Goal: Task Accomplishment & Management: Manage account settings

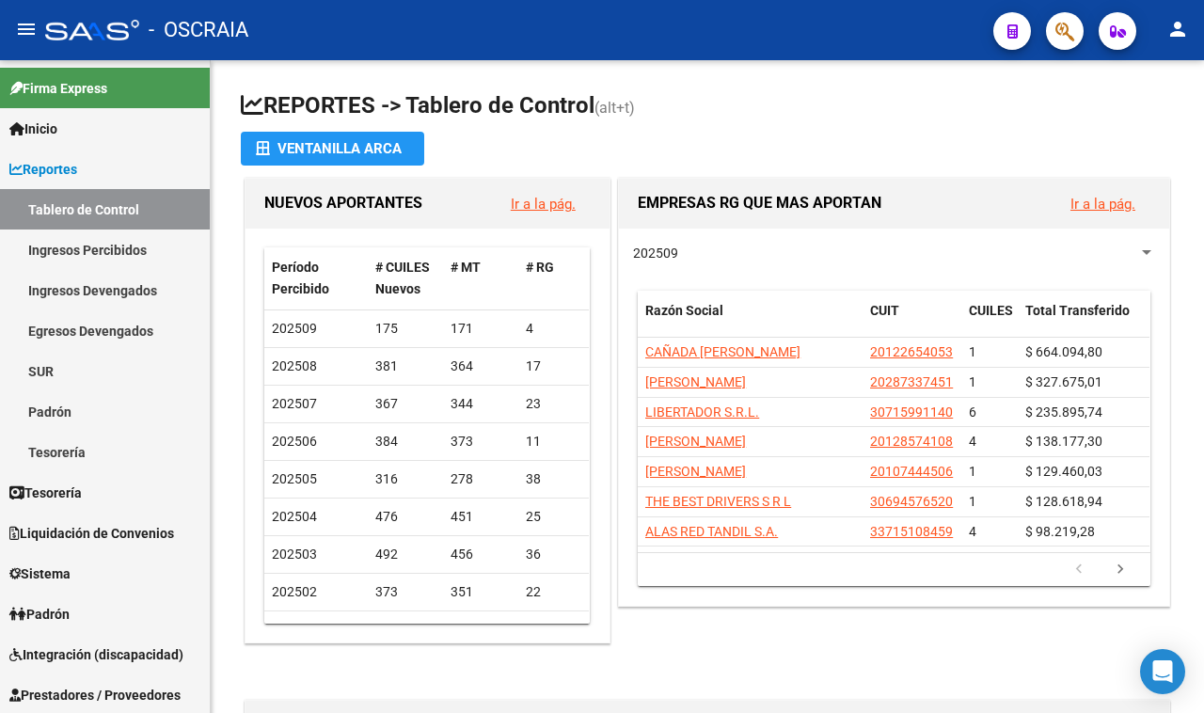
click at [1068, 40] on icon "button" at bounding box center [1065, 32] width 19 height 22
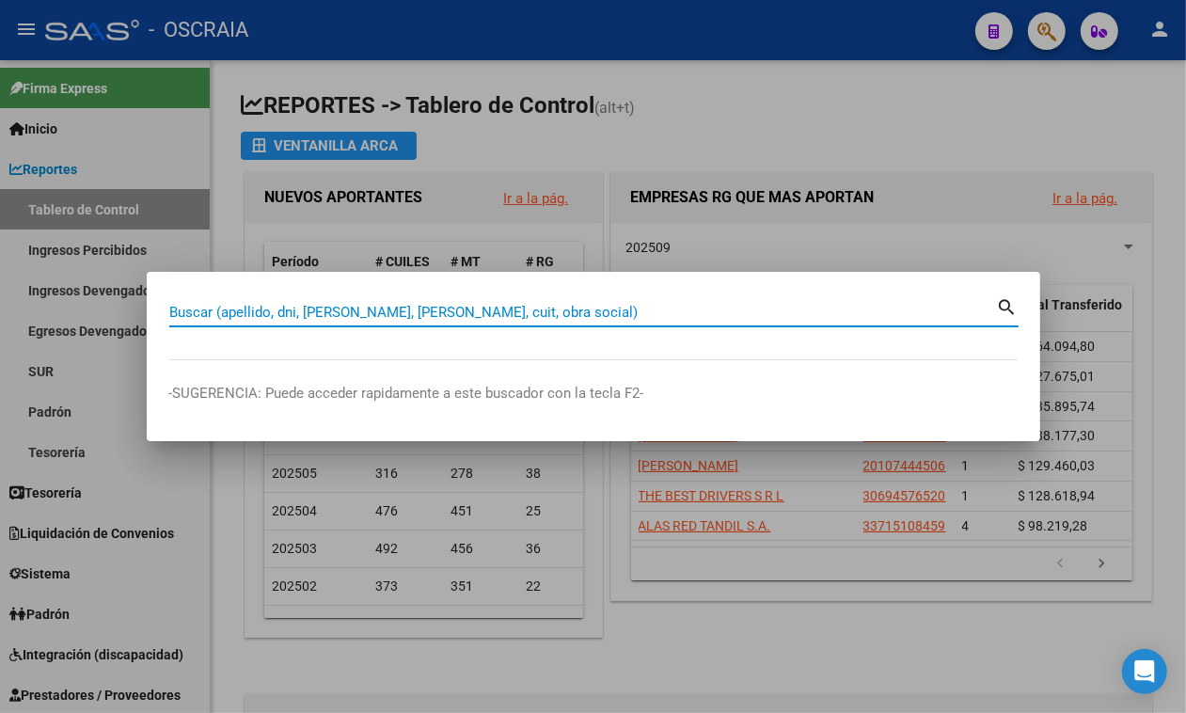
paste input "20-26315956-0"
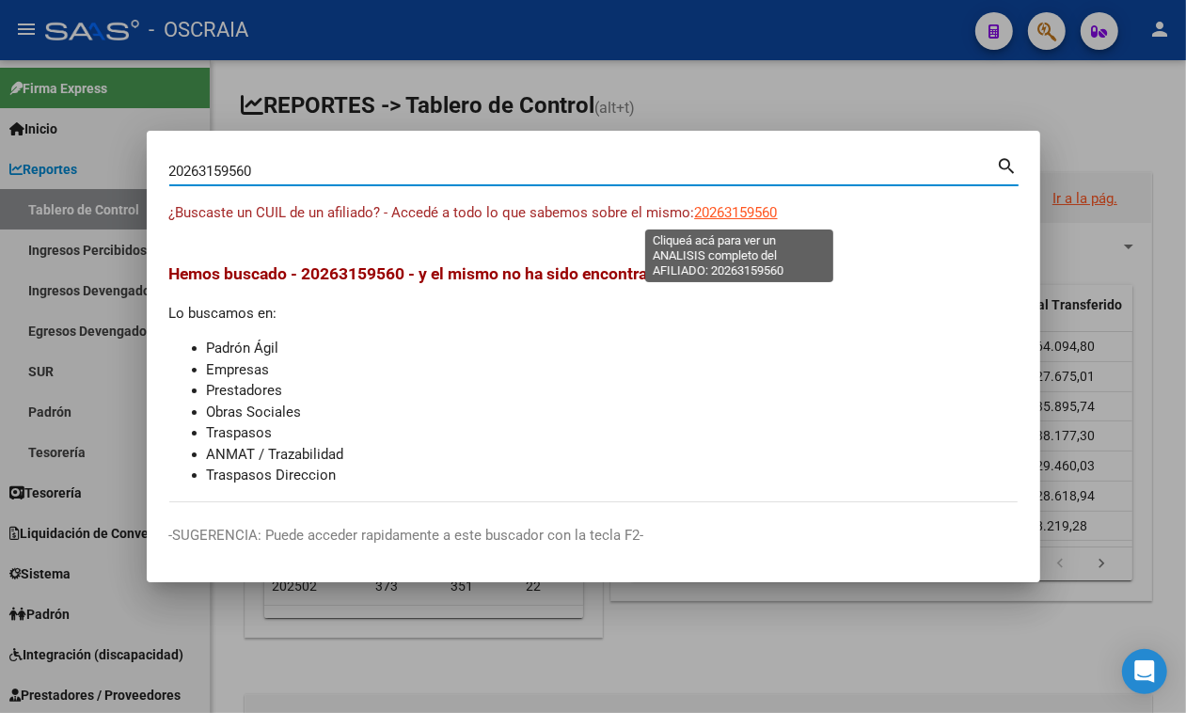
click at [713, 213] on span "20263159560" at bounding box center [736, 212] width 83 height 17
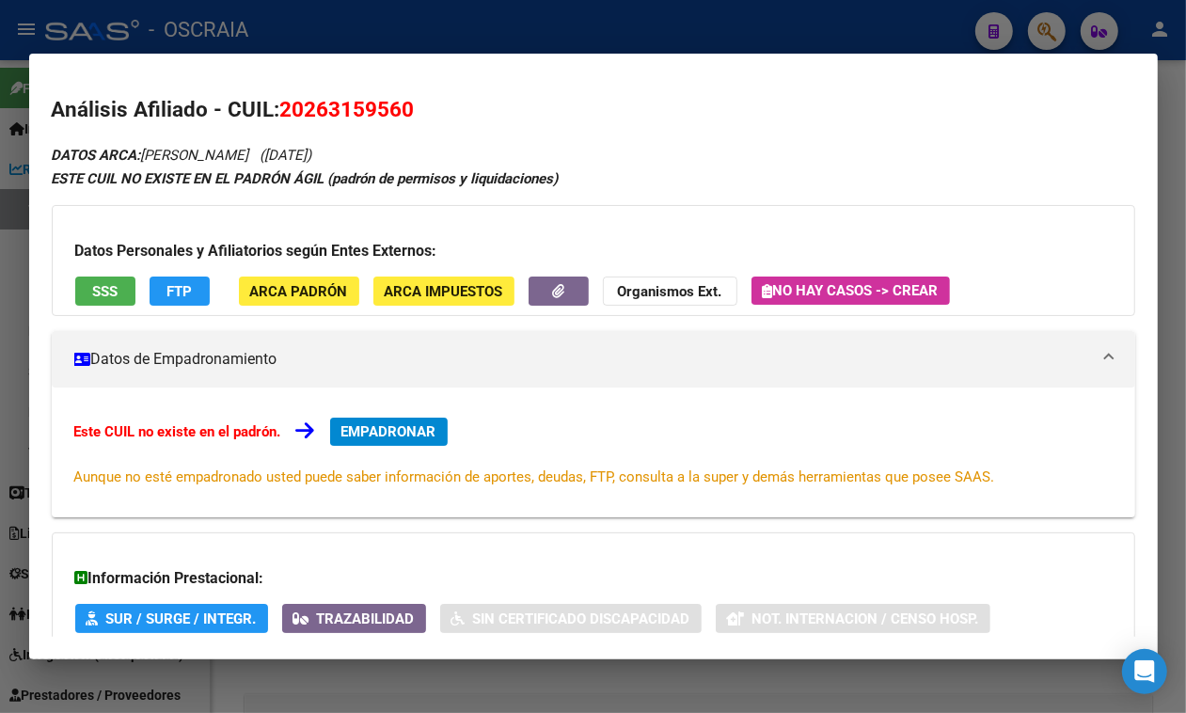
drag, startPoint x: 340, startPoint y: 158, endPoint x: 436, endPoint y: 155, distance: 96.0
click at [436, 155] on div "DATOS ARCA: AMOEDO HORACIO ENRIQUE (30/10/1977) ESTE CUIL NO EXISTE EN EL PADRÓ…" at bounding box center [594, 462] width 1084 height 638
copy span "(30/10/1977)"
click at [734, 25] on div at bounding box center [593, 356] width 1186 height 713
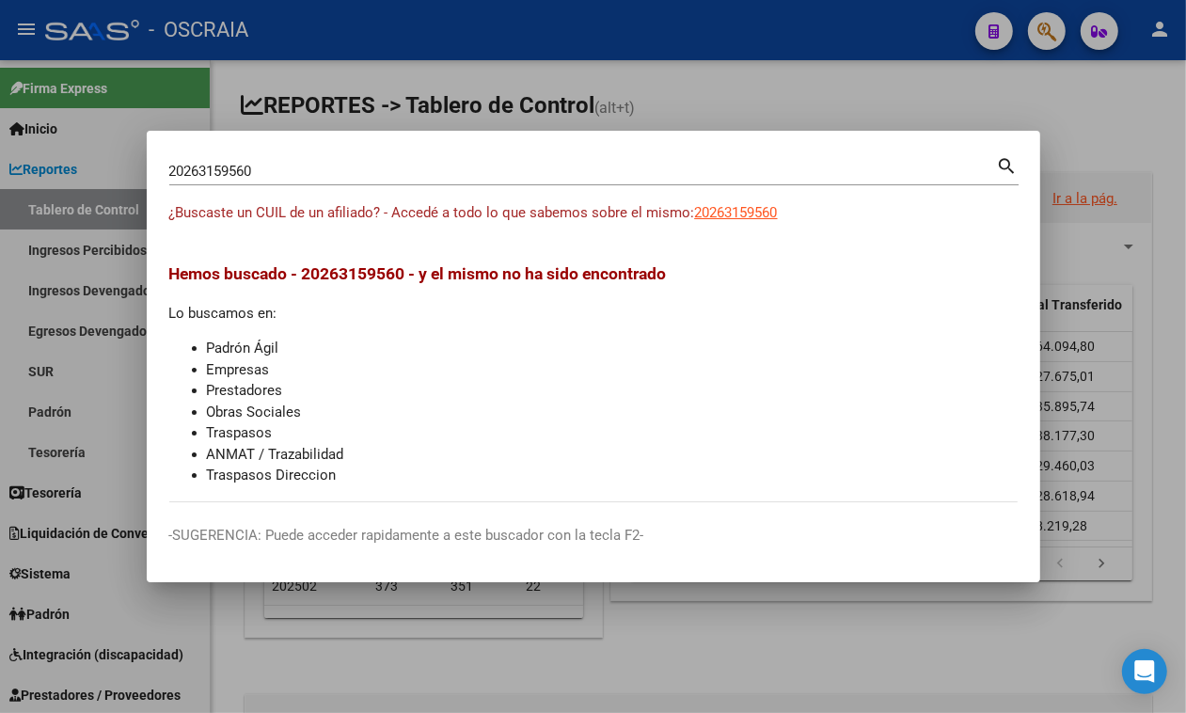
click at [454, 185] on div "20263159560 Buscar (apellido, dni, cuil, nro traspaso, cuit, obra social) search" at bounding box center [594, 178] width 850 height 50
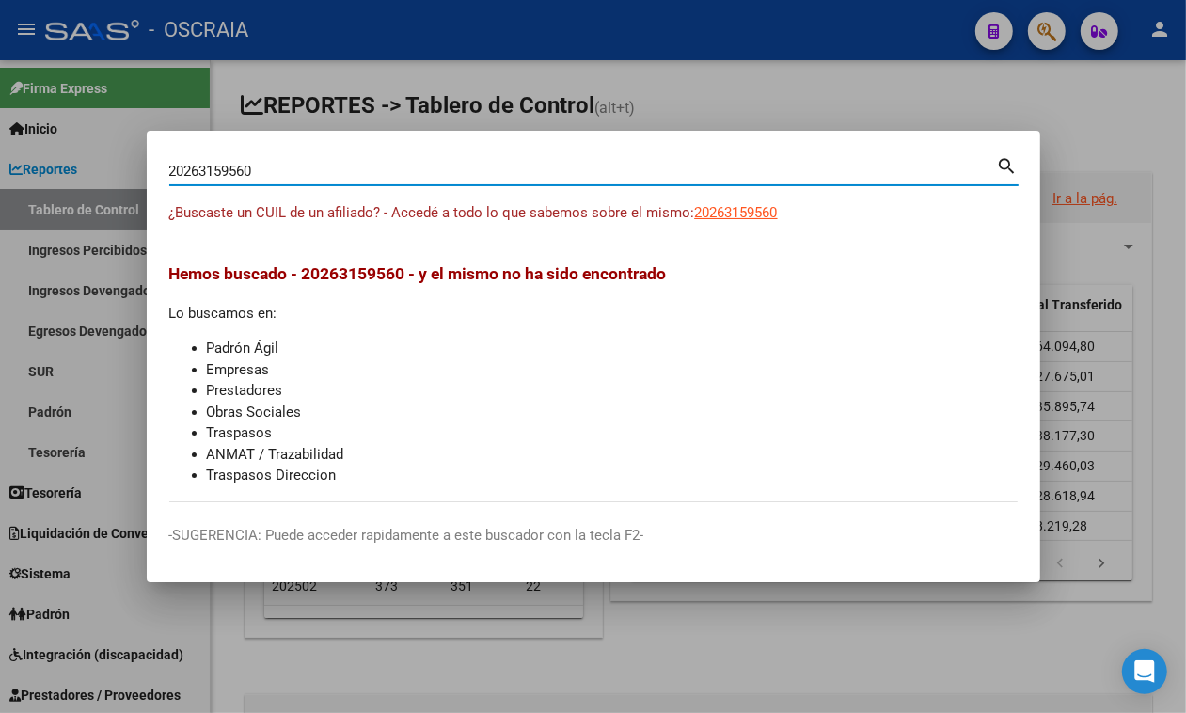
click at [454, 179] on input "20263159560" at bounding box center [583, 171] width 828 height 17
click at [453, 176] on input "20263159560" at bounding box center [583, 171] width 828 height 17
paste input "49876403"
type input "20249876403"
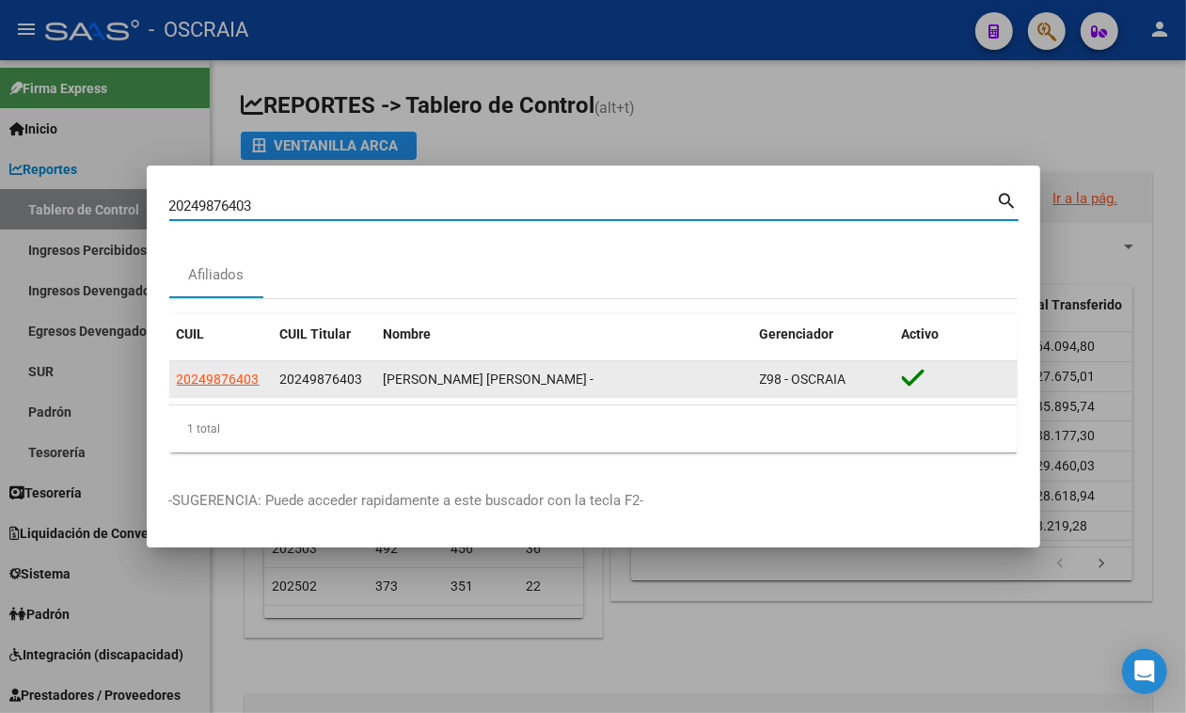
click at [232, 387] on app-link-go-to "20249876403" at bounding box center [218, 380] width 83 height 22
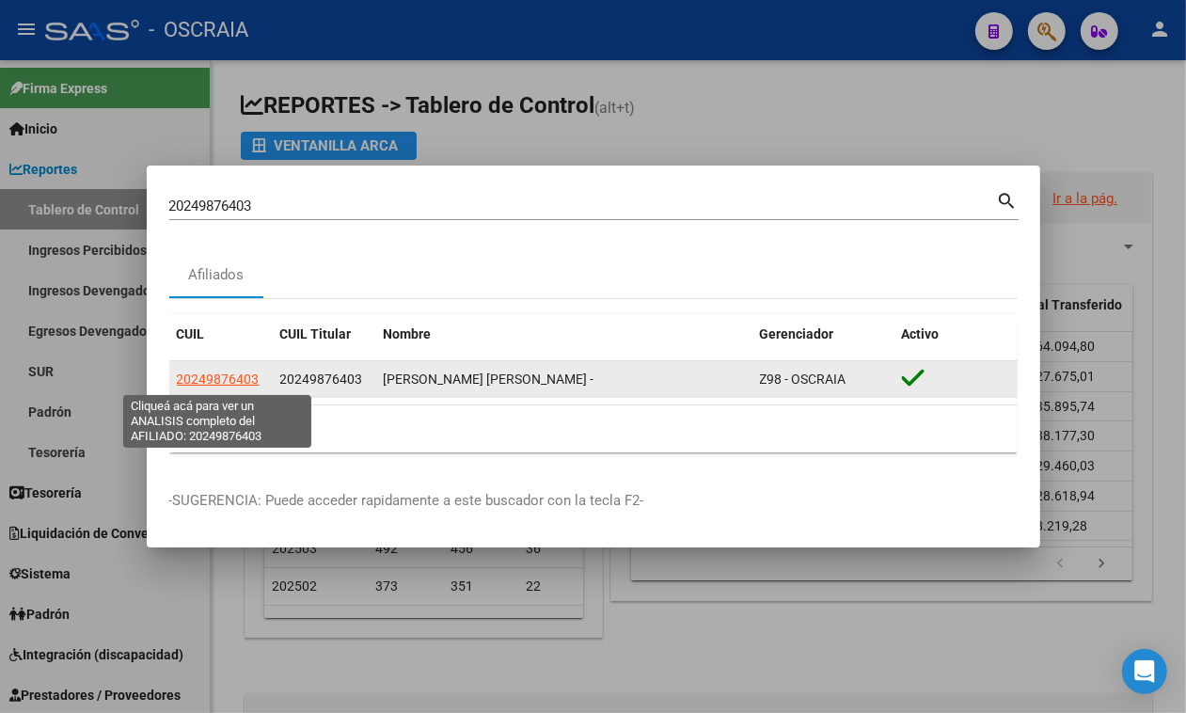
click at [231, 383] on span "20249876403" at bounding box center [218, 379] width 83 height 15
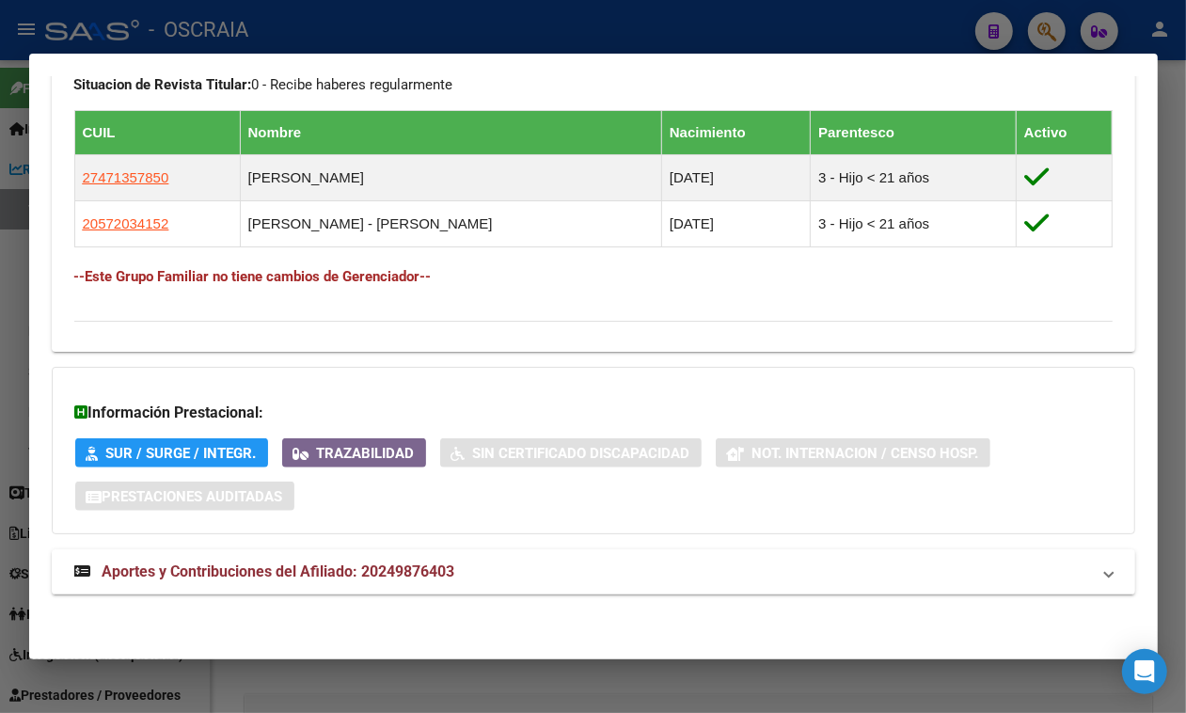
scroll to position [1080, 0]
click at [381, 556] on mat-expansion-panel-header "Aportes y Contribuciones del Afiliado: 20249876403" at bounding box center [594, 571] width 1084 height 45
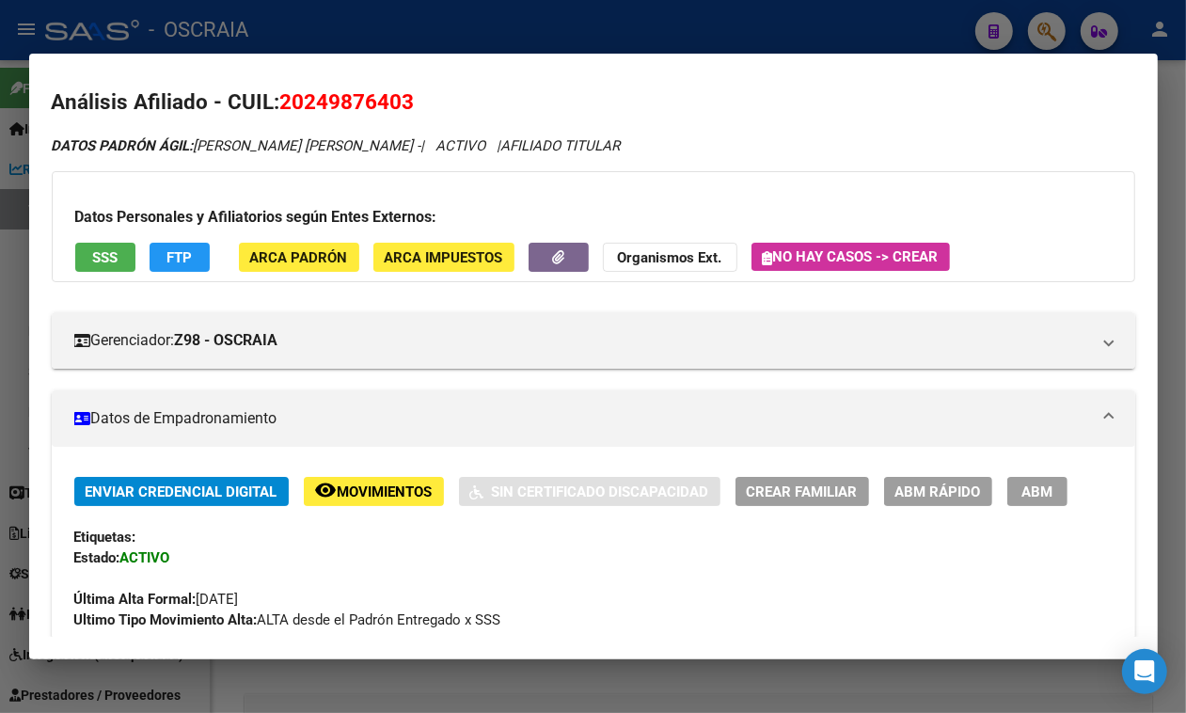
scroll to position [0, 0]
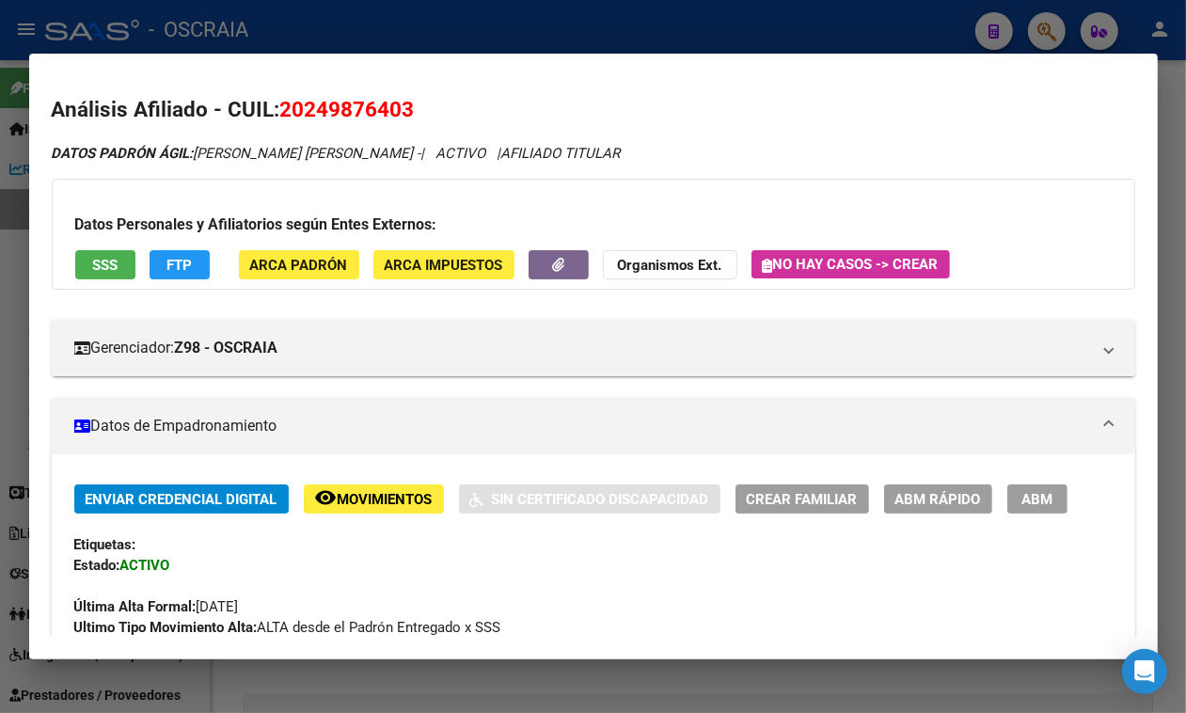
click at [401, 116] on span "20249876403" at bounding box center [347, 109] width 135 height 24
copy span "20249876403"
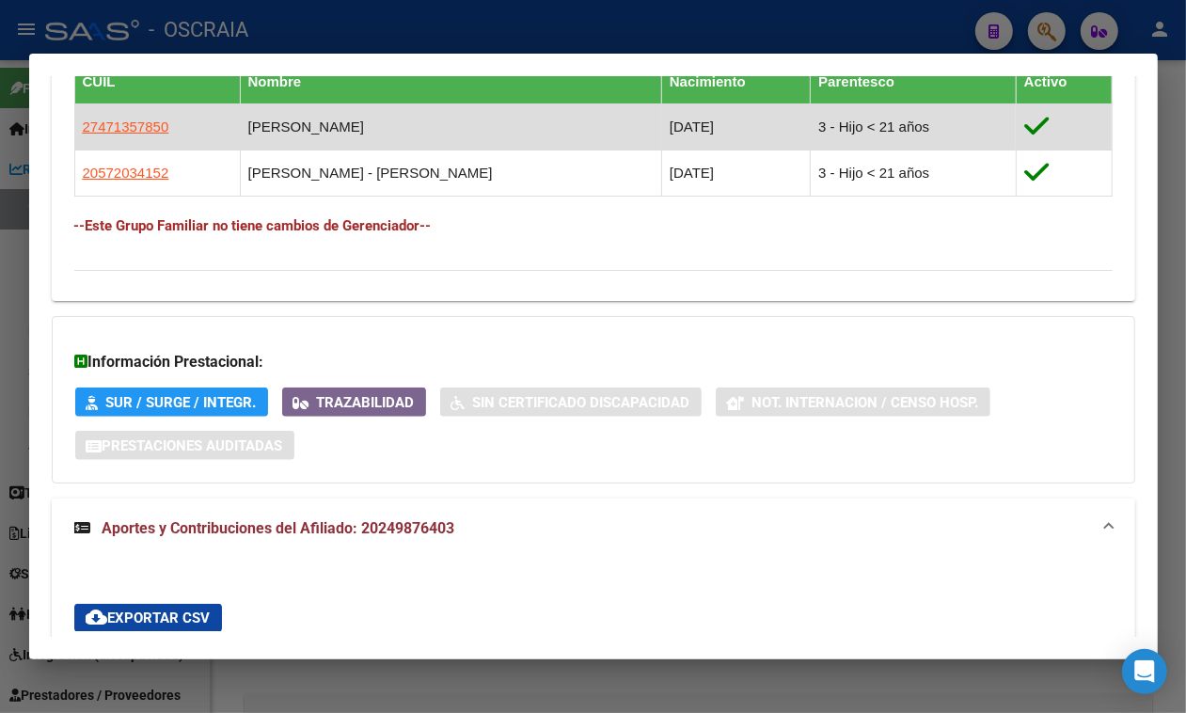
scroll to position [941, 0]
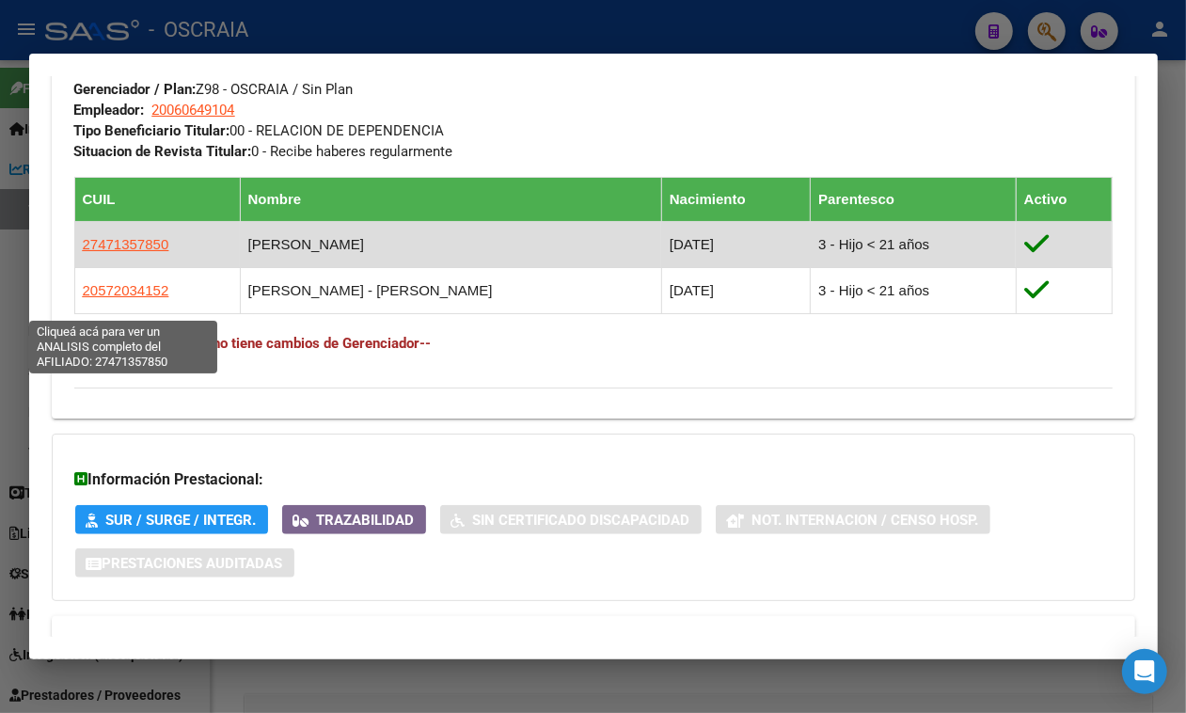
click at [118, 252] on span "27471357850" at bounding box center [126, 244] width 87 height 16
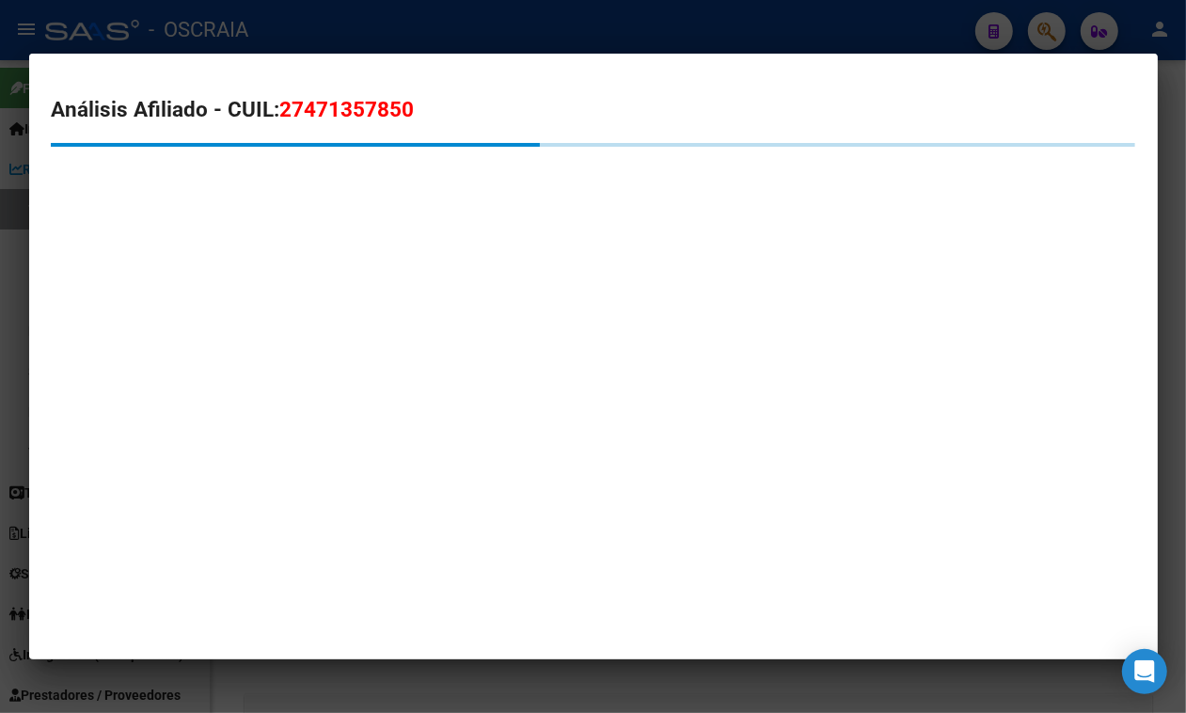
click at [356, 110] on span "27471357850" at bounding box center [347, 109] width 135 height 24
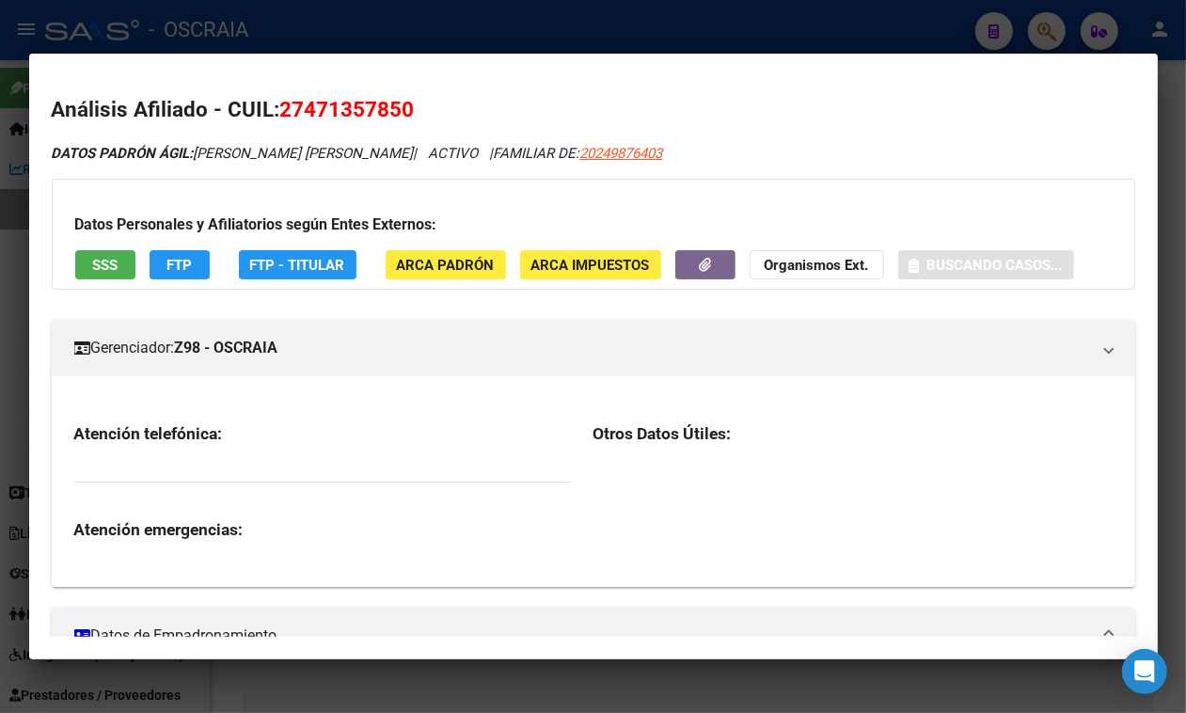
copy span "27471357850"
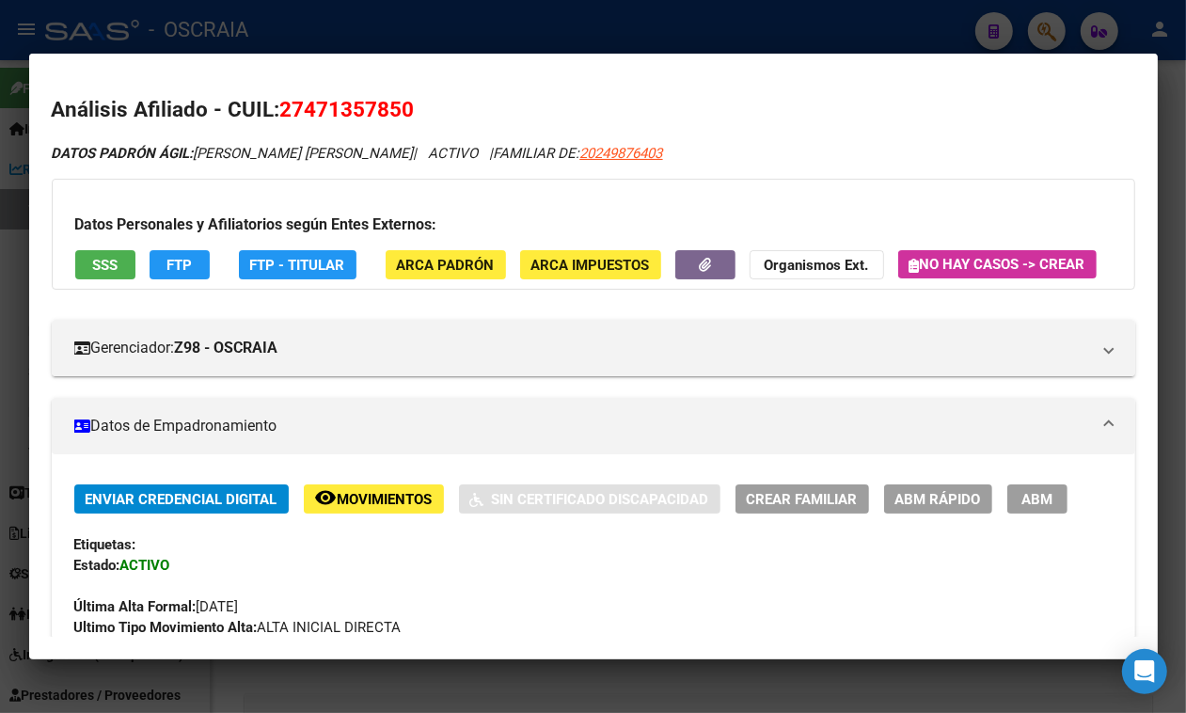
click at [442, 19] on div at bounding box center [593, 356] width 1186 height 713
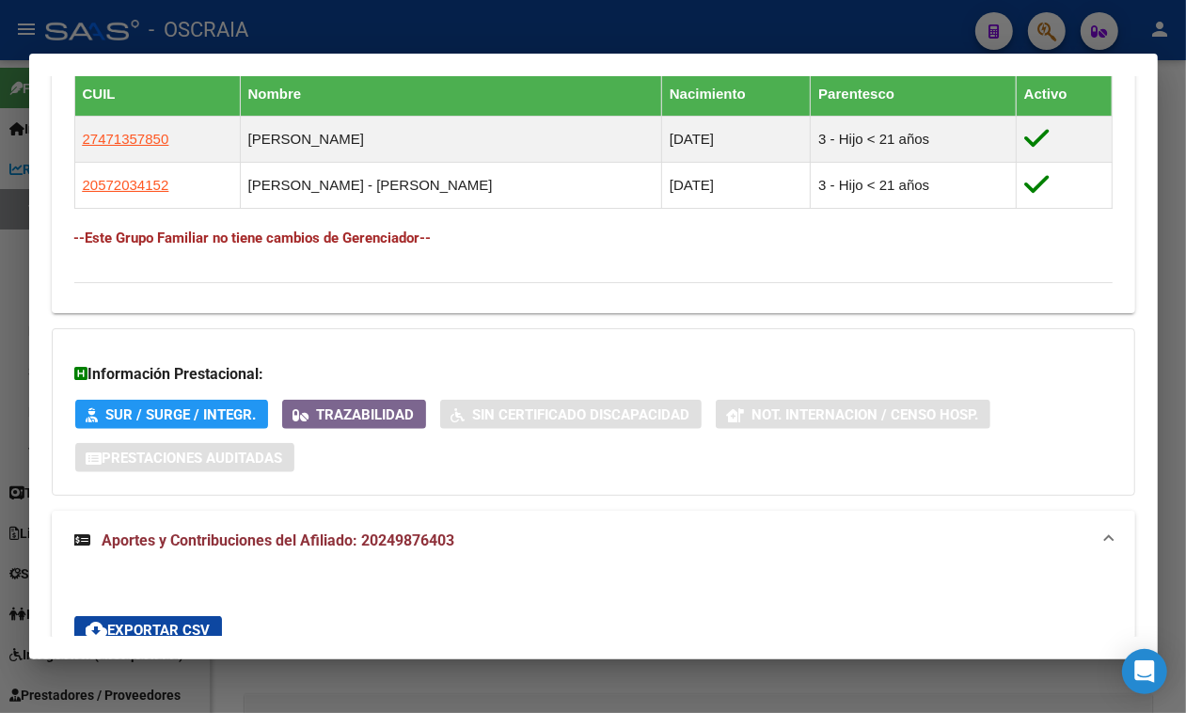
scroll to position [1059, 0]
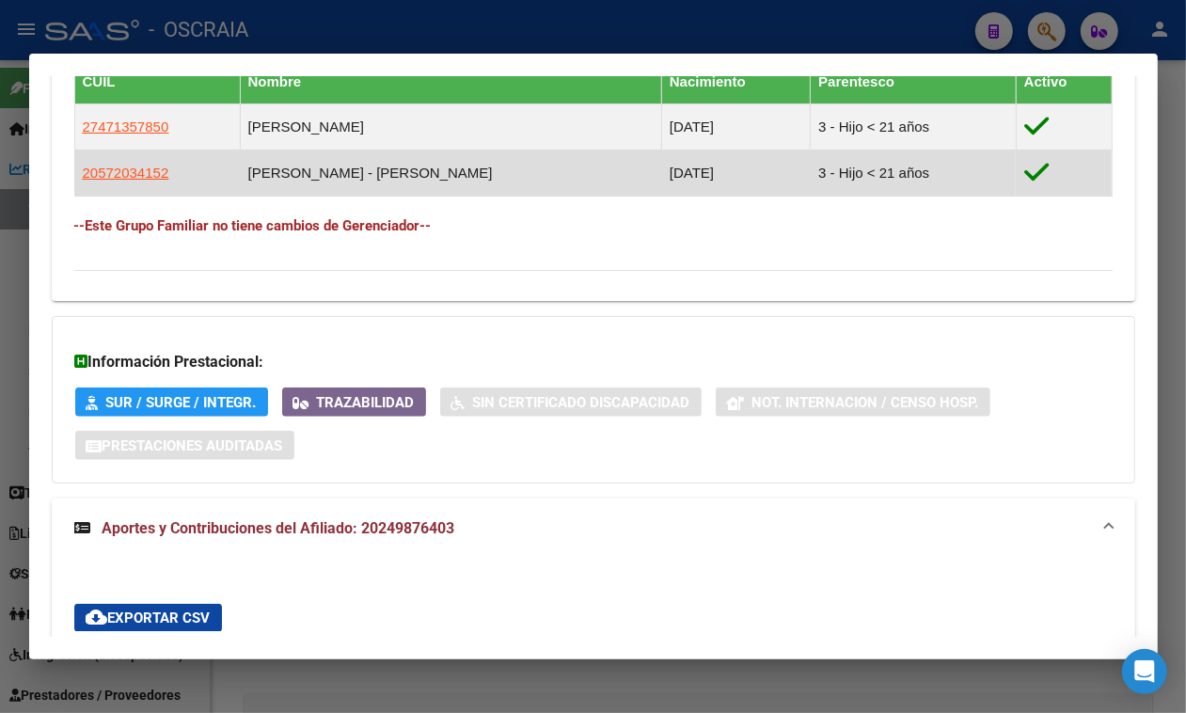
click at [136, 197] on td "20572034152" at bounding box center [157, 174] width 166 height 46
click at [133, 181] on span "20572034152" at bounding box center [126, 173] width 87 height 16
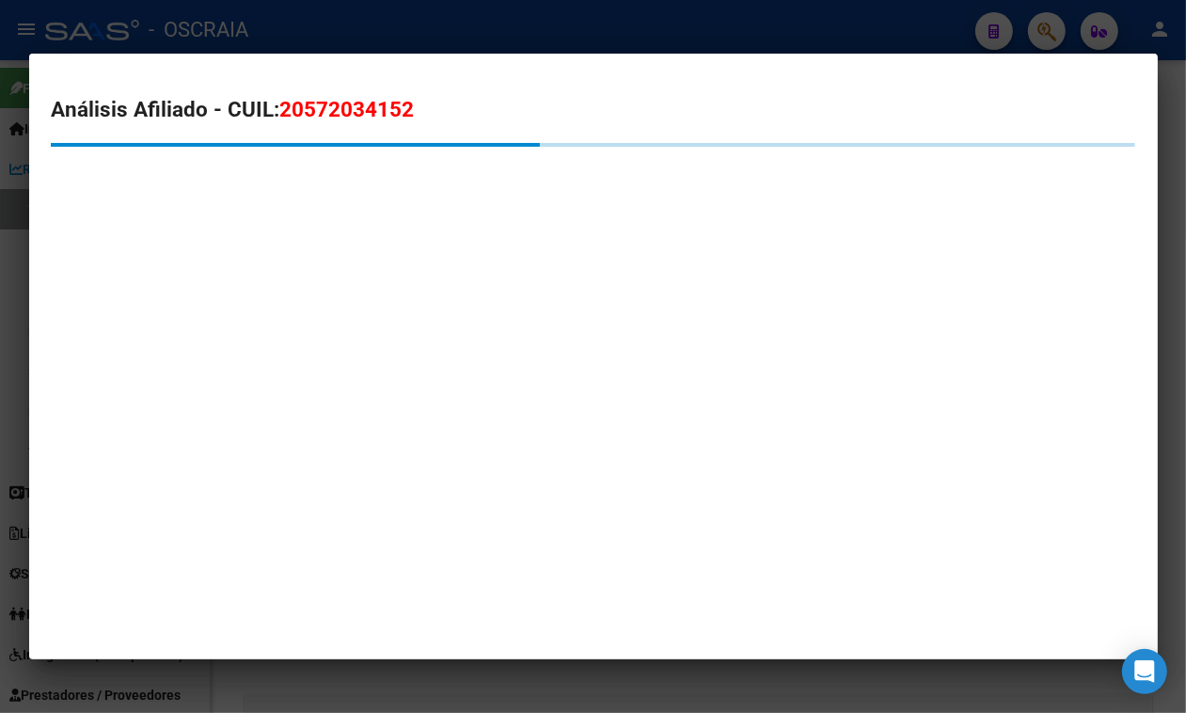
click at [364, 109] on span "20572034152" at bounding box center [347, 109] width 135 height 24
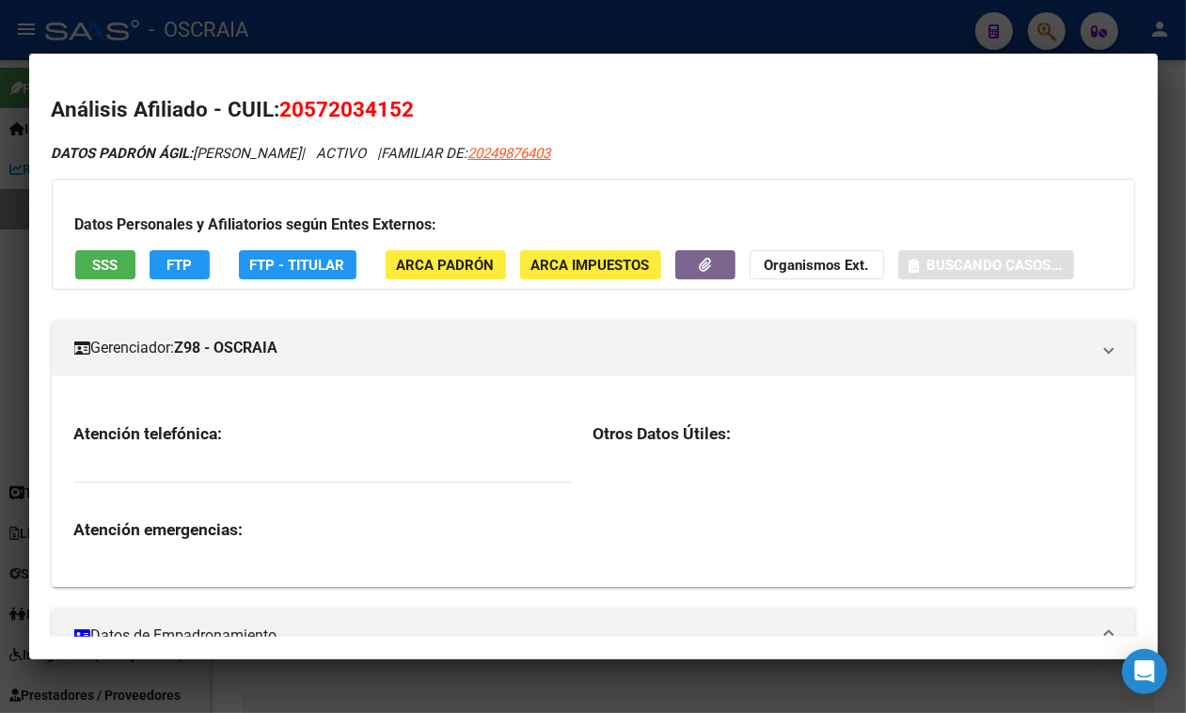
copy span "20572034152"
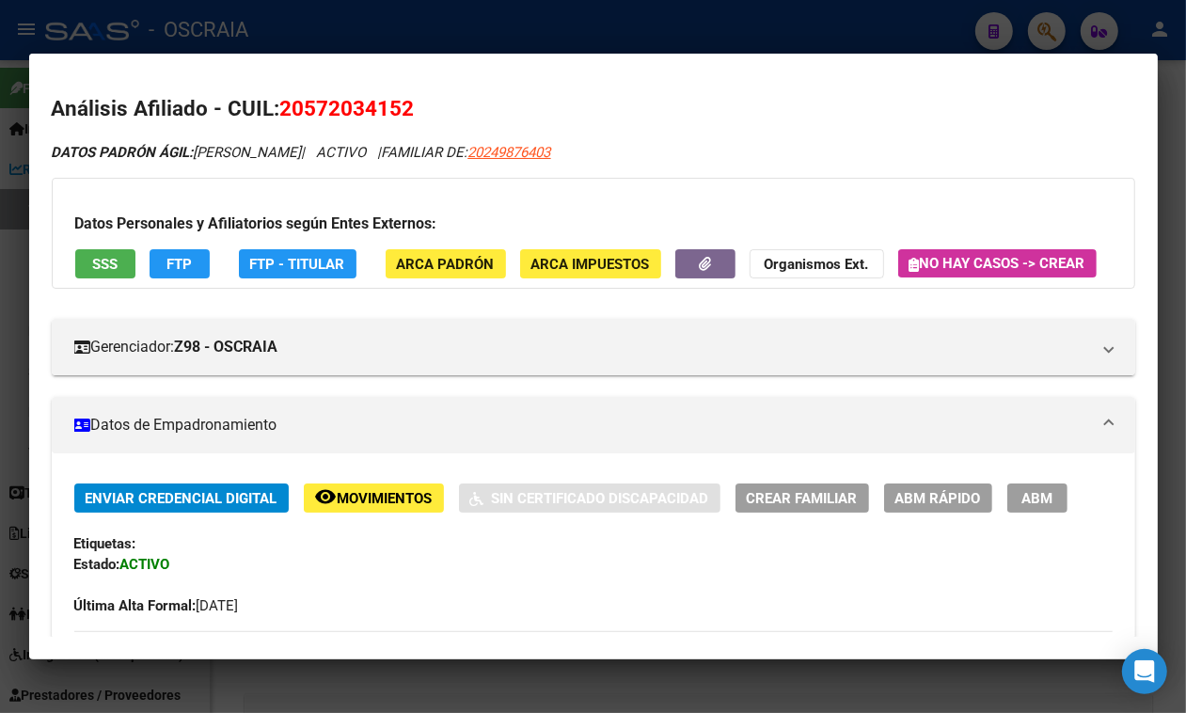
scroll to position [0, 0]
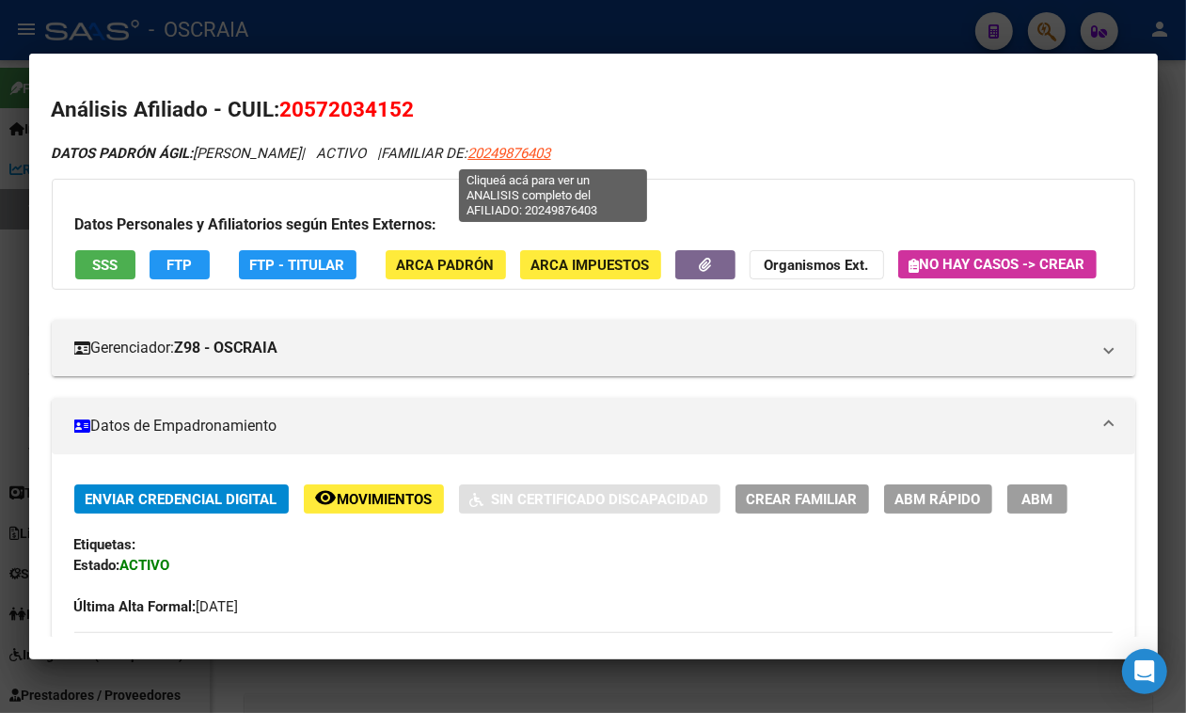
click at [548, 147] on span "20249876403" at bounding box center [510, 153] width 83 height 17
type textarea "20249876403"
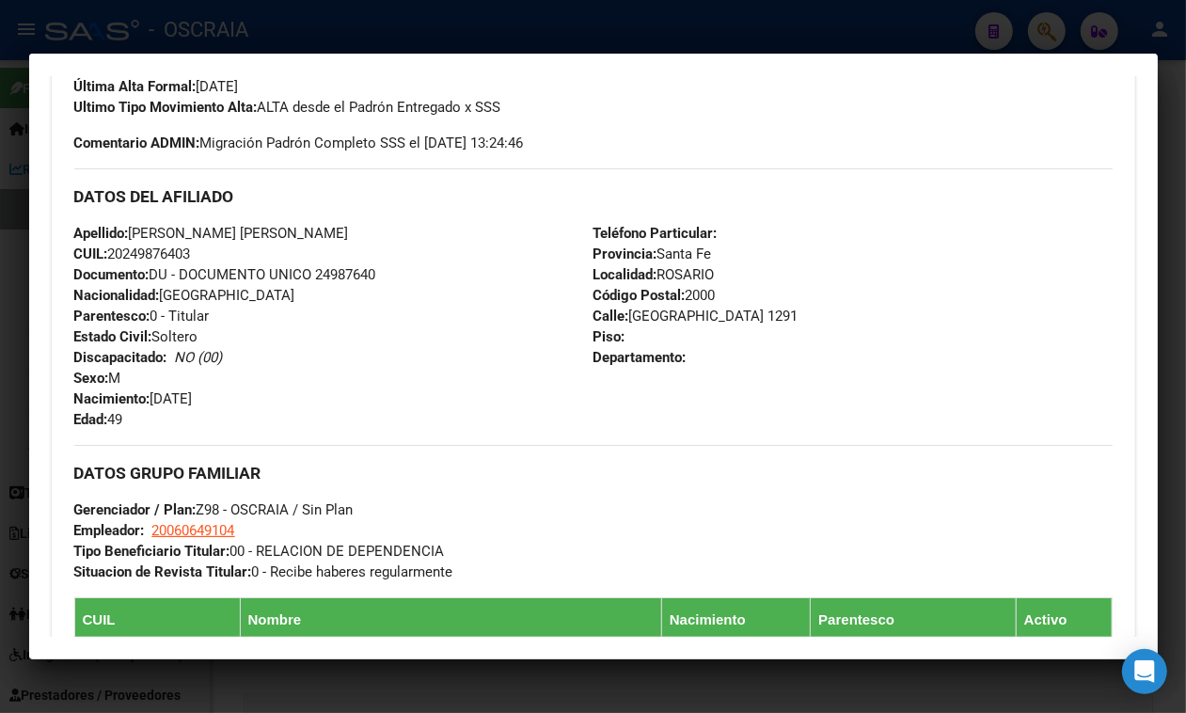
scroll to position [547, 0]
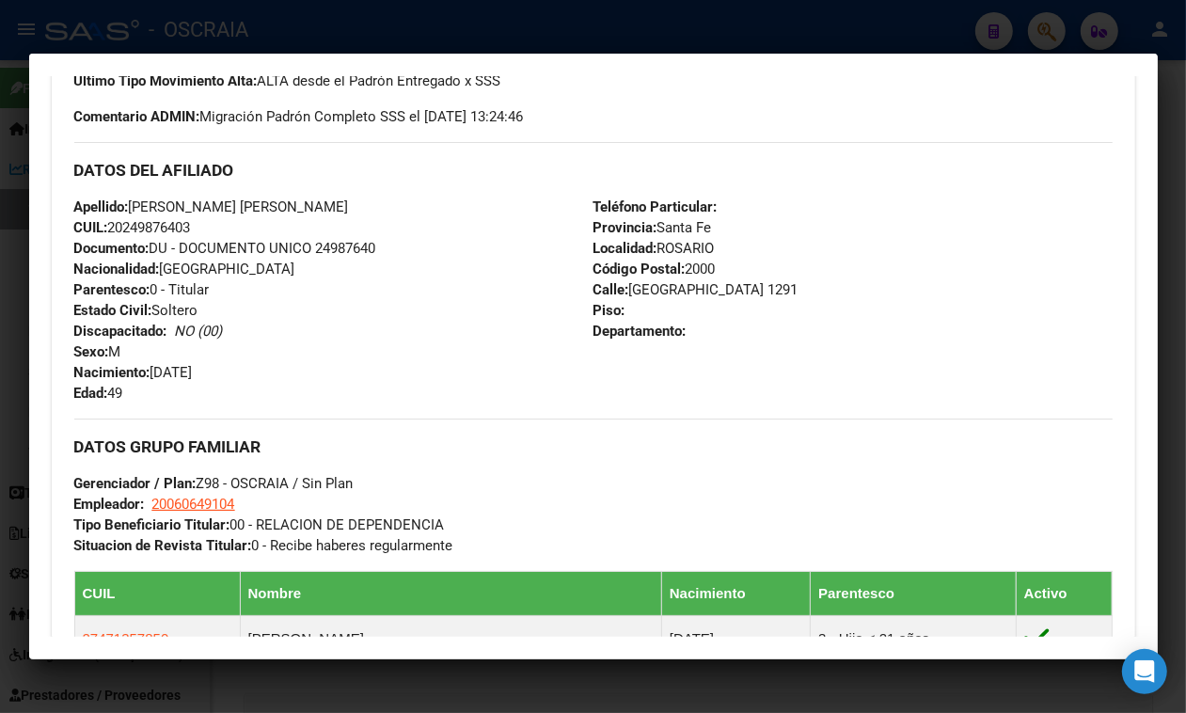
drag, startPoint x: 153, startPoint y: 627, endPoint x: 233, endPoint y: 426, distance: 215.8
click at [233, 404] on div "Apellido: FERNANDEZ RAUL ANDRES CUIL: 20249876403 Documento: DU - DOCUMENTO UNI…" at bounding box center [333, 300] width 519 height 207
click at [237, 404] on div "Apellido: FERNANDEZ RAUL ANDRES CUIL: 20249876403 Documento: DU - DOCUMENTO UNI…" at bounding box center [333, 300] width 519 height 207
copy span "04/02/1976"
click at [511, 28] on div at bounding box center [593, 356] width 1186 height 713
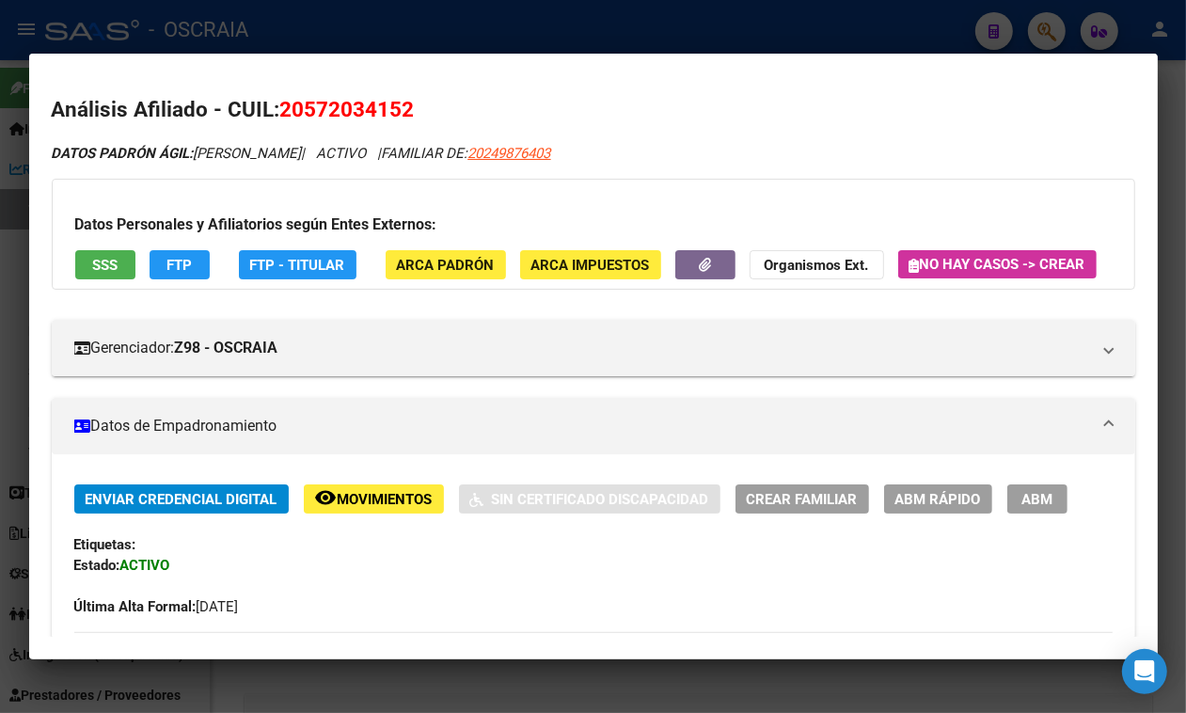
click at [420, 38] on div at bounding box center [593, 356] width 1186 height 713
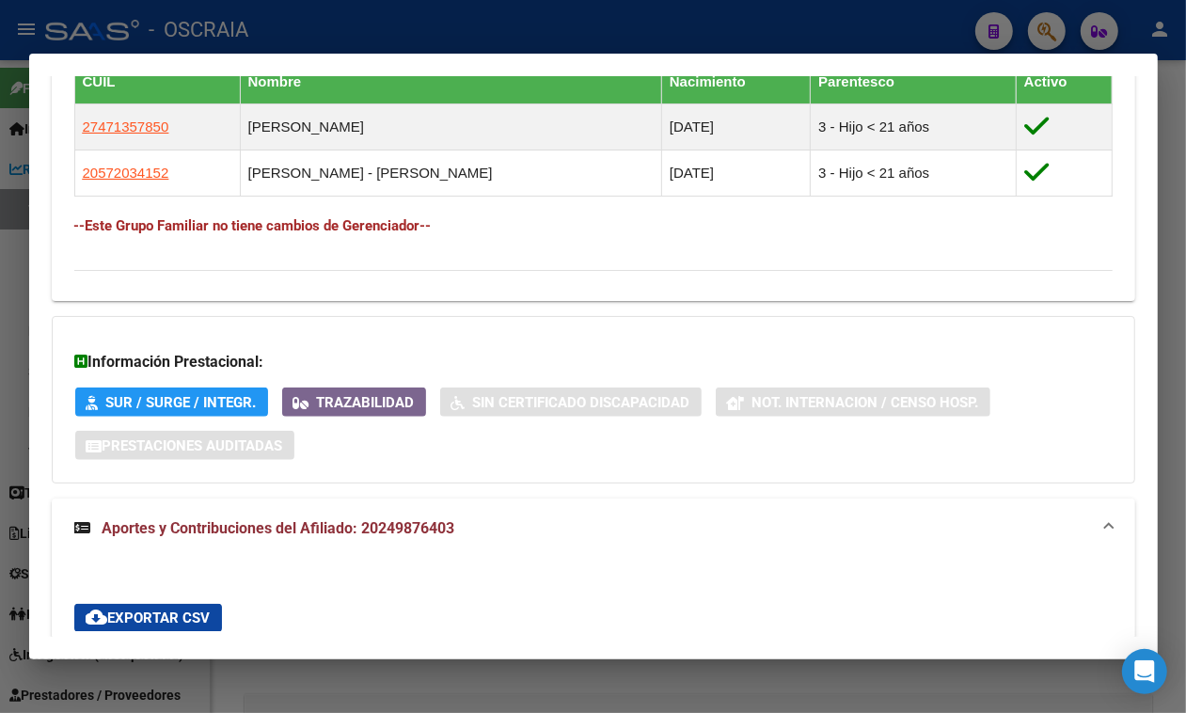
click at [405, 40] on div at bounding box center [593, 356] width 1186 height 713
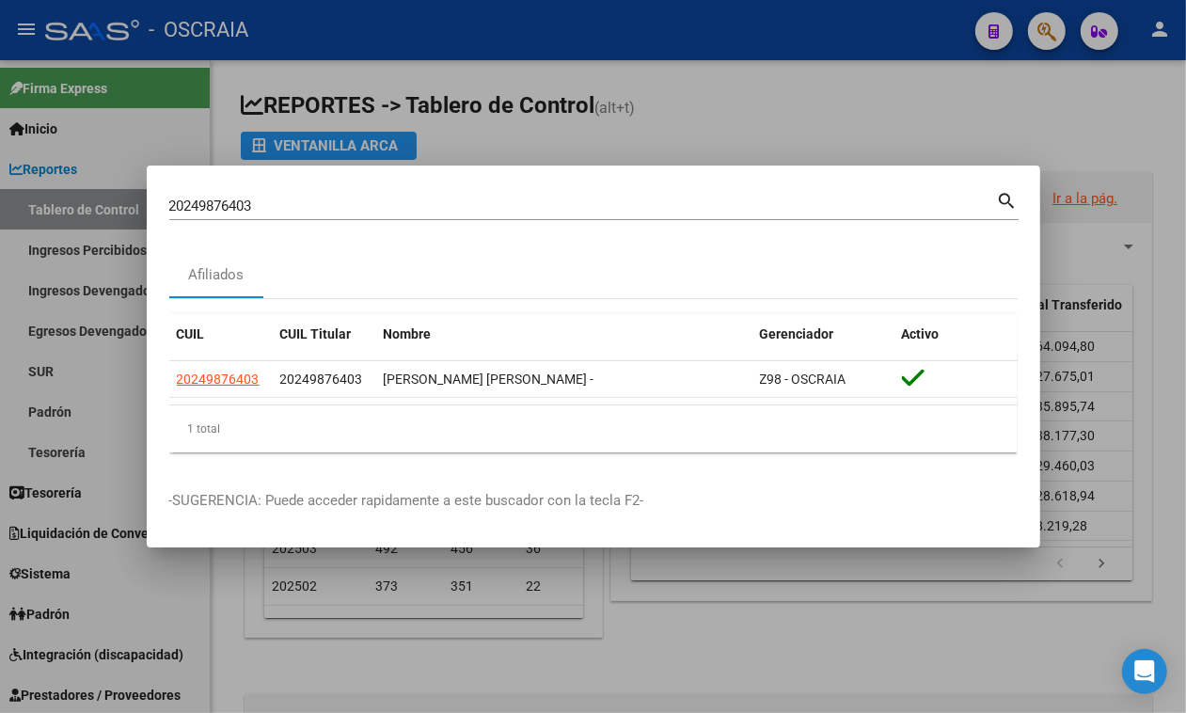
click at [354, 218] on div "20249876403 Buscar (apellido, dni, cuil, nro traspaso, cuit, obra social)" at bounding box center [583, 206] width 828 height 28
click at [351, 218] on div "20249876403 Buscar (apellido, dni, cuil, nro traspaso, cuit, obra social)" at bounding box center [583, 206] width 828 height 28
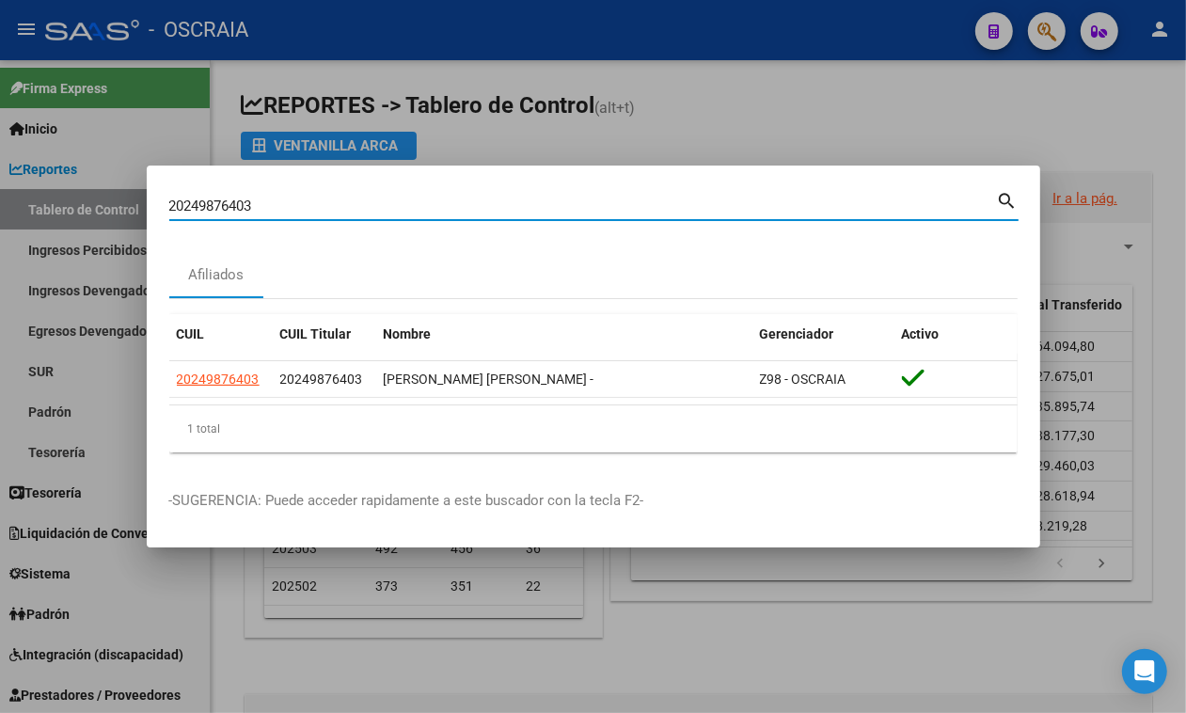
click at [354, 209] on input "20249876403" at bounding box center [583, 206] width 828 height 17
paste input "4928709066"
type input "24928709066"
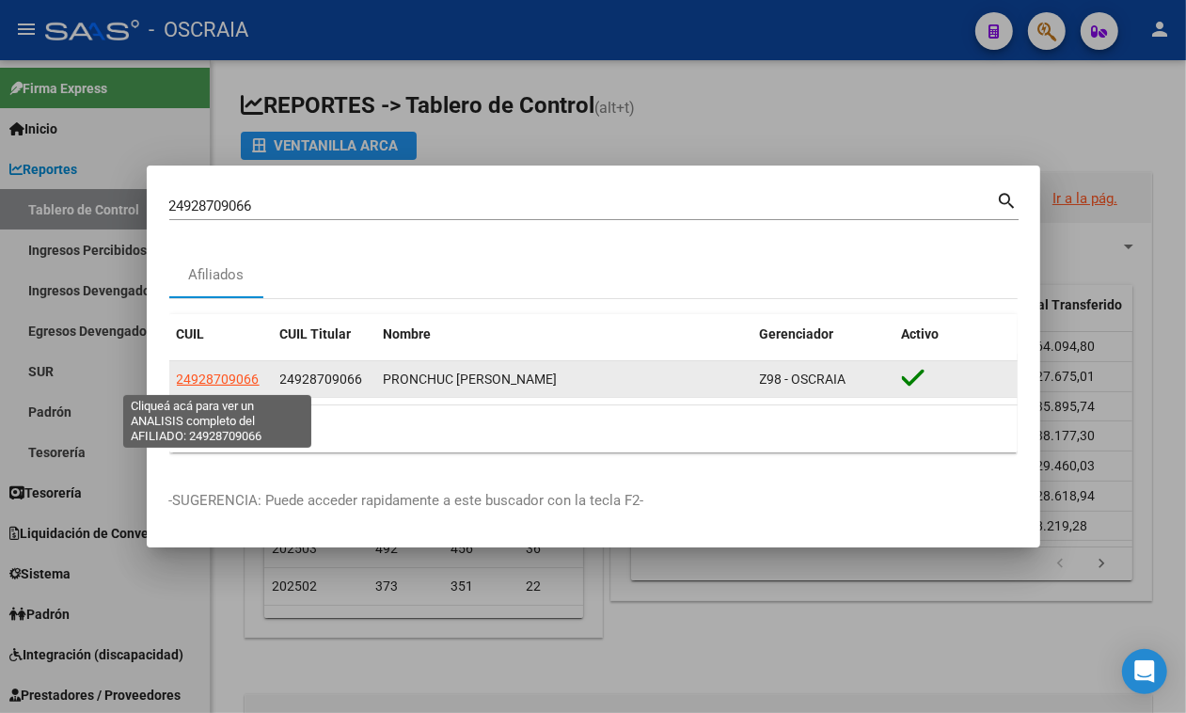
click at [186, 374] on span "24928709066" at bounding box center [218, 379] width 83 height 15
type textarea "24928709066"
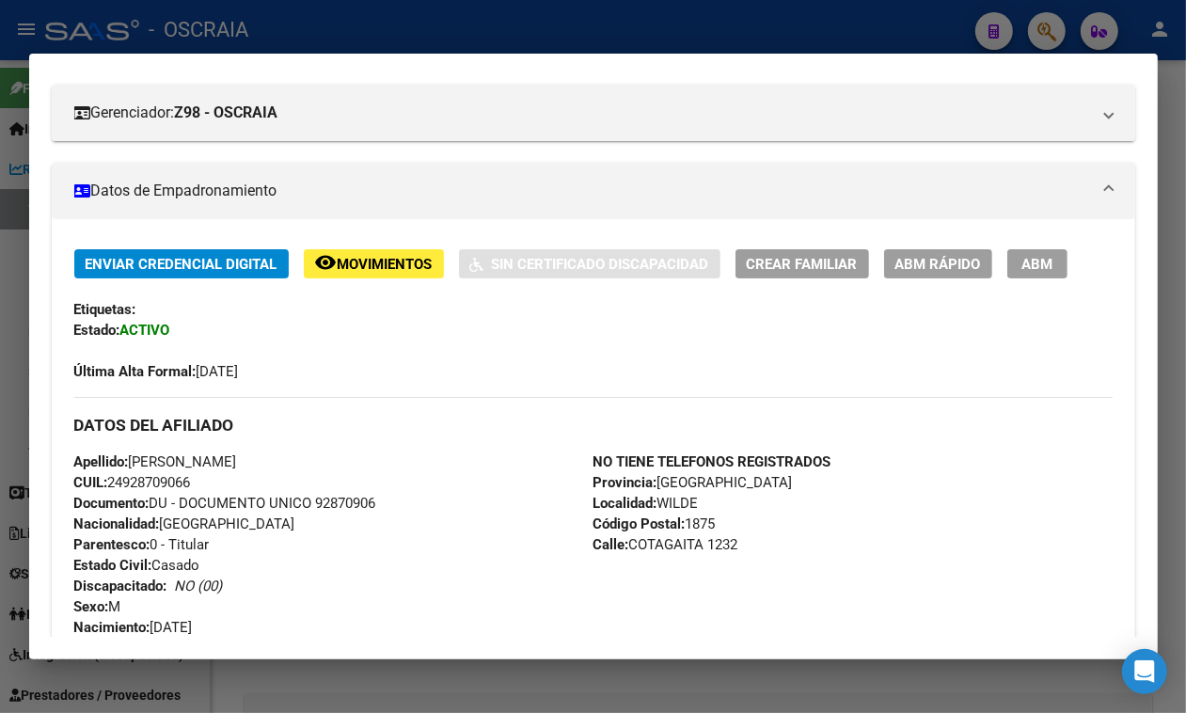
scroll to position [0, 0]
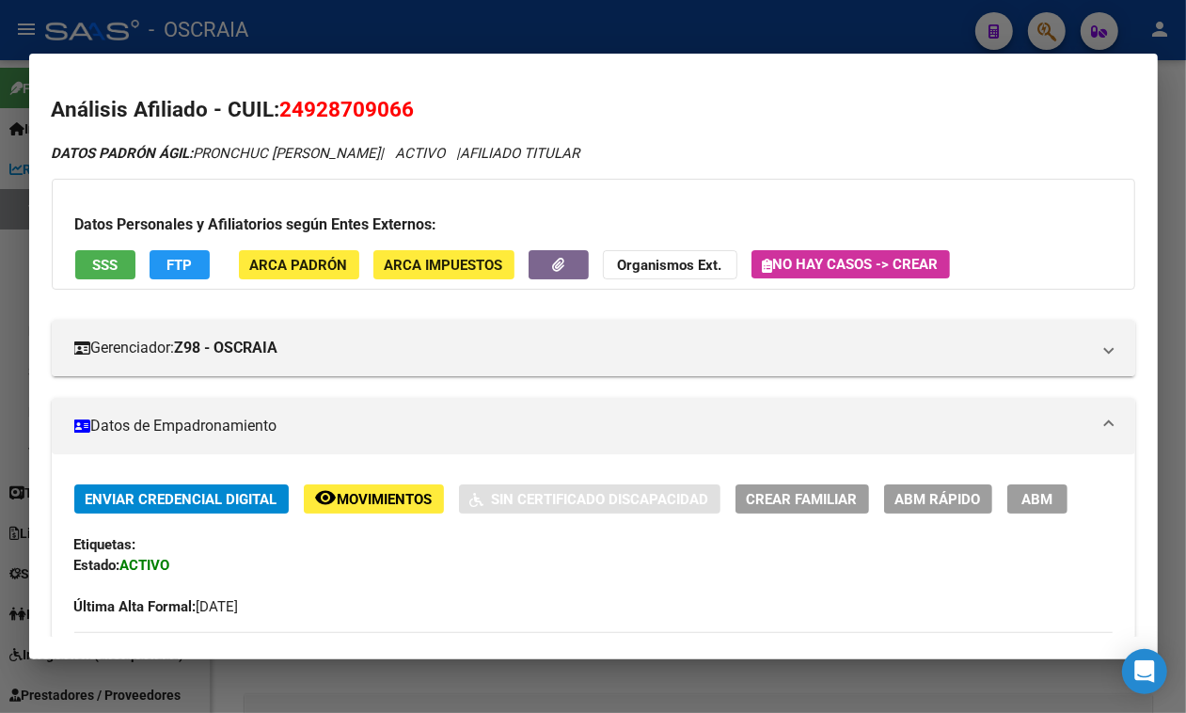
click at [122, 249] on div "Datos Personales y Afiliatorios según Entes Externos: SSS FTP ARCA Padrón ARCA …" at bounding box center [594, 234] width 1084 height 111
click at [109, 269] on span "SSS" at bounding box center [104, 265] width 25 height 17
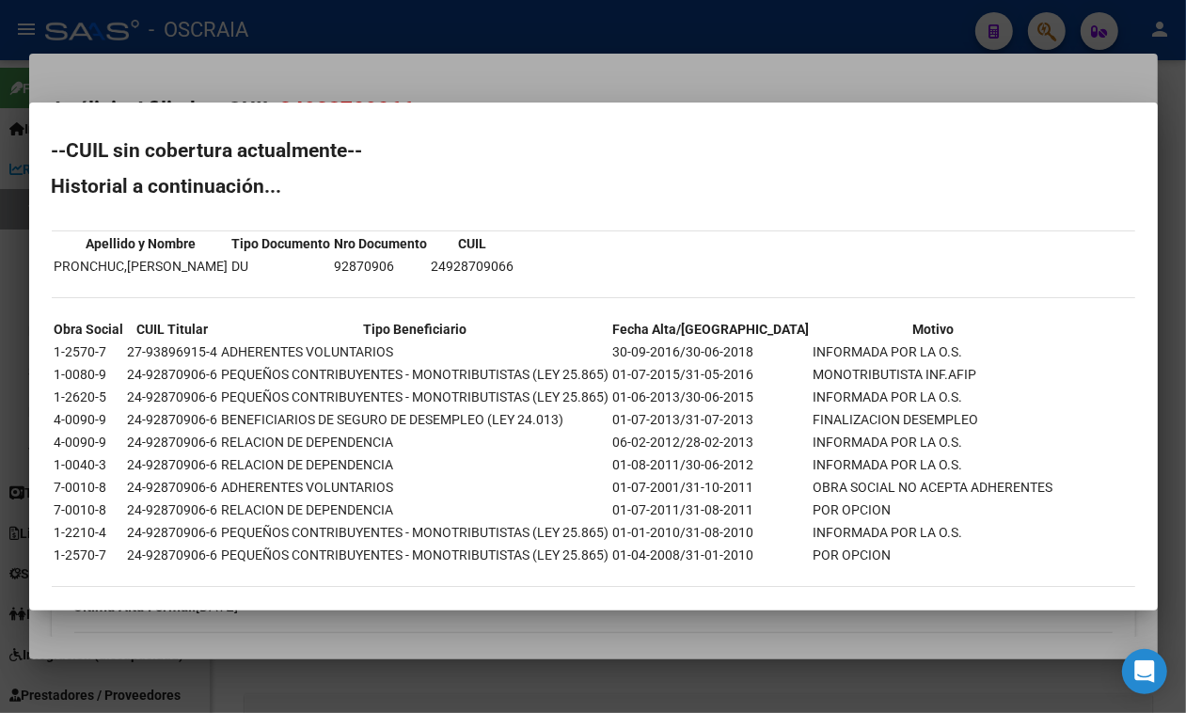
click at [398, 72] on div at bounding box center [593, 356] width 1186 height 713
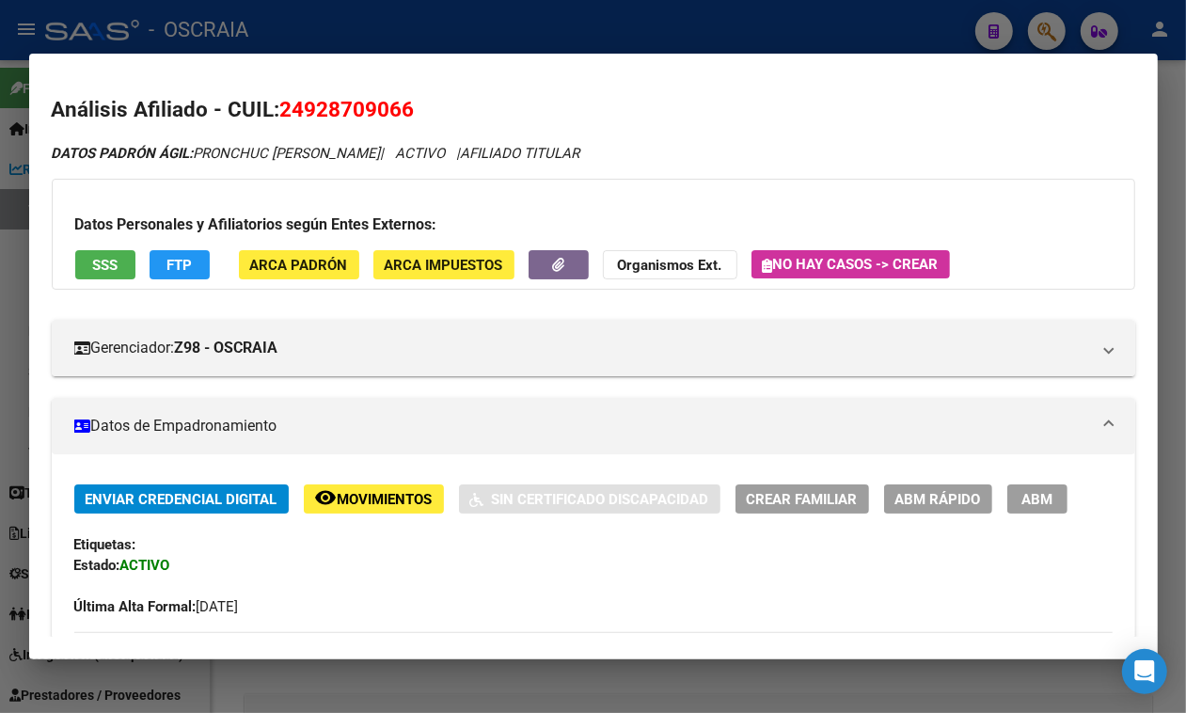
click at [487, 31] on div at bounding box center [593, 356] width 1186 height 713
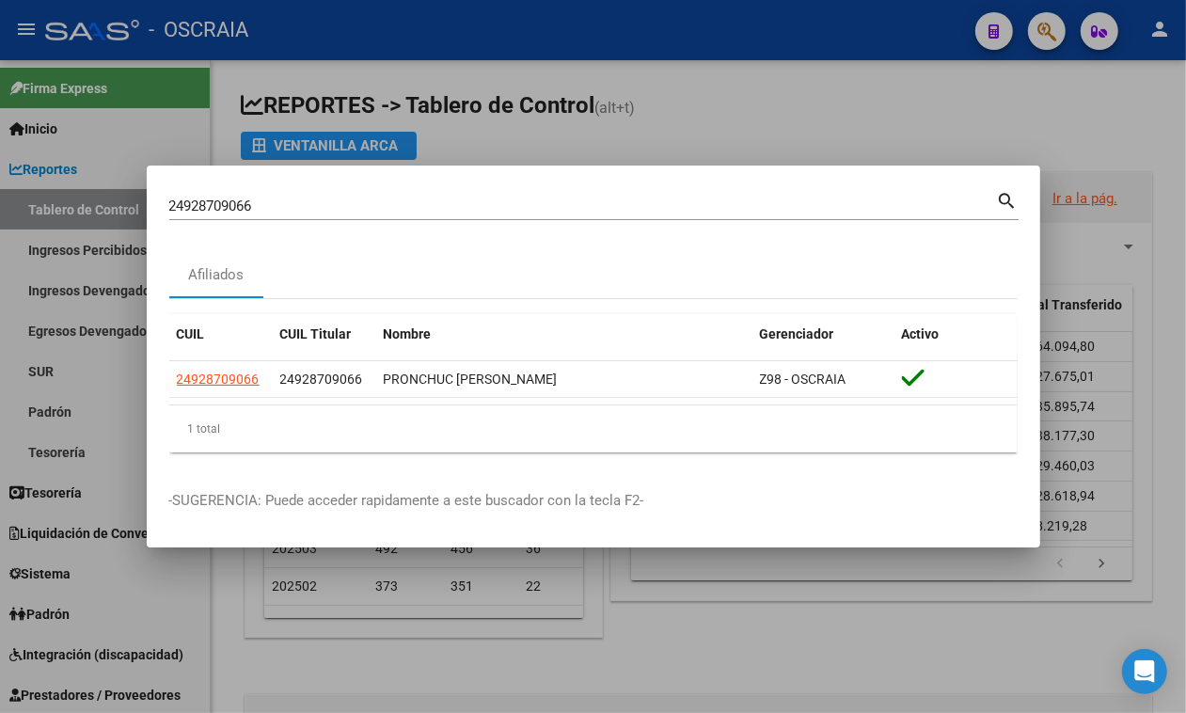
click at [372, 194] on div "24928709066 Buscar (apellido, dni, cuil, nro traspaso, cuit, obra social)" at bounding box center [583, 206] width 828 height 28
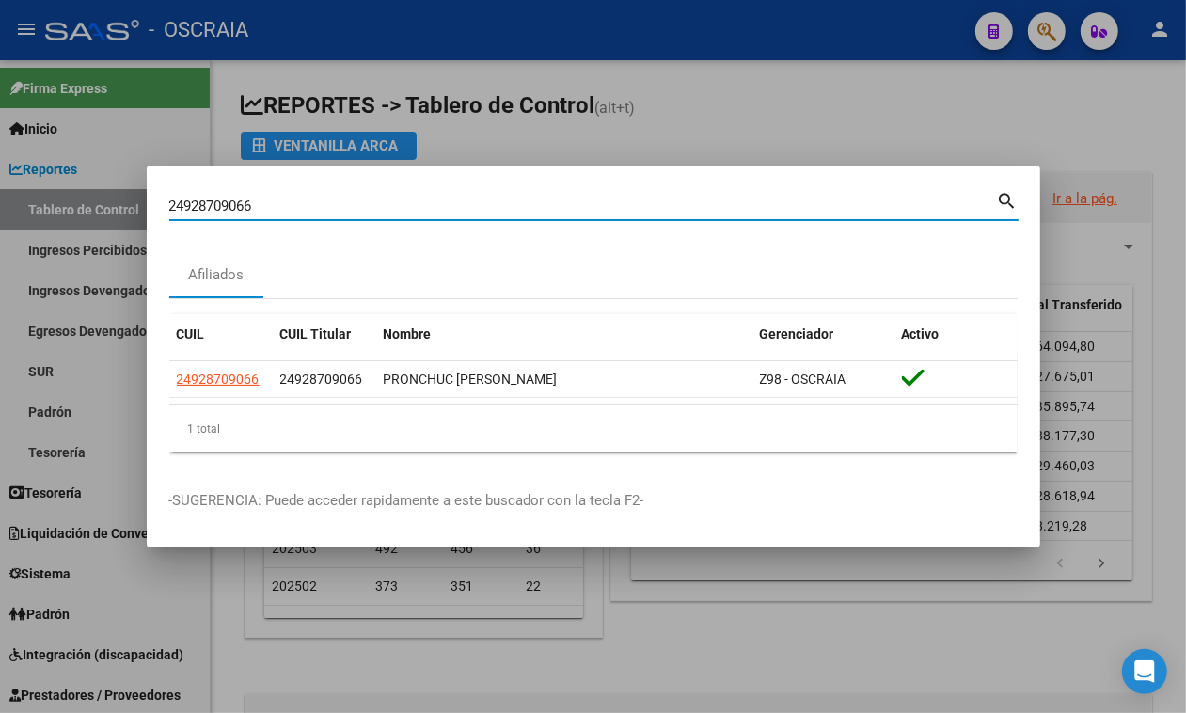
click at [376, 205] on input "24928709066" at bounding box center [583, 206] width 828 height 17
paste input "0-39146836-3"
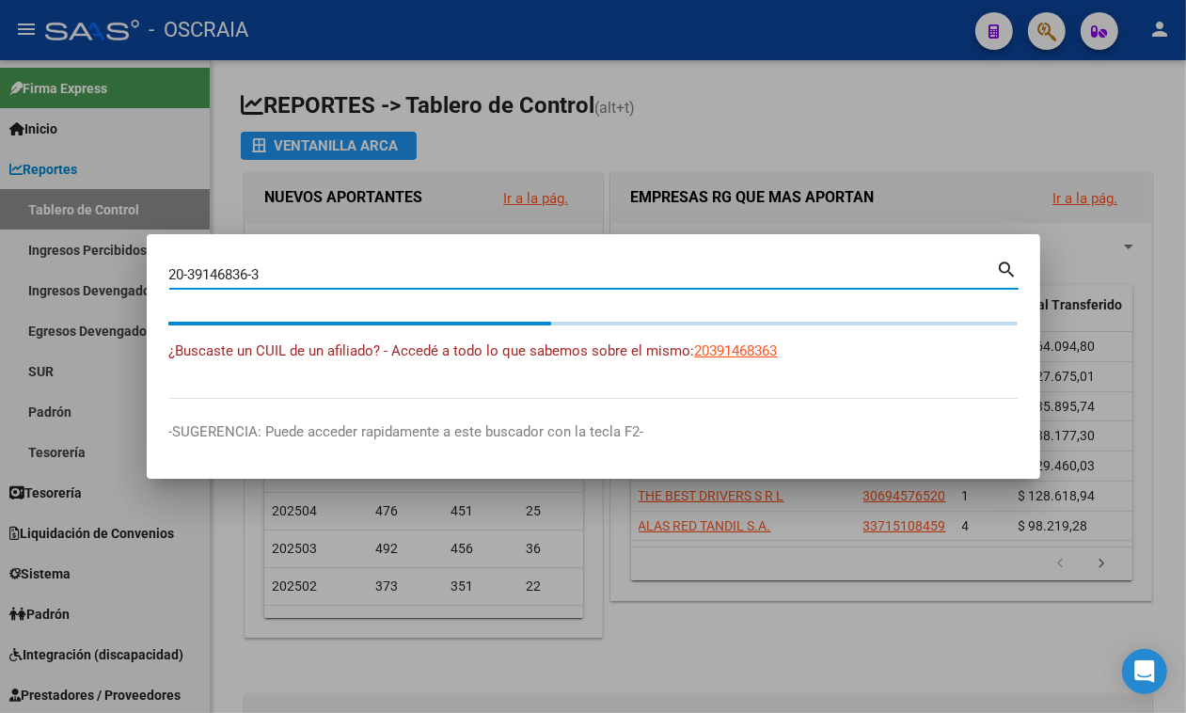
type input "20391468363"
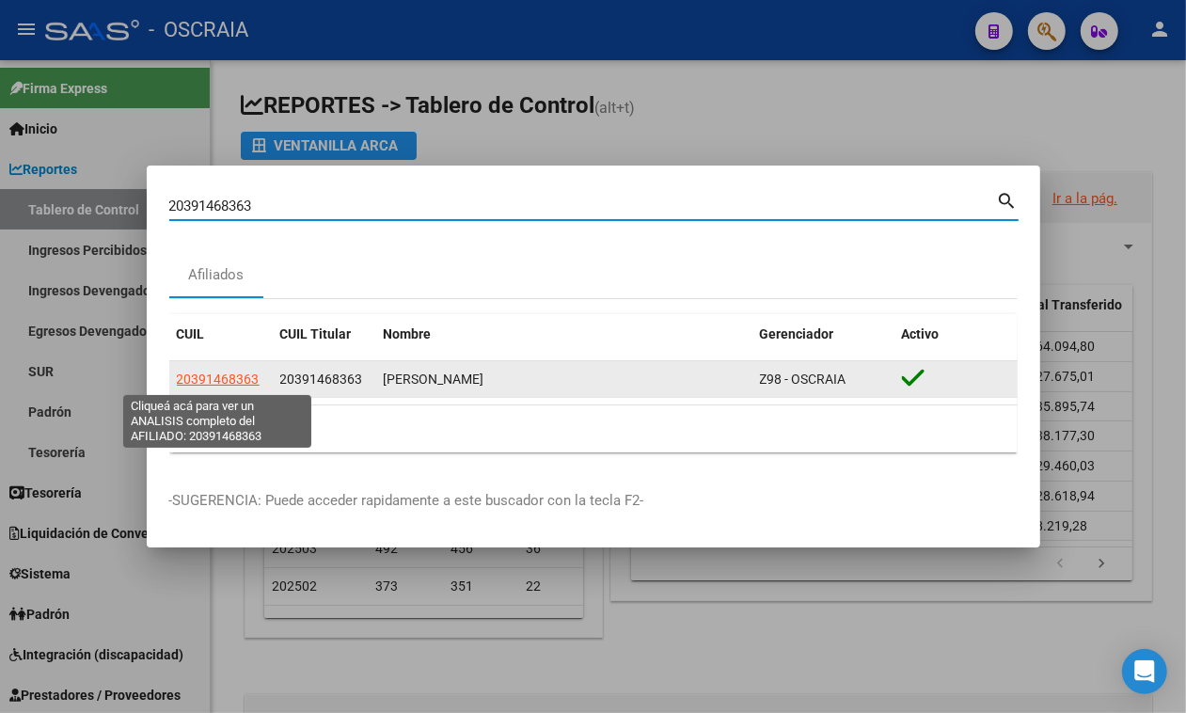
click at [196, 372] on span "20391468363" at bounding box center [218, 379] width 83 height 15
type textarea "20391468363"
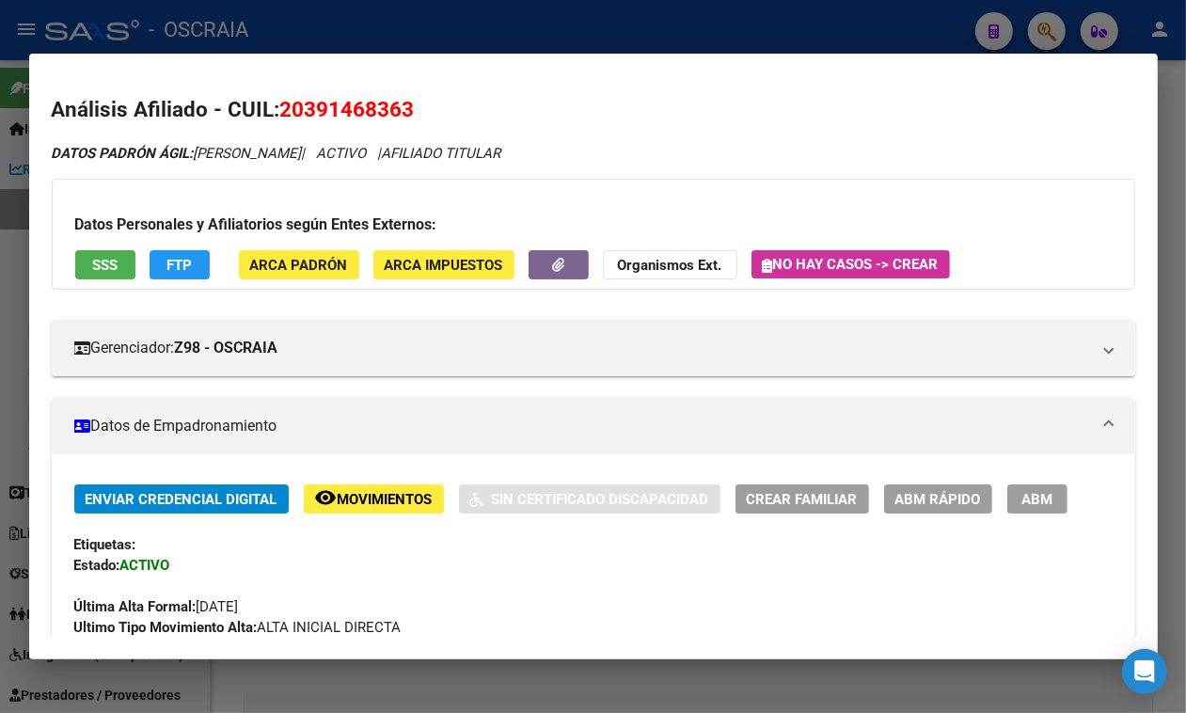
drag, startPoint x: 345, startPoint y: 87, endPoint x: 354, endPoint y: 130, distance: 44.1
click at [345, 92] on mat-dialog-content "Análisis Afiliado - CUIL: 20391468363 DATOS PADRÓN ÁGIL: SANCHEZ BRAIAN | ACTIV…" at bounding box center [593, 356] width 1129 height 561
click at [345, 99] on span "20391468363" at bounding box center [347, 109] width 135 height 24
click at [350, 99] on span "20391468363" at bounding box center [347, 109] width 135 height 24
click at [369, 87] on mat-dialog-content "Análisis Afiliado - CUIL: 20391468363 DATOS PADRÓN ÁGIL: SANCHEZ BRAIAN | ACTIV…" at bounding box center [593, 356] width 1129 height 561
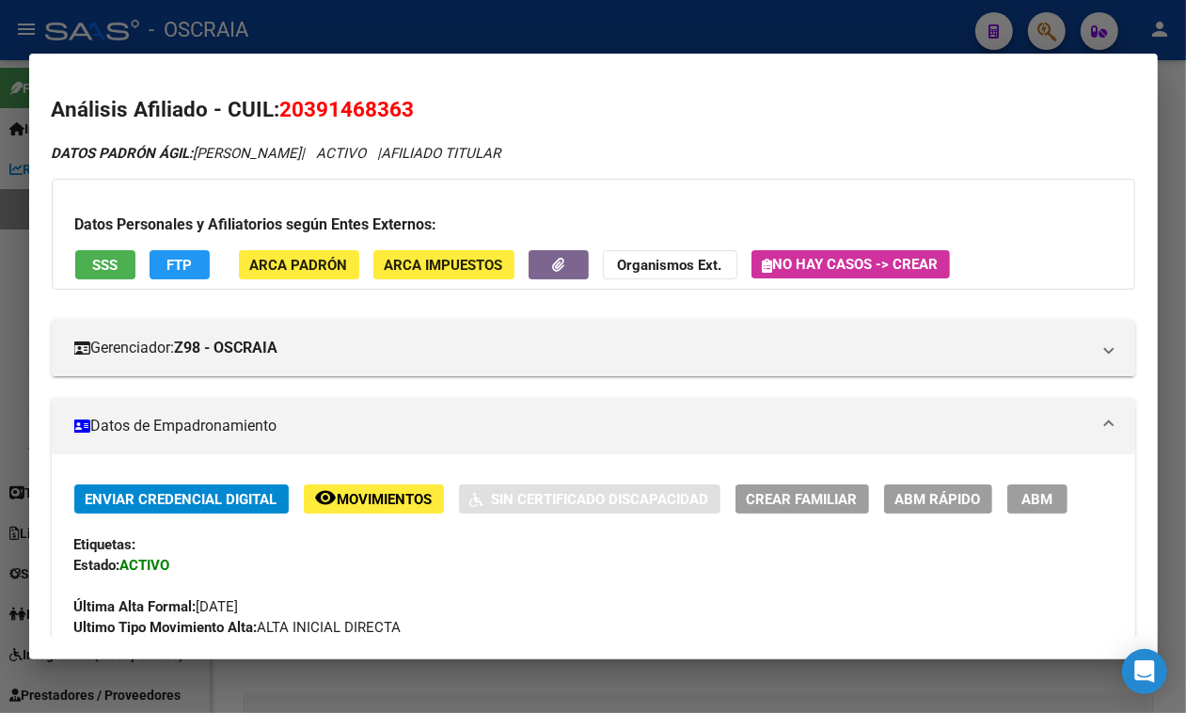
click at [369, 87] on mat-dialog-content "Análisis Afiliado - CUIL: 20391468363 DATOS PADRÓN ÁGIL: SANCHEZ BRAIAN | ACTIV…" at bounding box center [593, 356] width 1129 height 561
copy span "20391468363"
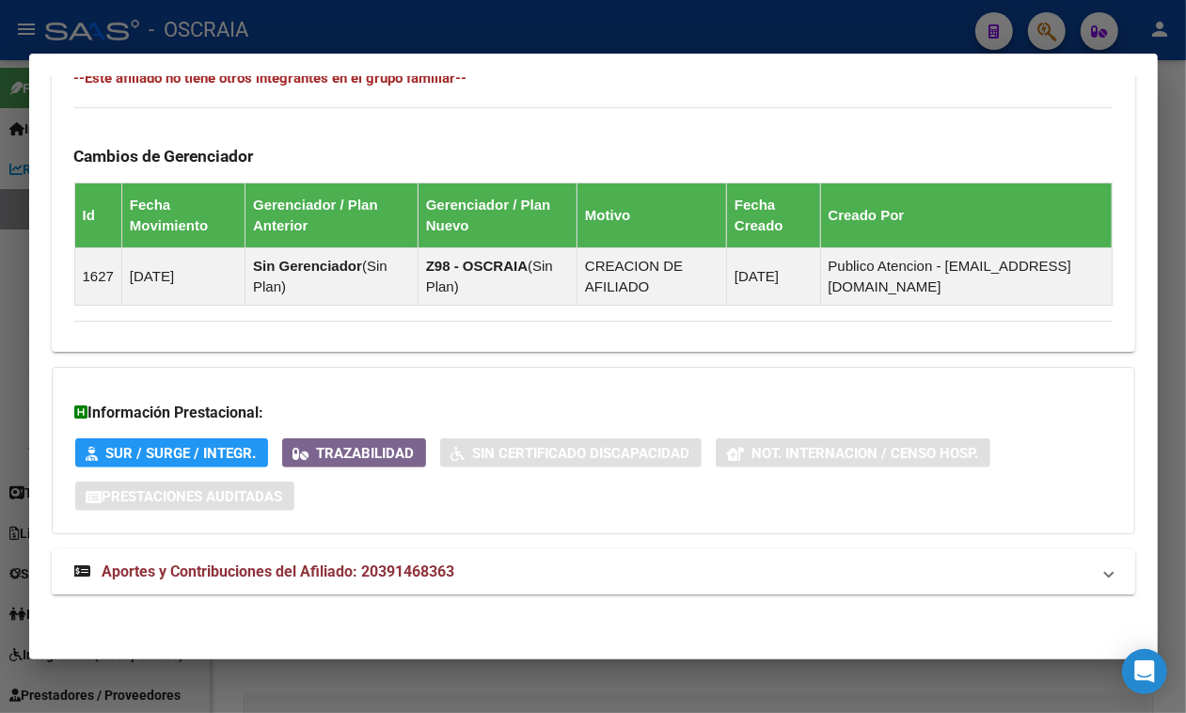
click at [411, 553] on mat-expansion-panel-header "Aportes y Contribuciones del Afiliado: 20391468363" at bounding box center [594, 571] width 1084 height 45
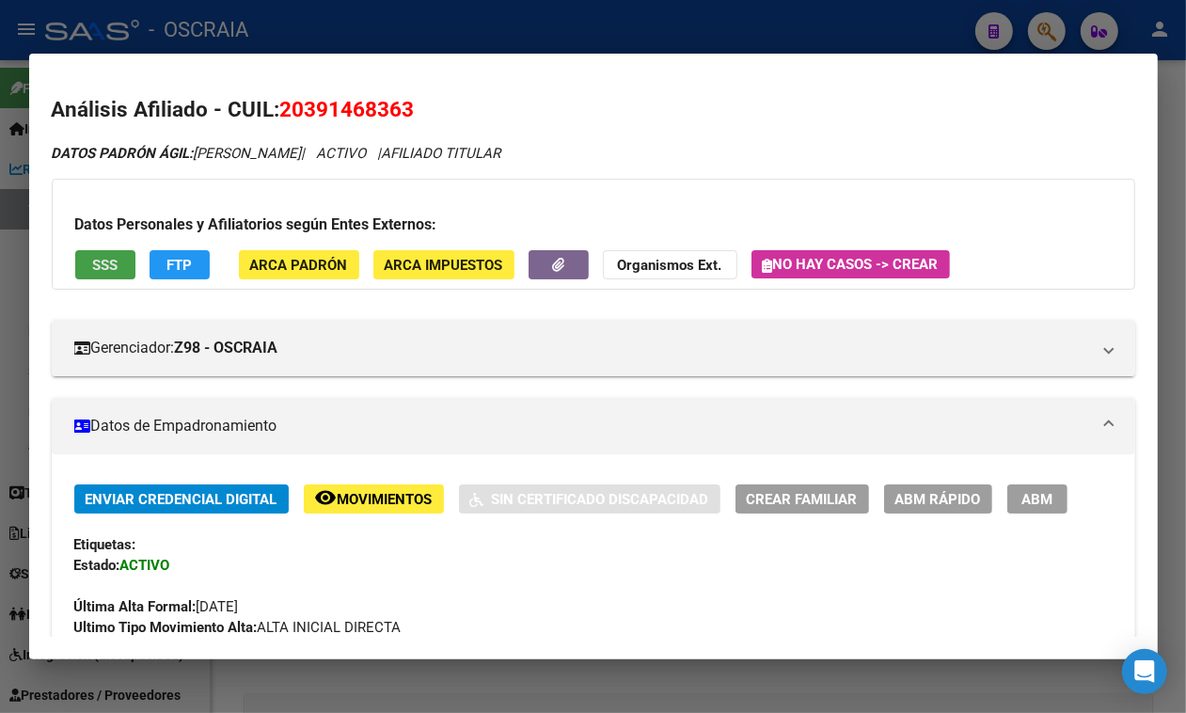
click at [114, 261] on span "SSS" at bounding box center [104, 265] width 25 height 17
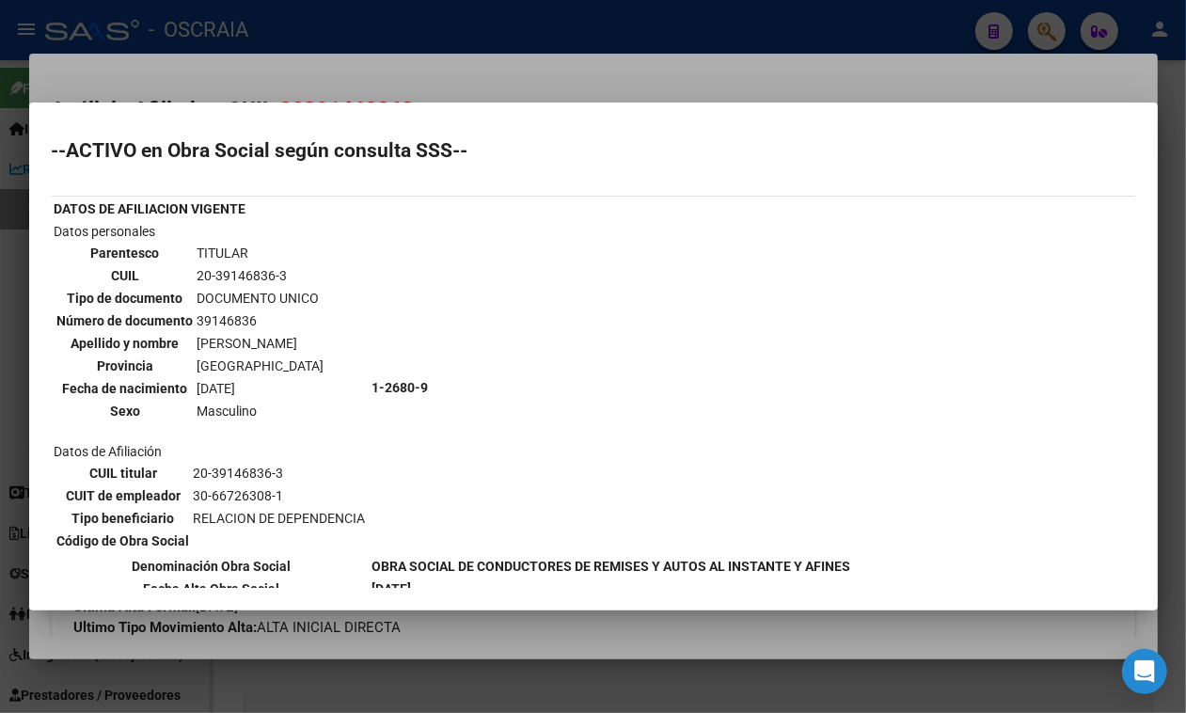
click at [393, 50] on div at bounding box center [593, 356] width 1186 height 713
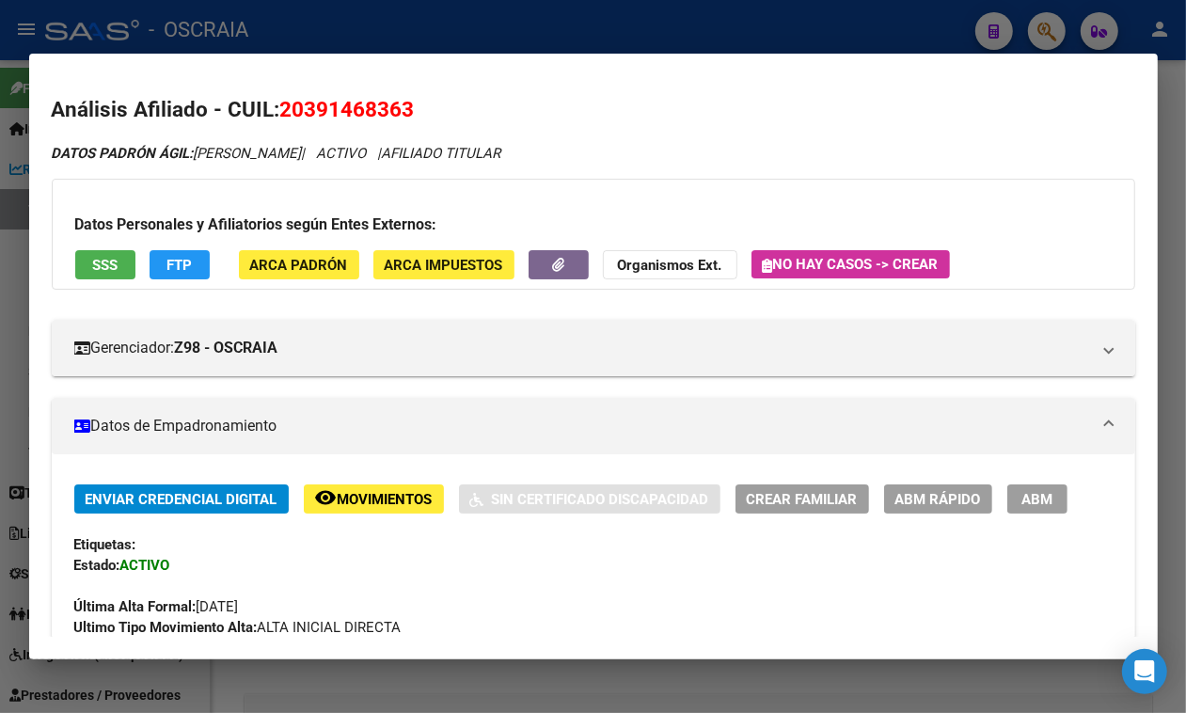
click at [388, 52] on div at bounding box center [593, 356] width 1186 height 713
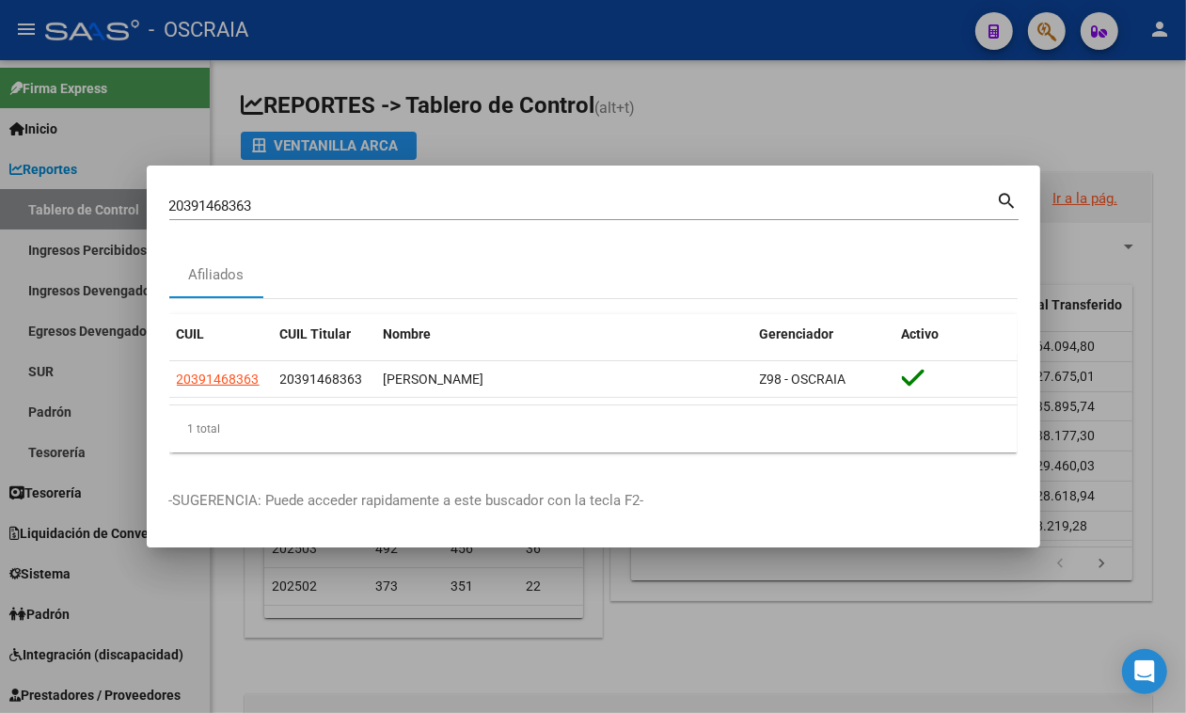
click at [390, 30] on div at bounding box center [593, 356] width 1186 height 713
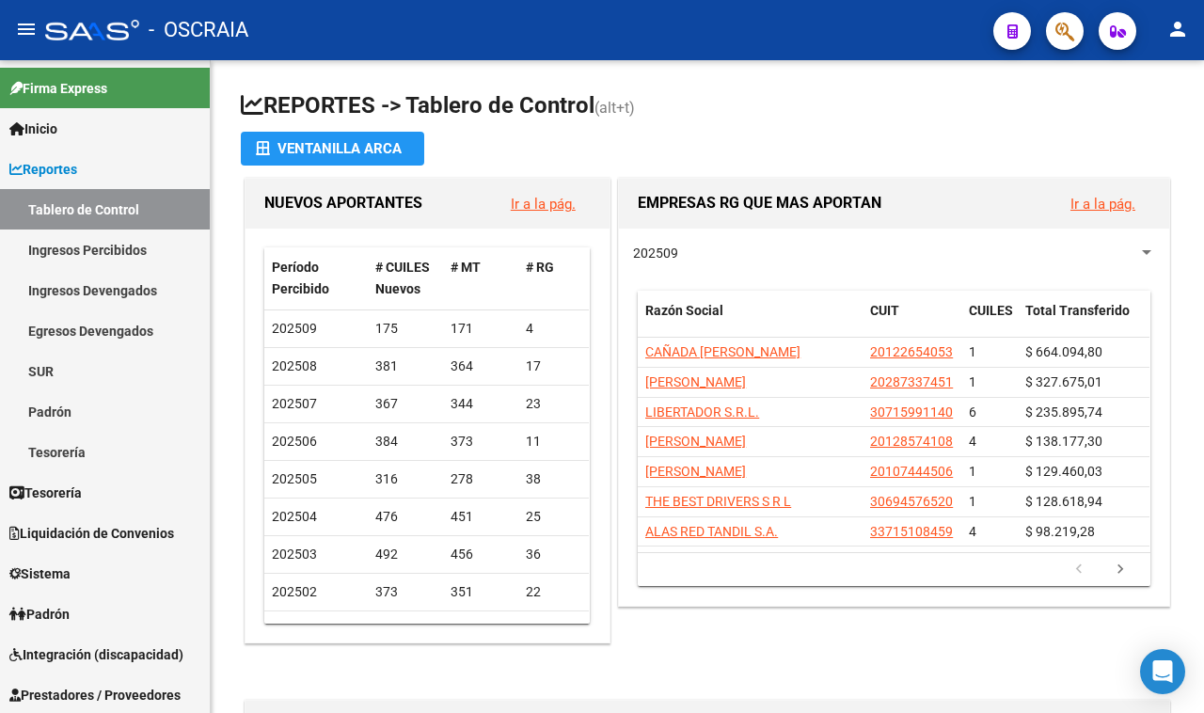
click at [1064, 39] on icon "button" at bounding box center [1065, 32] width 19 height 22
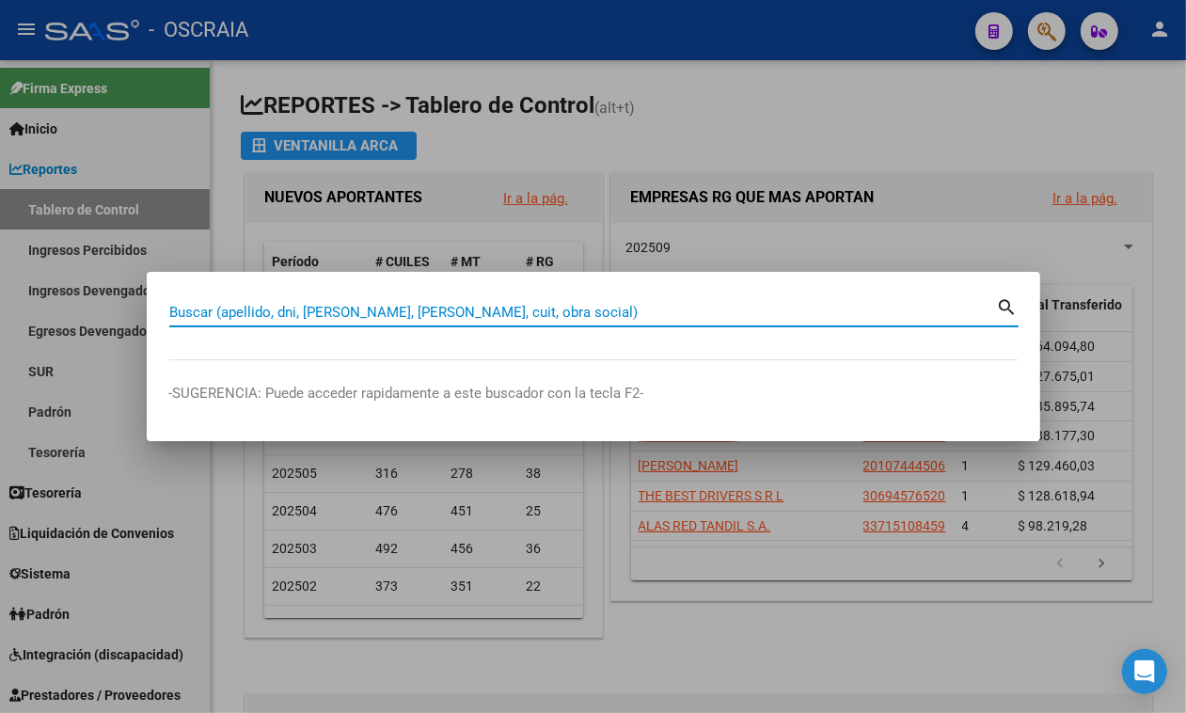
paste input "20-39146836-3"
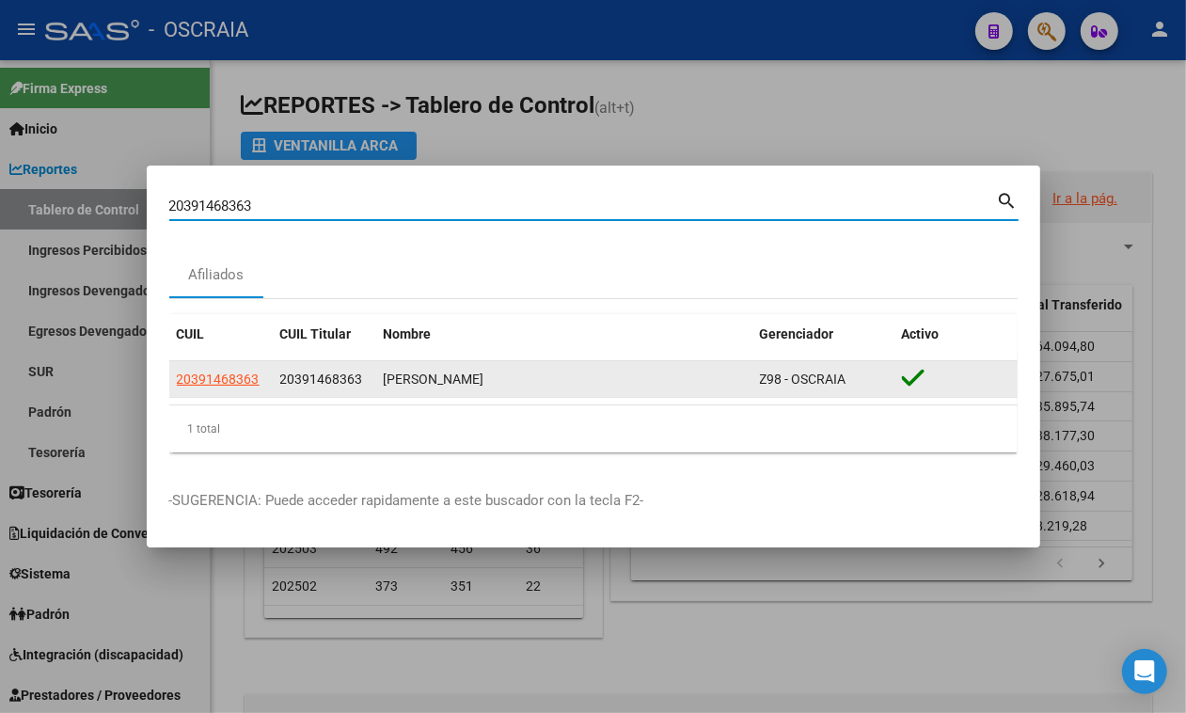
click at [193, 369] on app-link-go-to "20391468363" at bounding box center [218, 380] width 83 height 22
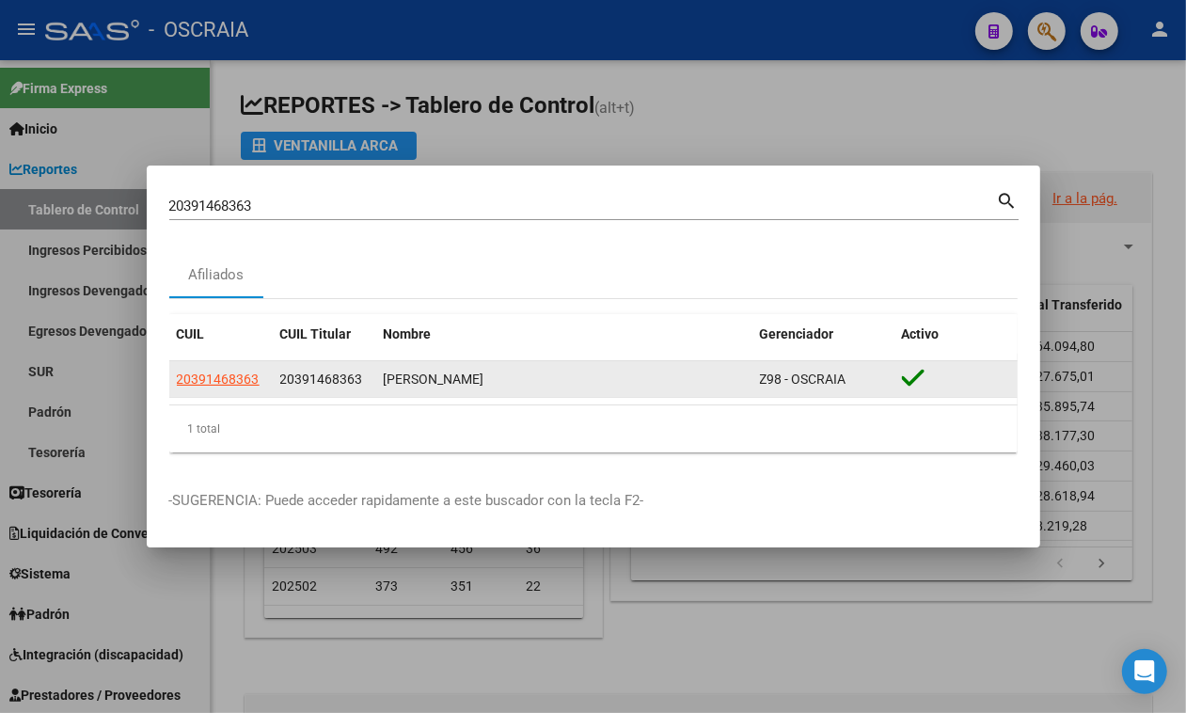
click at [199, 373] on span "20391468363" at bounding box center [218, 379] width 83 height 15
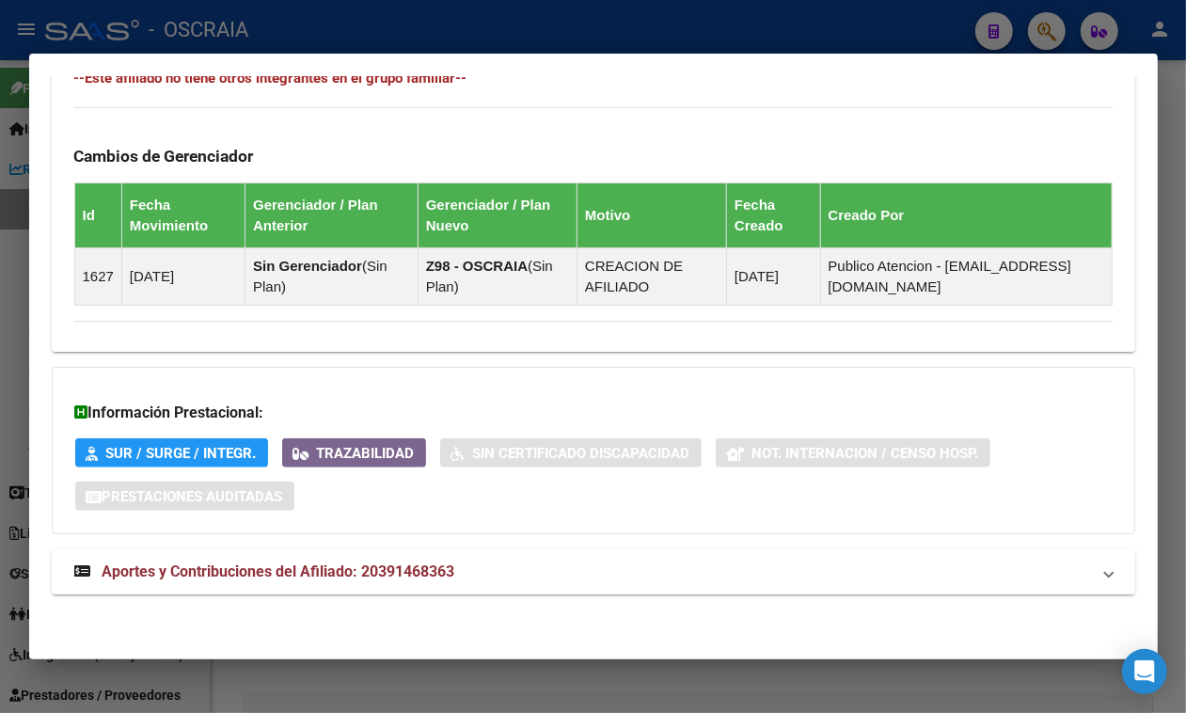
scroll to position [1110, 0]
click at [340, 570] on span "Aportes y Contribuciones del Afiliado: 20391468363" at bounding box center [279, 572] width 353 height 18
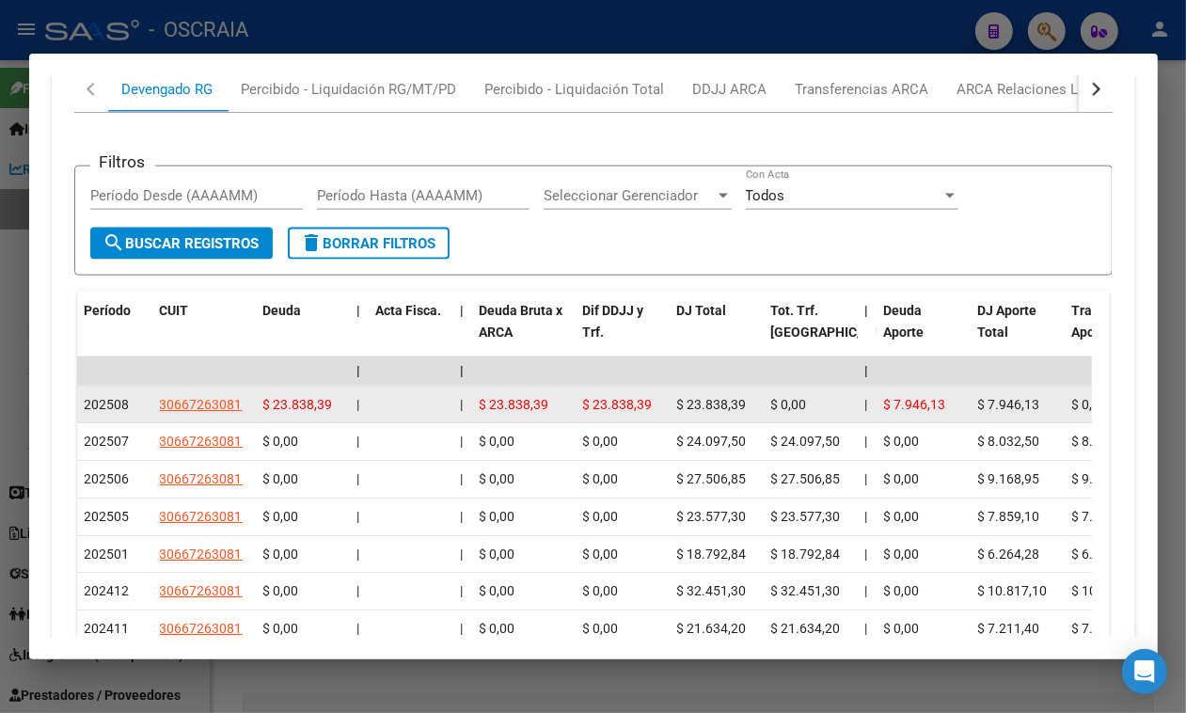
scroll to position [1808, 0]
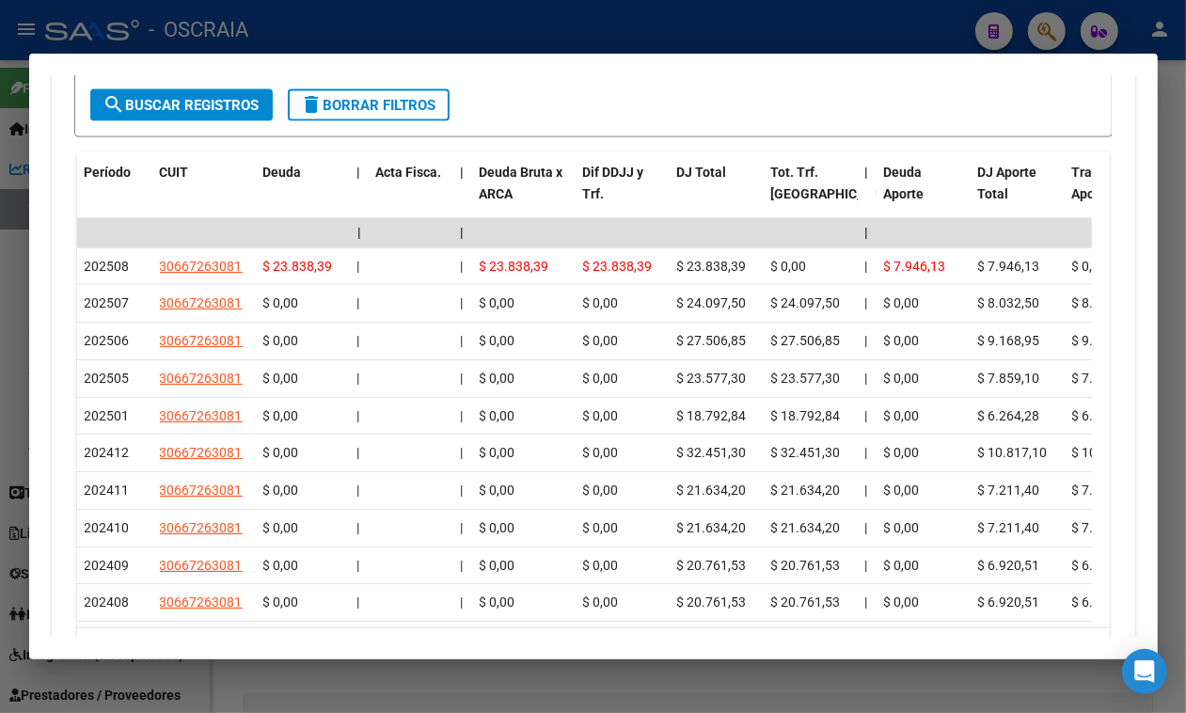
click at [553, 9] on div at bounding box center [593, 356] width 1186 height 713
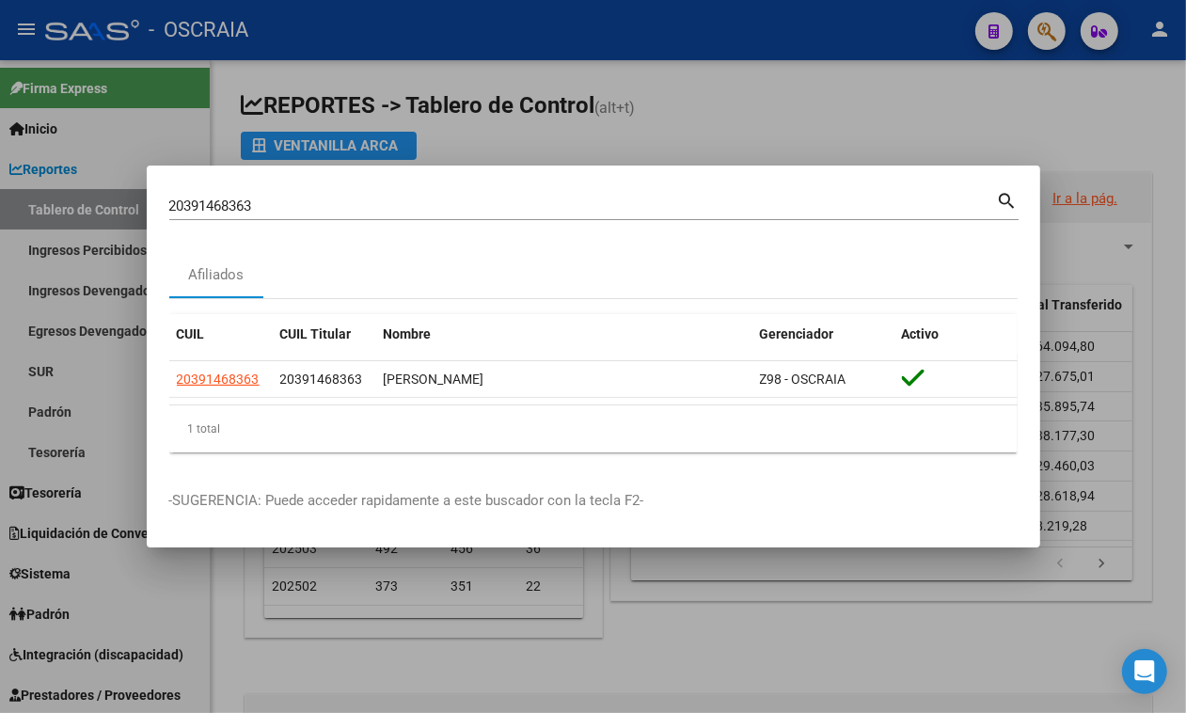
click at [440, 209] on input "20391468363" at bounding box center [583, 206] width 828 height 17
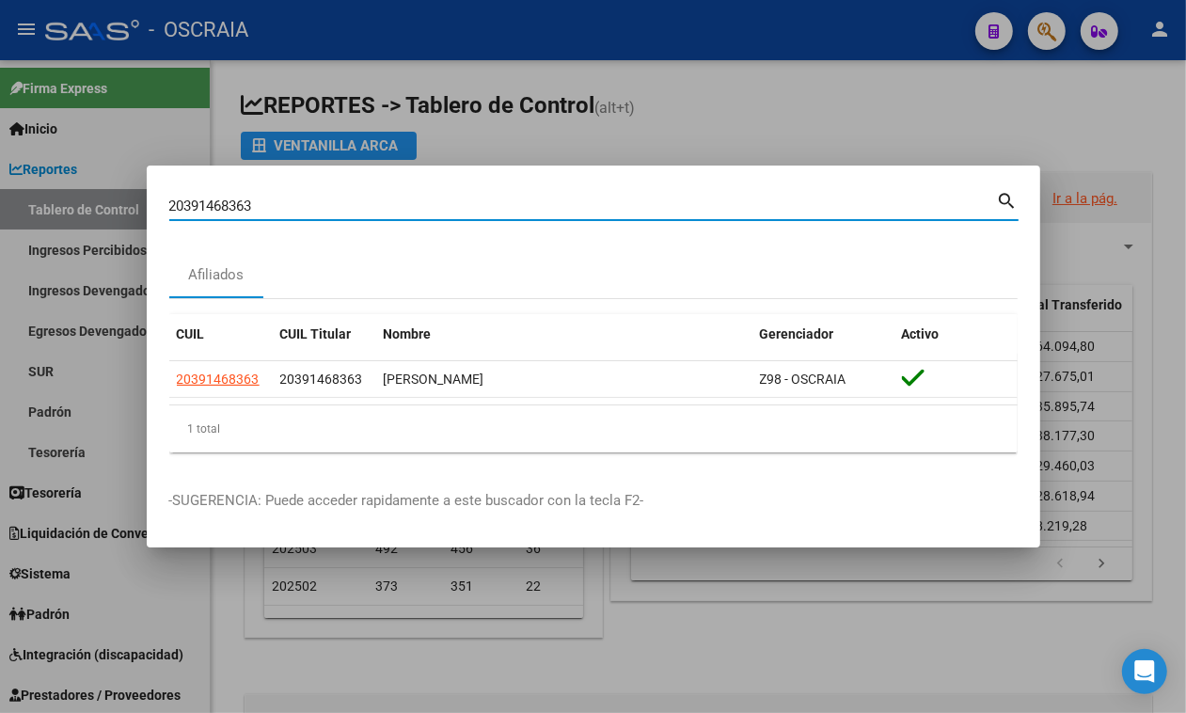
click at [440, 209] on input "20391468363" at bounding box center [583, 206] width 828 height 17
type input "24823725"
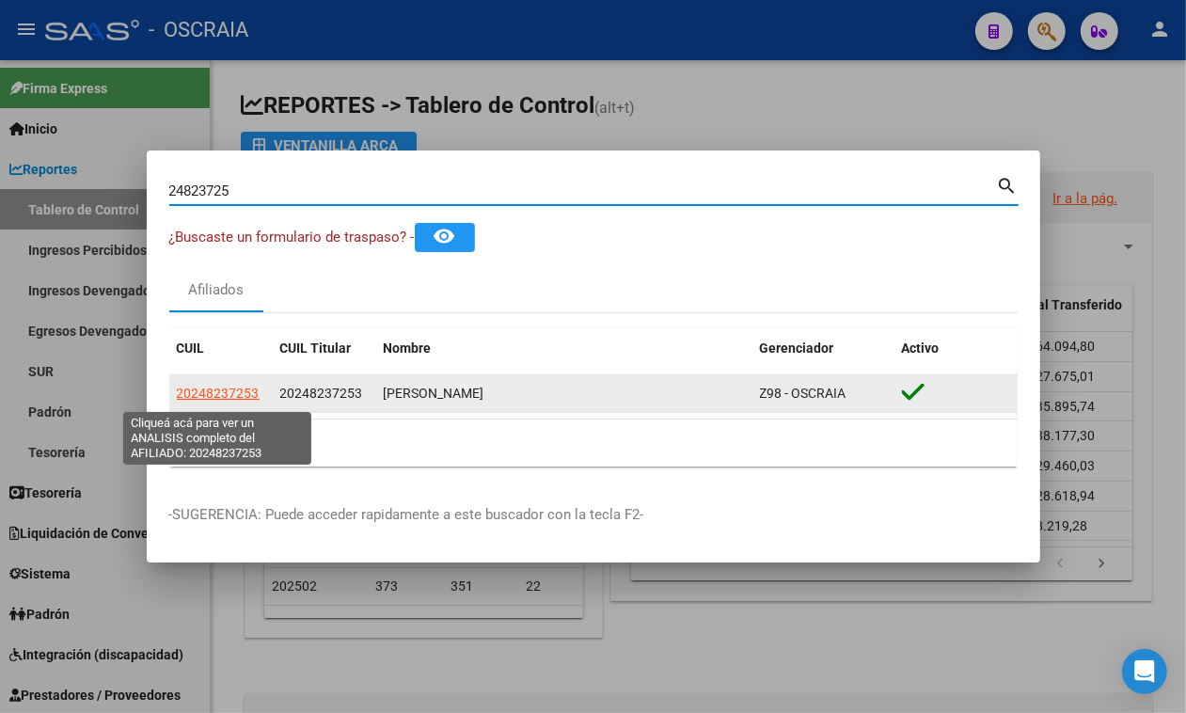
click at [200, 398] on span "20248237253" at bounding box center [218, 393] width 83 height 15
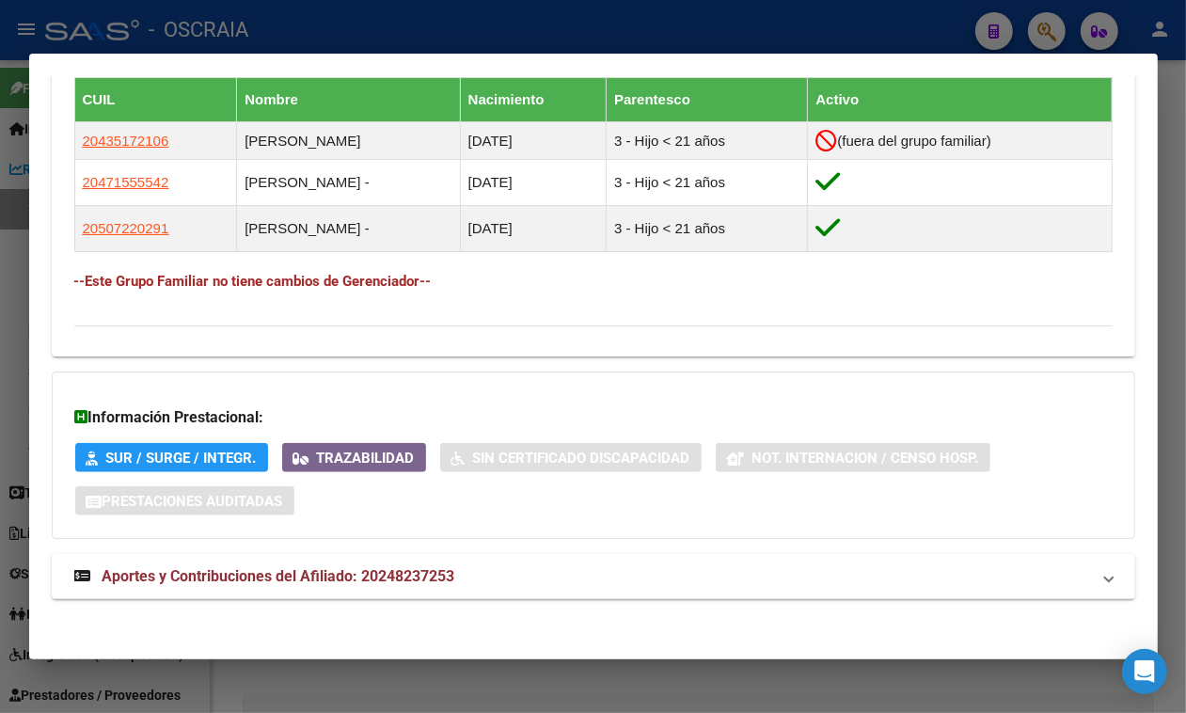
scroll to position [1120, 0]
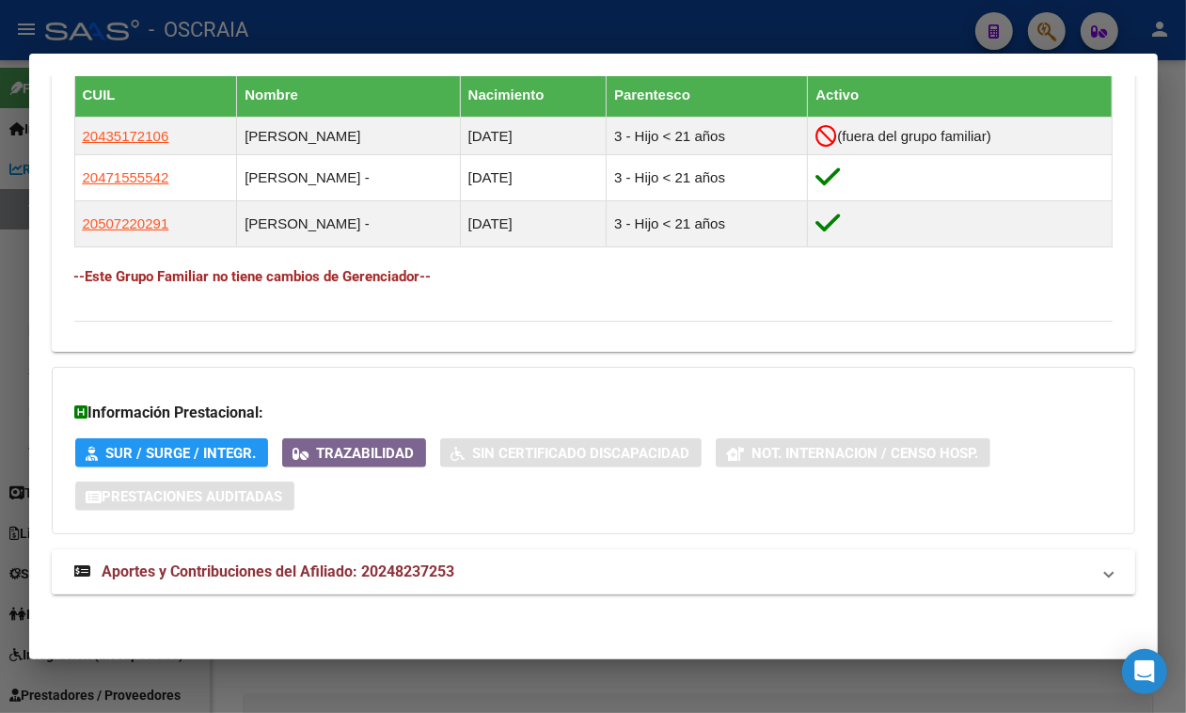
click at [317, 561] on mat-expansion-panel-header "Aportes y Contribuciones del Afiliado: 20248237253" at bounding box center [594, 571] width 1084 height 45
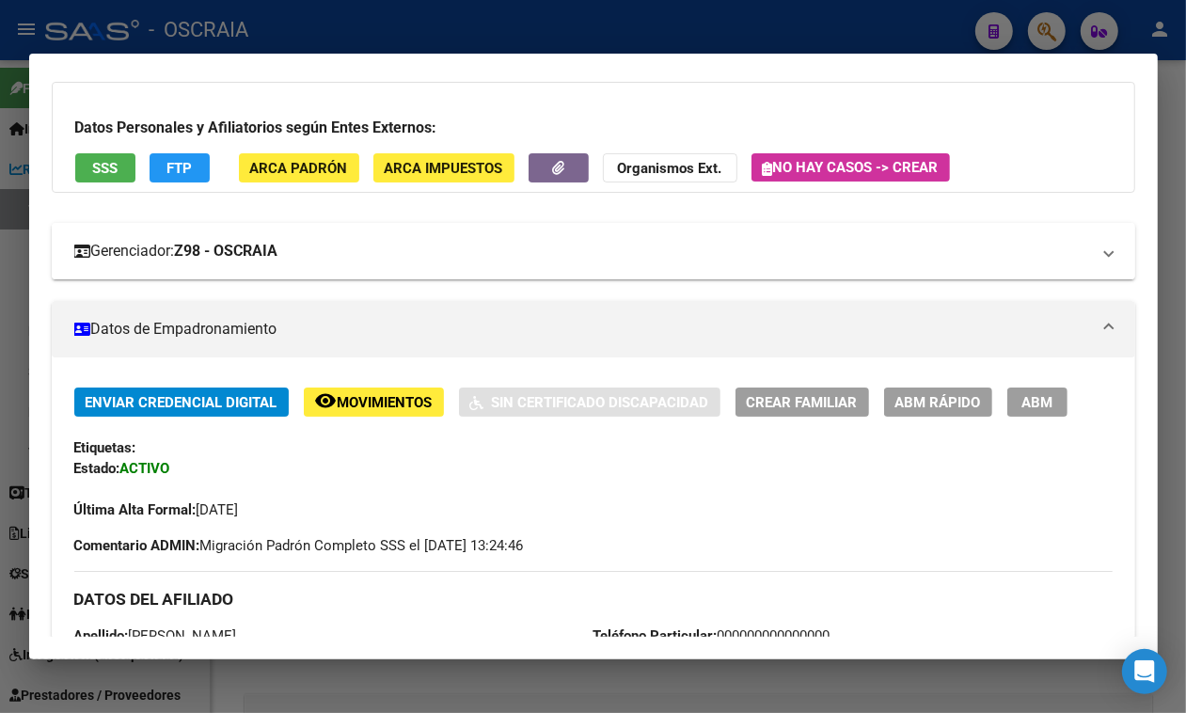
scroll to position [0, 0]
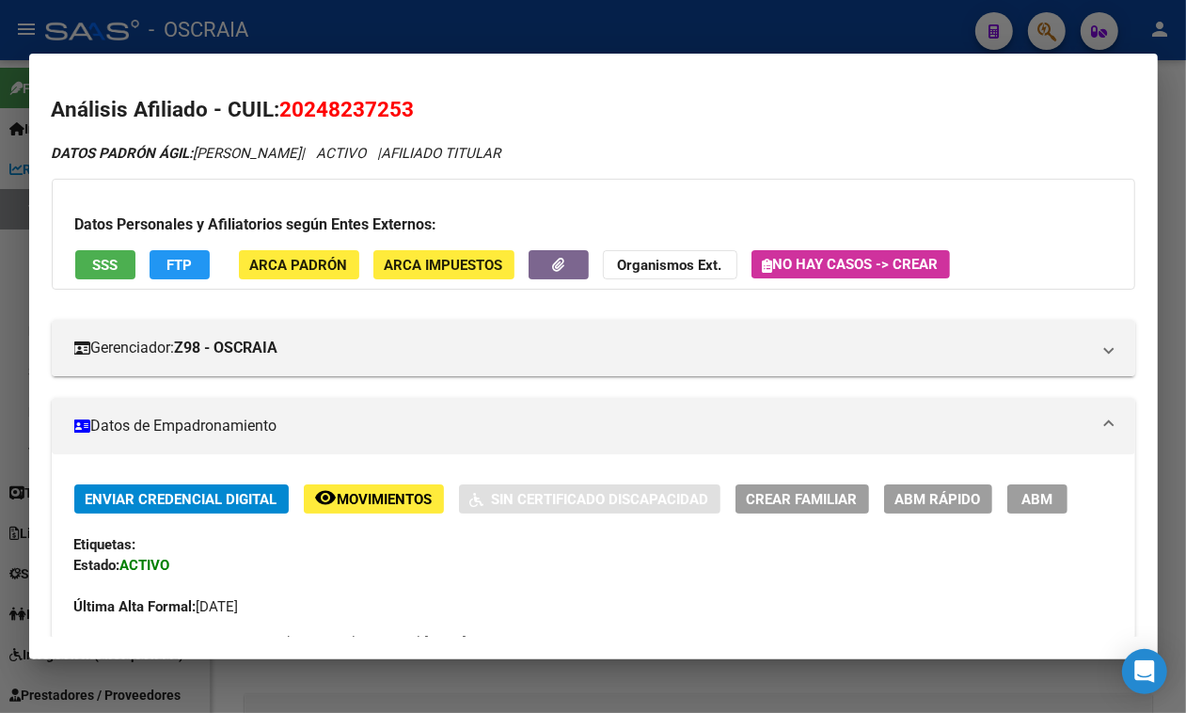
drag, startPoint x: 199, startPoint y: 151, endPoint x: 362, endPoint y: 142, distance: 163.9
click at [362, 143] on div "DATOS PADRÓN ÁGIL: GUZMAN MAURICIO JOSE | ACTIVO | AFILIADO TITULAR" at bounding box center [594, 154] width 1084 height 22
copy span "GUZMAN MAURICIO JOSE"
click at [390, 115] on span "20248237253" at bounding box center [347, 109] width 135 height 24
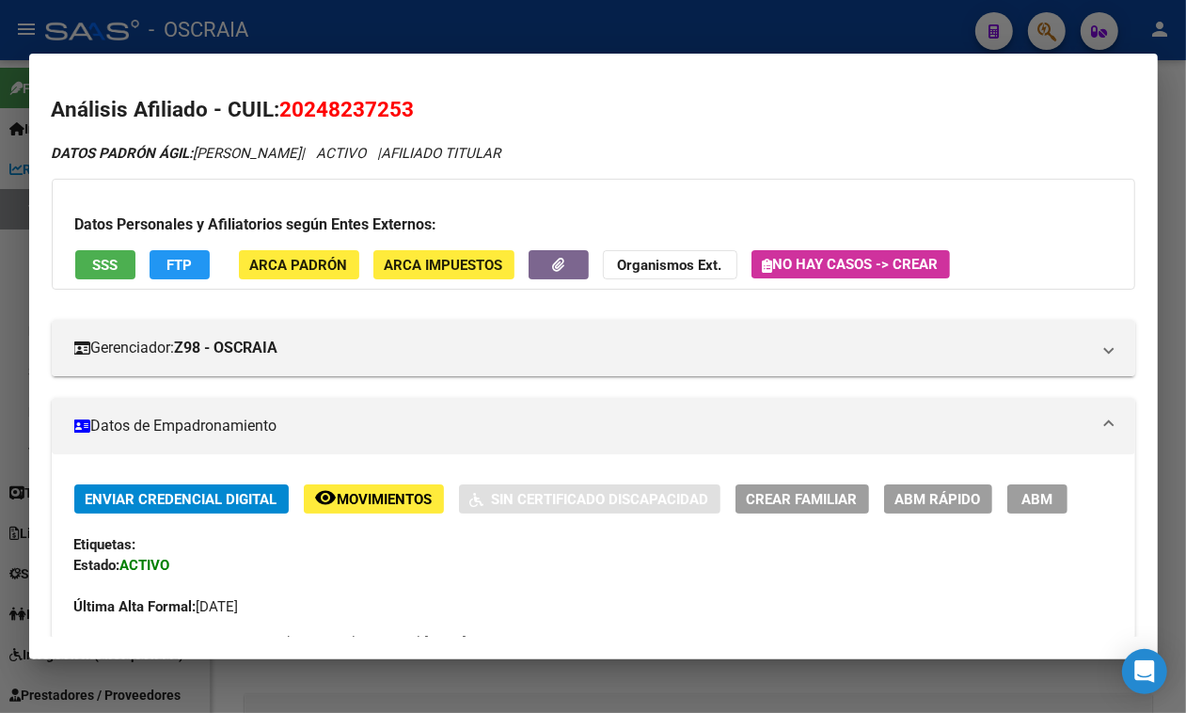
copy span "20248237253"
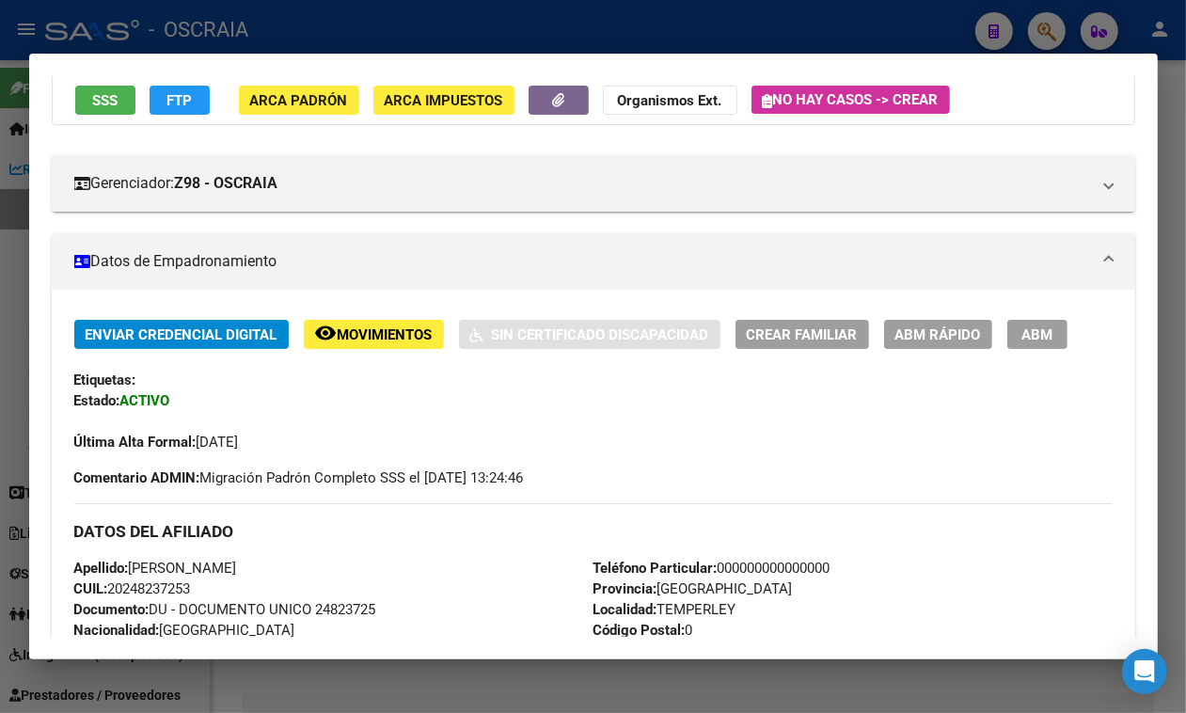
scroll to position [470, 0]
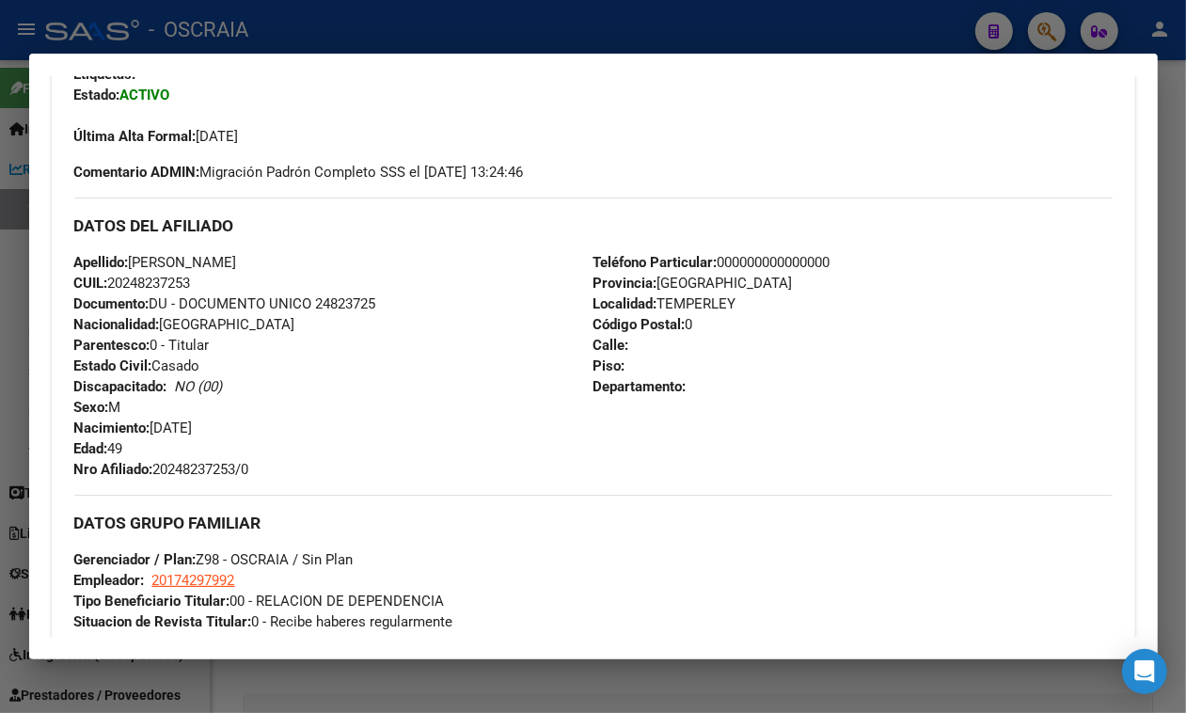
drag, startPoint x: 151, startPoint y: 486, endPoint x: 259, endPoint y: 482, distance: 108.3
click at [259, 480] on div "Apellido: MAURICIO JOSE GUZMAN CUIL: 20248237253 Documento: DU - DOCUMENTO UNIC…" at bounding box center [333, 366] width 519 height 228
copy span "30/09/1975"
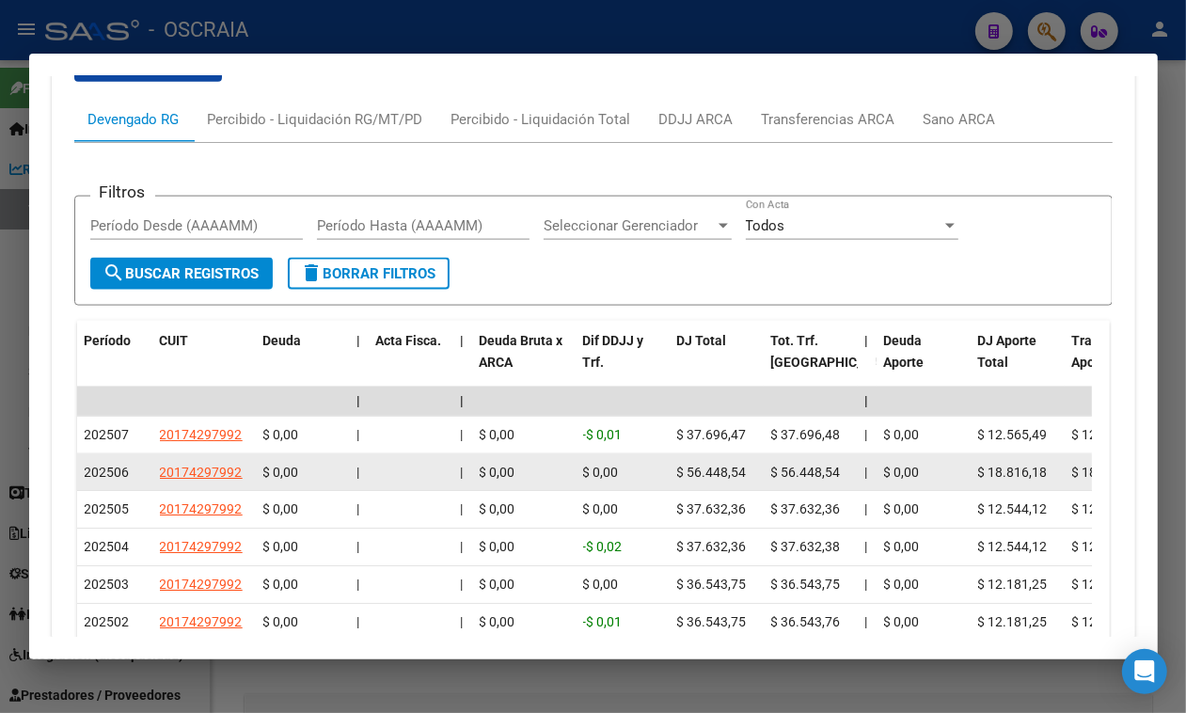
scroll to position [1882, 0]
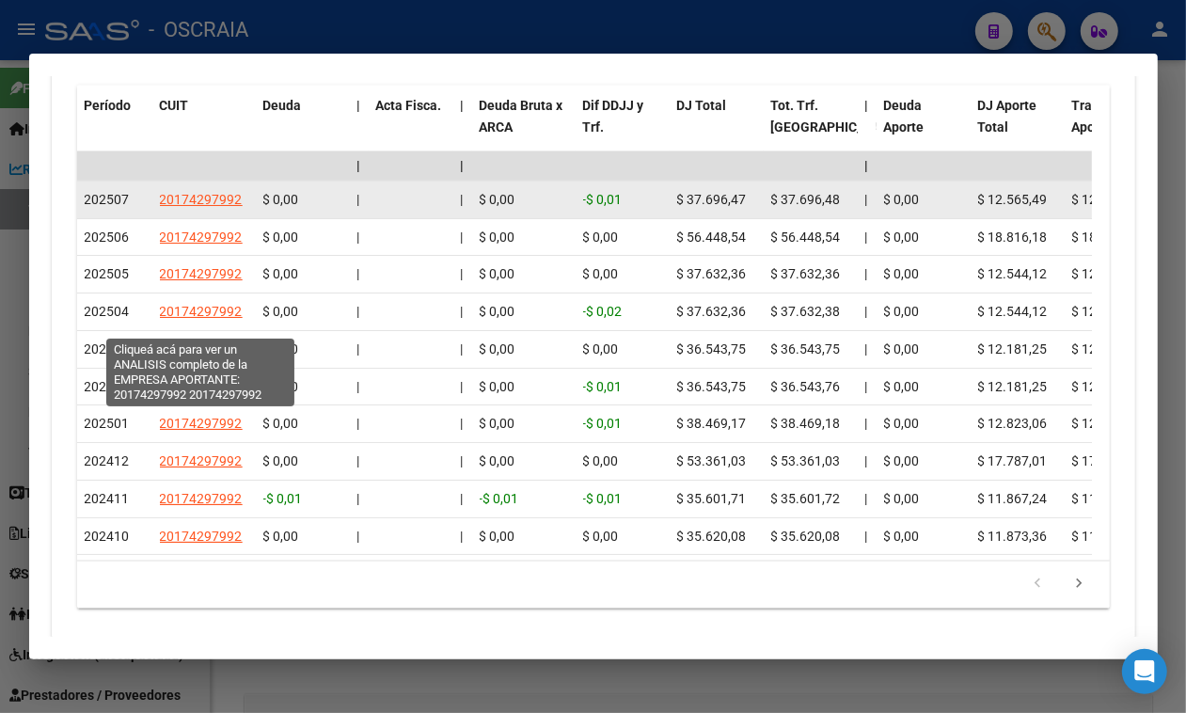
click at [183, 268] on datatable-scroller "| | | | | | | | | | | | | 202507 20174297992 $ 0,00 | | $ 0,00 -$ 0,01 $ 37.696…" at bounding box center [584, 353] width 1015 height 404
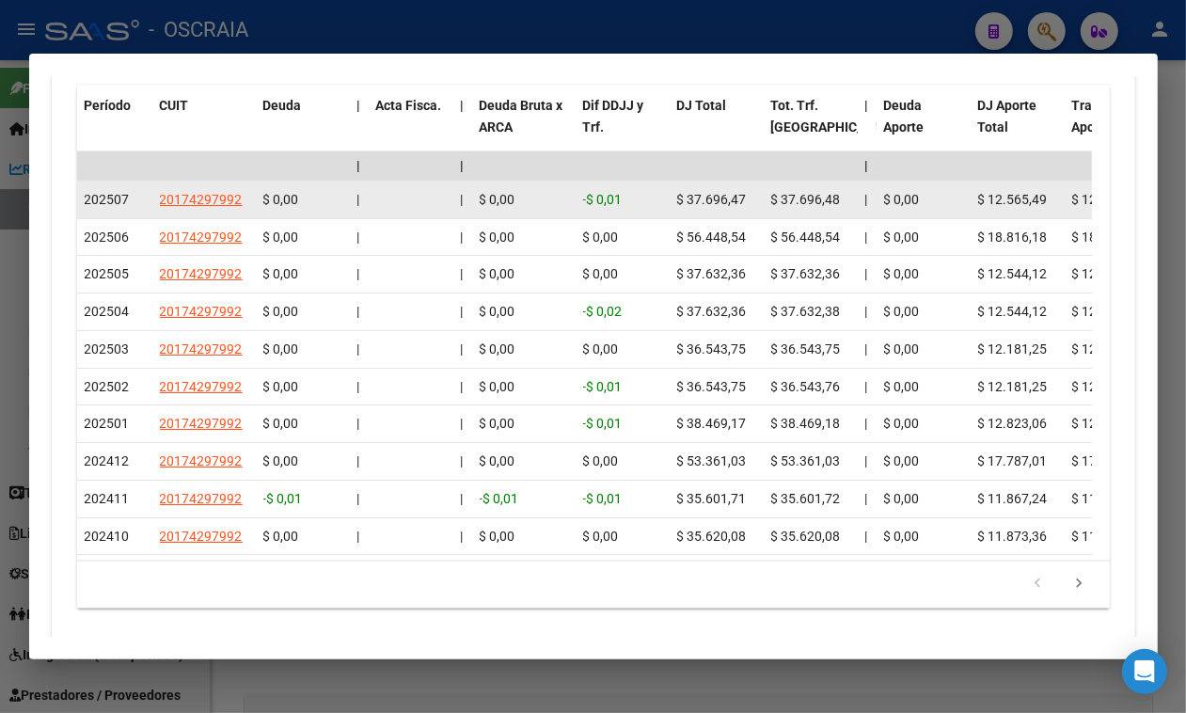
click at [184, 211] on app-link-go-to "20174297992" at bounding box center [201, 200] width 83 height 22
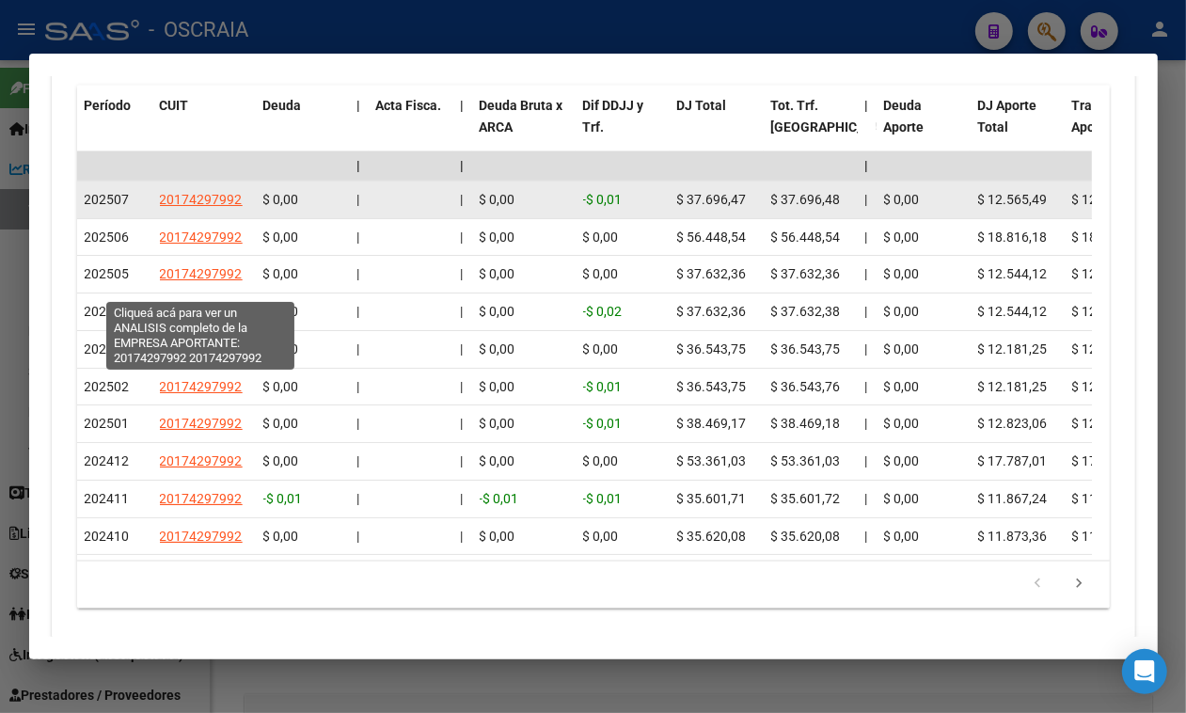
click at [199, 207] on span "20174297992" at bounding box center [201, 199] width 83 height 15
type textarea "20174297992"
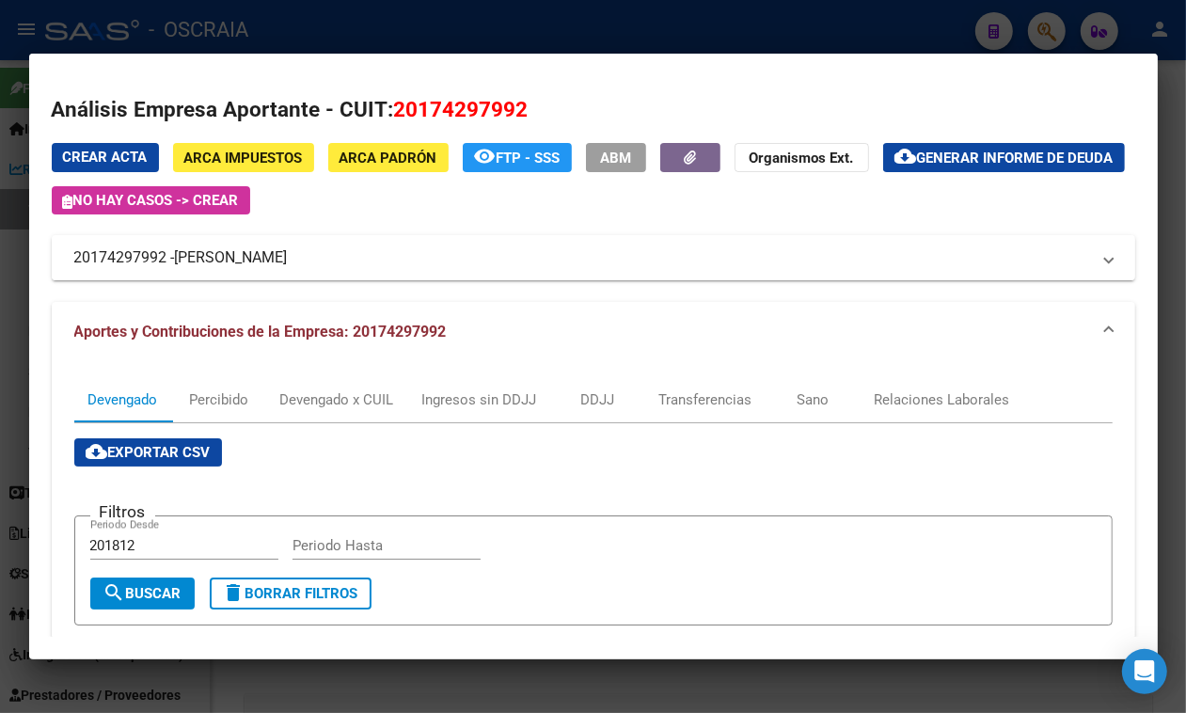
drag, startPoint x: 176, startPoint y: 273, endPoint x: 344, endPoint y: 273, distance: 168.4
click at [344, 269] on mat-panel-title "20174297992 - ABUIN CARLOS ALBERTO" at bounding box center [582, 258] width 1016 height 23
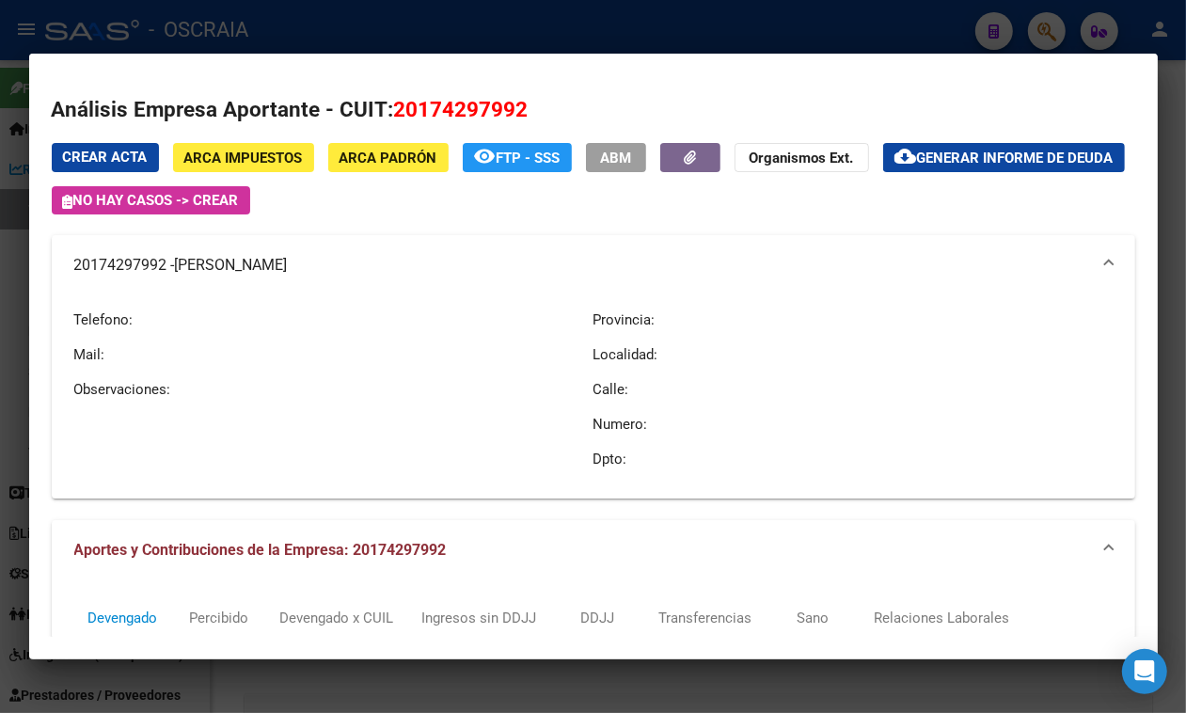
click at [600, 30] on div at bounding box center [593, 356] width 1186 height 713
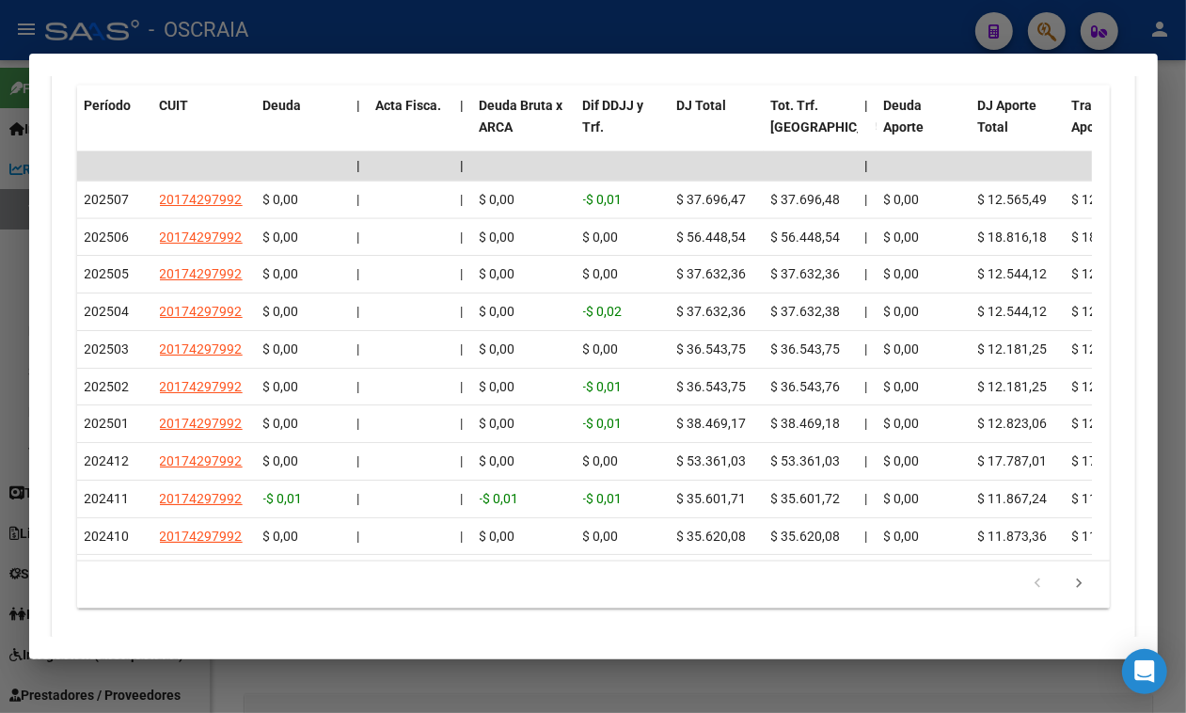
click at [541, 48] on div at bounding box center [593, 356] width 1186 height 713
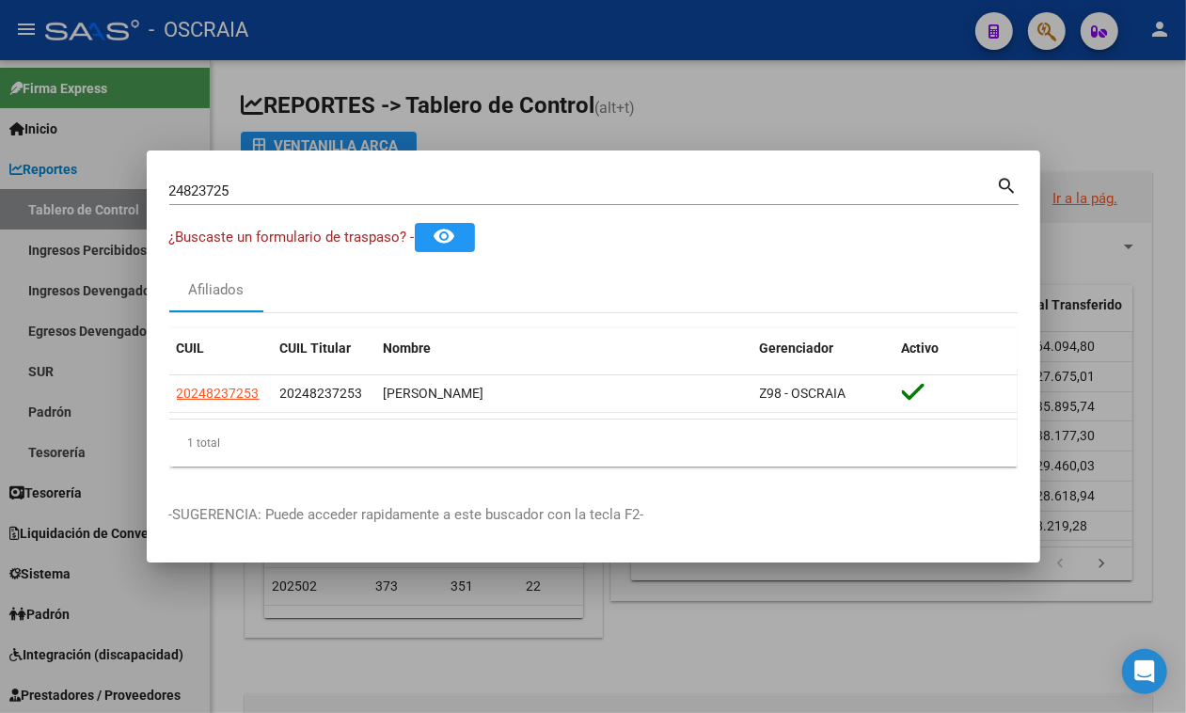
click at [463, 174] on div "24823725 Buscar (apellido, dni, cuil, nro traspaso, cuit, obra social) search" at bounding box center [594, 189] width 850 height 32
click at [466, 184] on input "24823725" at bounding box center [583, 191] width 828 height 17
paste input "43744955"
type input "43744955"
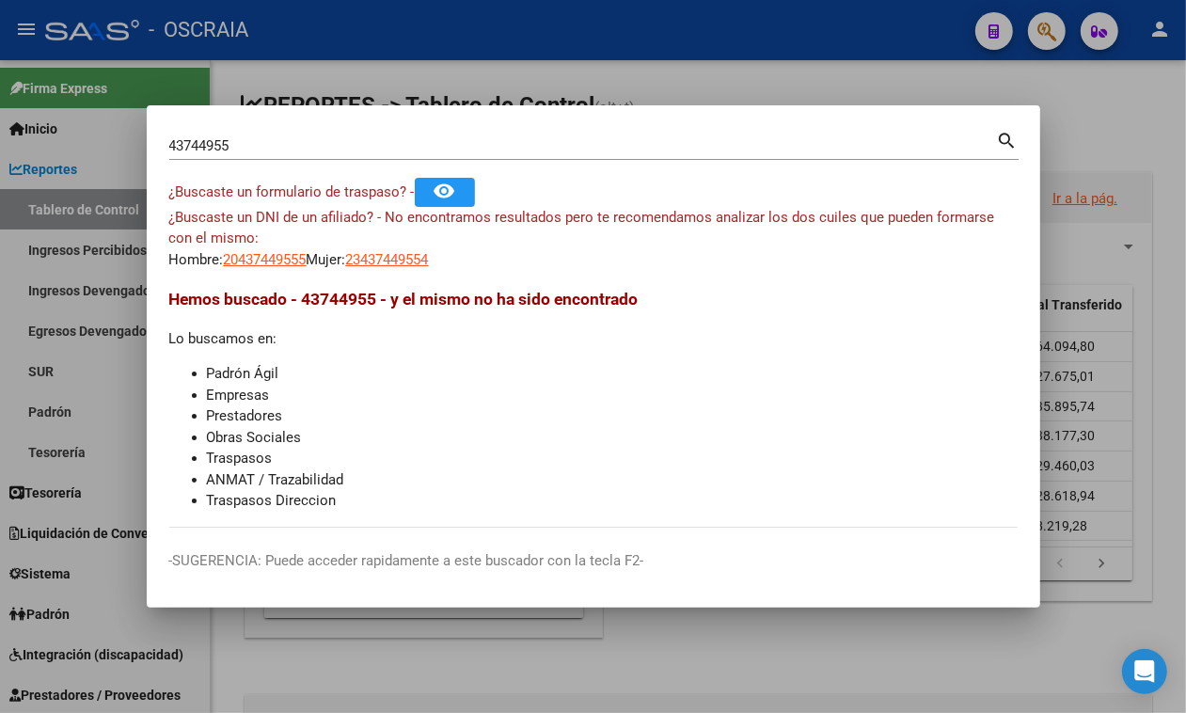
drag, startPoint x: 439, startPoint y: 242, endPoint x: 438, endPoint y: 260, distance: 18.0
click at [439, 252] on div "¿Buscaste un DNI de un afiliado? - No encontramos resultados pero te recomendam…" at bounding box center [593, 239] width 849 height 64
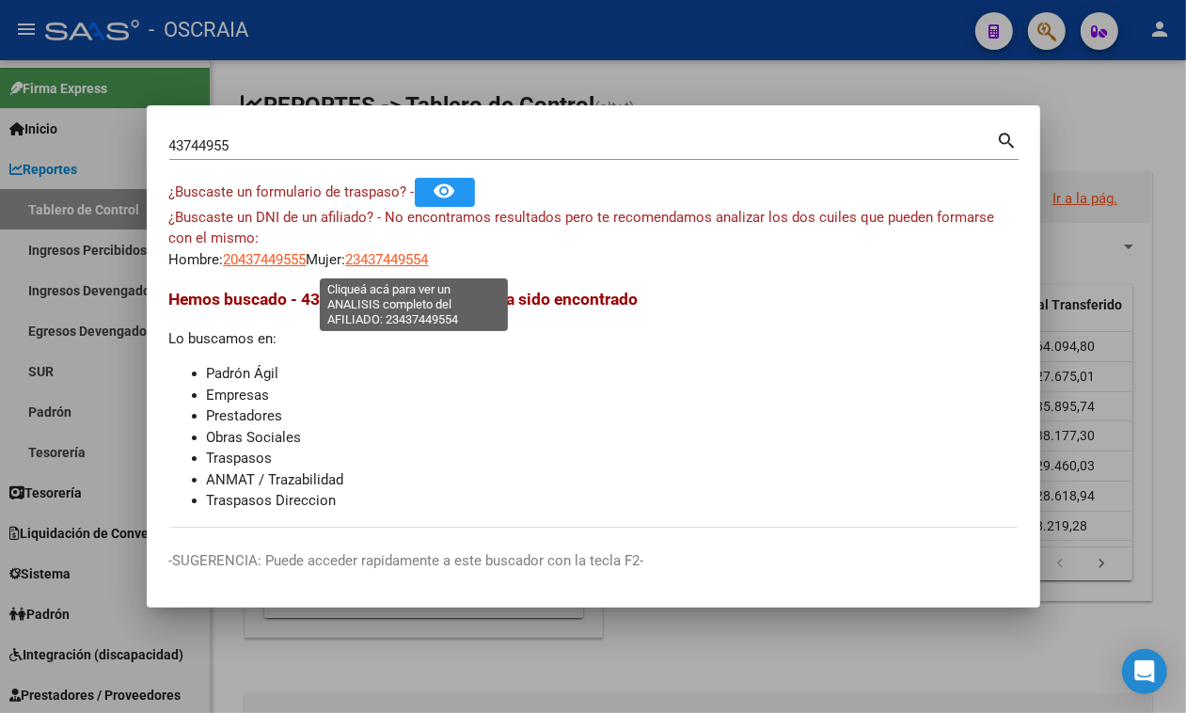
click at [429, 261] on span "23437449554" at bounding box center [387, 259] width 83 height 17
copy div "¿Buscaste un DNI de un afiliado? - No encontramos resultados pero te recomendam…"
type textarea "23437449554"
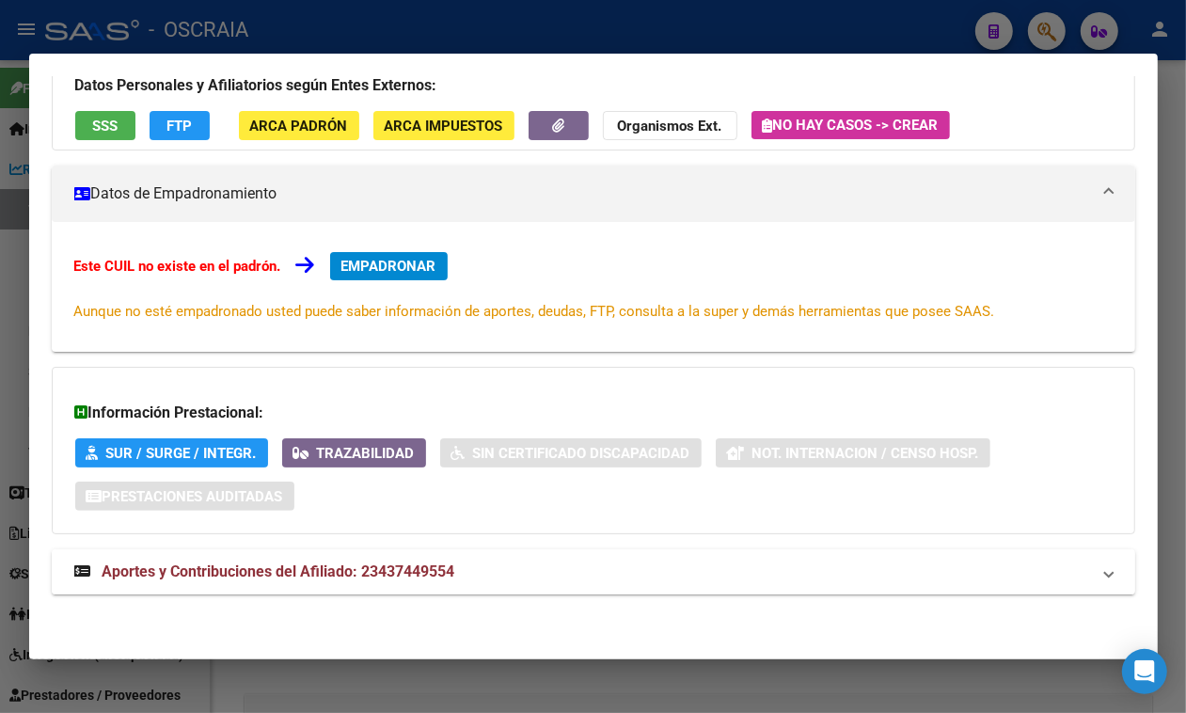
click at [417, 574] on span "Aportes y Contribuciones del Afiliado: 23437449554" at bounding box center [279, 572] width 353 height 18
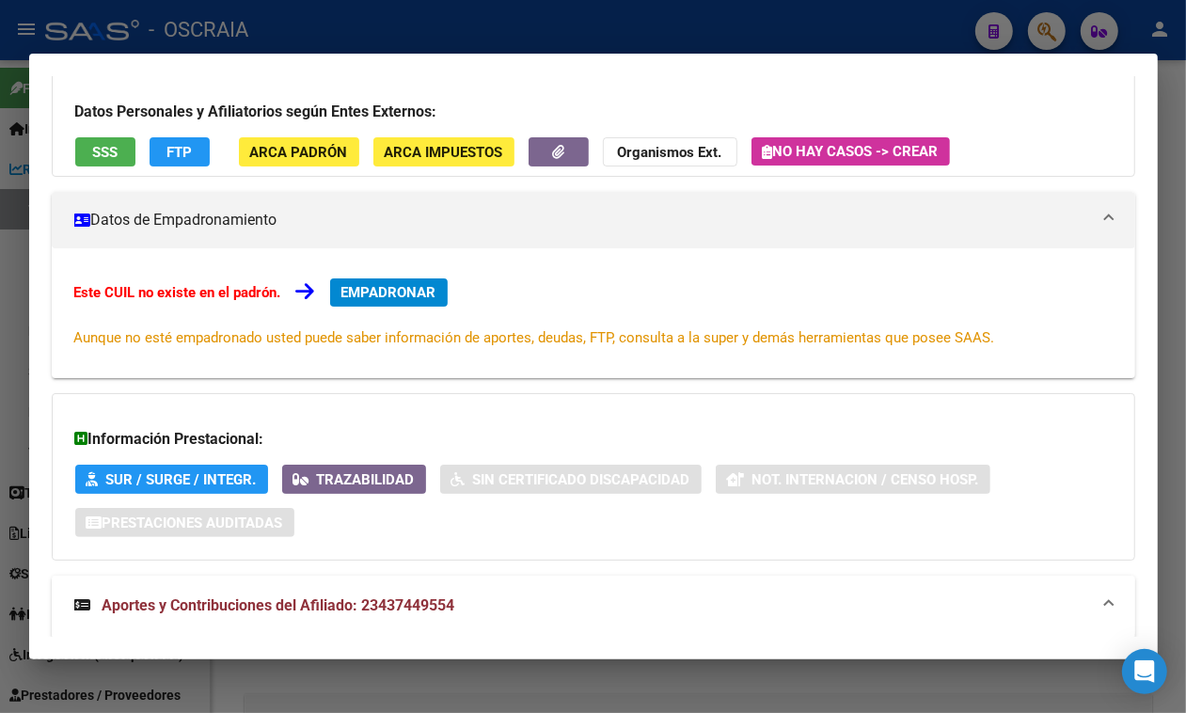
scroll to position [0, 0]
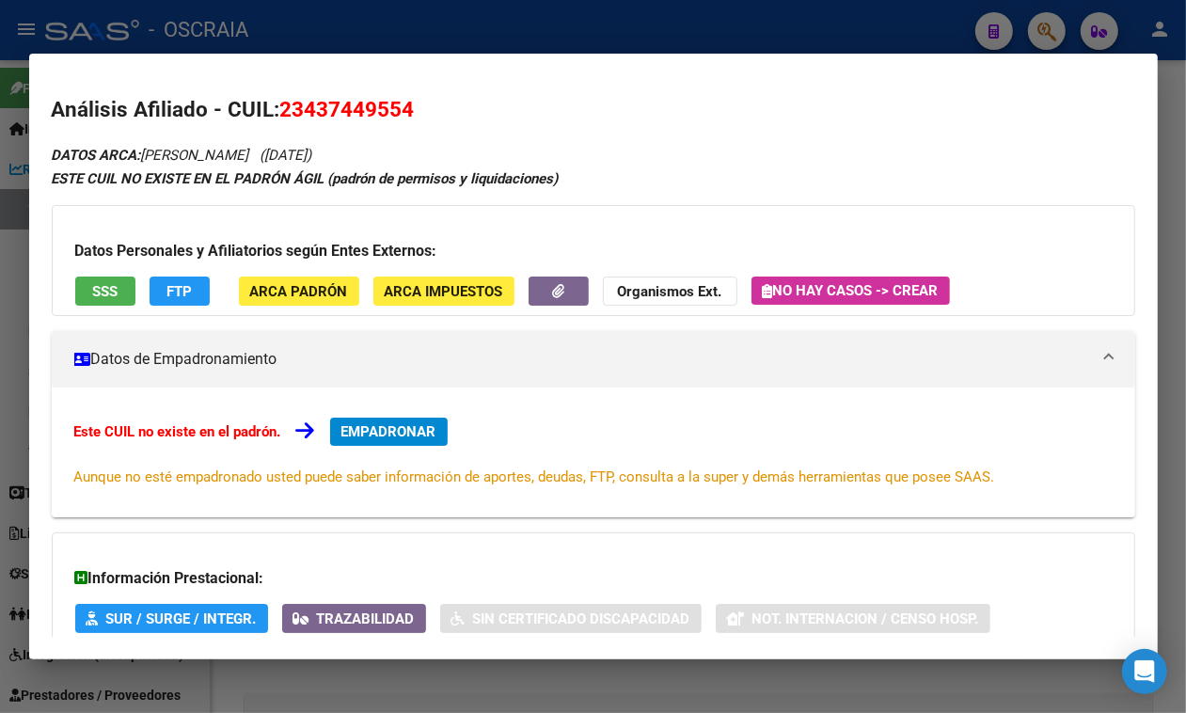
drag, startPoint x: 144, startPoint y: 152, endPoint x: 508, endPoint y: 157, distance: 364.2
drag, startPoint x: 454, startPoint y: 26, endPoint x: 367, endPoint y: 40, distance: 87.7
click at [448, 22] on div at bounding box center [593, 356] width 1186 height 713
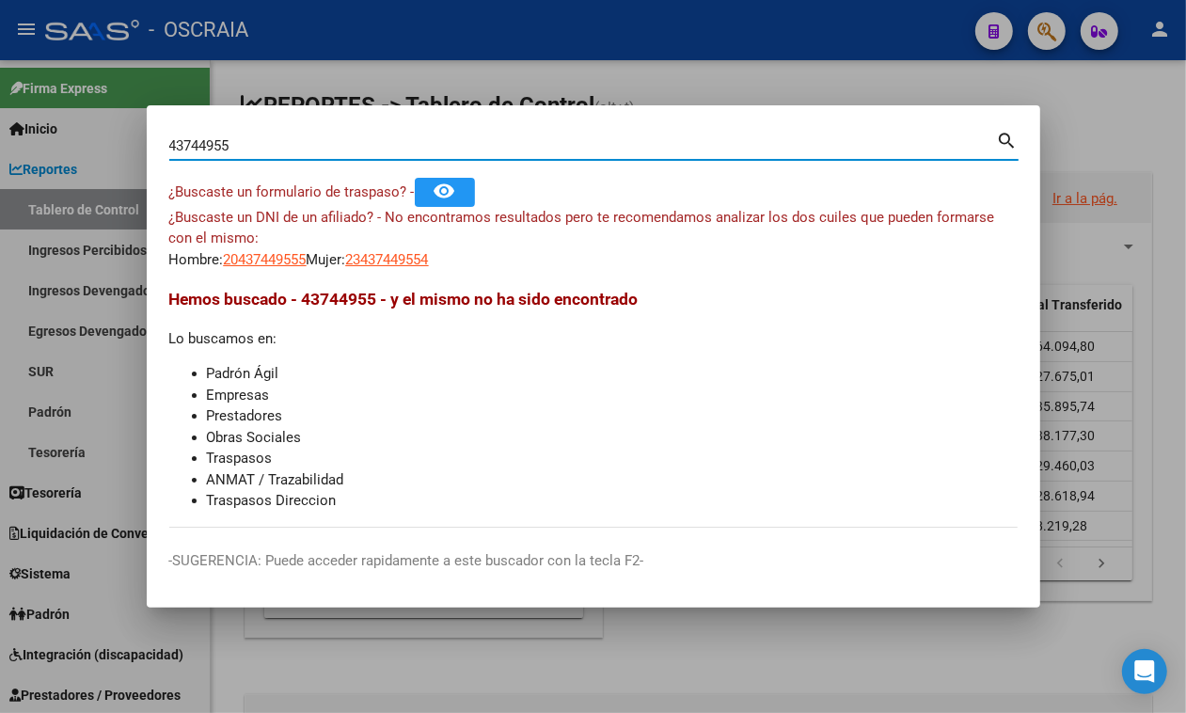
drag, startPoint x: 292, startPoint y: 137, endPoint x: 30, endPoint y: 147, distance: 261.7
click at [30, 147] on div "43744955 Buscar (apellido, dni, cuil, nro traspaso, cuit, obra social) search ¿…" at bounding box center [593, 356] width 1186 height 713
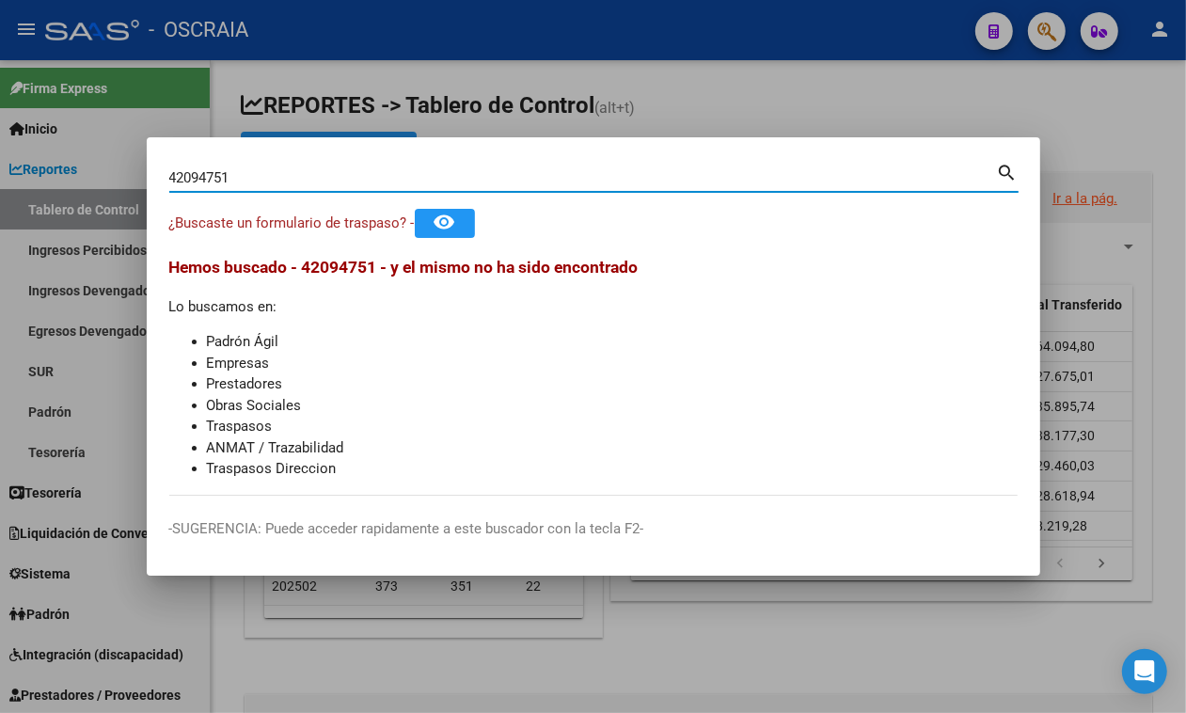
type input "42094751"
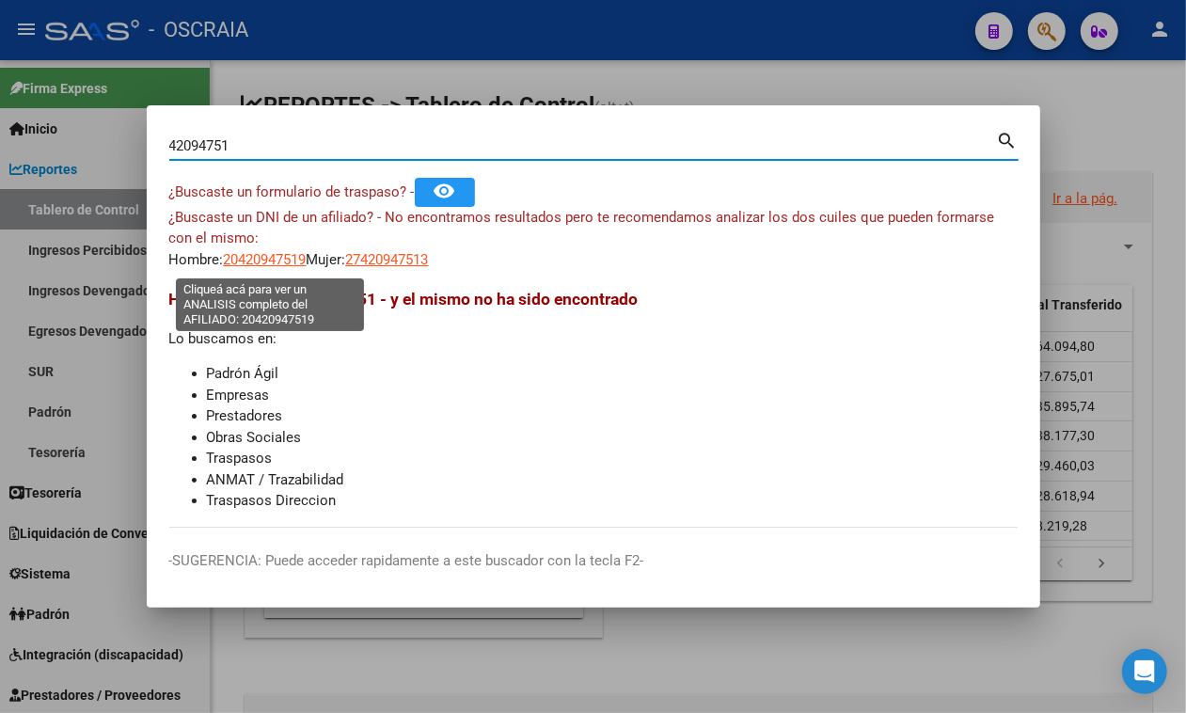
click at [260, 260] on span "20420947519" at bounding box center [265, 259] width 83 height 17
type textarea "20420947519"
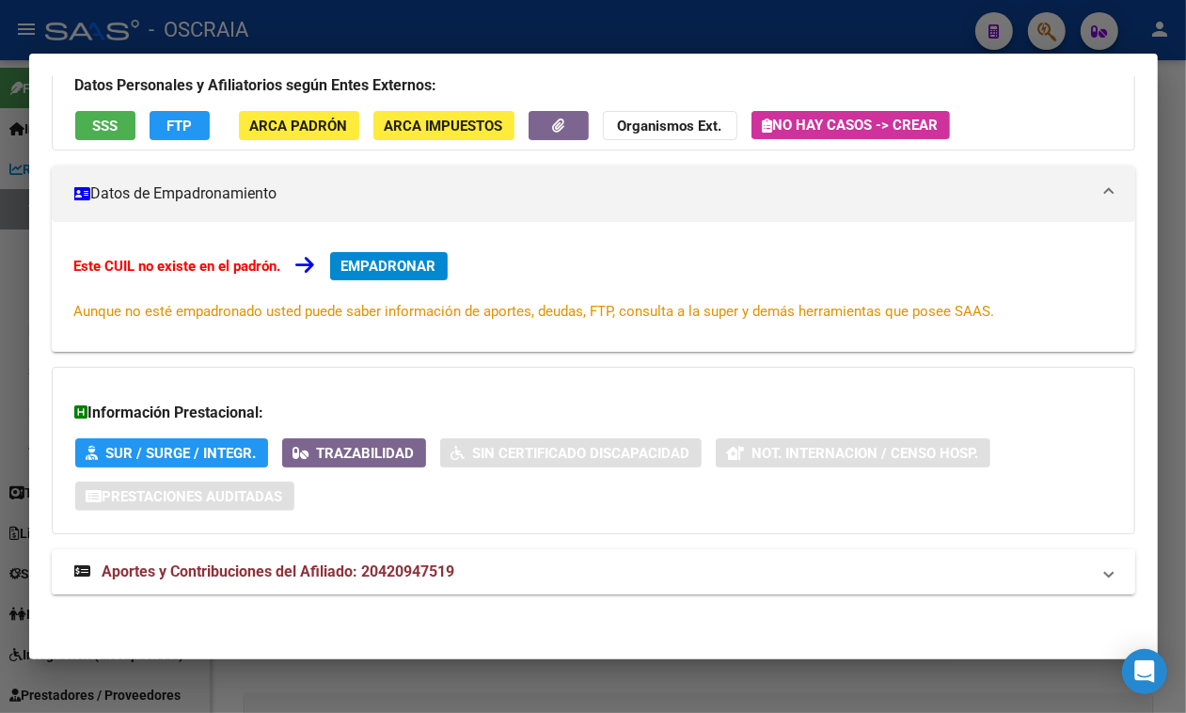
click at [331, 585] on mat-expansion-panel-header "Aportes y Contribuciones del Afiliado: 20420947519" at bounding box center [594, 571] width 1084 height 45
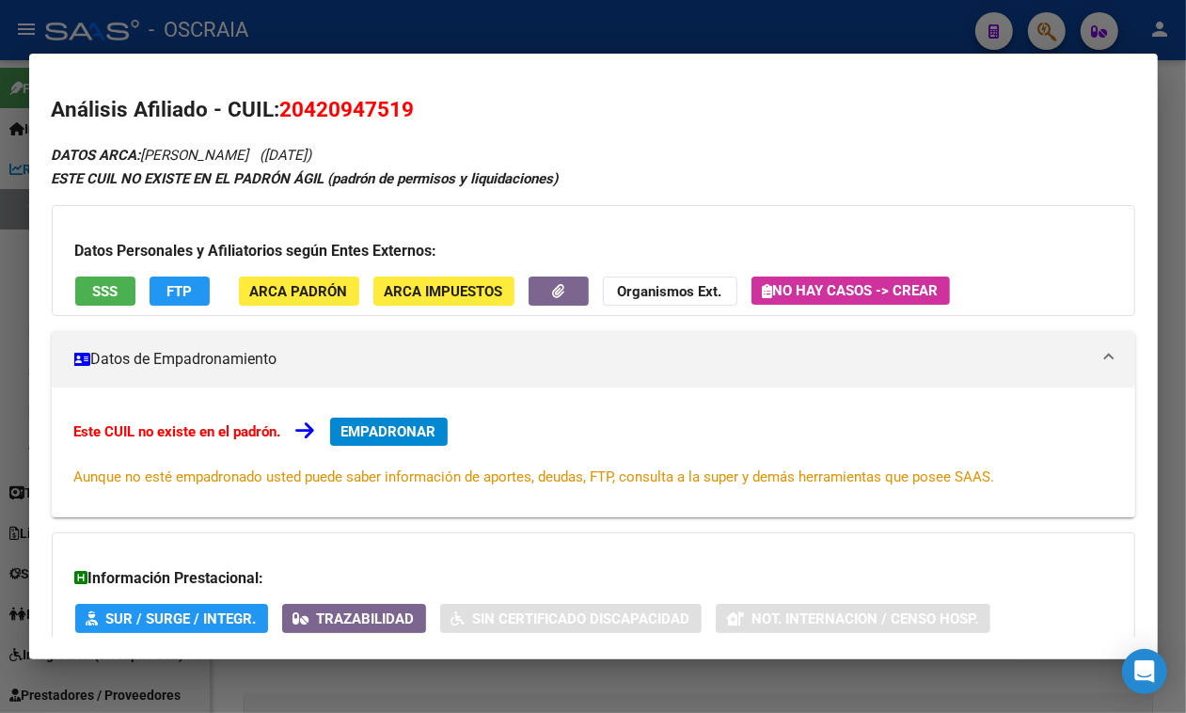
click at [513, 24] on div at bounding box center [593, 356] width 1186 height 713
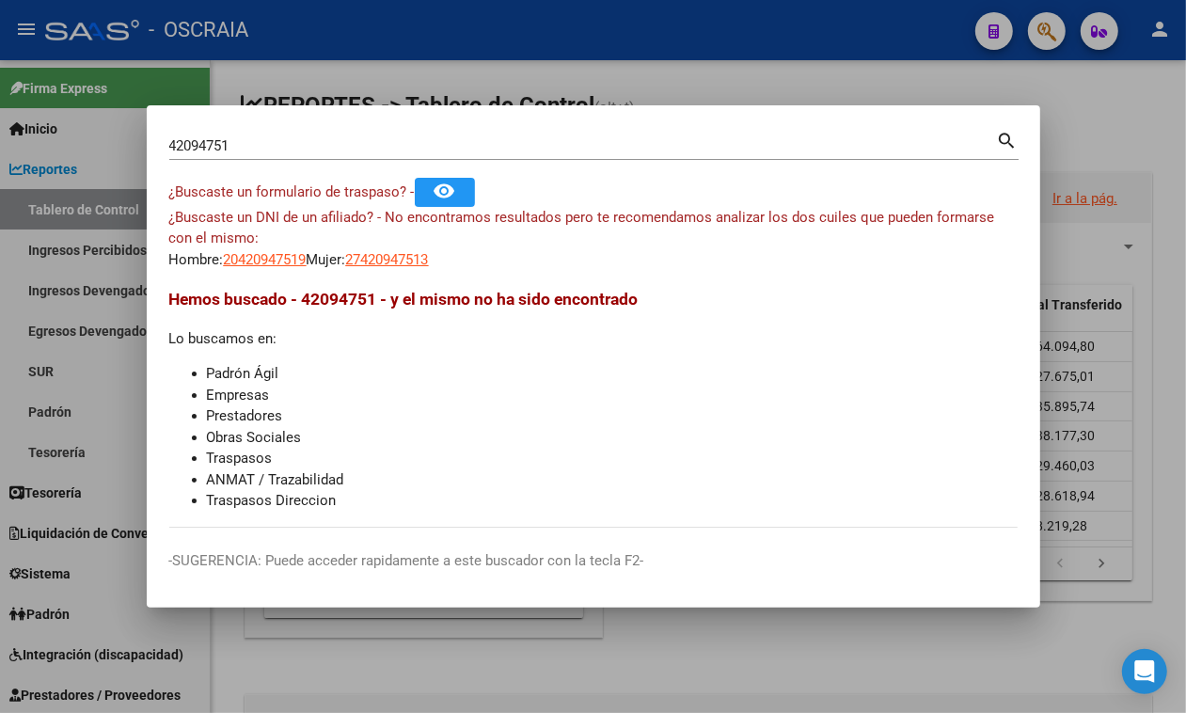
click at [431, 132] on div "42094751 Buscar (apellido, dni, cuil, nro traspaso, cuit, obra social)" at bounding box center [583, 146] width 828 height 28
click at [440, 153] on div "42094751 Buscar (apellido, dni, cuil, nro traspaso, cuit, obra social)" at bounding box center [583, 146] width 828 height 28
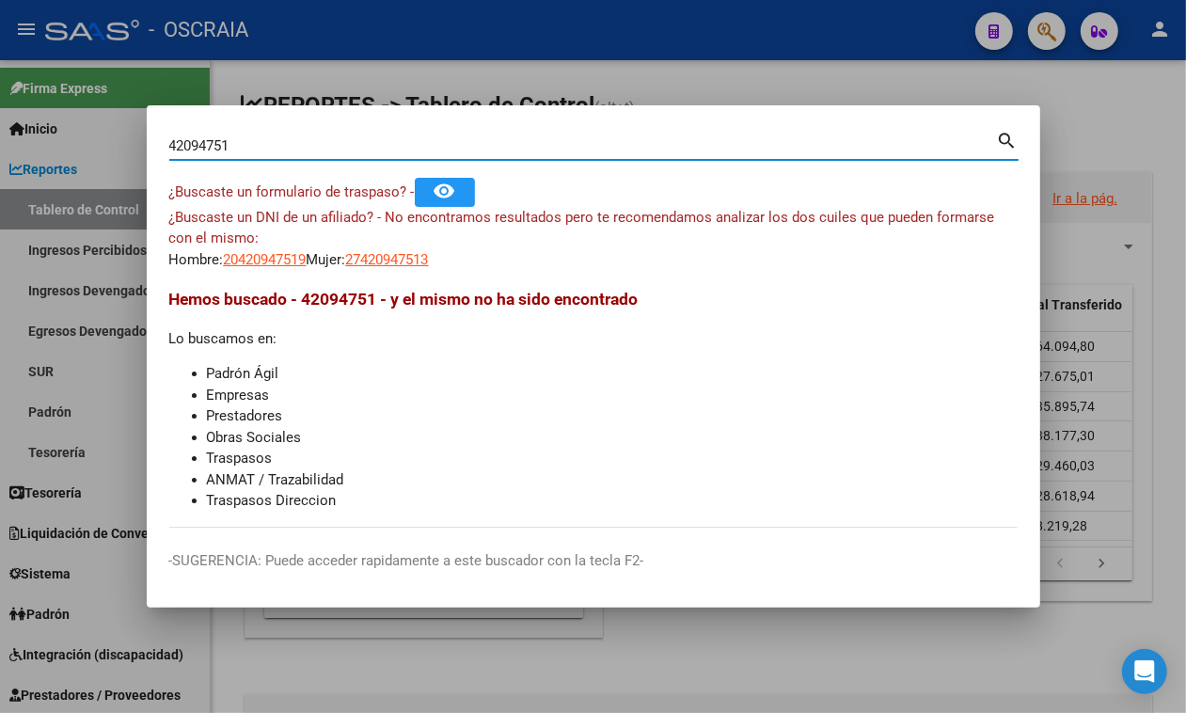
click at [430, 139] on input "42094751" at bounding box center [583, 145] width 828 height 17
paste input "27260213690"
type input "27260213690"
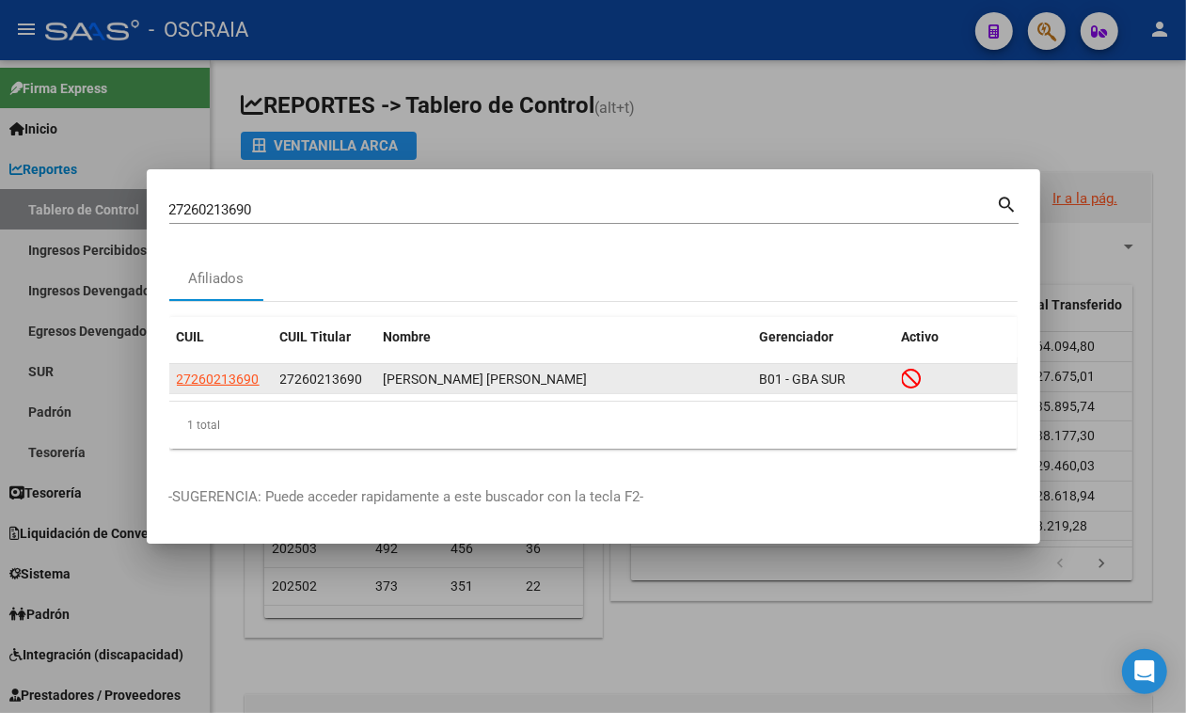
drag, startPoint x: 247, startPoint y: 390, endPoint x: 224, endPoint y: 381, distance: 24.5
click at [236, 388] on datatable-body-cell "27260213690" at bounding box center [220, 378] width 103 height 29
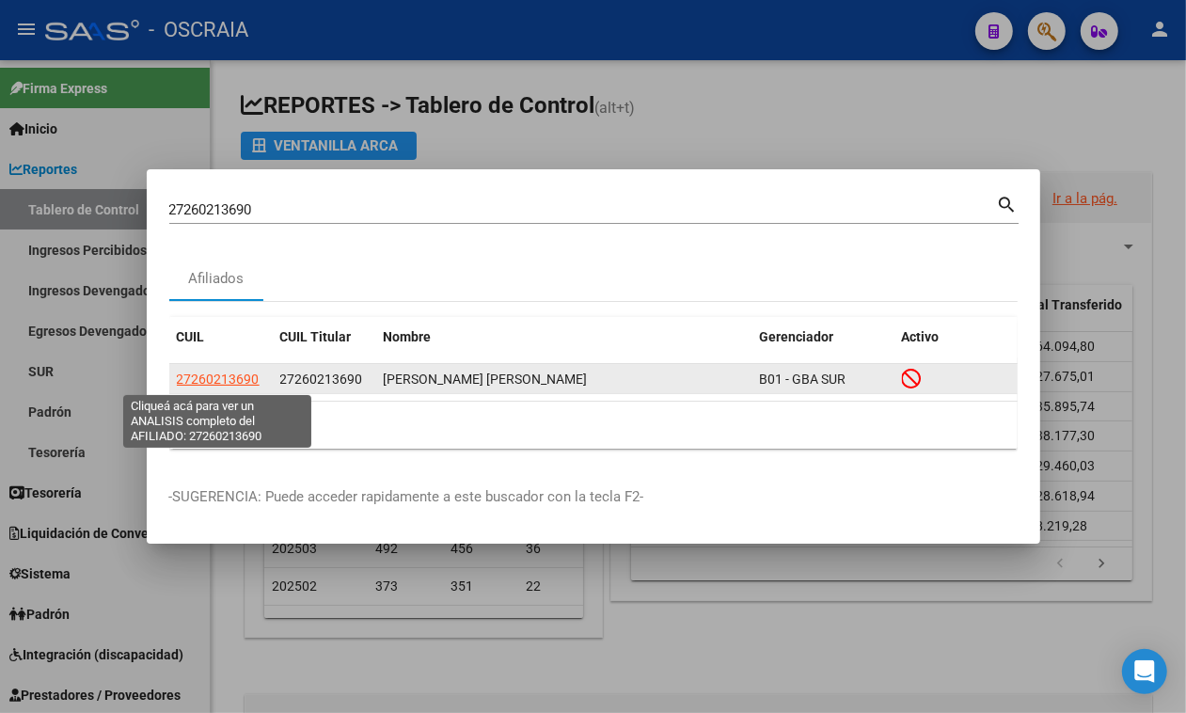
click at [221, 374] on span "27260213690" at bounding box center [218, 379] width 83 height 15
type textarea "27260213690"
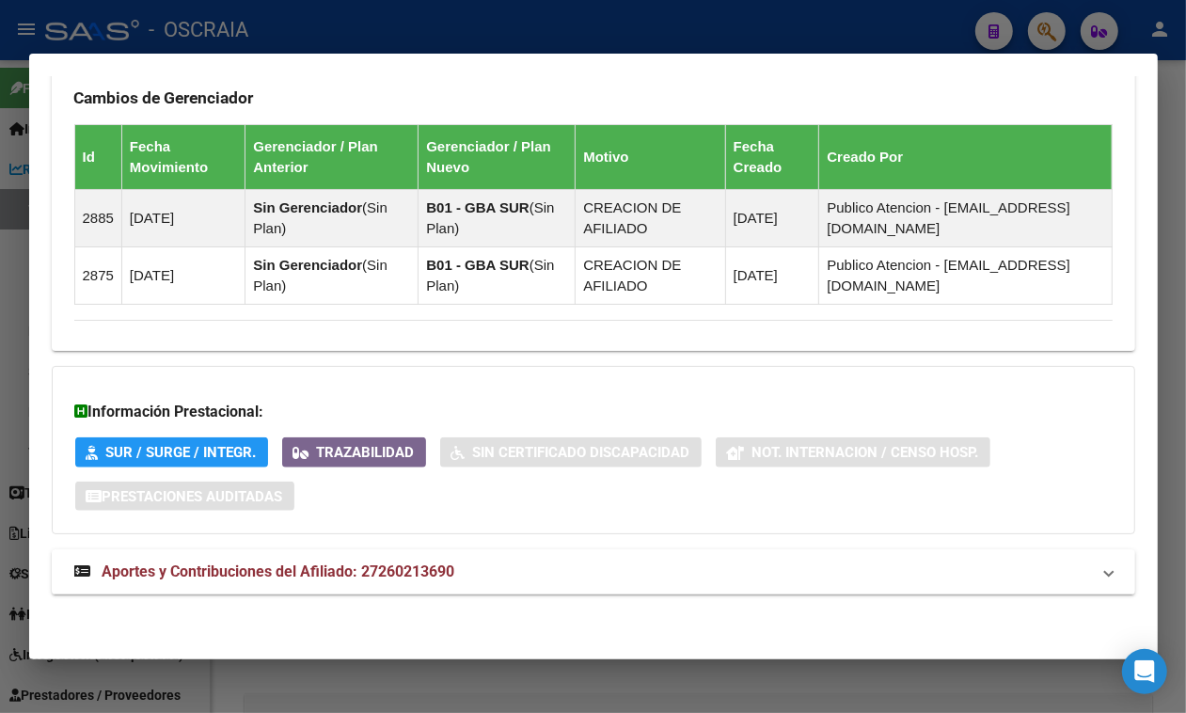
scroll to position [1266, 0]
click at [387, 567] on span "Aportes y Contribuciones del Afiliado: 27260213690" at bounding box center [279, 572] width 353 height 18
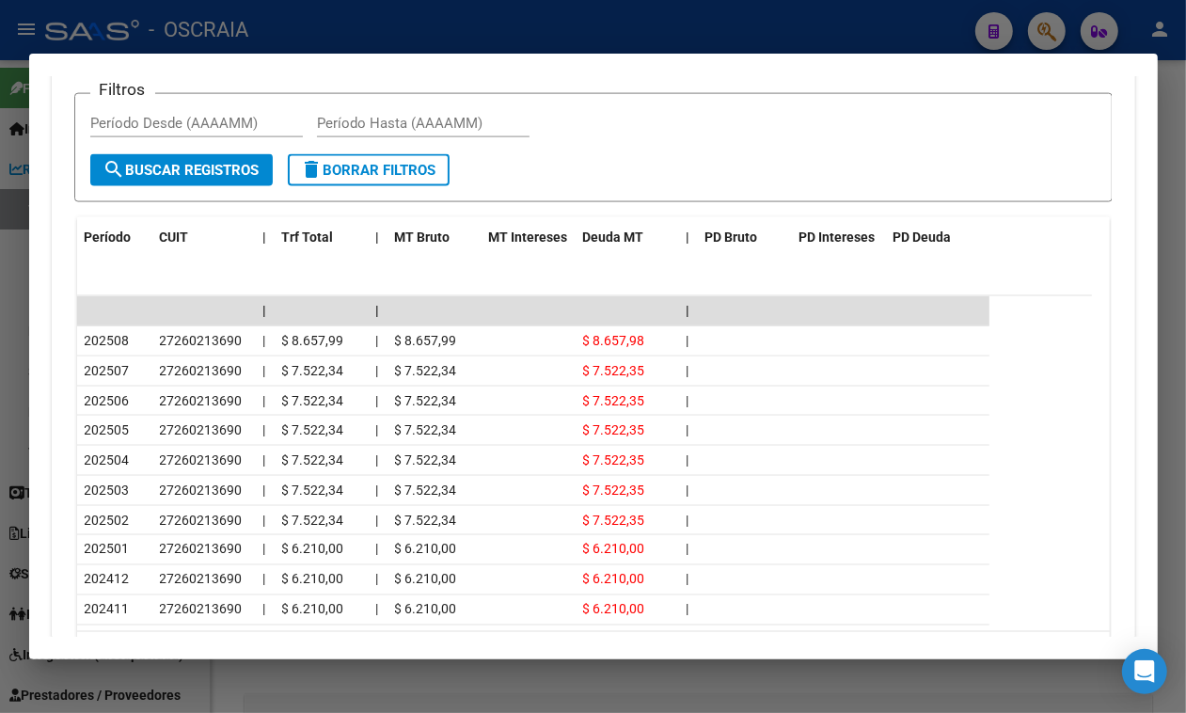
scroll to position [2104, 0]
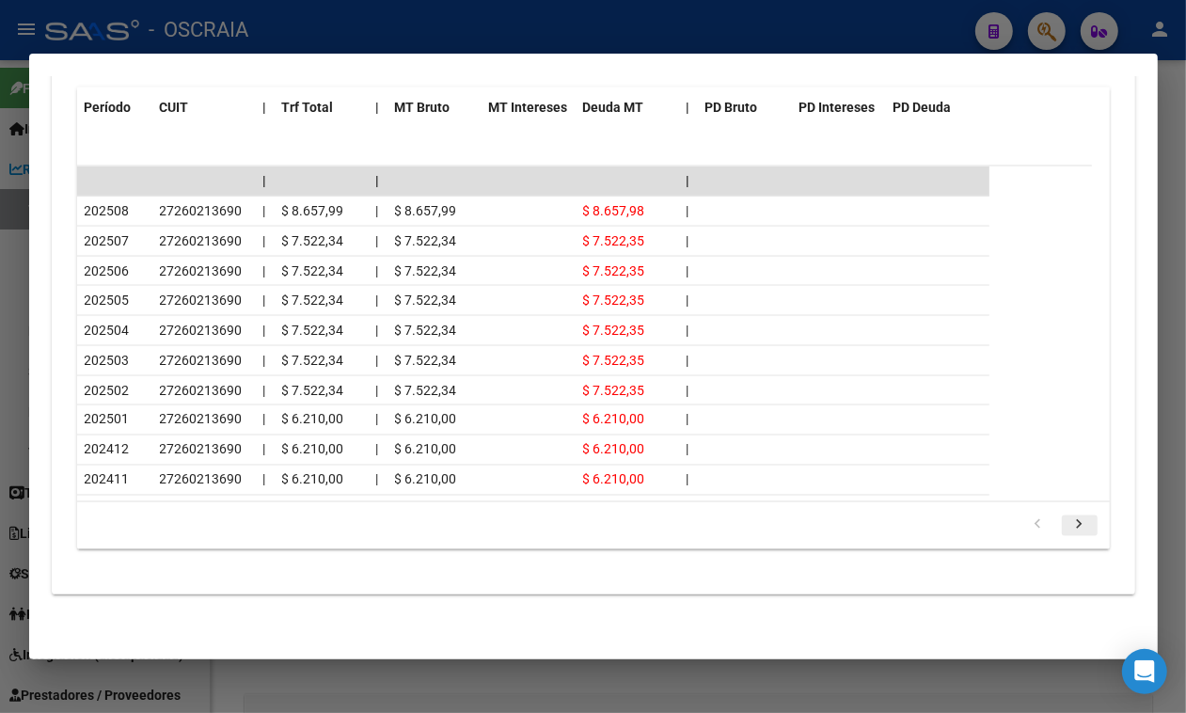
click at [1068, 538] on icon "go to next page" at bounding box center [1080, 528] width 24 height 23
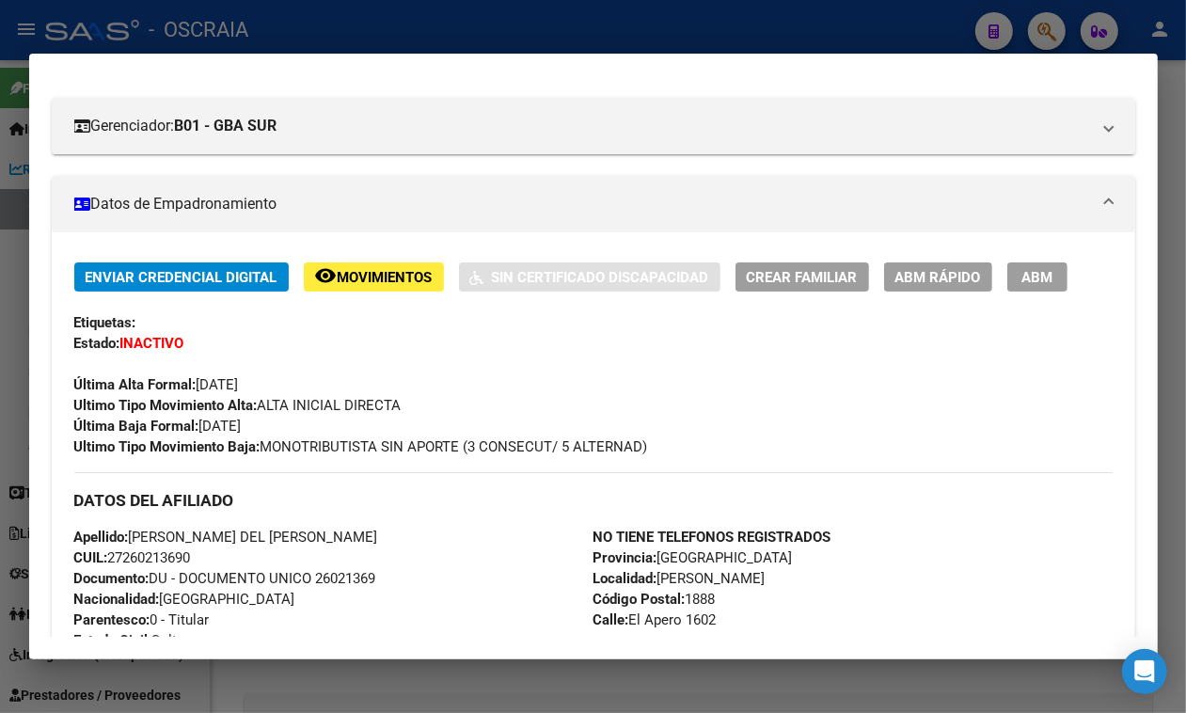
scroll to position [0, 0]
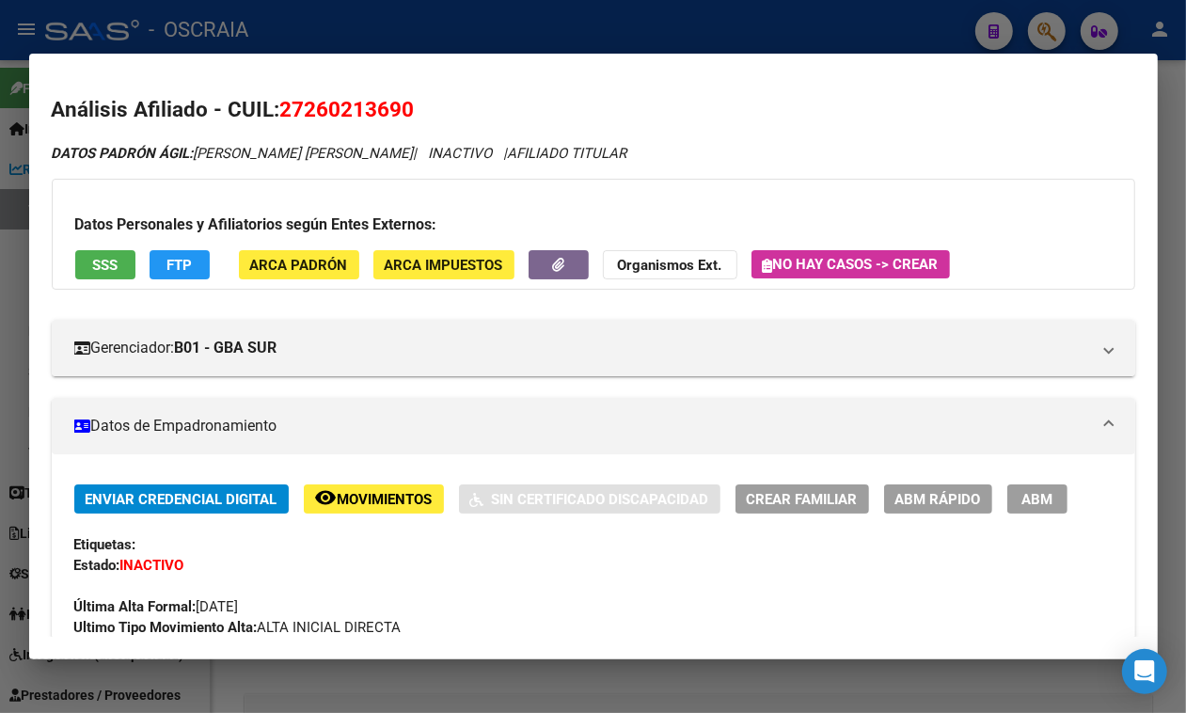
click at [311, 109] on span "27260213690" at bounding box center [347, 109] width 135 height 24
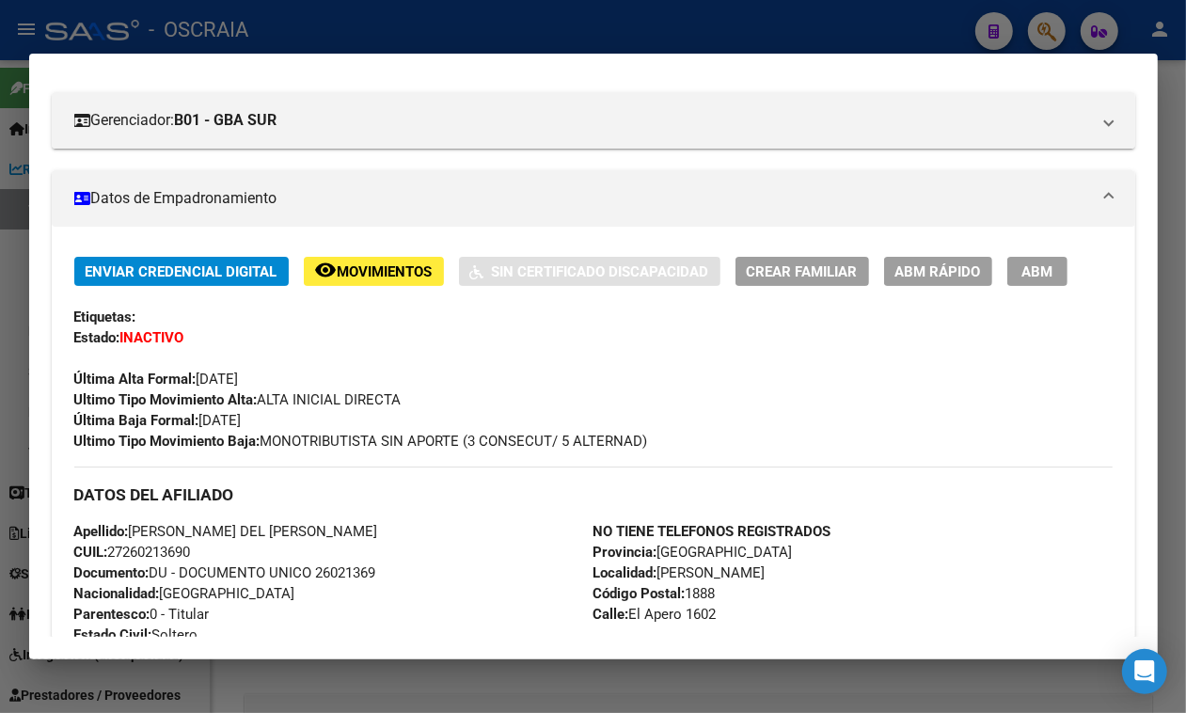
scroll to position [235, 0]
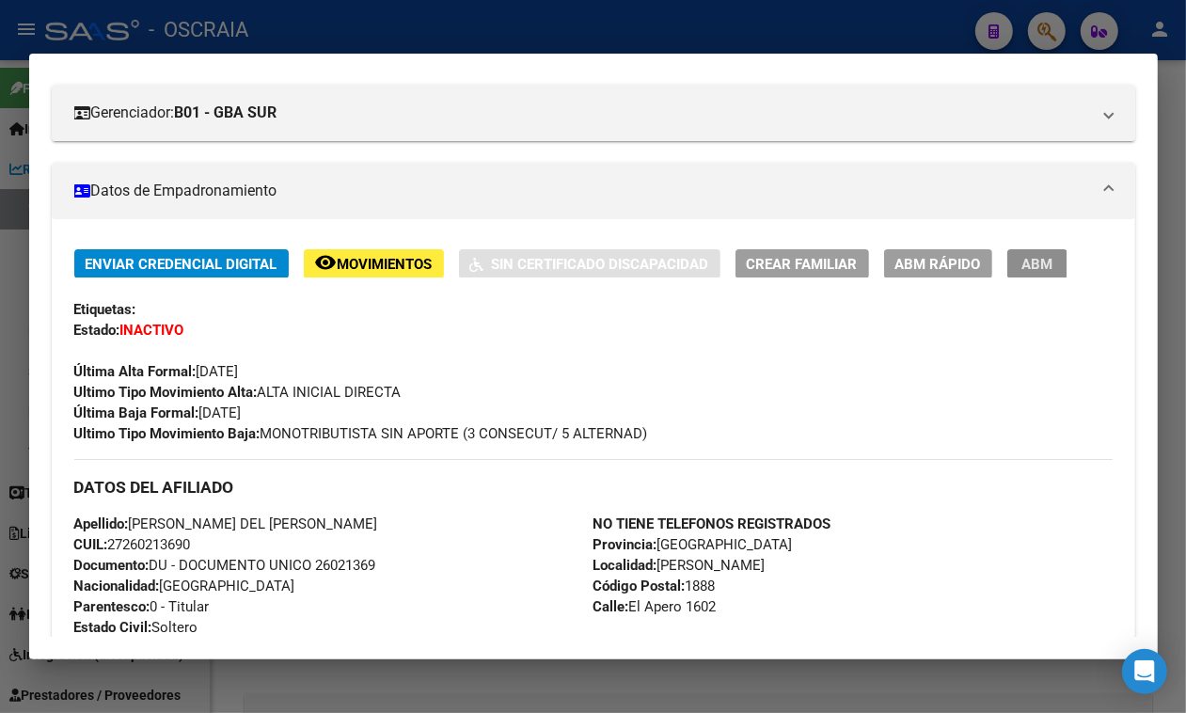
click at [1008, 279] on button "ABM" at bounding box center [1038, 263] width 60 height 29
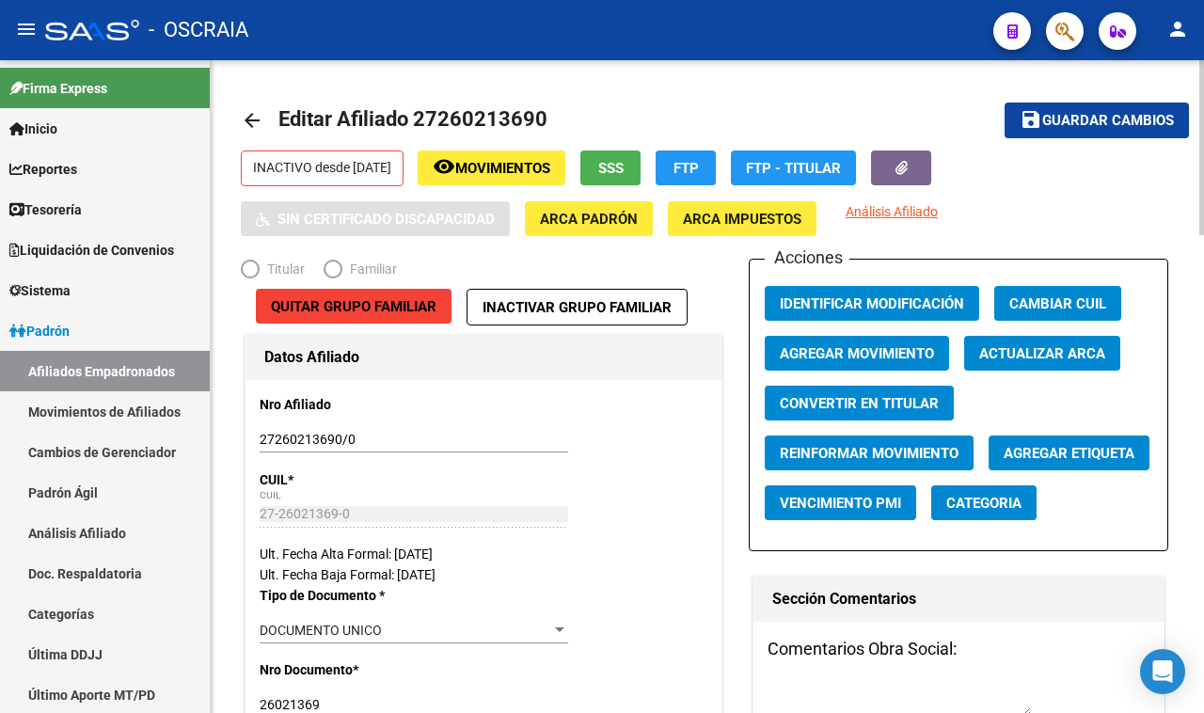
radio input "true"
type input "27-26021369-0"
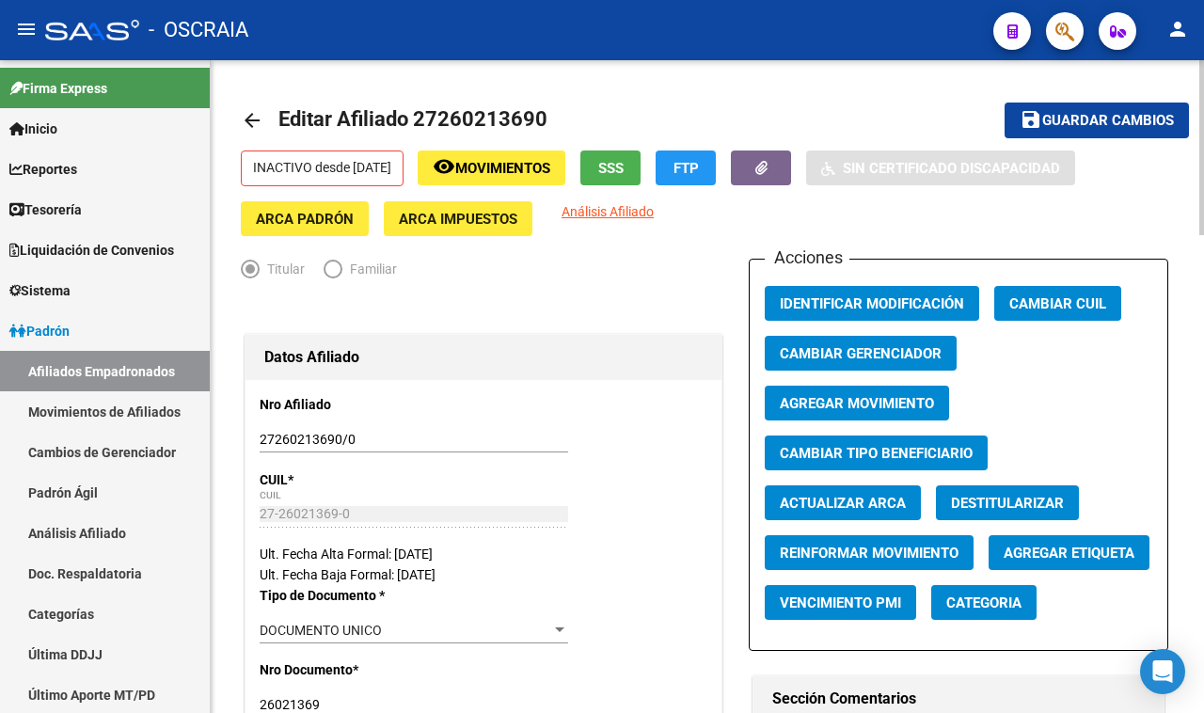
click at [896, 389] on button "Agregar Movimiento" at bounding box center [857, 403] width 184 height 35
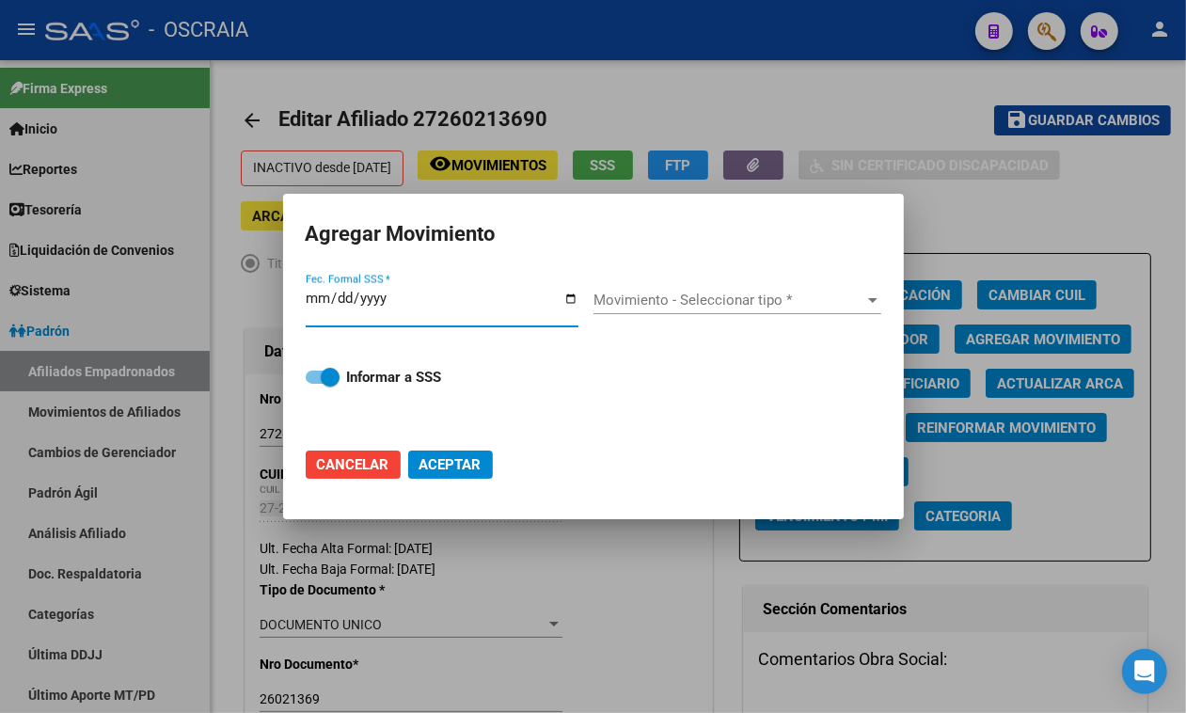
click at [571, 301] on input "Fec. Formal SSS *" at bounding box center [442, 306] width 273 height 30
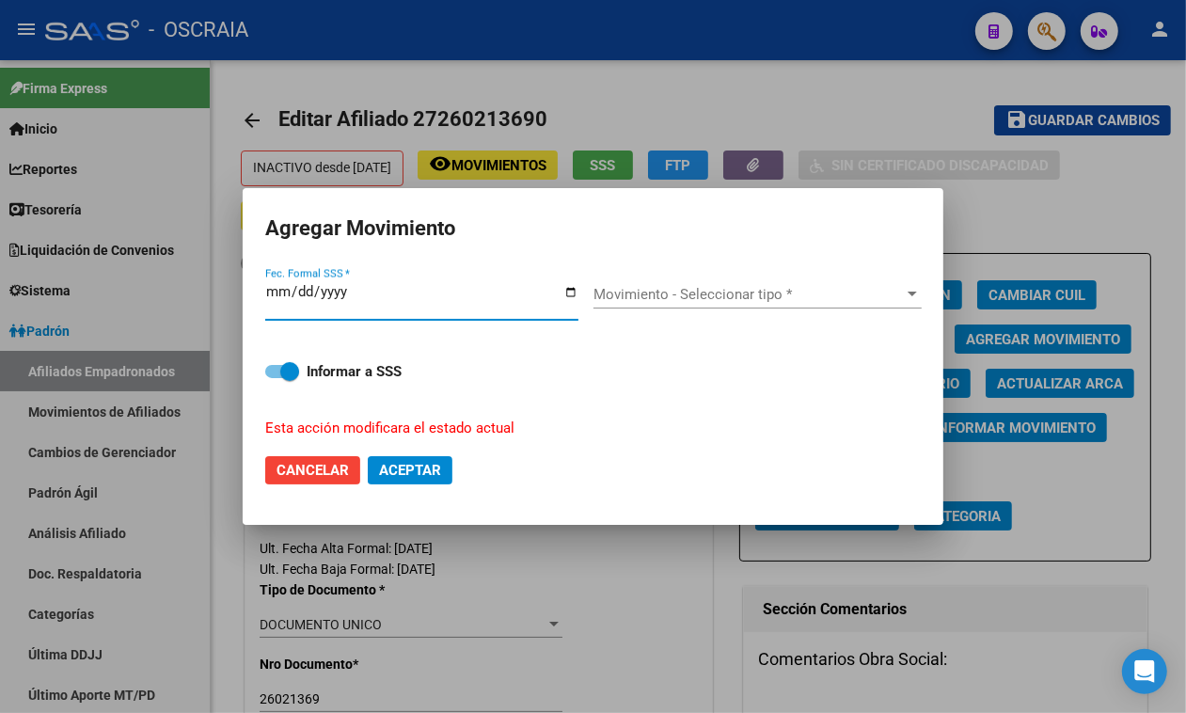
type input "2025-08-01"
click at [715, 286] on span "Movimiento - Seleccionar tipo *" at bounding box center [749, 294] width 311 height 17
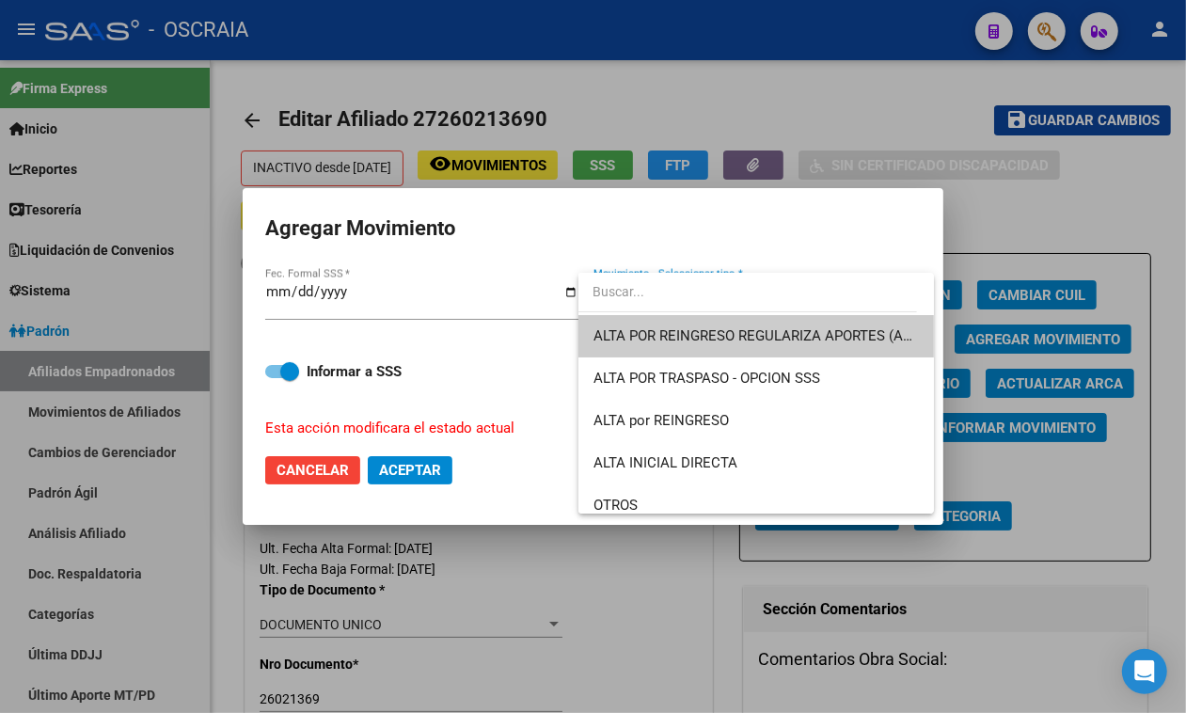
click at [864, 326] on span "ALTA POR REINGRESO REGULARIZA APORTES (AFIP)" at bounding box center [757, 336] width 326 height 42
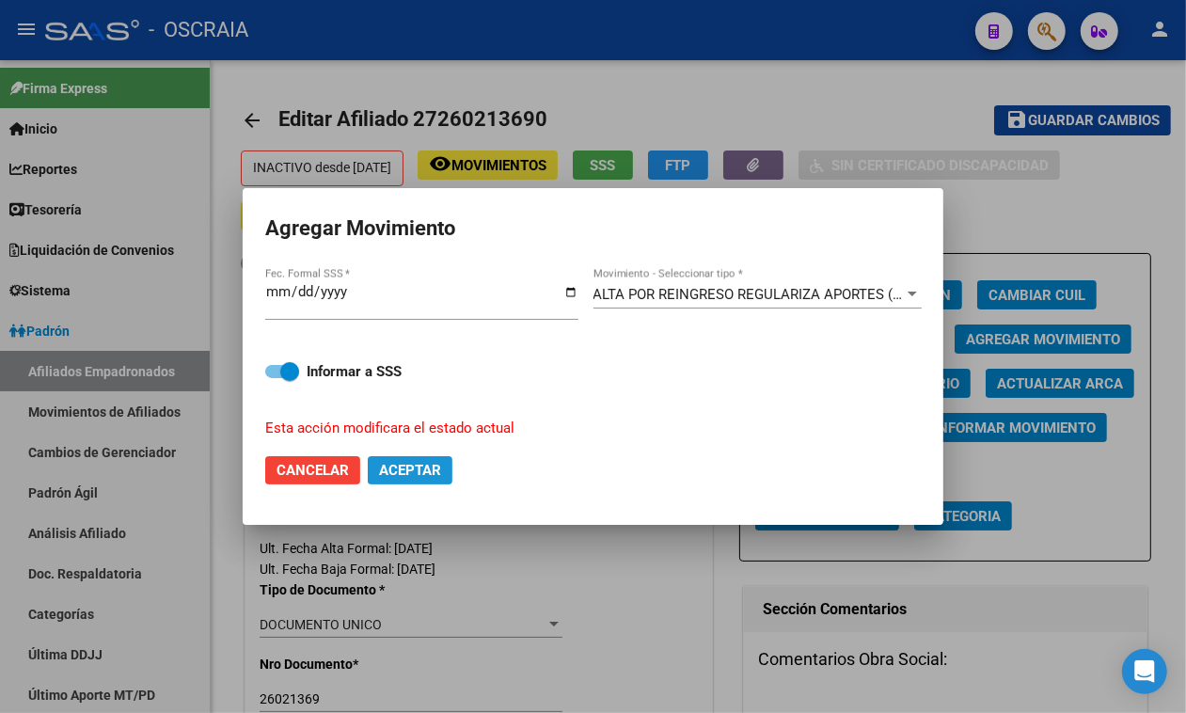
click at [421, 480] on button "Aceptar" at bounding box center [410, 470] width 85 height 28
checkbox input "false"
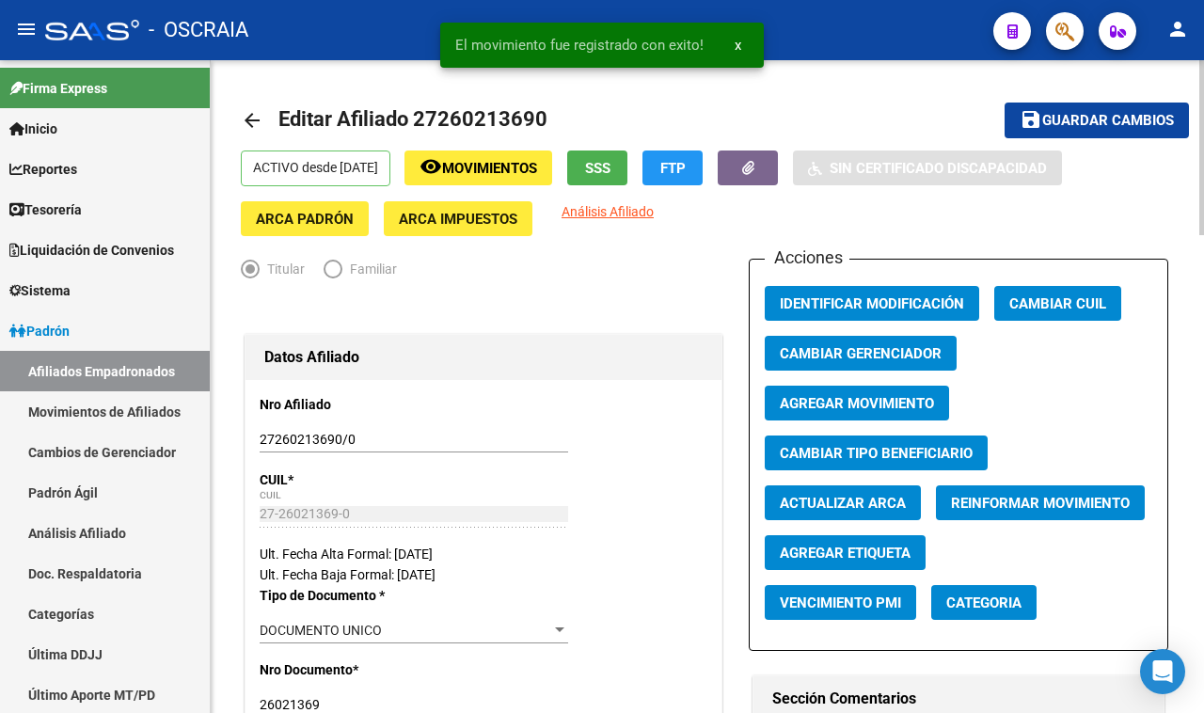
click at [453, 124] on span "Editar Afiliado 27260213690" at bounding box center [413, 119] width 269 height 24
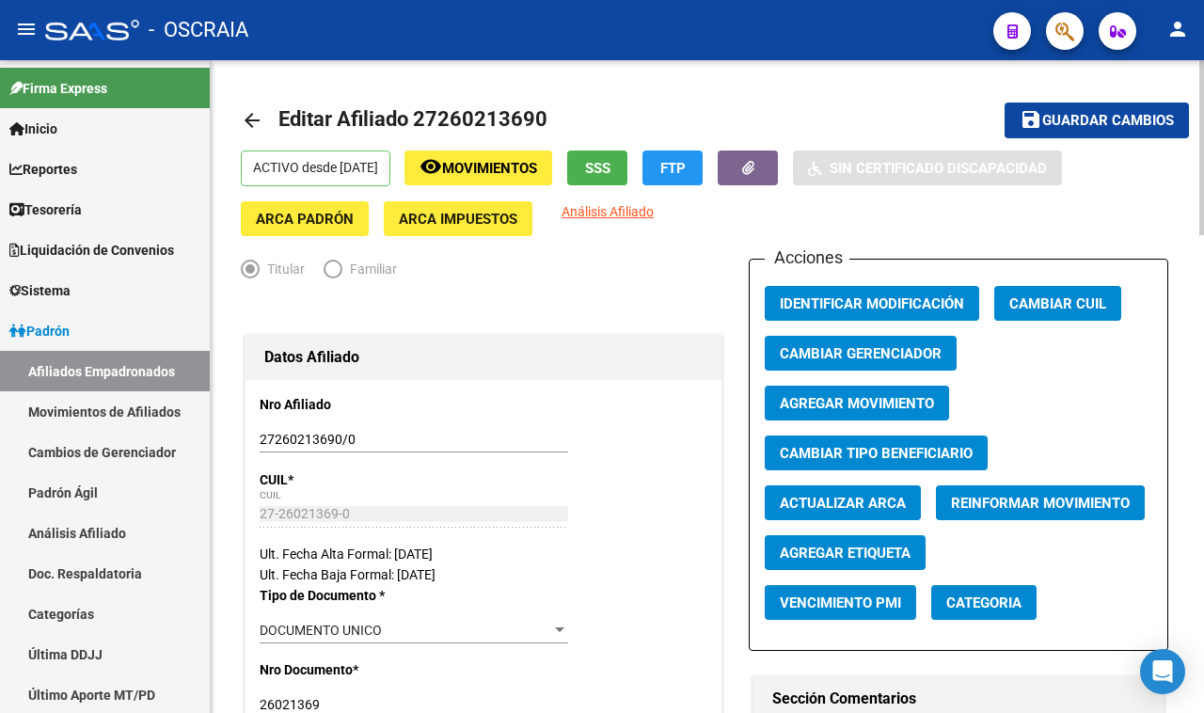
click at [469, 124] on span "Editar Afiliado 27260213690" at bounding box center [413, 119] width 269 height 24
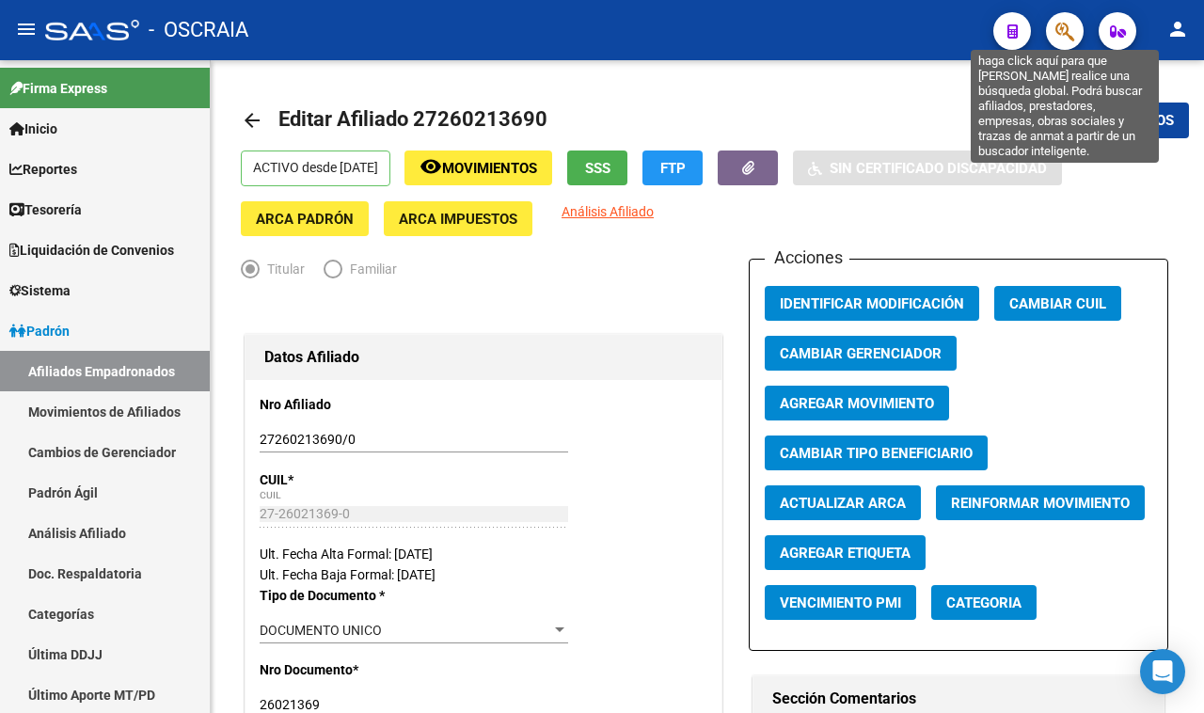
click at [1070, 28] on icon "button" at bounding box center [1065, 32] width 19 height 22
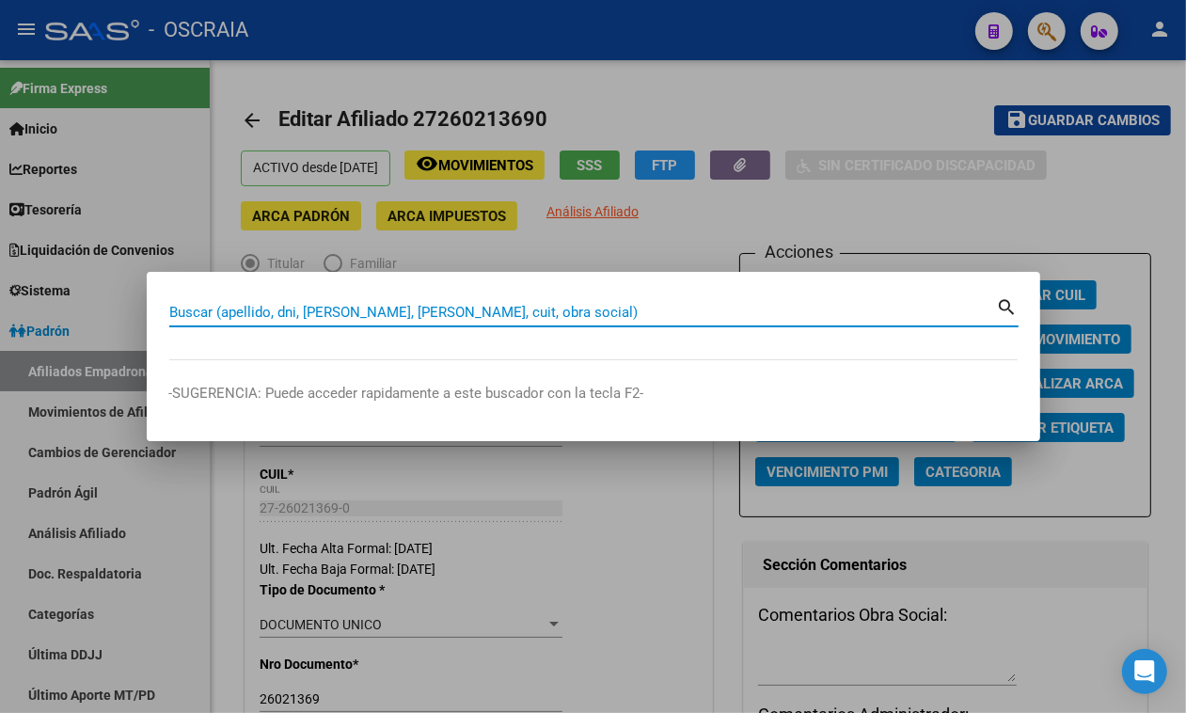
paste input "27260213690"
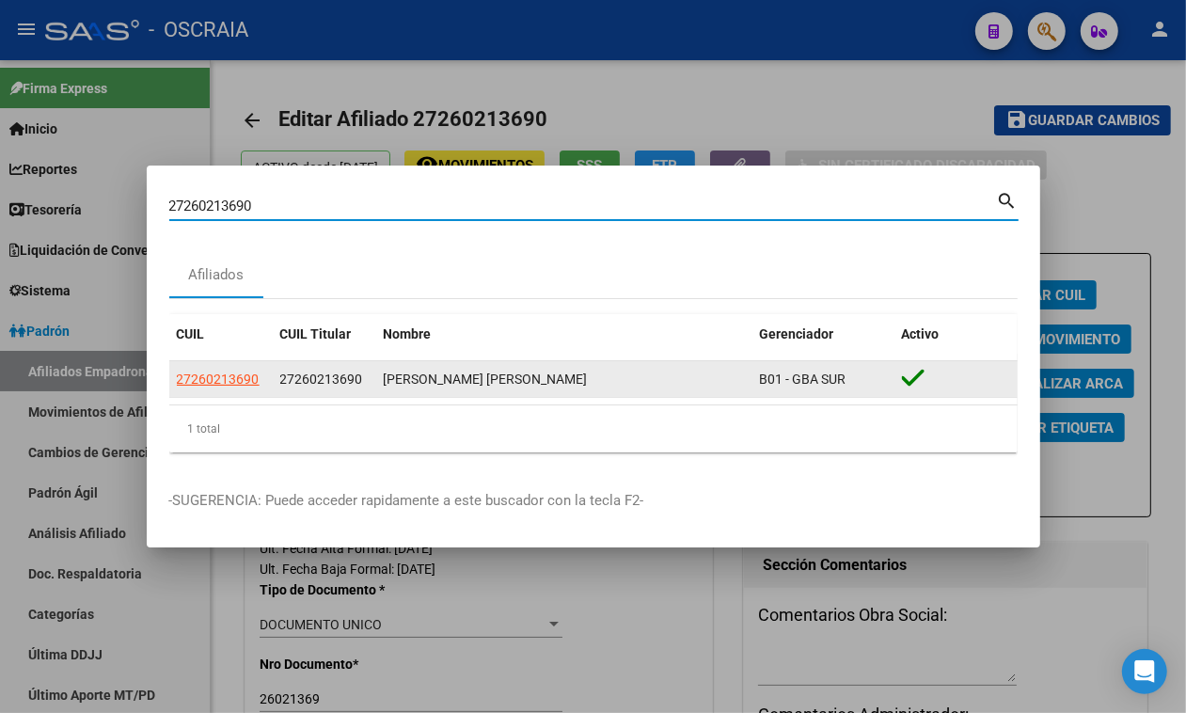
click at [216, 364] on datatable-body-cell "27260213690" at bounding box center [220, 379] width 103 height 37
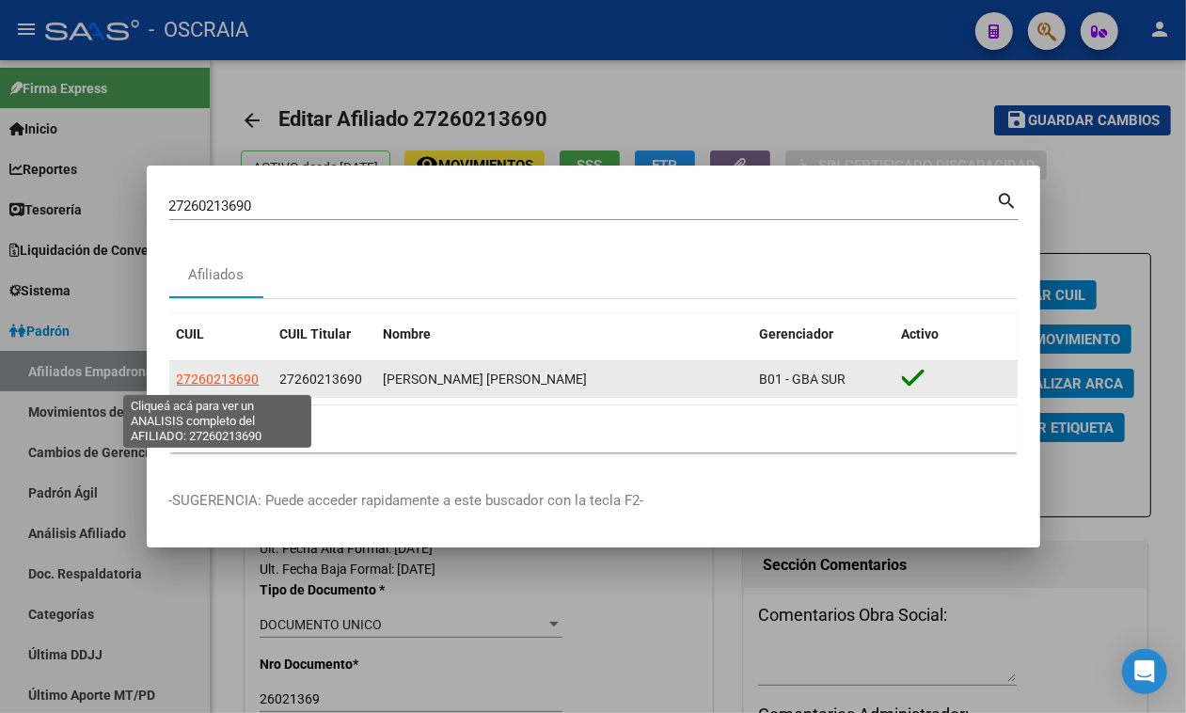
click at [216, 382] on span "27260213690" at bounding box center [218, 379] width 83 height 15
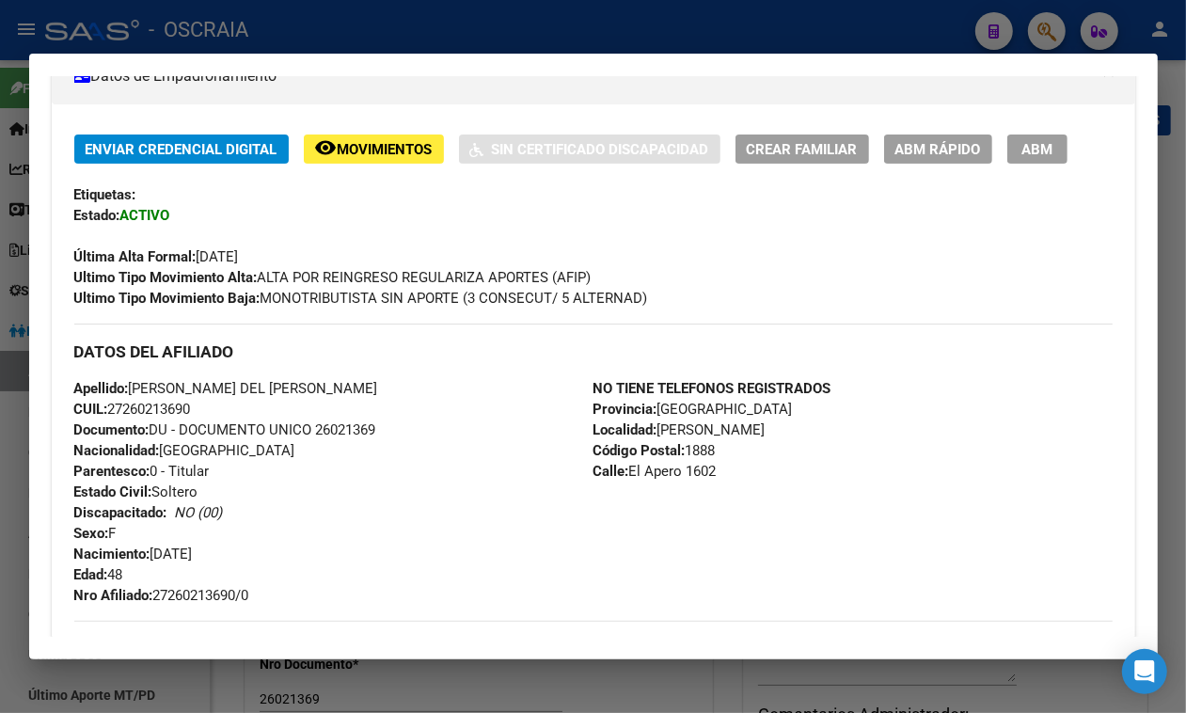
scroll to position [353, 0]
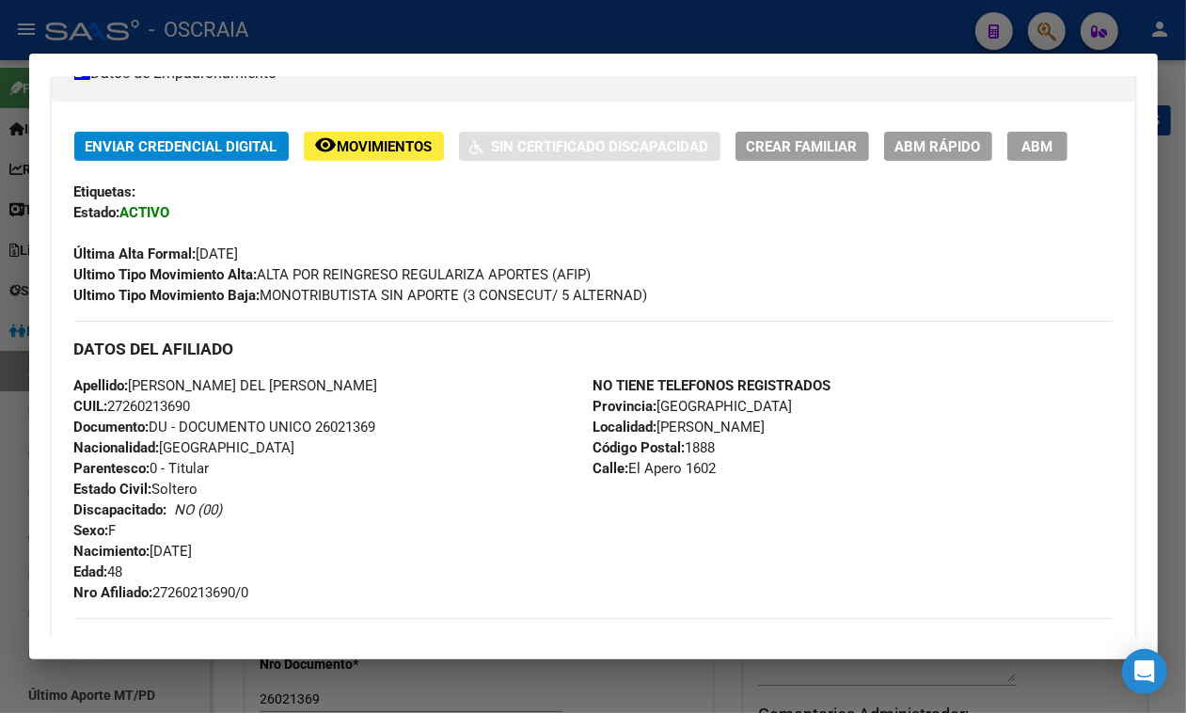
drag, startPoint x: 157, startPoint y: 607, endPoint x: 231, endPoint y: 603, distance: 74.4
click at [231, 603] on div "Apellido: MARIA DEL CARMEN ALARCON CUIL: 27260213690 Documento: DU - DOCUMENTO …" at bounding box center [333, 489] width 519 height 228
click at [518, 34] on div at bounding box center [593, 356] width 1186 height 713
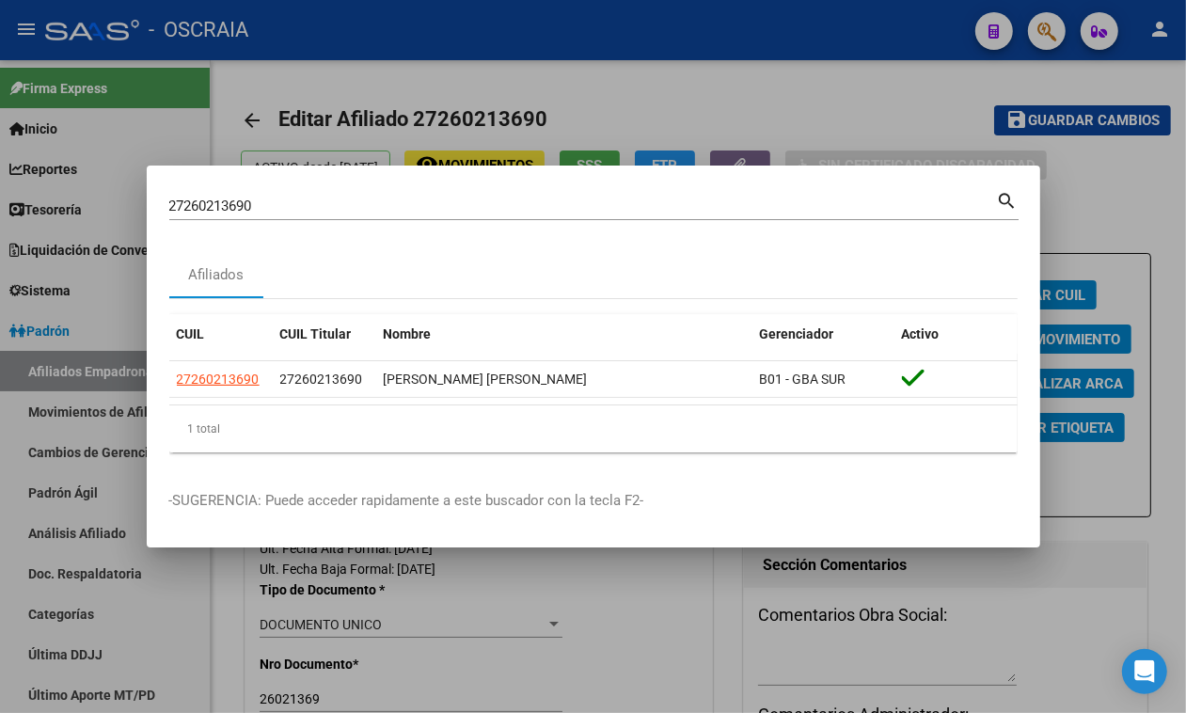
drag, startPoint x: 382, startPoint y: 224, endPoint x: 379, endPoint y: 214, distance: 10.7
click at [381, 223] on div "27260213690 Buscar (apellido, dni, cuil, nro traspaso, cuit, obra social) search" at bounding box center [594, 213] width 850 height 50
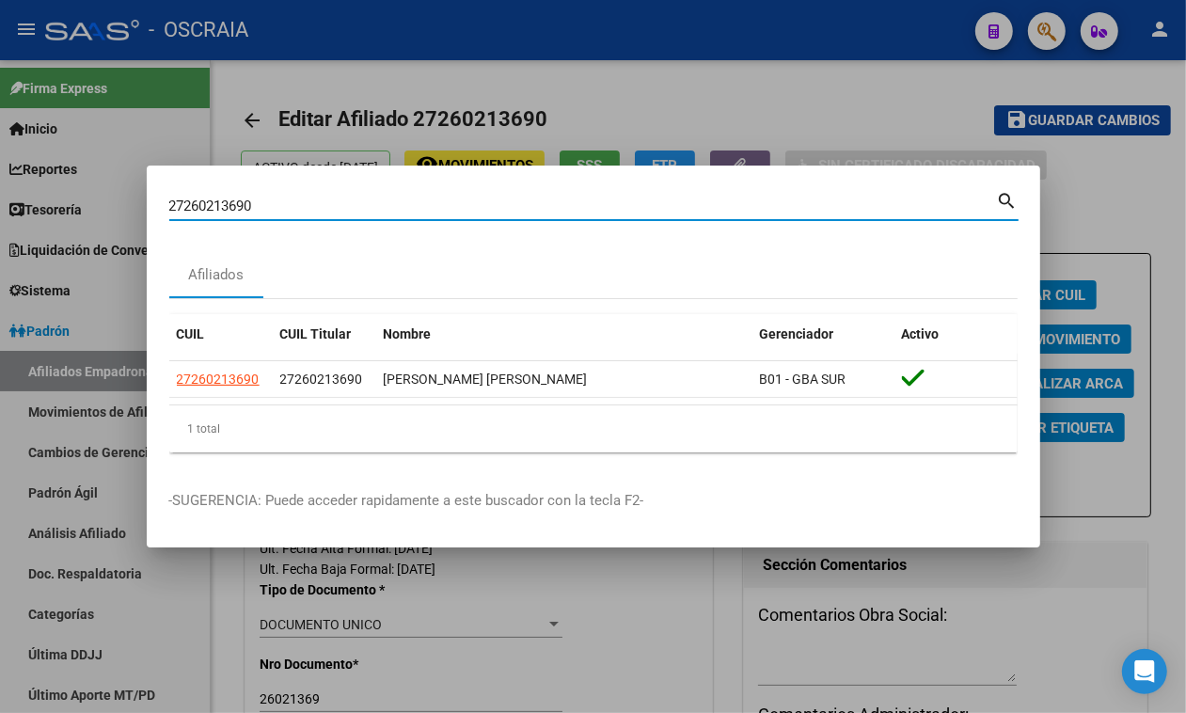
click at [379, 213] on input "27260213690" at bounding box center [583, 206] width 828 height 17
click at [379, 212] on input "27260213690" at bounding box center [583, 206] width 828 height 17
paste input "3389970654"
type input "23389970654"
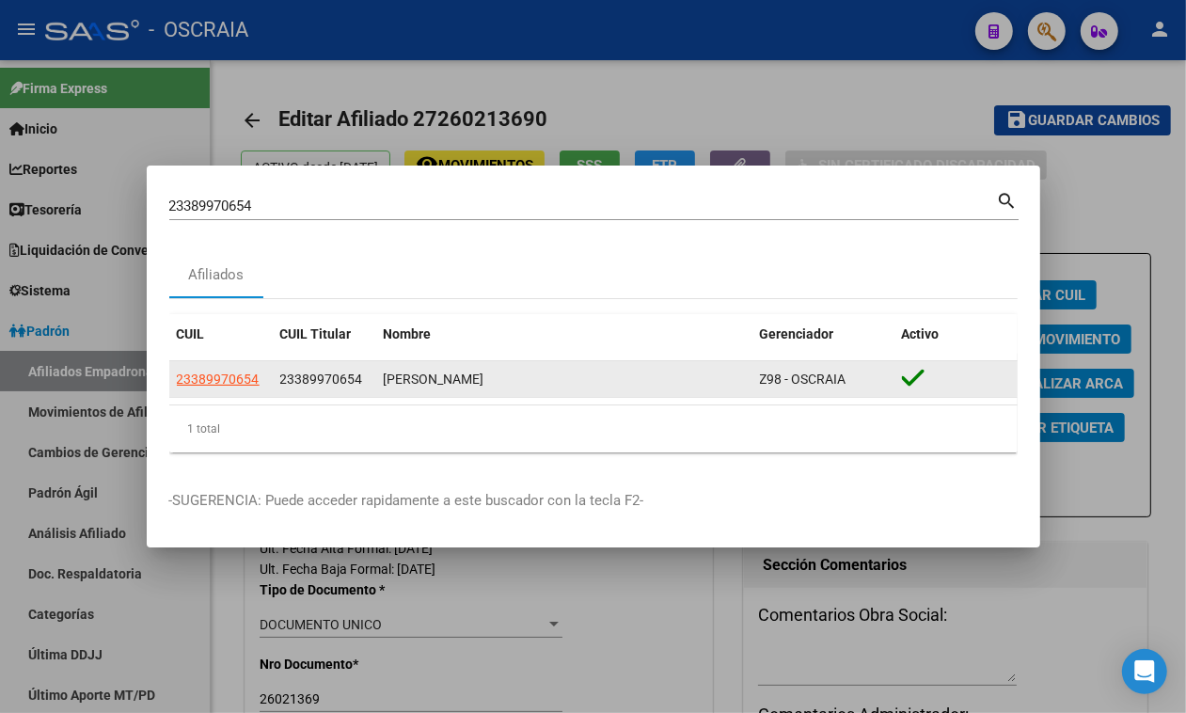
click at [242, 369] on app-link-go-to "23389970654" at bounding box center [218, 380] width 83 height 22
click at [242, 372] on span "23389970654" at bounding box center [218, 379] width 83 height 15
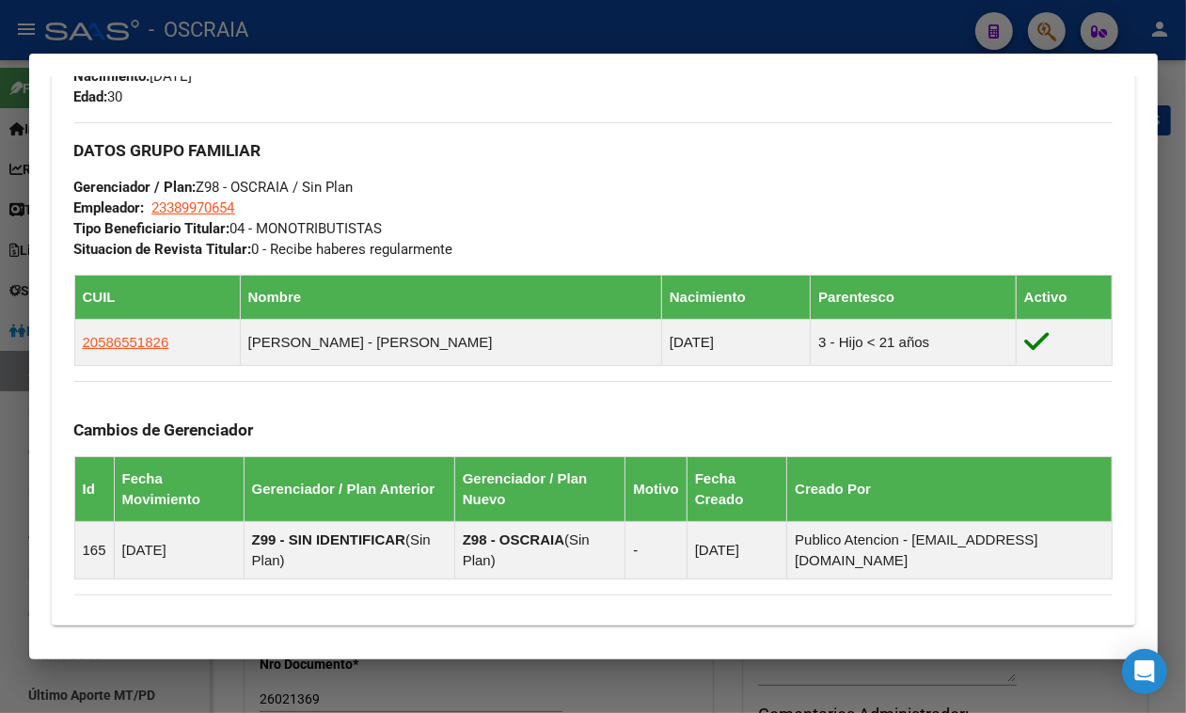
scroll to position [1176, 0]
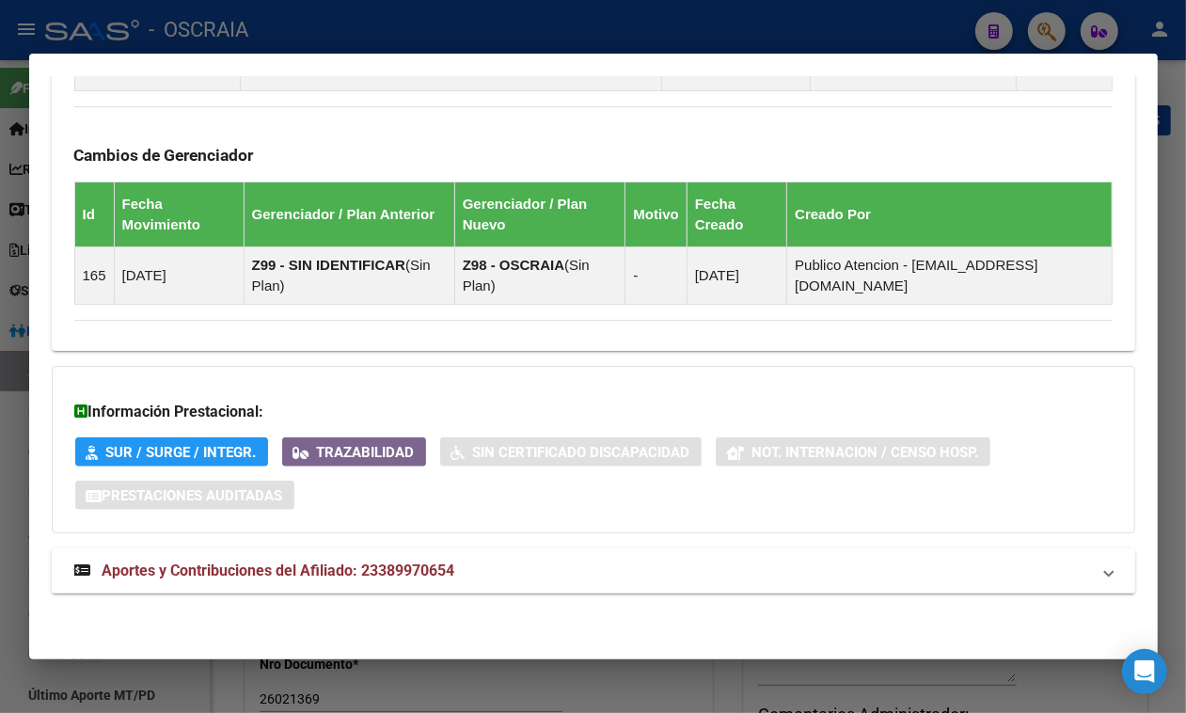
click at [367, 575] on mat-expansion-panel-header "Aportes y Contribuciones del Afiliado: 23389970654" at bounding box center [594, 571] width 1084 height 45
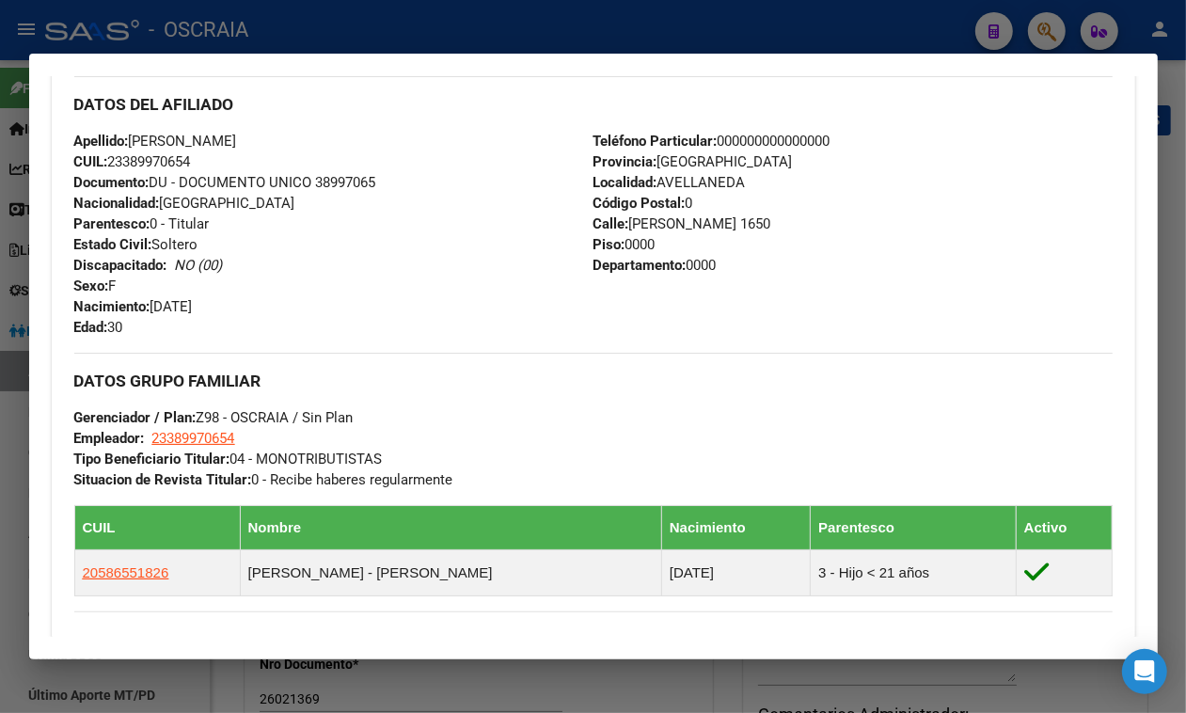
scroll to position [823, 0]
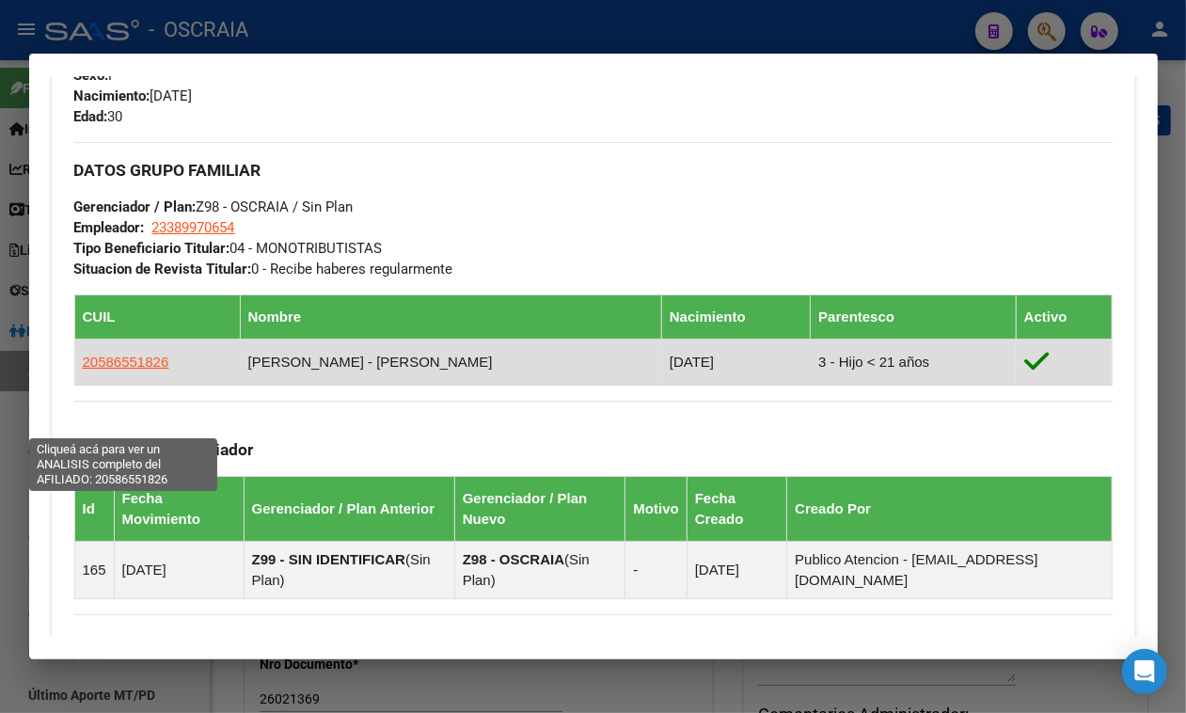
click at [132, 370] on span "20586551826" at bounding box center [126, 362] width 87 height 16
type textarea "20586551826"
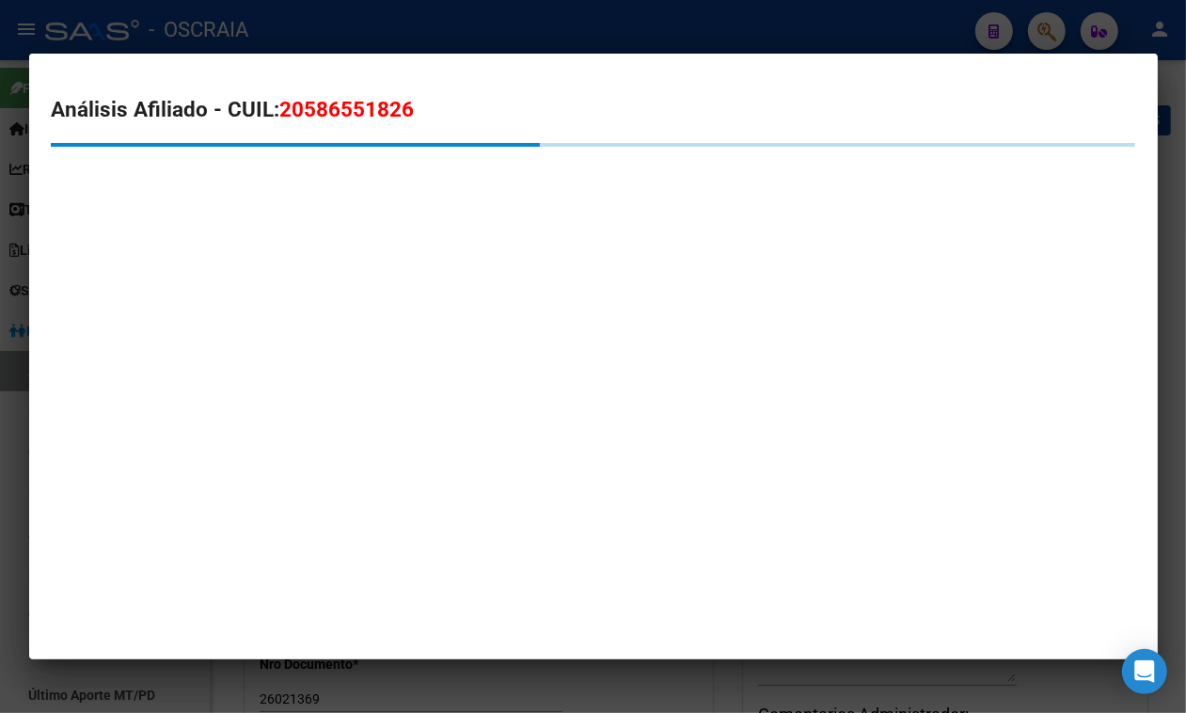
click at [356, 106] on span "20586551826" at bounding box center [347, 109] width 135 height 24
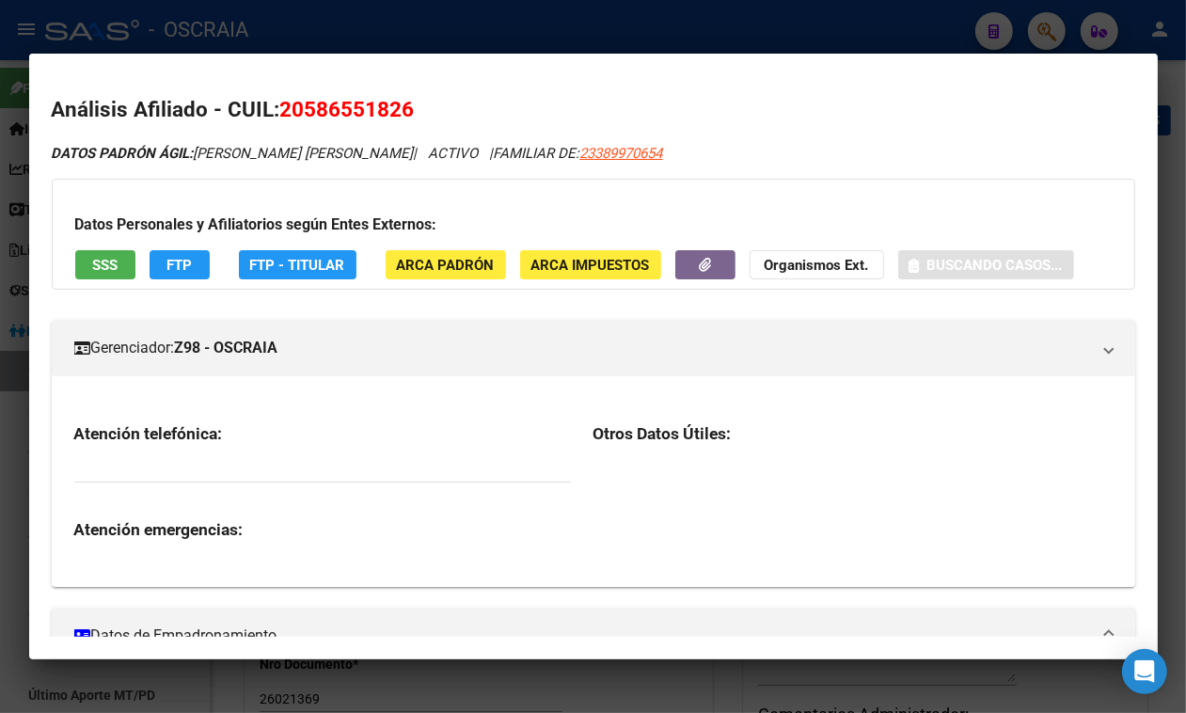
click at [356, 106] on span "20586551826" at bounding box center [347, 109] width 135 height 24
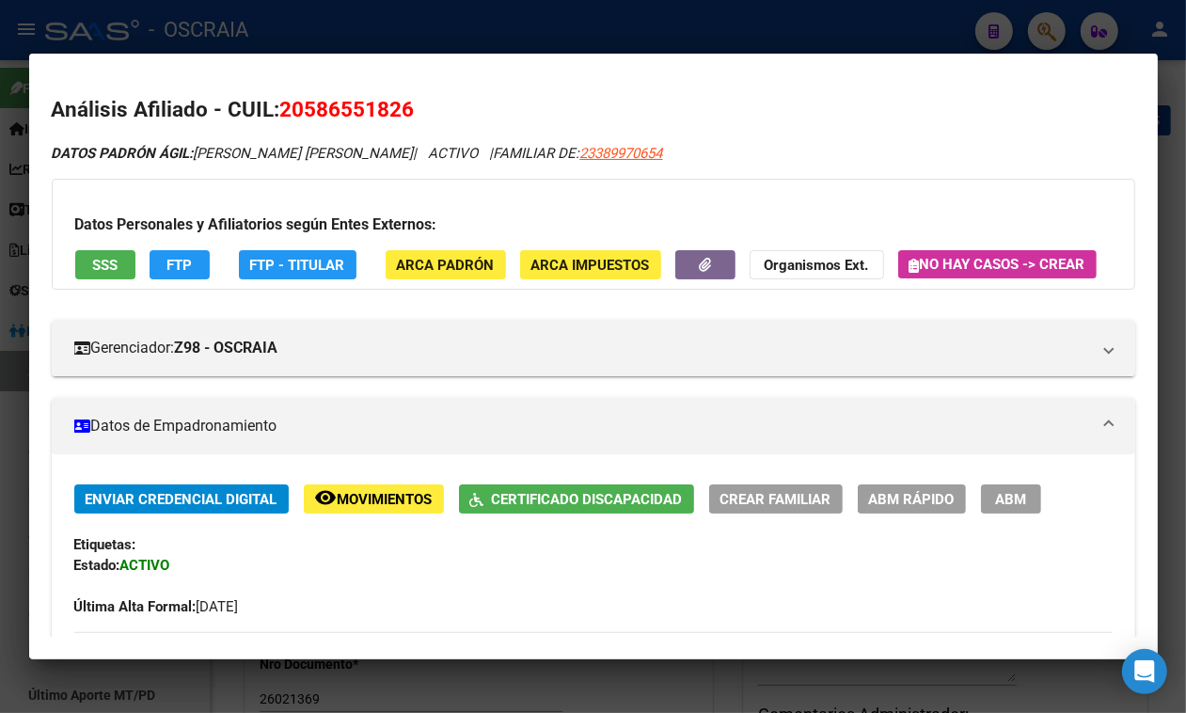
click at [486, 16] on div at bounding box center [593, 356] width 1186 height 713
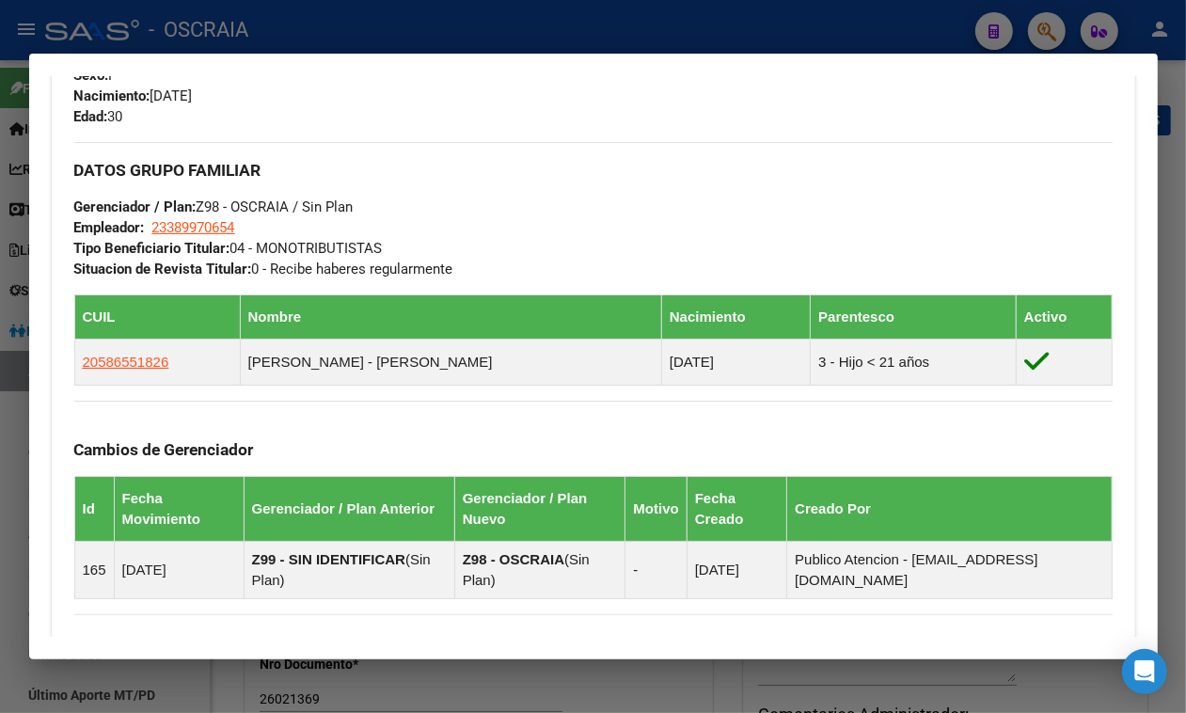
click at [412, 31] on div at bounding box center [593, 356] width 1186 height 713
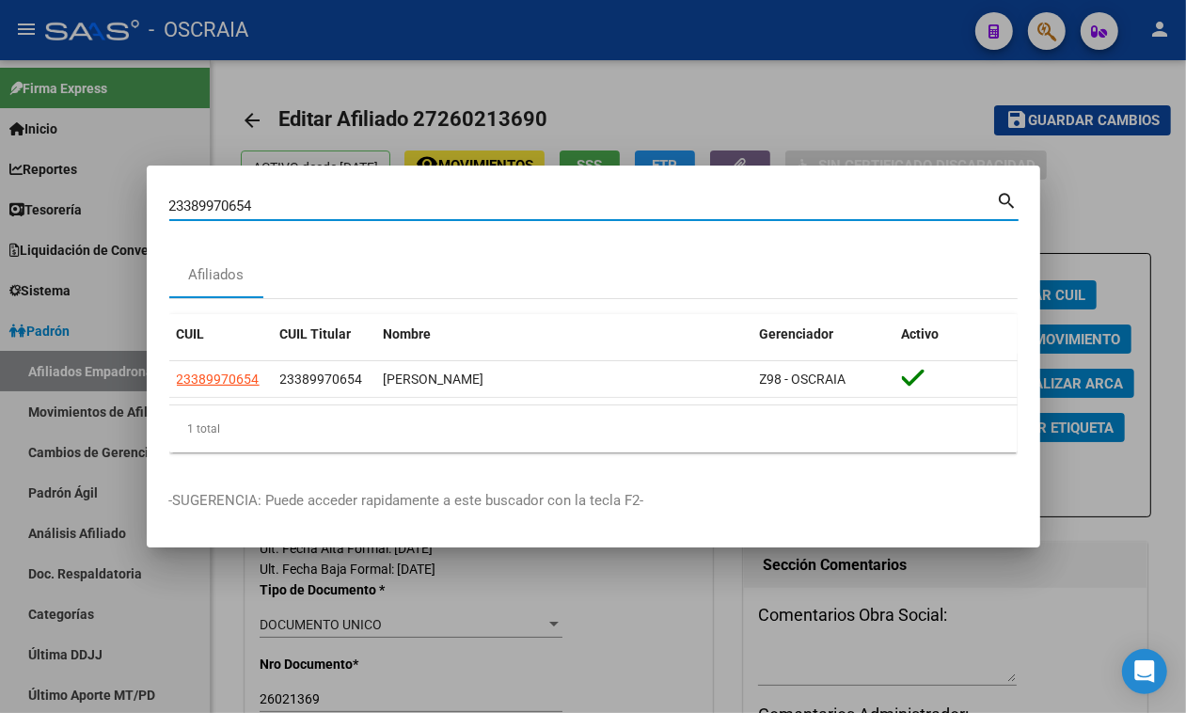
click at [308, 199] on input "23389970654" at bounding box center [583, 206] width 828 height 17
type input "20284412991"
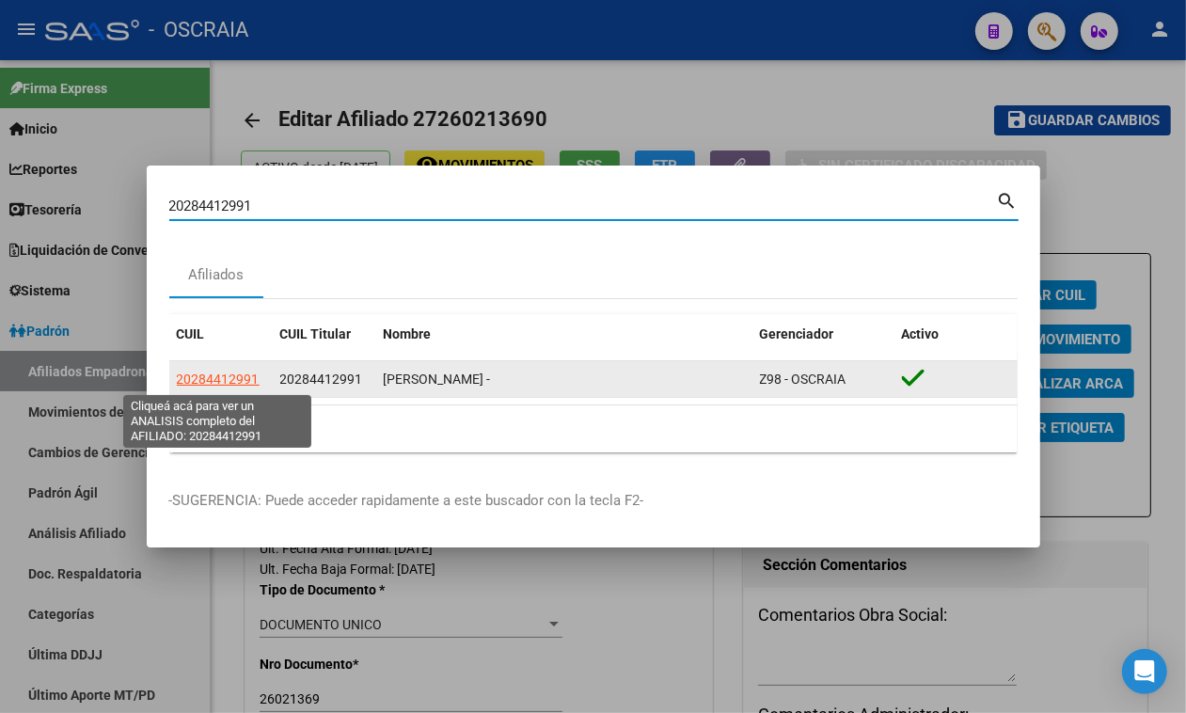
click at [185, 379] on span "20284412991" at bounding box center [218, 379] width 83 height 15
type textarea "20284412991"
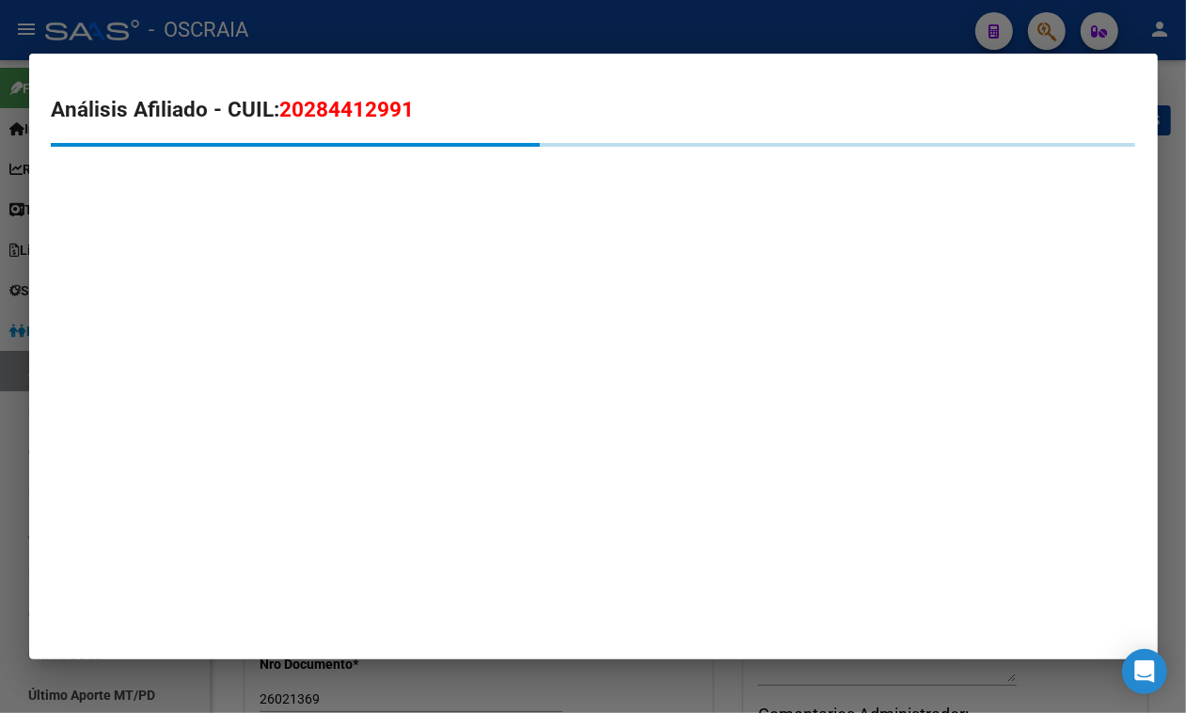
click at [378, 80] on mat-dialog-content "Análisis Afiliado - CUIL: 20284412991" at bounding box center [593, 151] width 1129 height 150
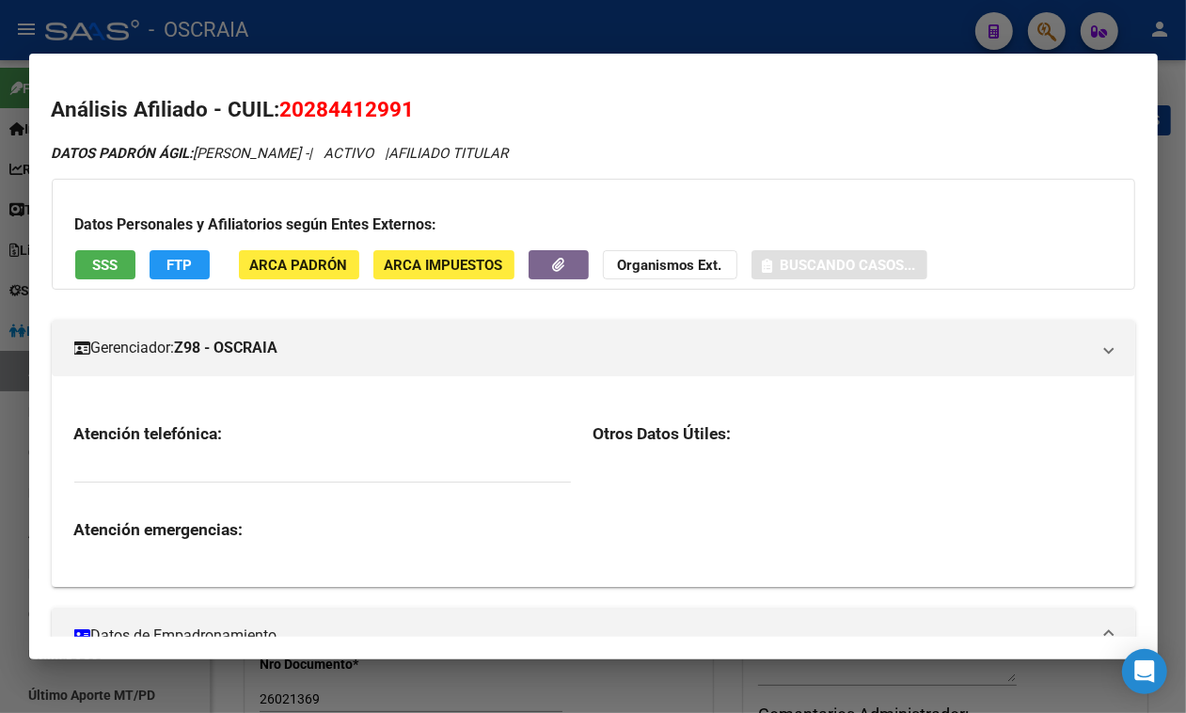
click at [374, 97] on span "20284412991" at bounding box center [347, 109] width 135 height 24
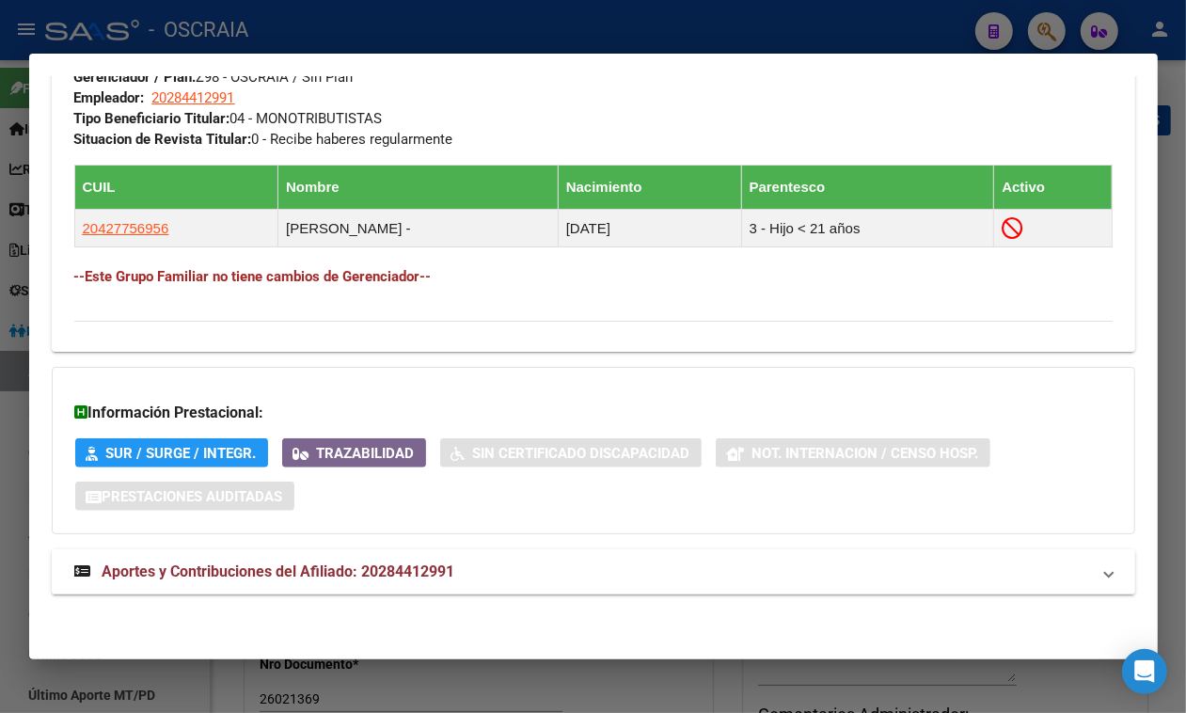
scroll to position [1026, 0]
click at [260, 562] on strong "Aportes y Contribuciones del Afiliado: 20284412991" at bounding box center [264, 572] width 381 height 23
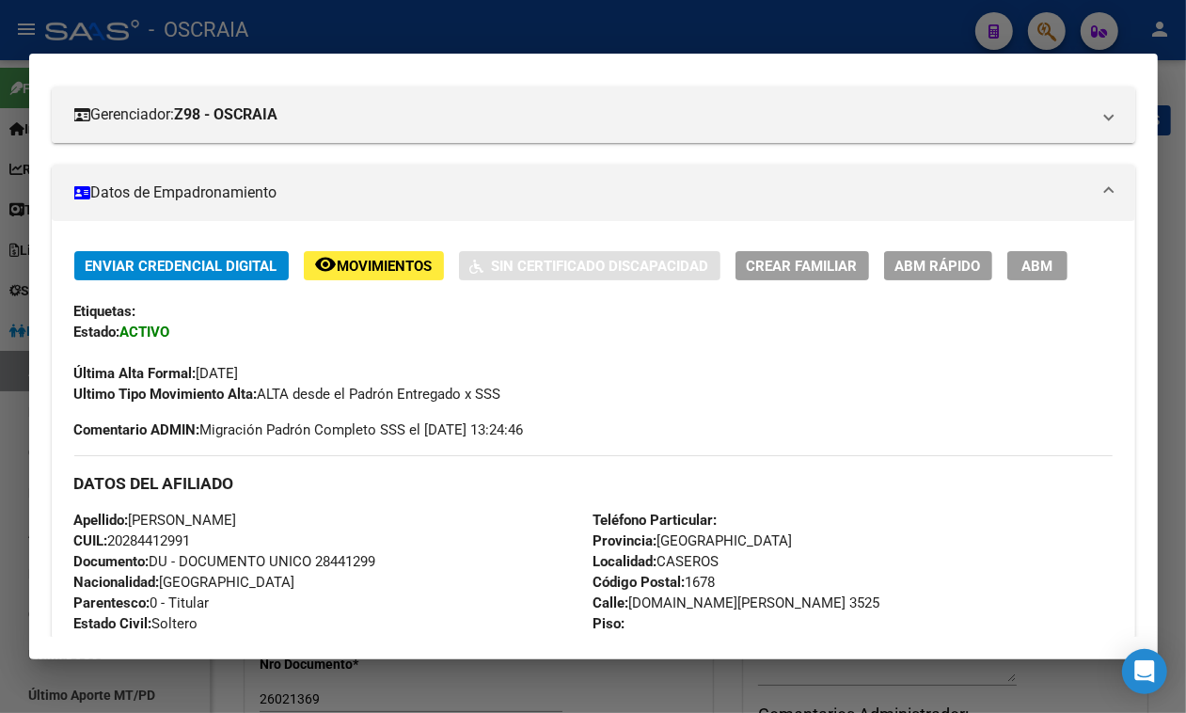
scroll to position [0, 0]
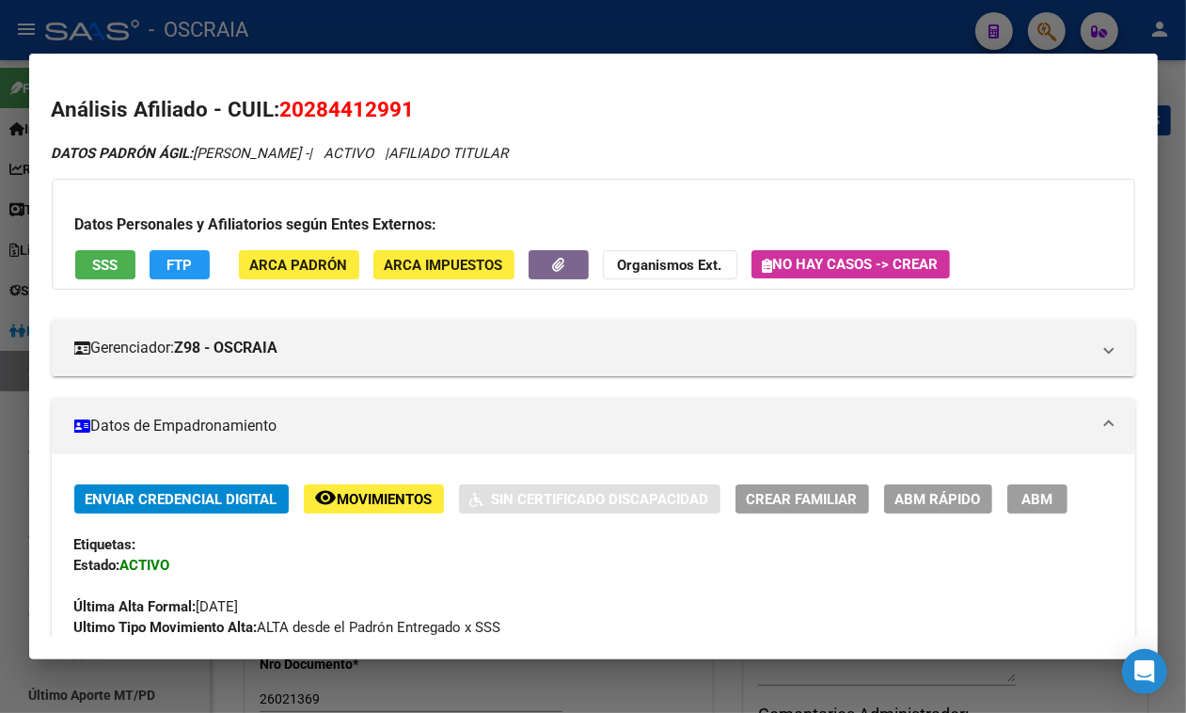
click at [111, 259] on span "SSS" at bounding box center [104, 265] width 25 height 17
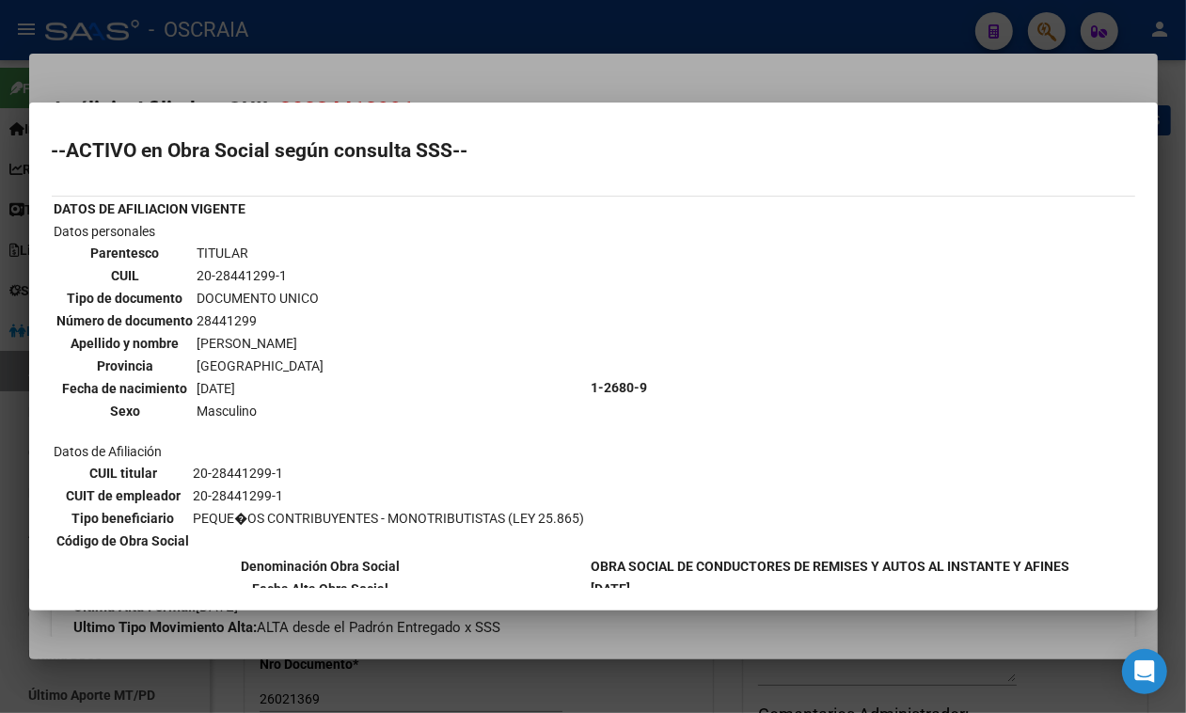
click at [565, 26] on div at bounding box center [593, 356] width 1186 height 713
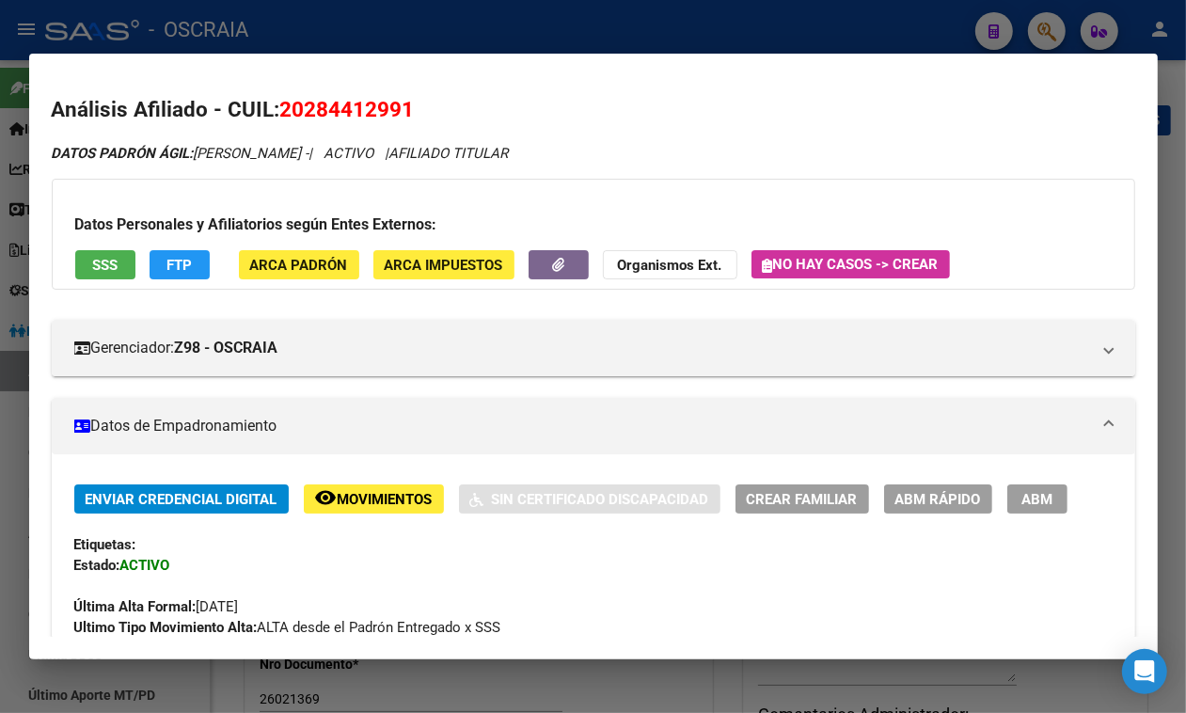
click at [553, 12] on div at bounding box center [593, 356] width 1186 height 713
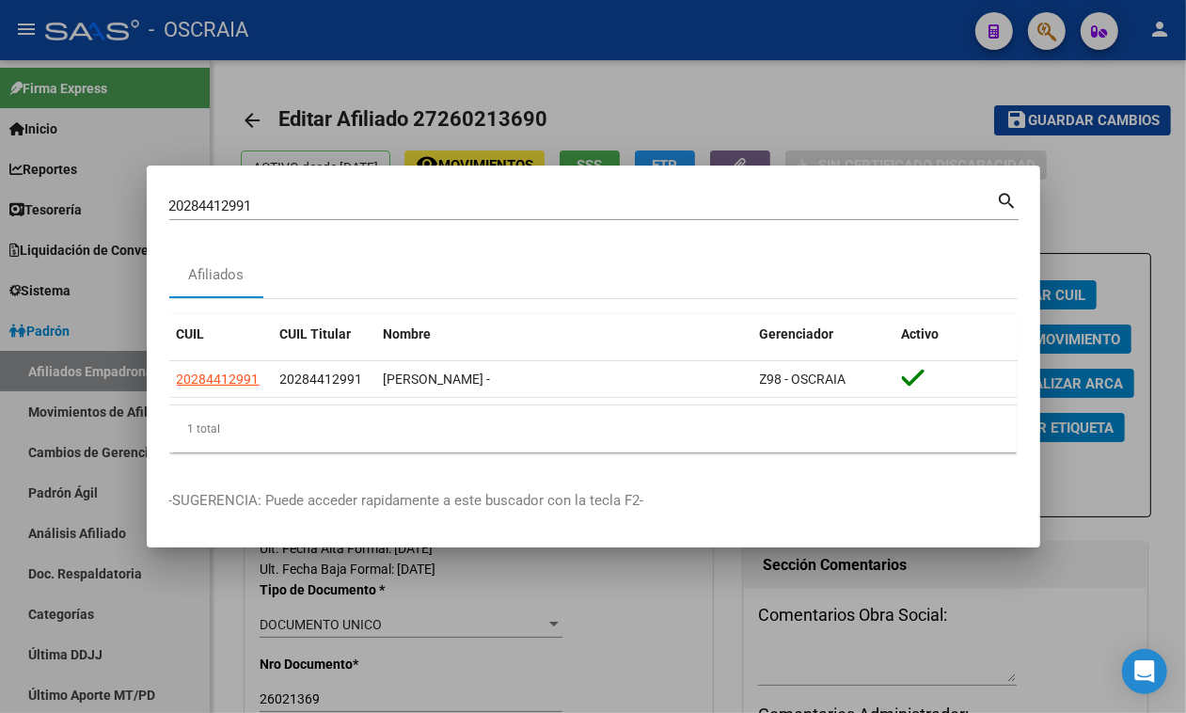
click at [443, 215] on div "20284412991 Buscar (apellido, dni, cuil, nro traspaso, cuit, obra social)" at bounding box center [583, 206] width 828 height 28
click at [442, 215] on div "20284412991 Buscar (apellido, dni, cuil, nro traspaso, cuit, obra social)" at bounding box center [583, 206] width 828 height 28
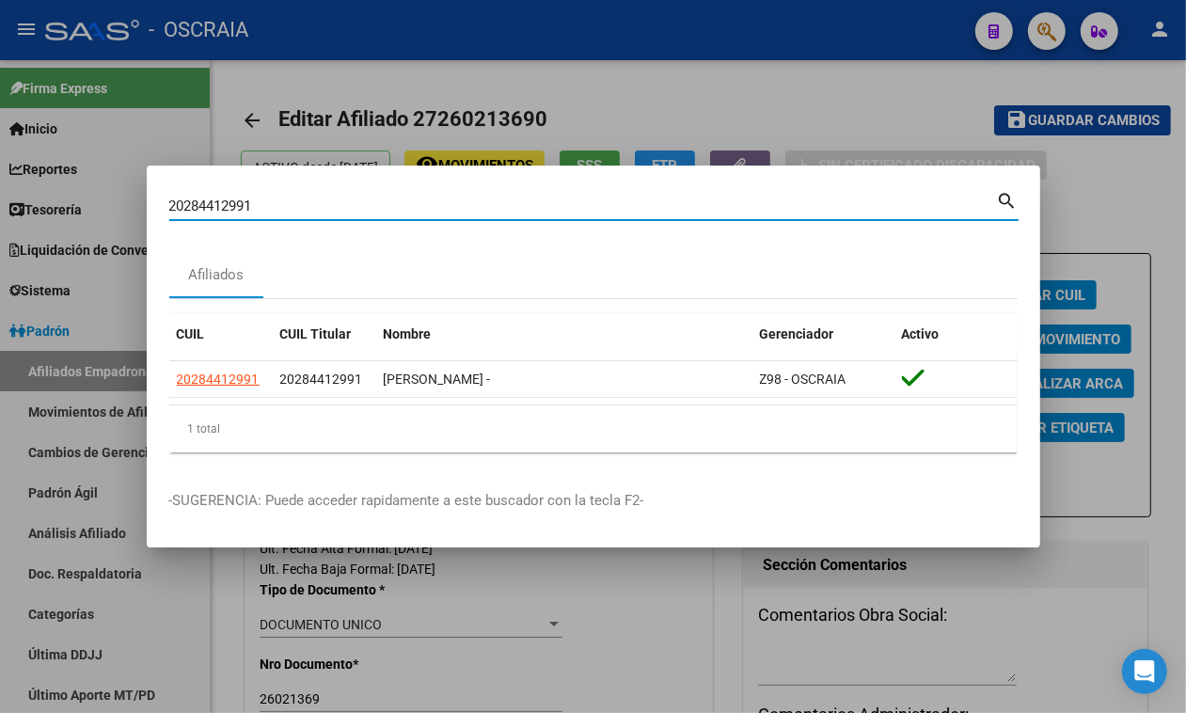
click at [433, 204] on input "20284412991" at bounding box center [583, 206] width 828 height 17
paste input "3334464754"
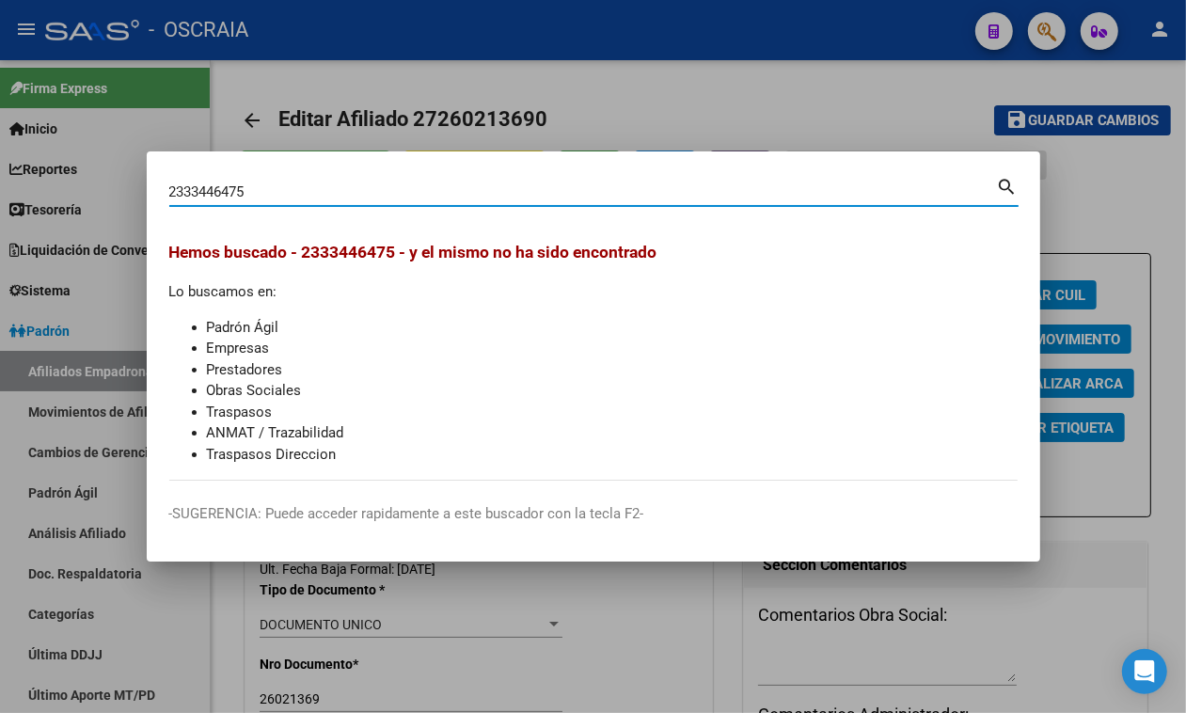
drag, startPoint x: 186, startPoint y: 188, endPoint x: 149, endPoint y: 195, distance: 38.2
click at [151, 193] on mat-dialog-content "2333446475 Buscar (apellido, dni, cuil, nro traspaso, cuit, obra social) search…" at bounding box center [594, 327] width 894 height 307
type input "33446475"
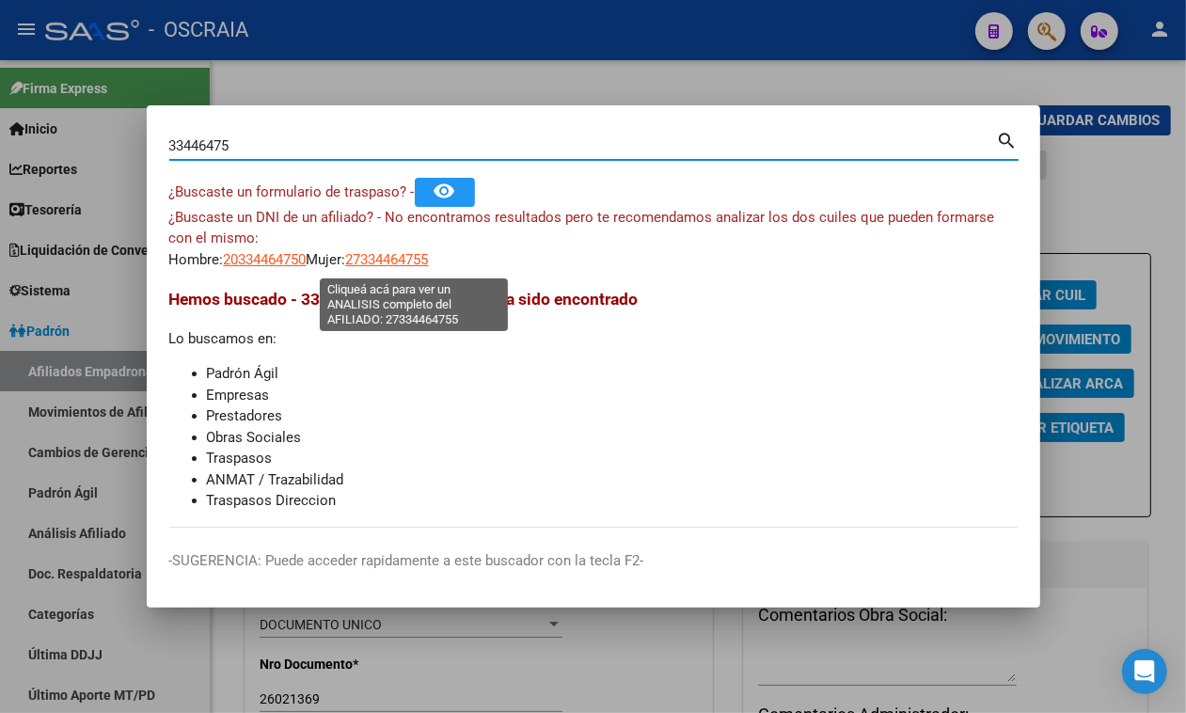
click at [406, 262] on span "27334464755" at bounding box center [387, 259] width 83 height 17
type textarea "27334464755"
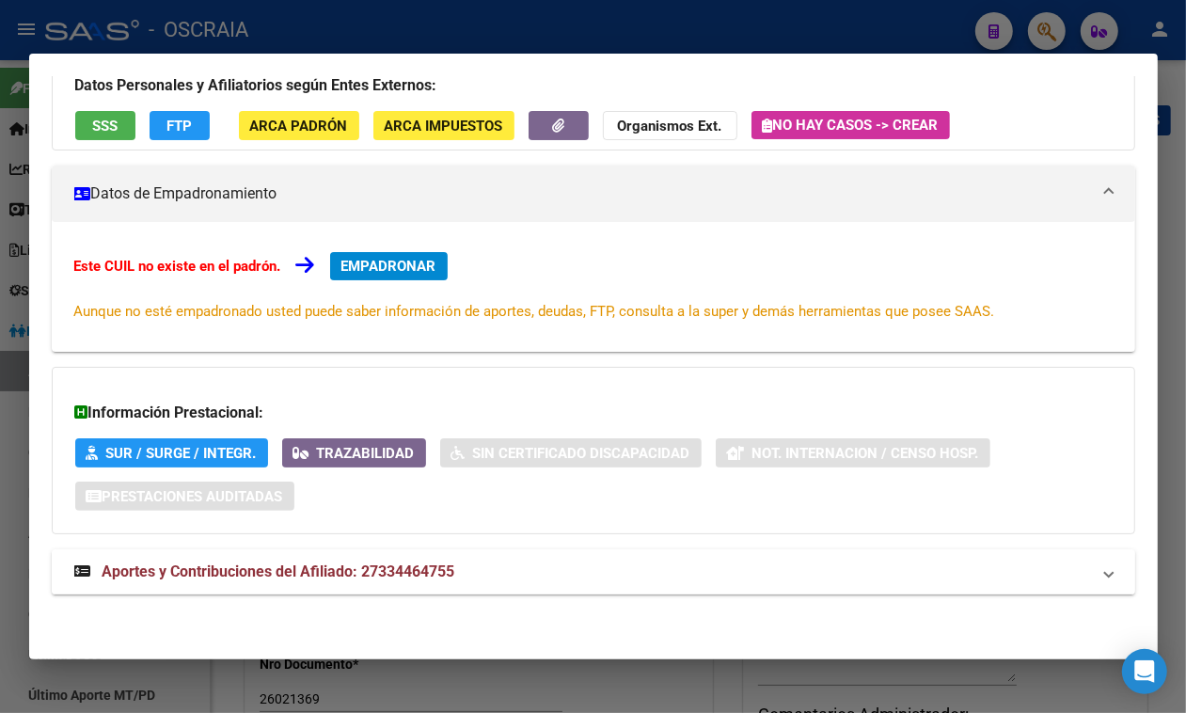
click at [423, 565] on span "Aportes y Contribuciones del Afiliado: 27334464755" at bounding box center [279, 572] width 353 height 18
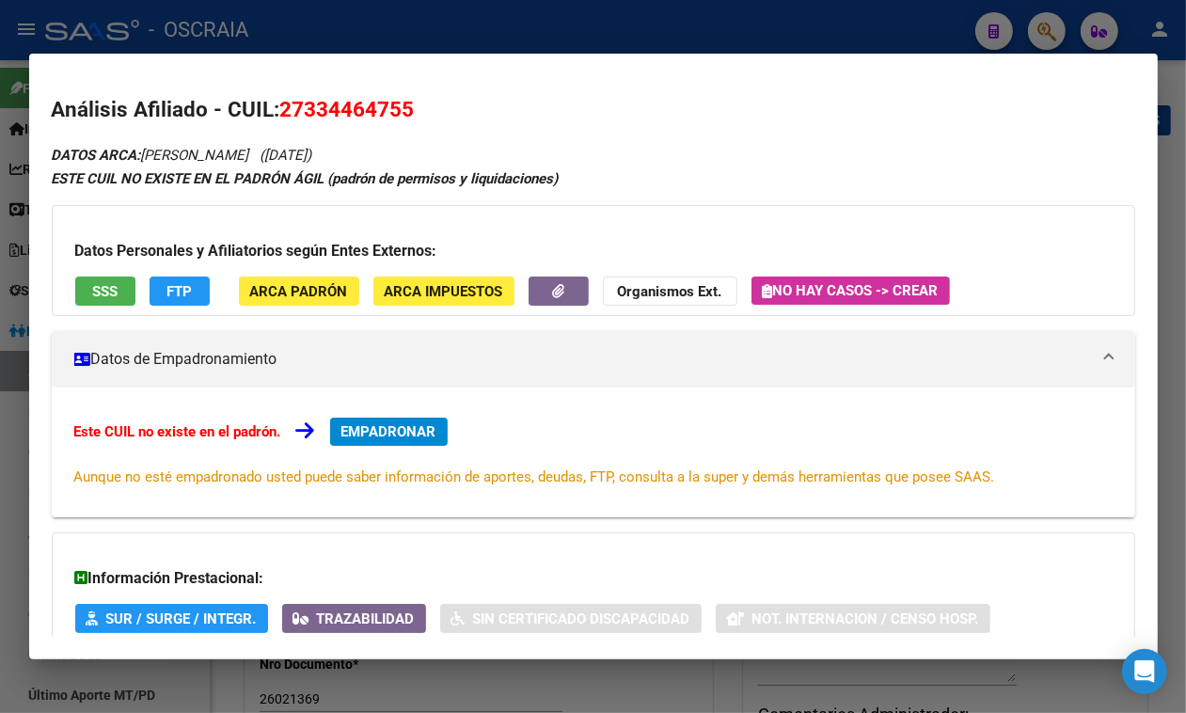
click at [345, 61] on mat-dialog-container "Análisis Afiliado - CUIL: 27334464755 DATOS ARCA: TRAPOLINI GISELA (22/03/1988)…" at bounding box center [593, 357] width 1129 height 606
click at [344, 97] on span "27334464755" at bounding box center [347, 109] width 135 height 24
click at [530, 15] on div at bounding box center [593, 356] width 1186 height 713
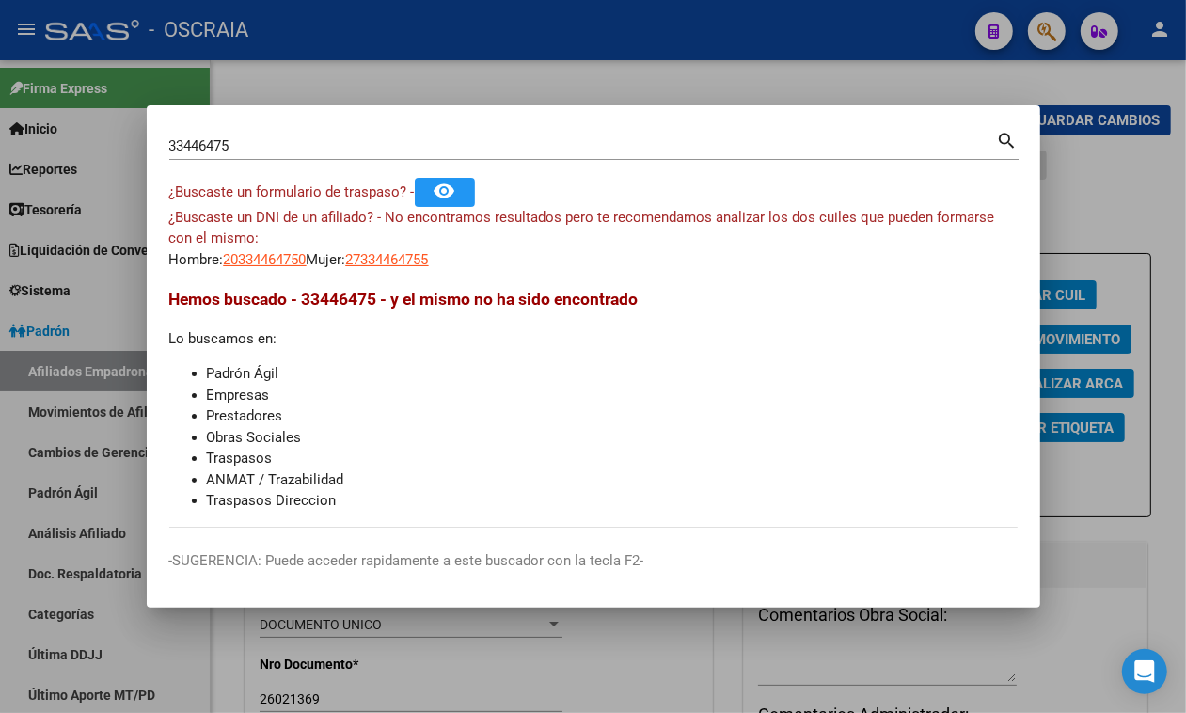
click at [494, 143] on input "33446475" at bounding box center [583, 145] width 828 height 17
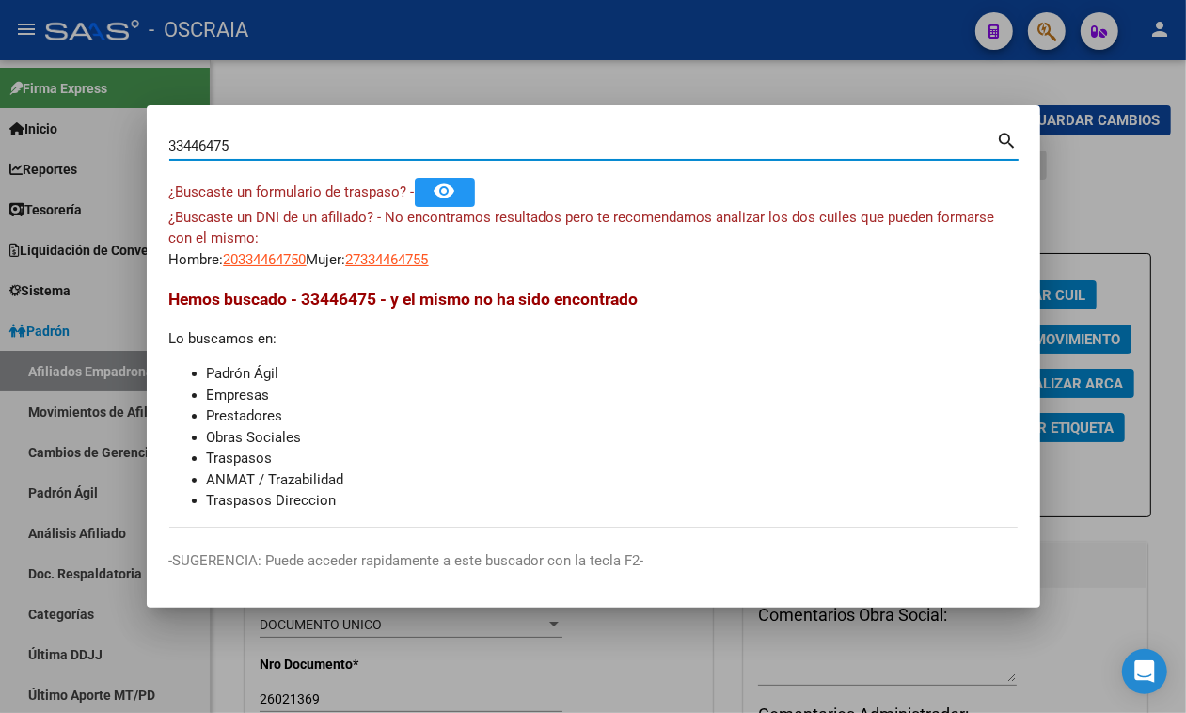
click at [492, 142] on input "33446475" at bounding box center [583, 145] width 828 height 17
paste input "23334464754"
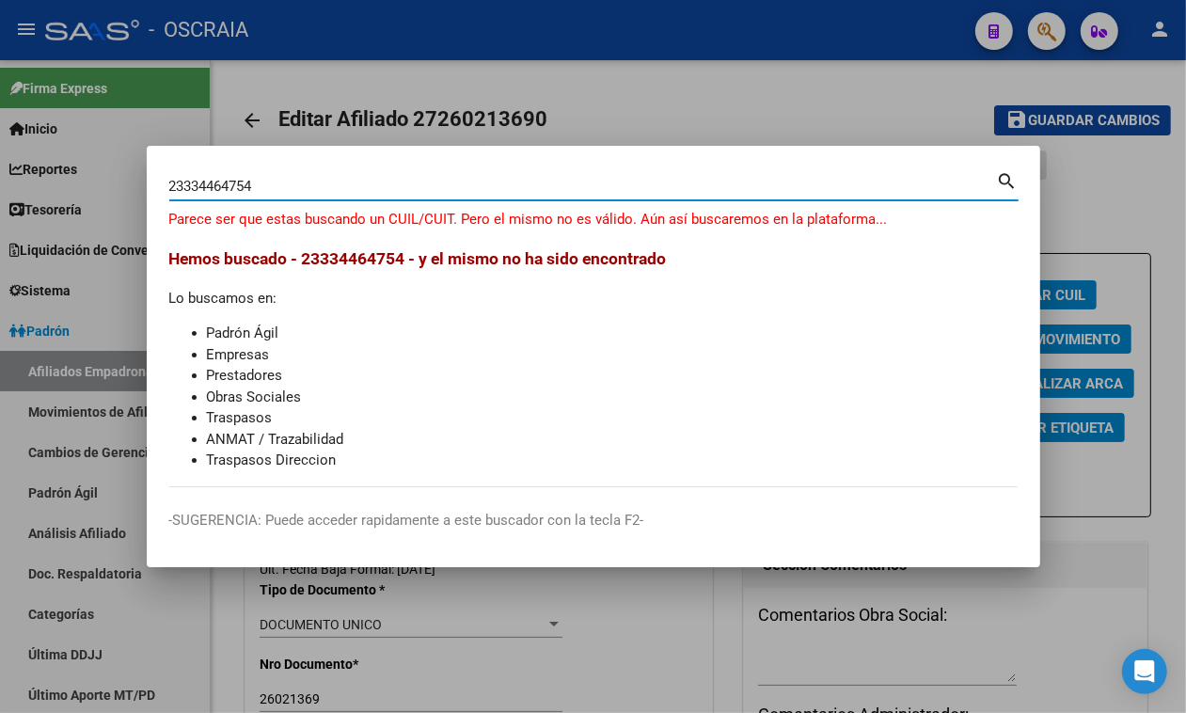
click at [499, 205] on div "23334464754 Buscar (apellido, dni, cuil, nro traspaso, cuit, obra social) search" at bounding box center [594, 193] width 850 height 50
click at [489, 190] on input "23334464754" at bounding box center [583, 186] width 828 height 17
paste input "0-16607071-7"
type input "20166070717"
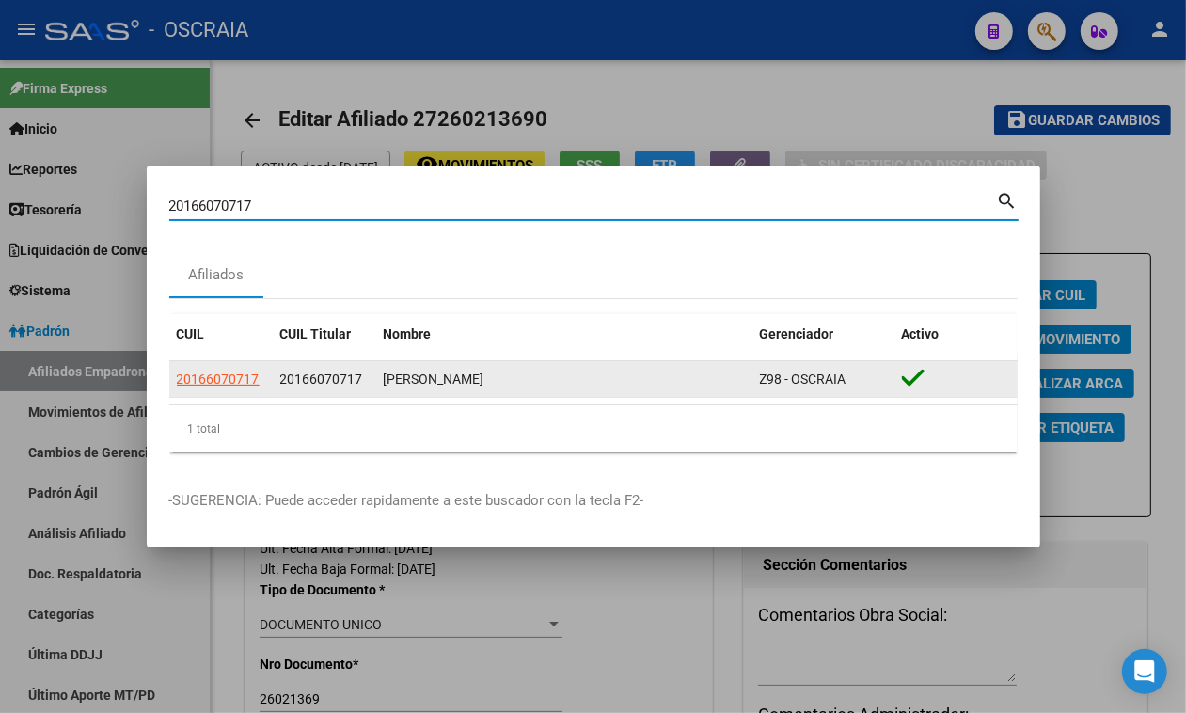
click at [193, 382] on span "20166070717" at bounding box center [218, 379] width 83 height 15
type textarea "20166070717"
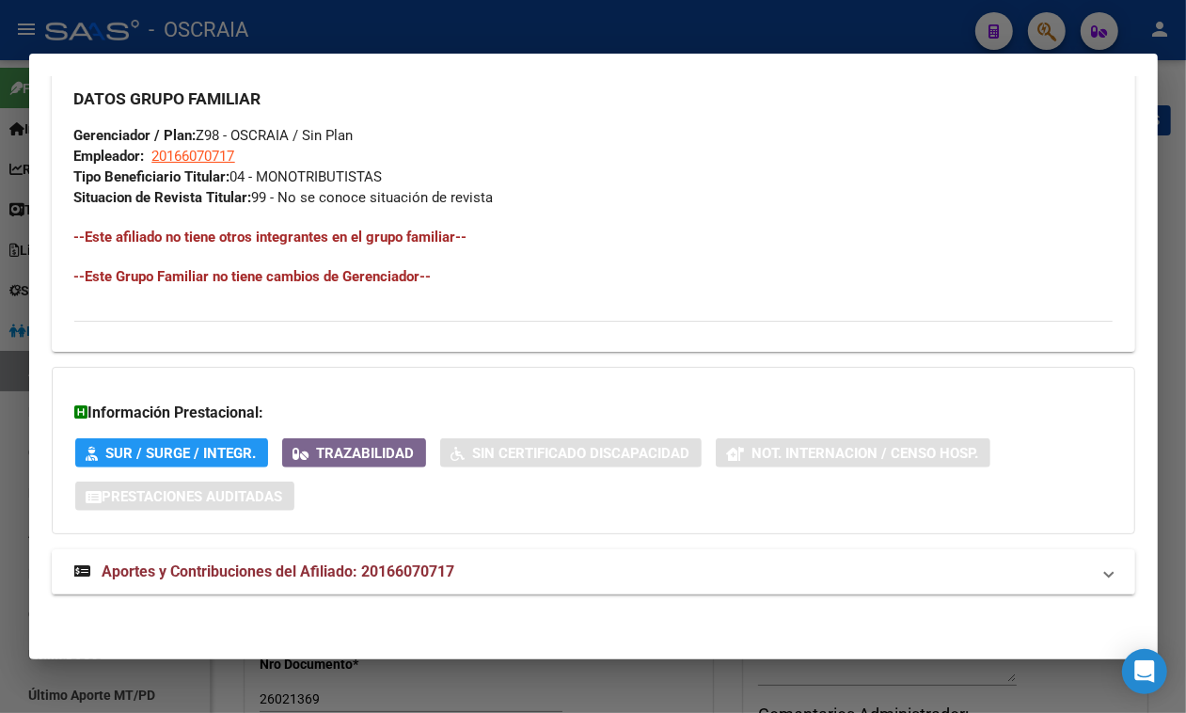
scroll to position [950, 0]
click at [321, 560] on mat-expansion-panel-header "Aportes y Contribuciones del Afiliado: 20166070717" at bounding box center [594, 571] width 1084 height 45
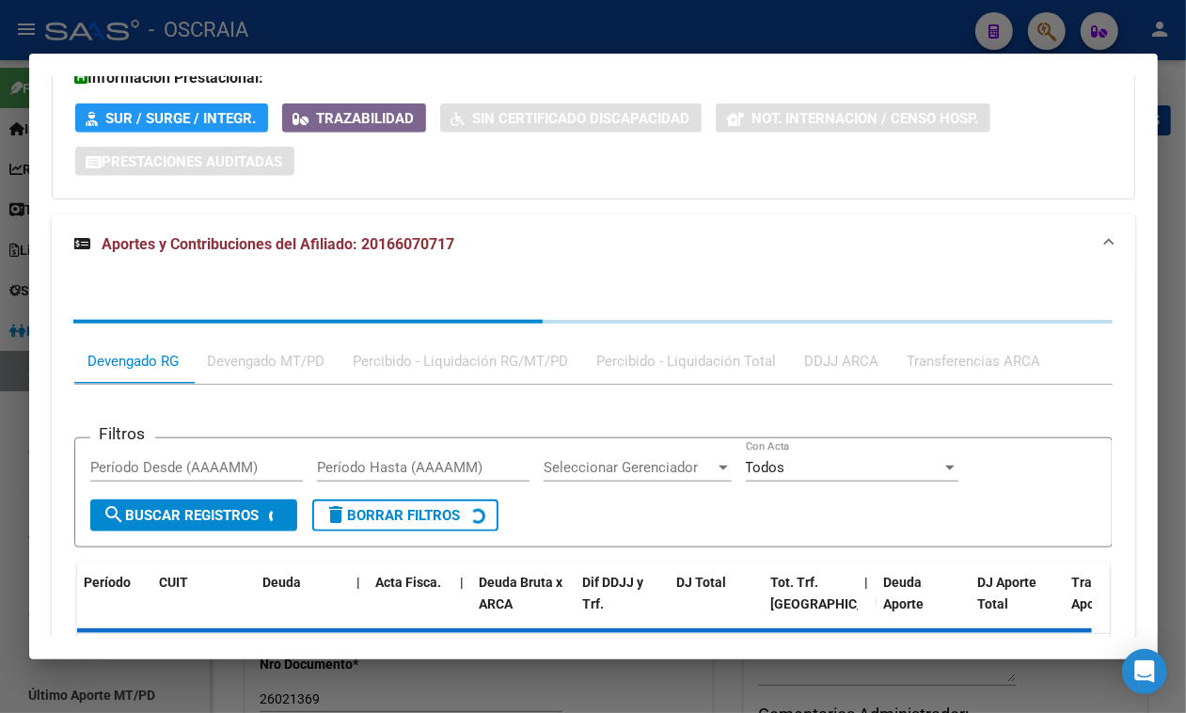
click at [246, 242] on mat-expansion-panel "Aportes y Contribuciones del Afiliado: 20166070717 Devengado RG Devengado MT/PD…" at bounding box center [594, 471] width 1084 height 512
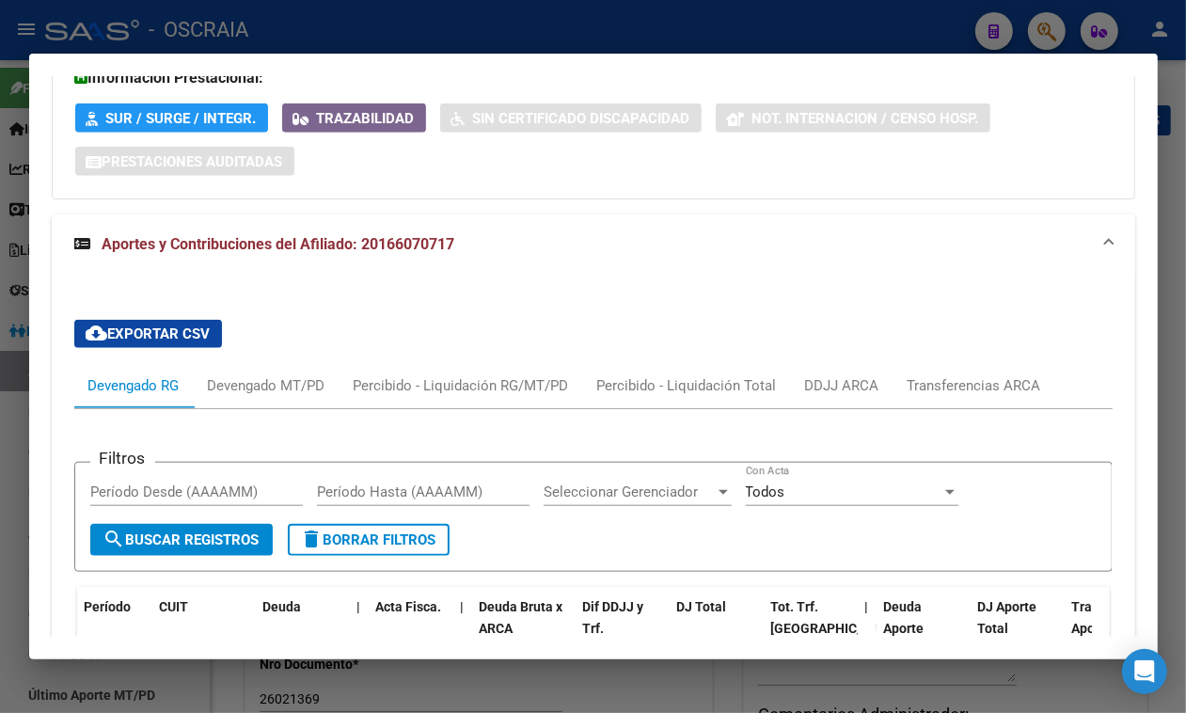
scroll to position [1422, 0]
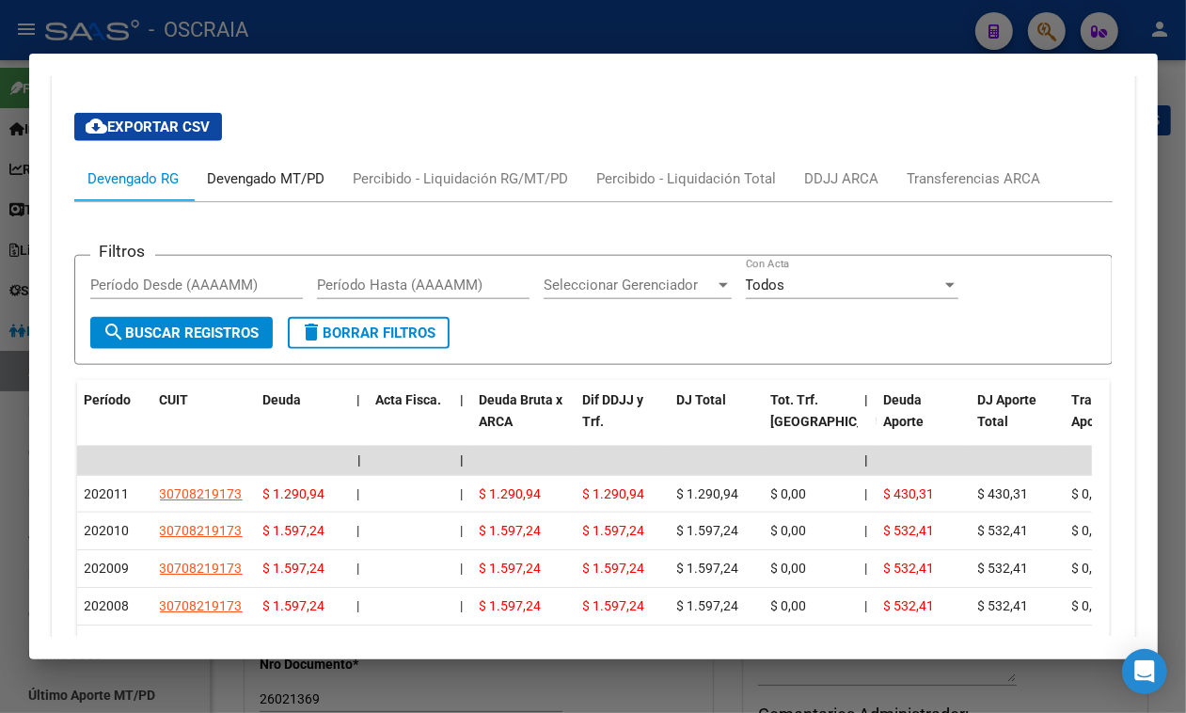
click at [322, 189] on div "Devengado MT/PD" at bounding box center [267, 178] width 118 height 21
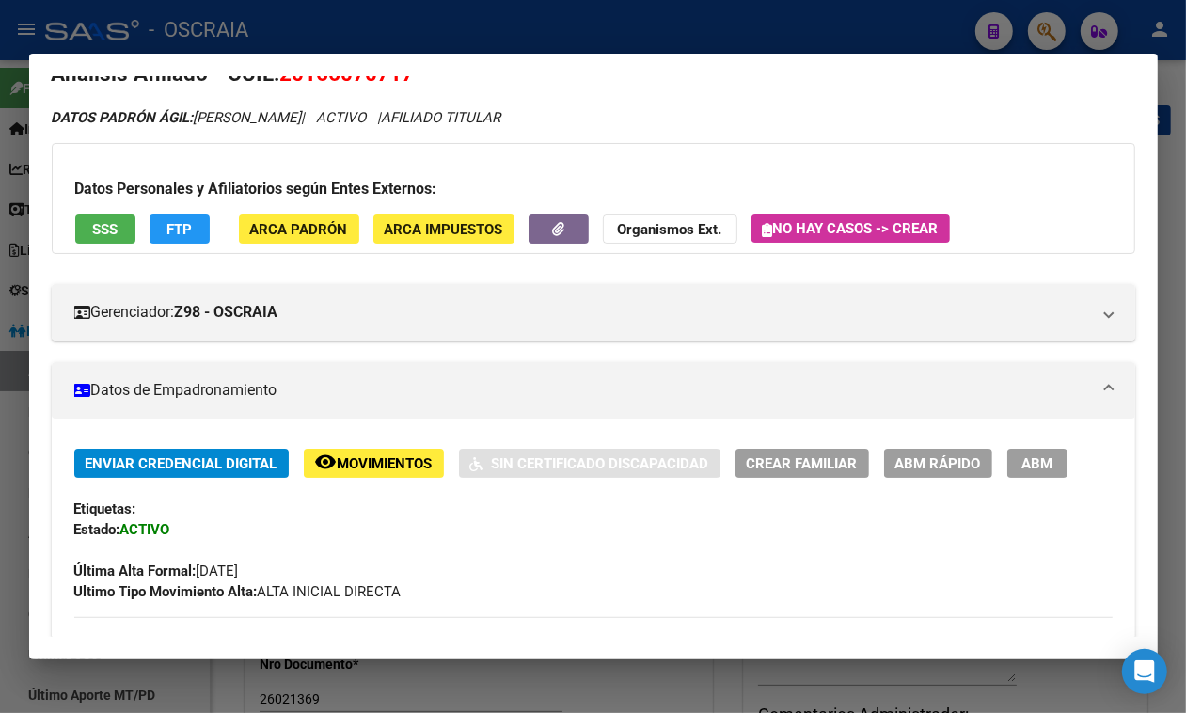
scroll to position [0, 0]
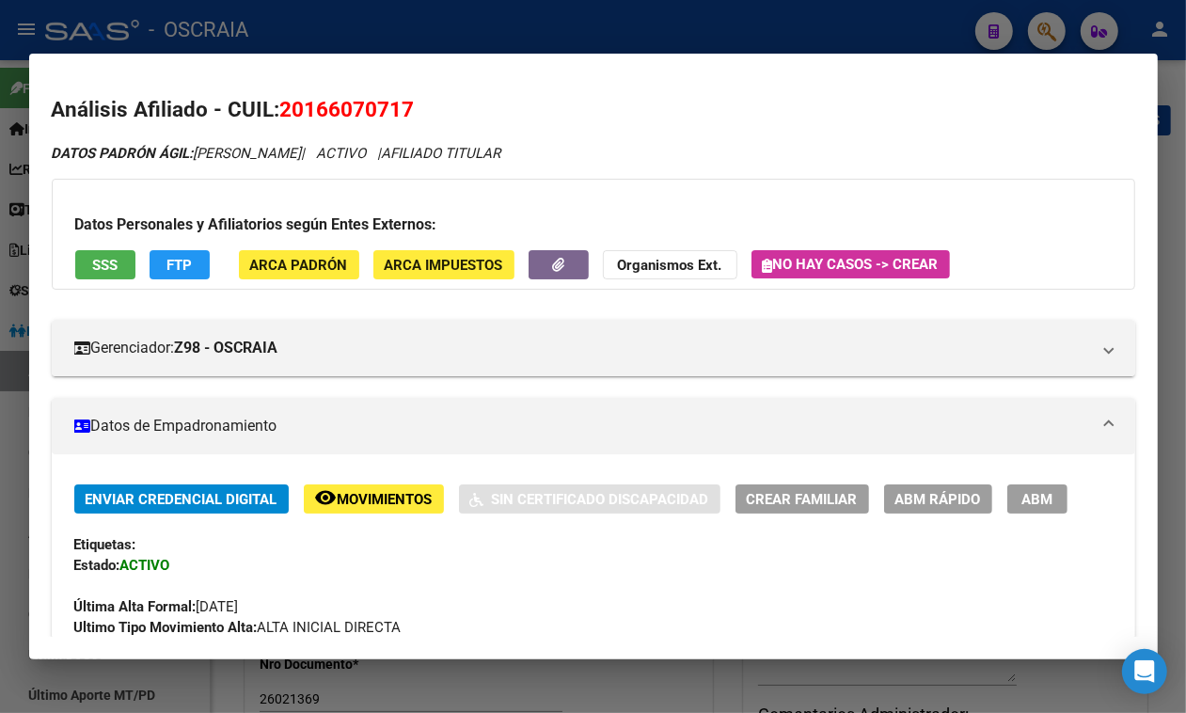
click at [313, 115] on span "20166070717" at bounding box center [347, 109] width 135 height 24
click at [108, 256] on button "SSS" at bounding box center [105, 264] width 60 height 29
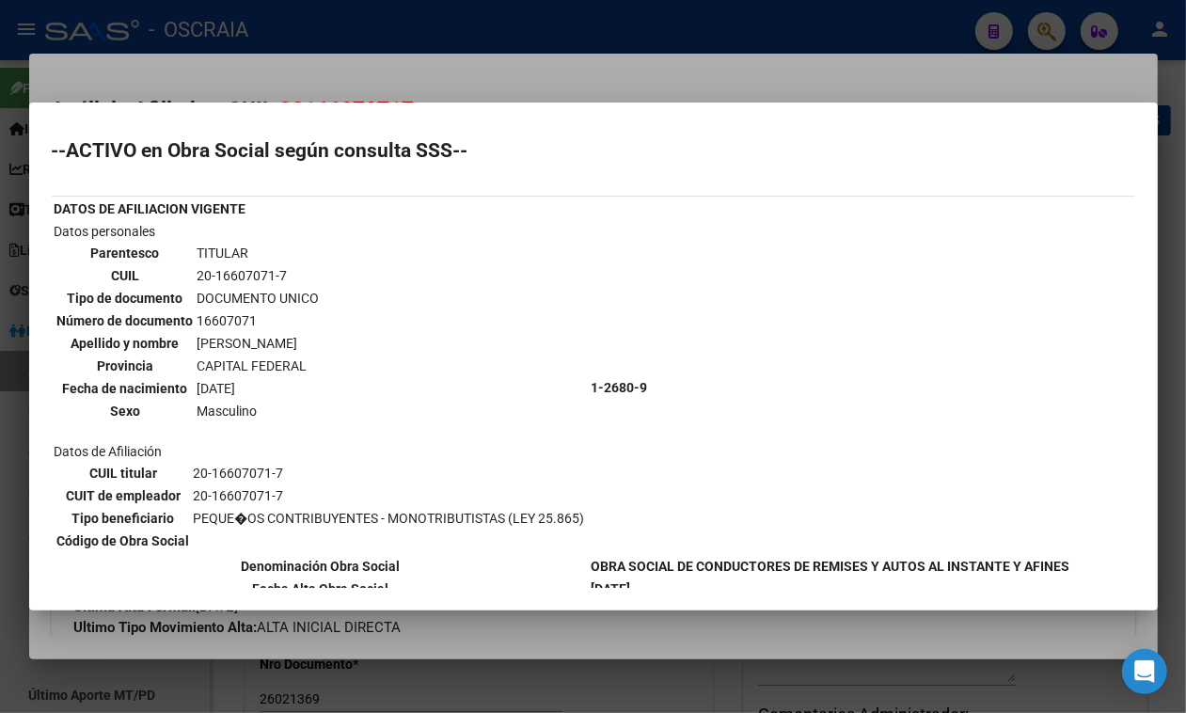
click at [232, 268] on td "20-16607071-7" at bounding box center [259, 275] width 124 height 21
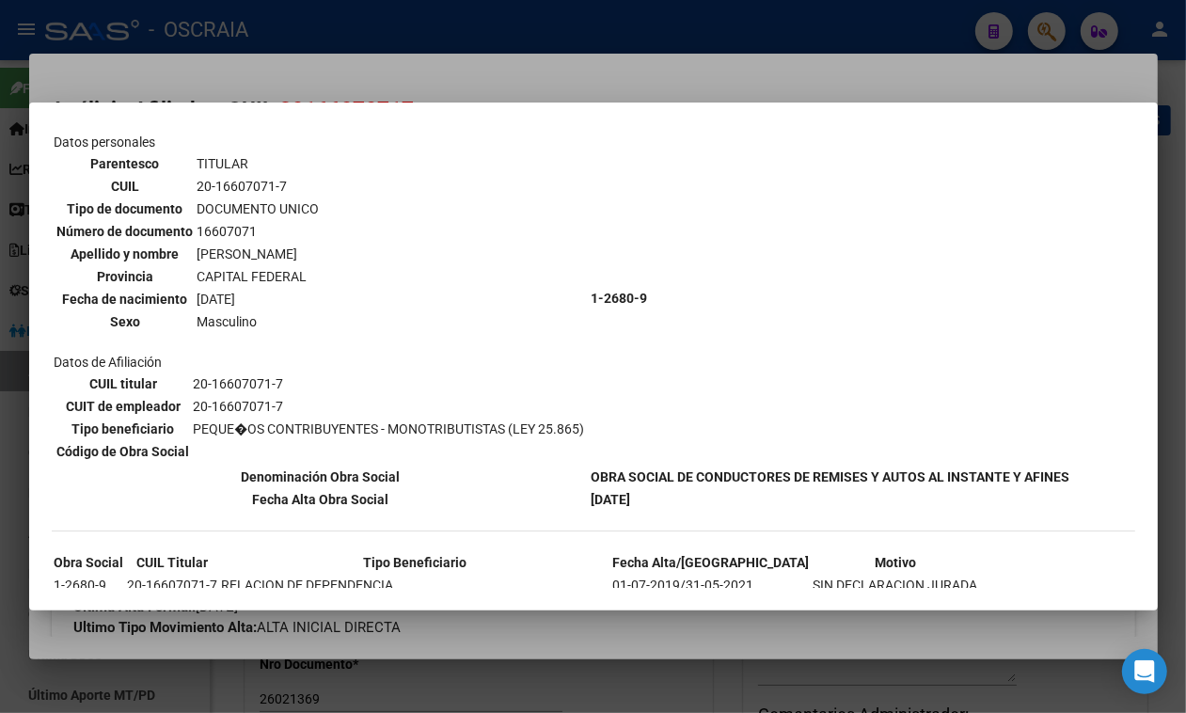
scroll to position [251, 0]
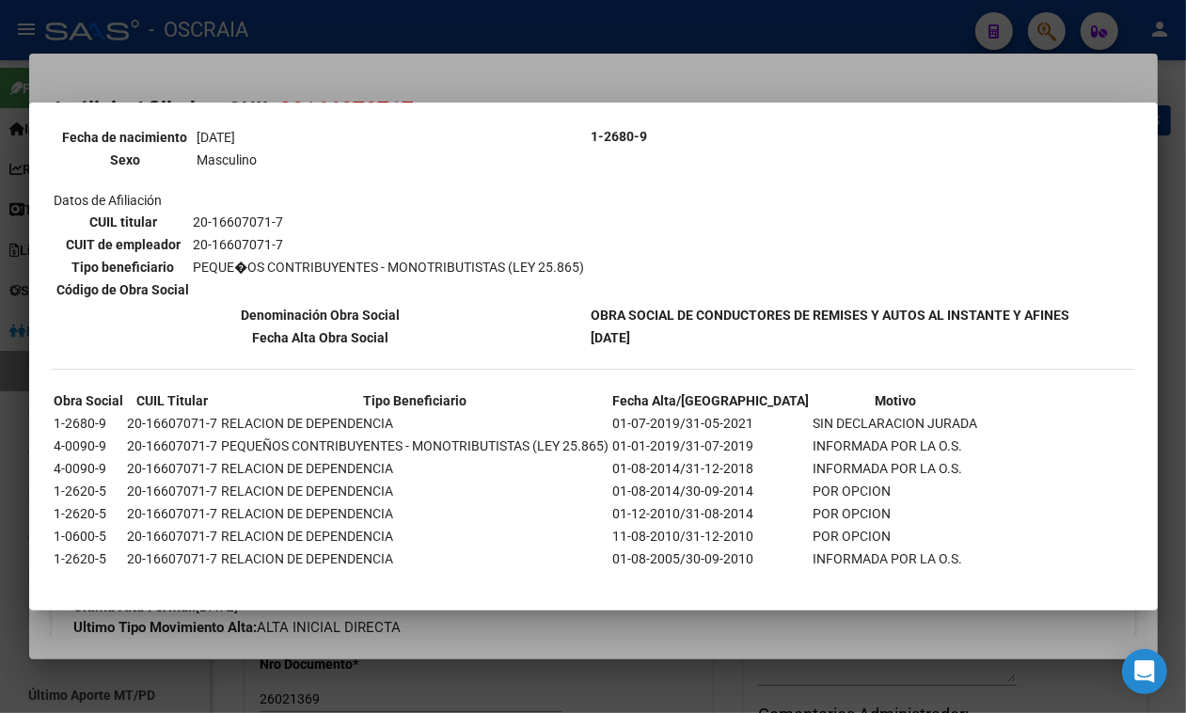
click at [570, 67] on div at bounding box center [593, 356] width 1186 height 713
click at [569, 67] on mat-dialog-container "Análisis Afiliado - CUIL: 20166070717 DATOS PADRÓN ÁGIL: MICELI NORBERTO HORACI…" at bounding box center [593, 357] width 1129 height 606
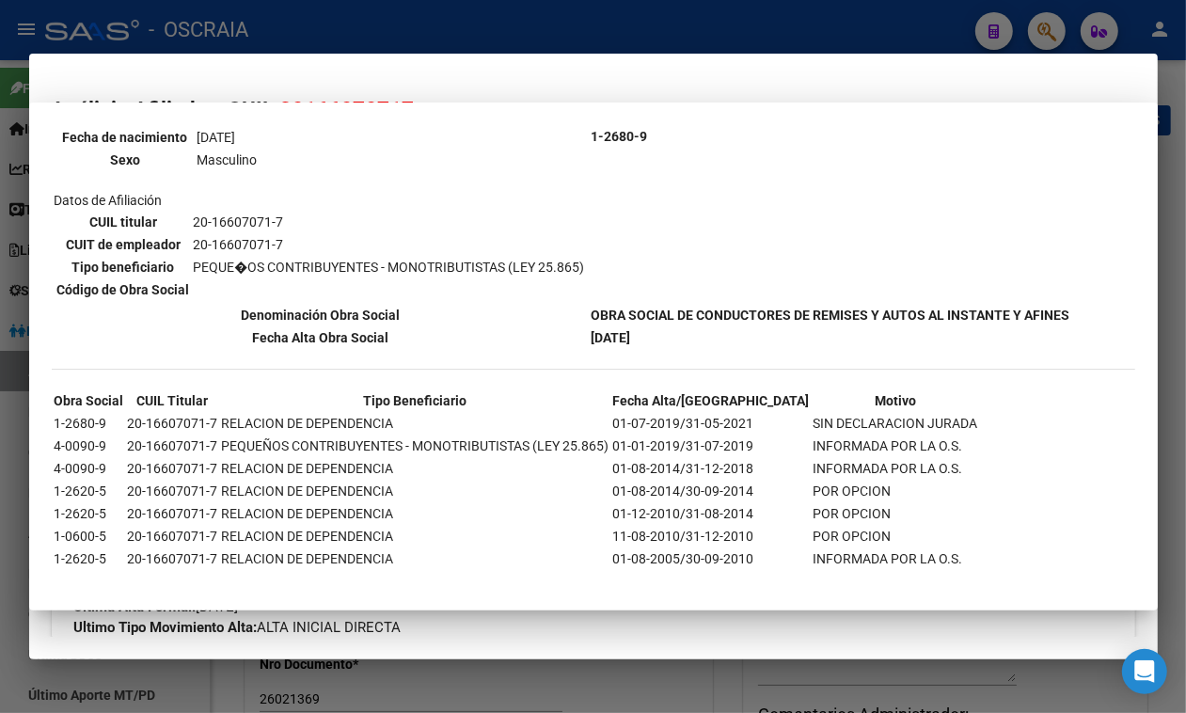
click at [551, 33] on div at bounding box center [593, 356] width 1186 height 713
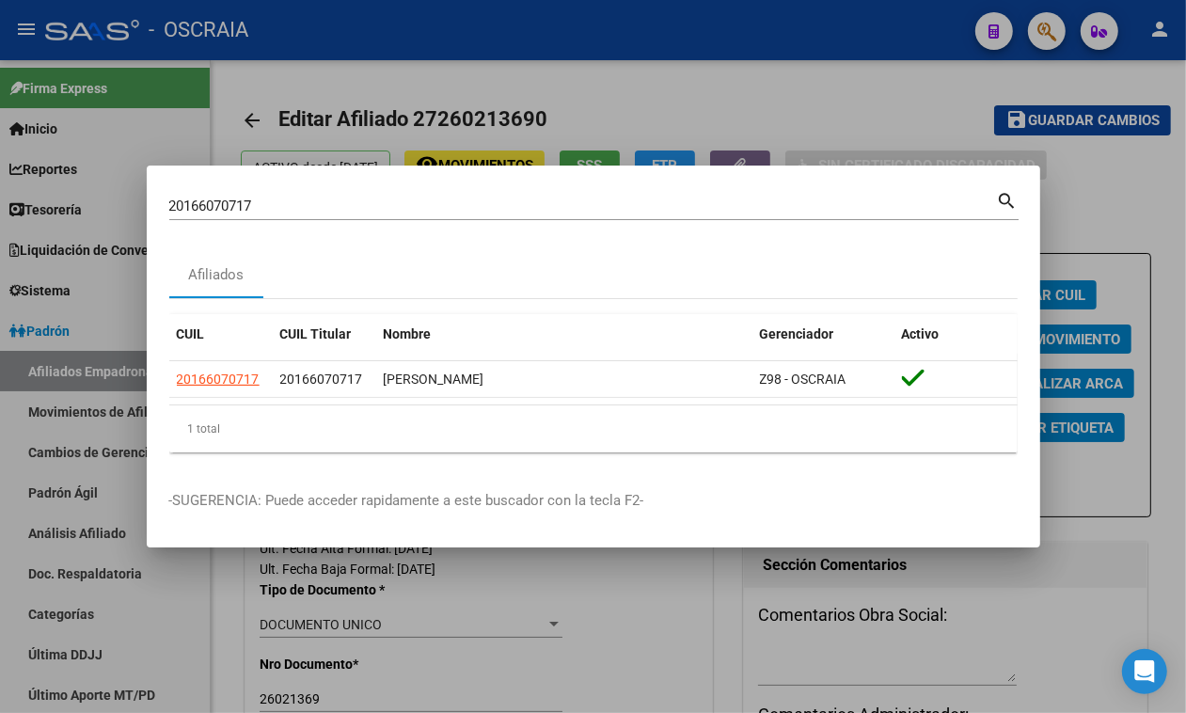
click at [502, 189] on div "20166070717 Buscar (apellido, dni, cuil, nro traspaso, cuit, obra social) search" at bounding box center [594, 204] width 850 height 32
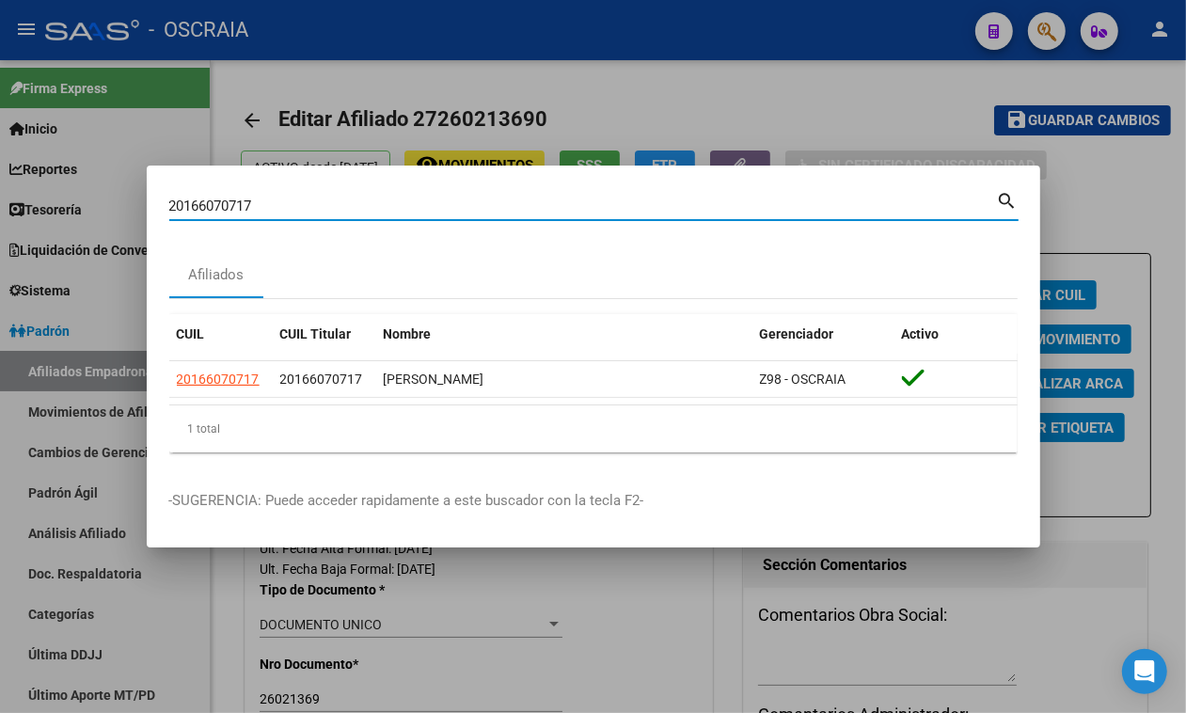
click at [500, 218] on div "20166070717 Buscar (apellido, dni, cuil, nro traspaso, cuit, obra social)" at bounding box center [583, 206] width 828 height 28
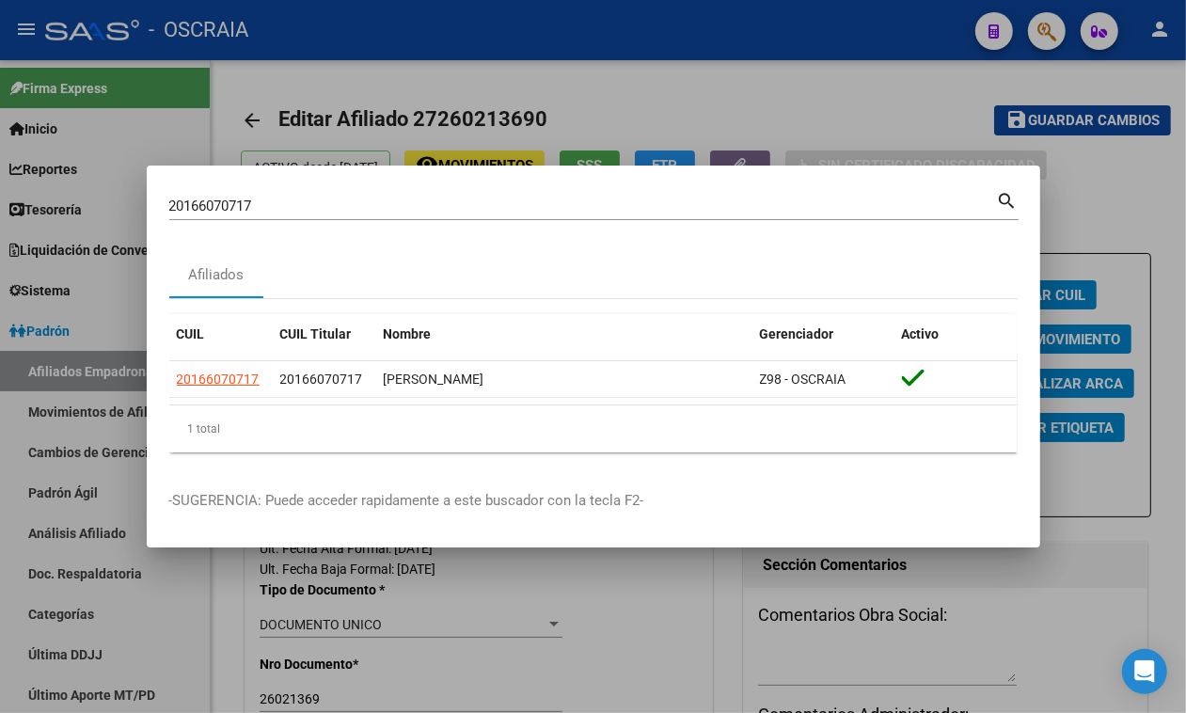
click at [500, 218] on div "20166070717 Buscar (apellido, dni, cuil, nro traspaso, cuit, obra social)" at bounding box center [583, 206] width 828 height 28
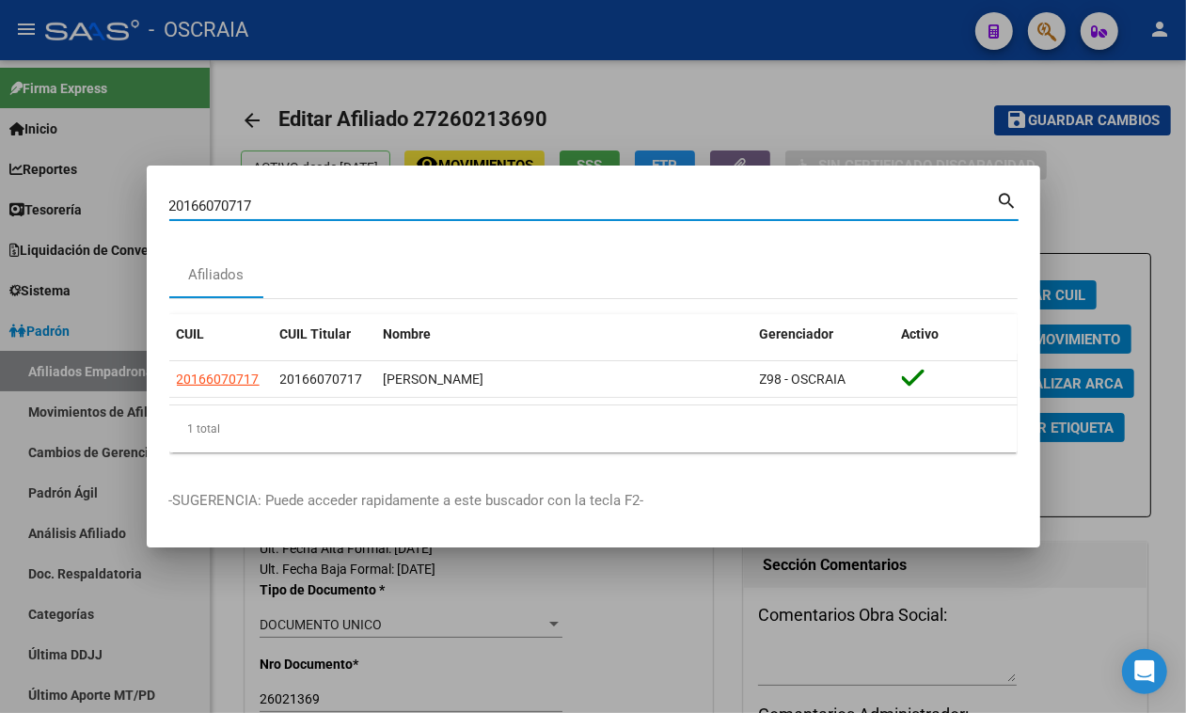
click at [495, 209] on input "20166070717" at bounding box center [583, 206] width 828 height 17
paste input "8100893"
type input "28100893"
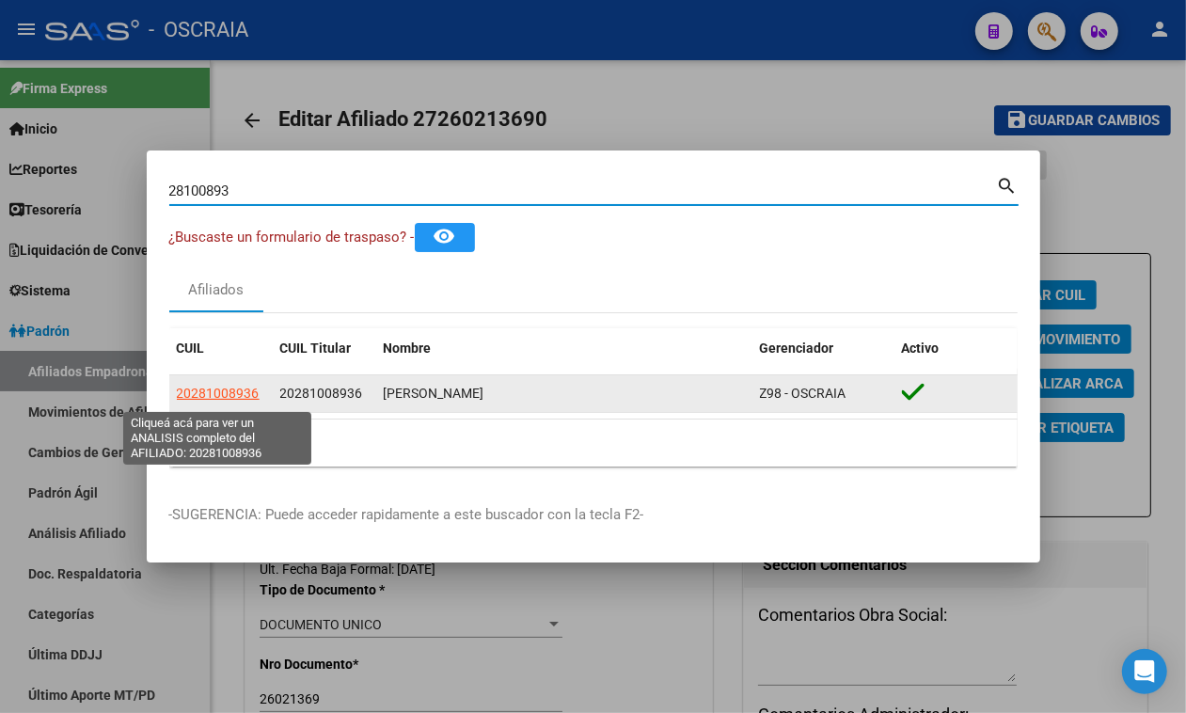
click at [212, 397] on span "20281008936" at bounding box center [218, 393] width 83 height 15
type textarea "20281008936"
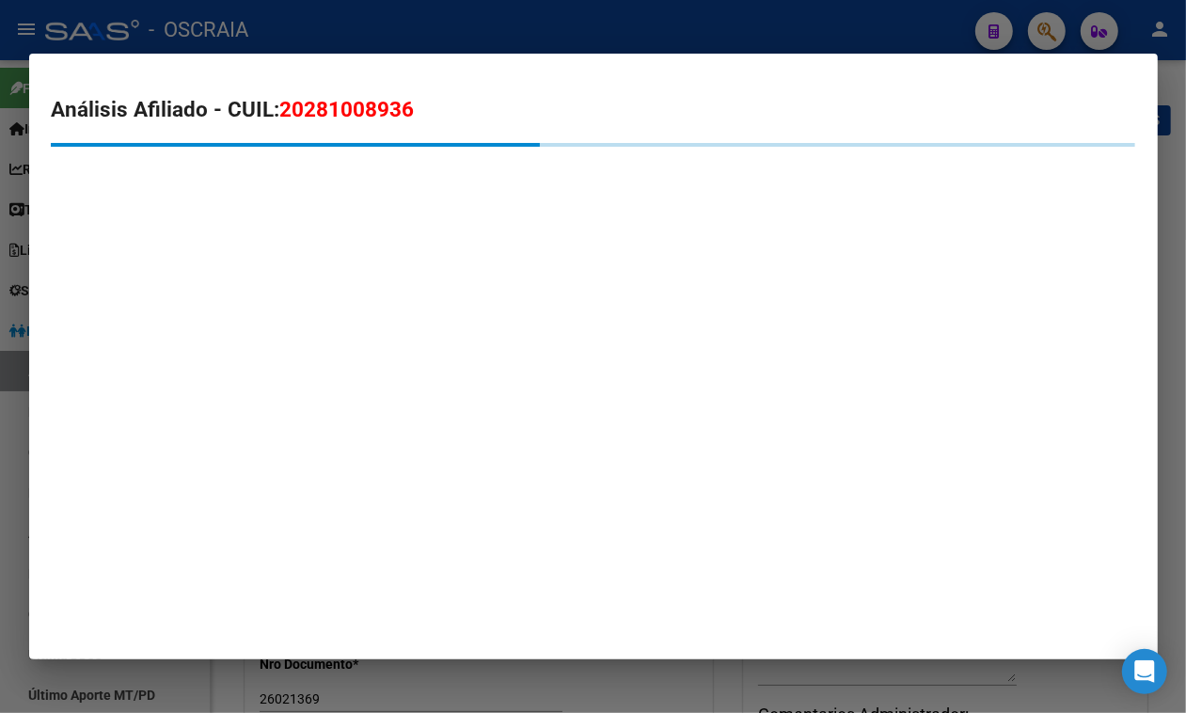
click at [356, 108] on span "20281008936" at bounding box center [347, 109] width 135 height 24
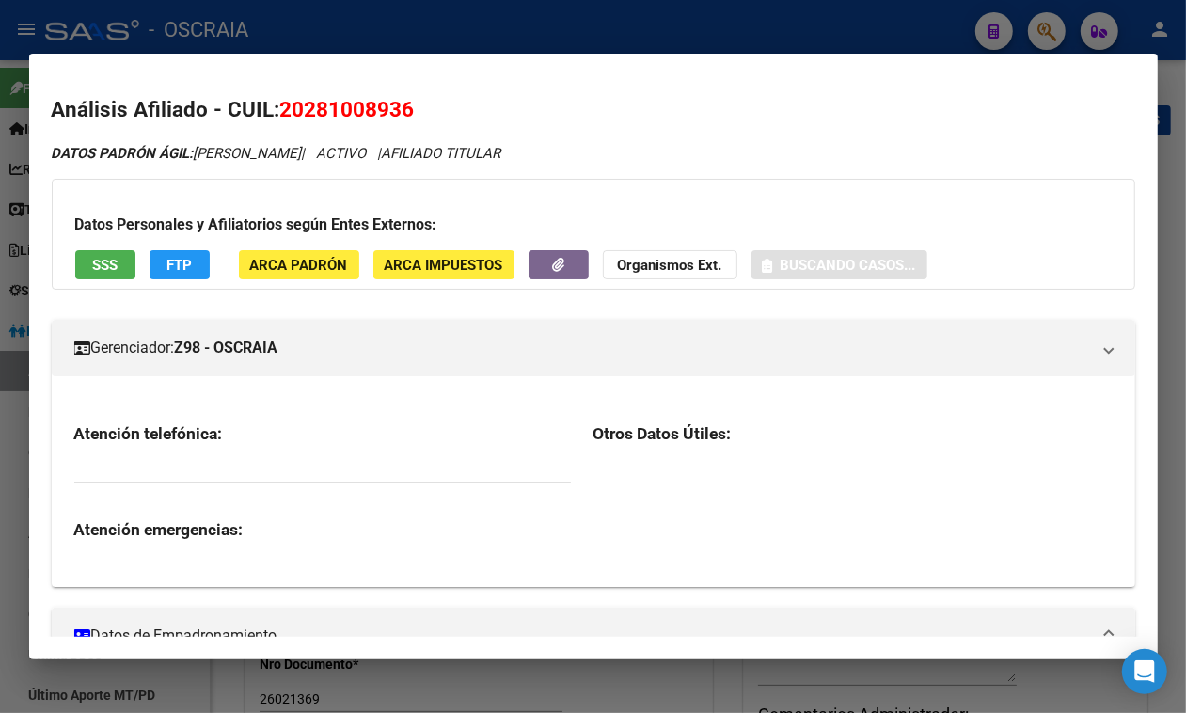
click at [356, 108] on span "20281008936" at bounding box center [347, 109] width 135 height 24
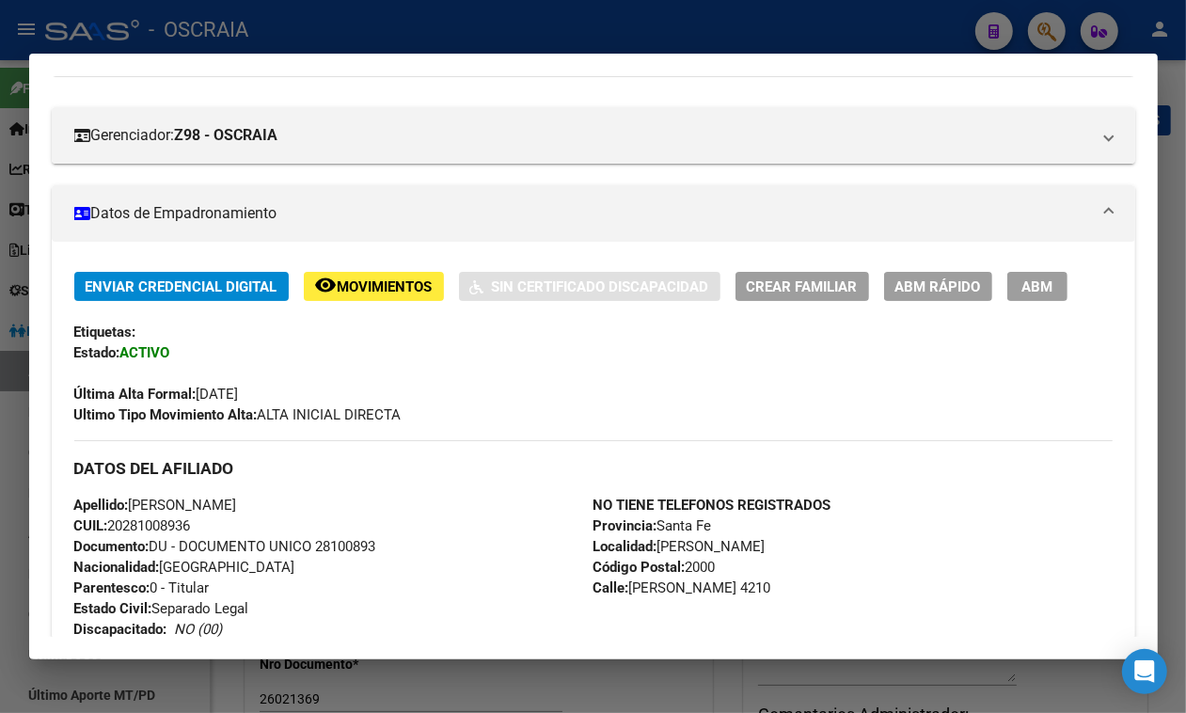
scroll to position [0, 0]
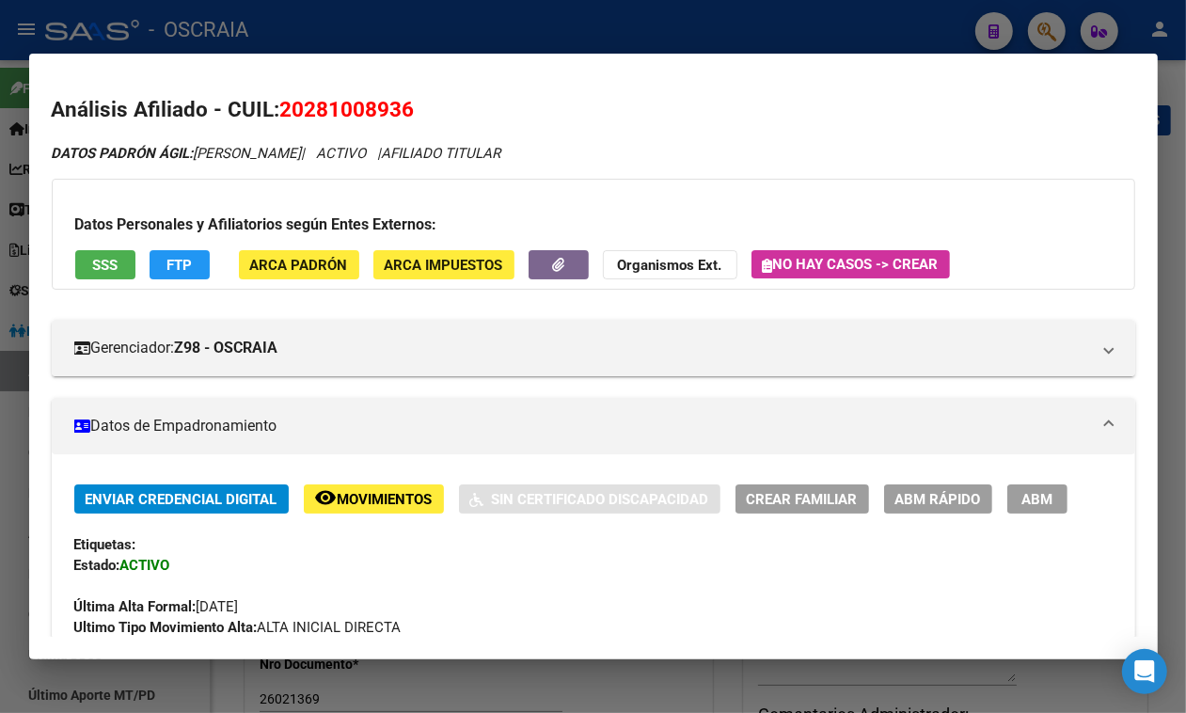
click at [104, 260] on span "SSS" at bounding box center [104, 265] width 25 height 17
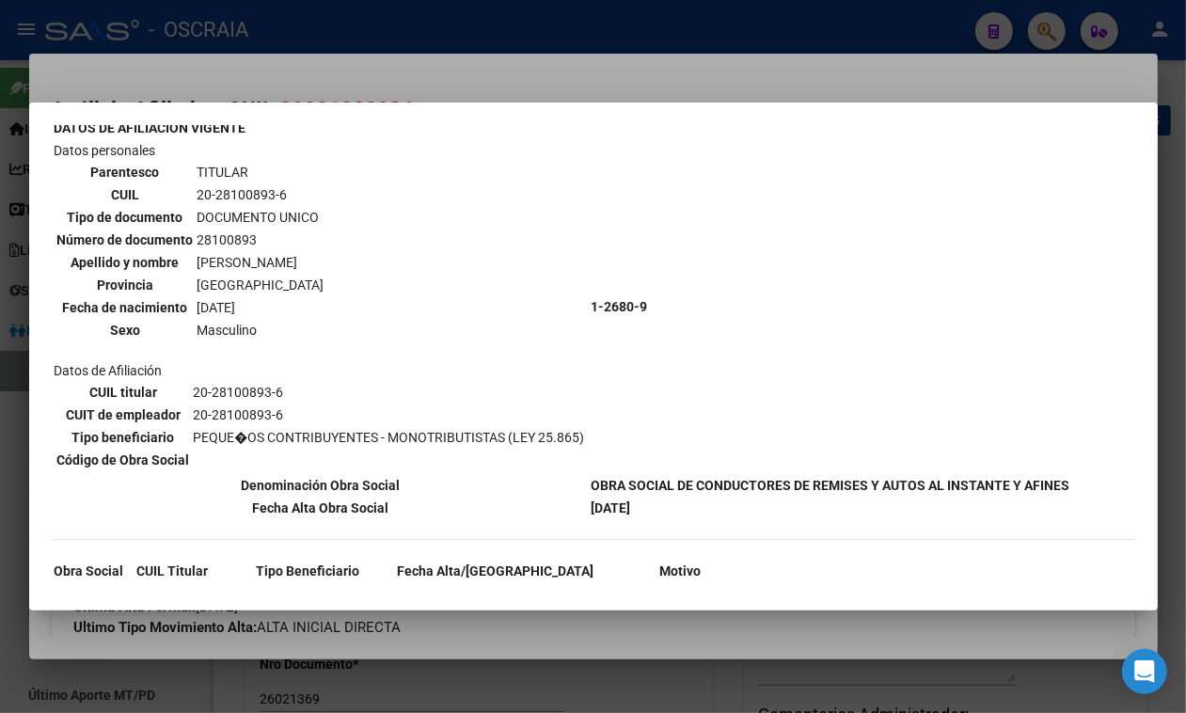
scroll to position [208, 0]
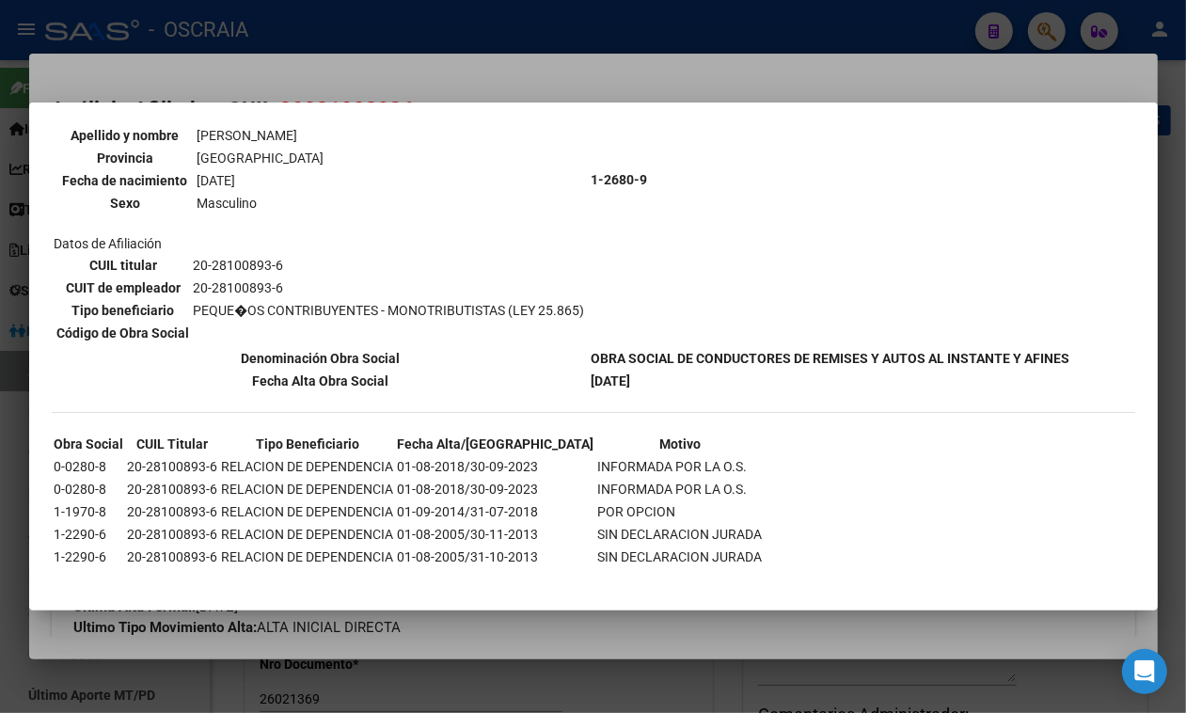
click at [369, 66] on div at bounding box center [593, 356] width 1186 height 713
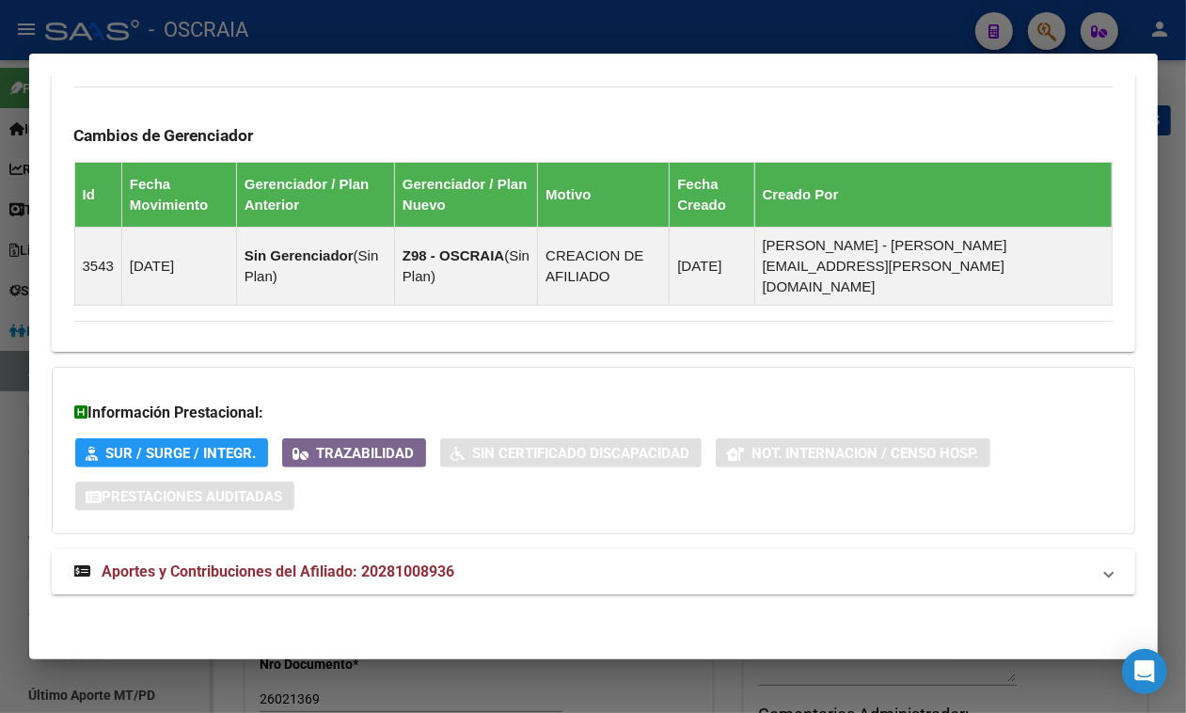
click at [332, 565] on span "Aportes y Contribuciones del Afiliado: 20281008936" at bounding box center [279, 572] width 353 height 18
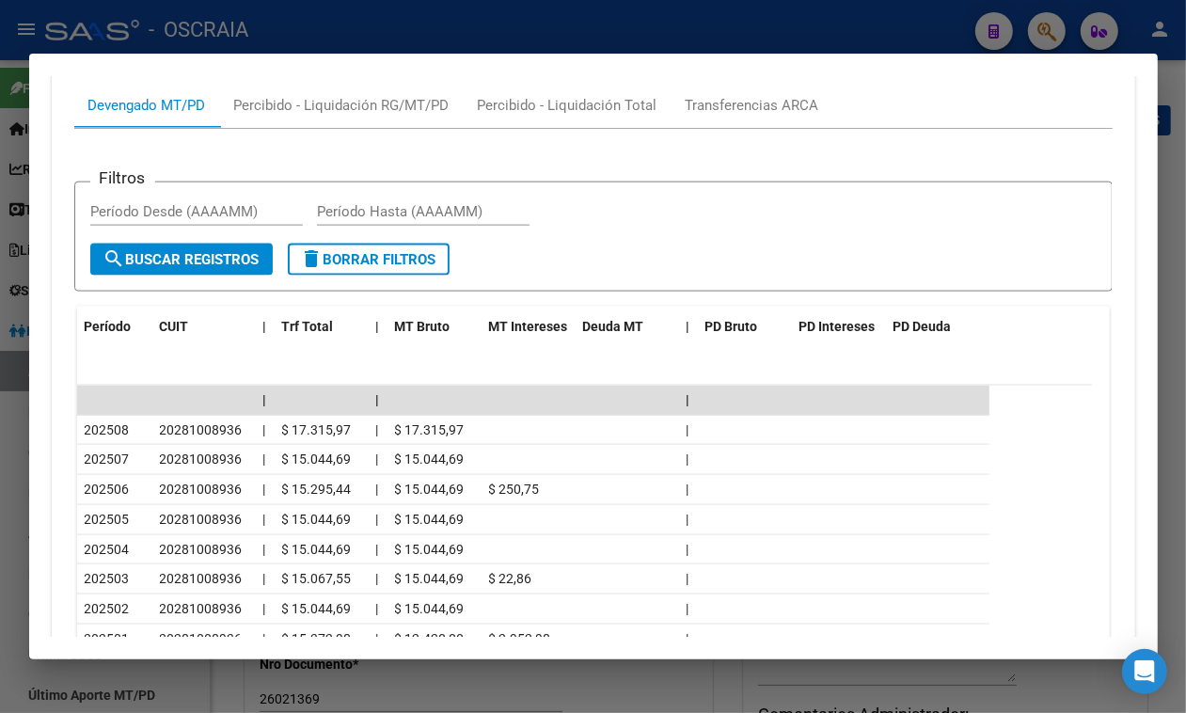
scroll to position [1713, 0]
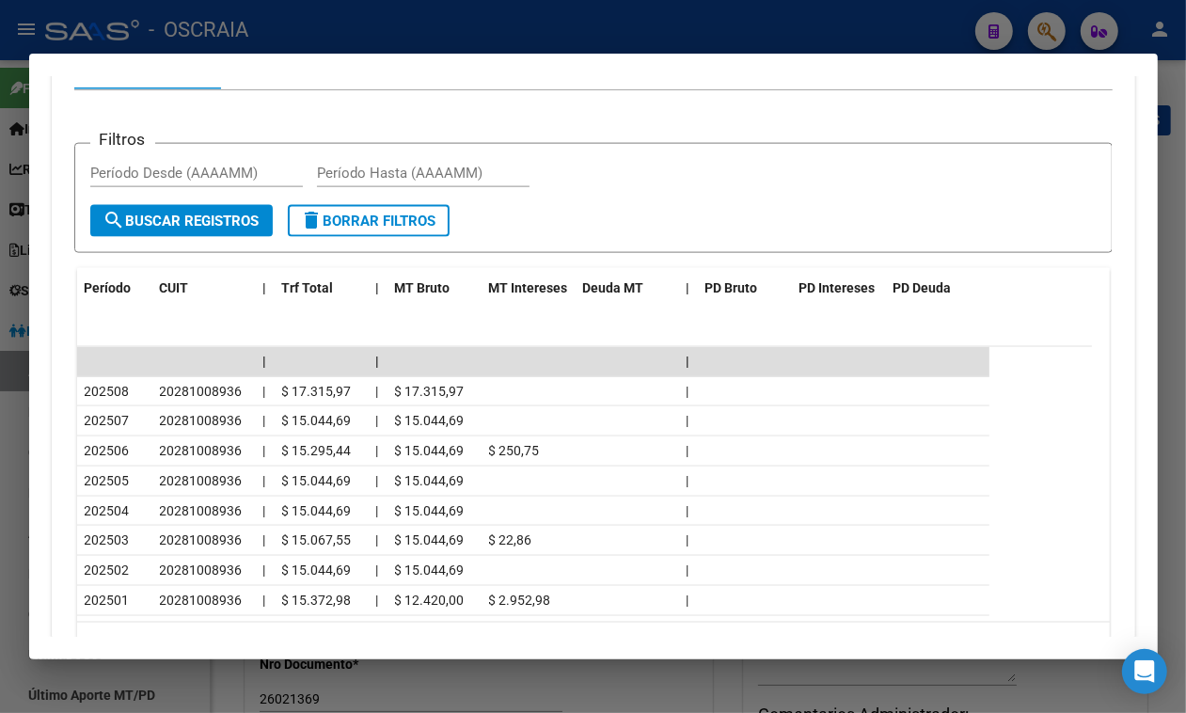
click at [589, 43] on div at bounding box center [593, 356] width 1186 height 713
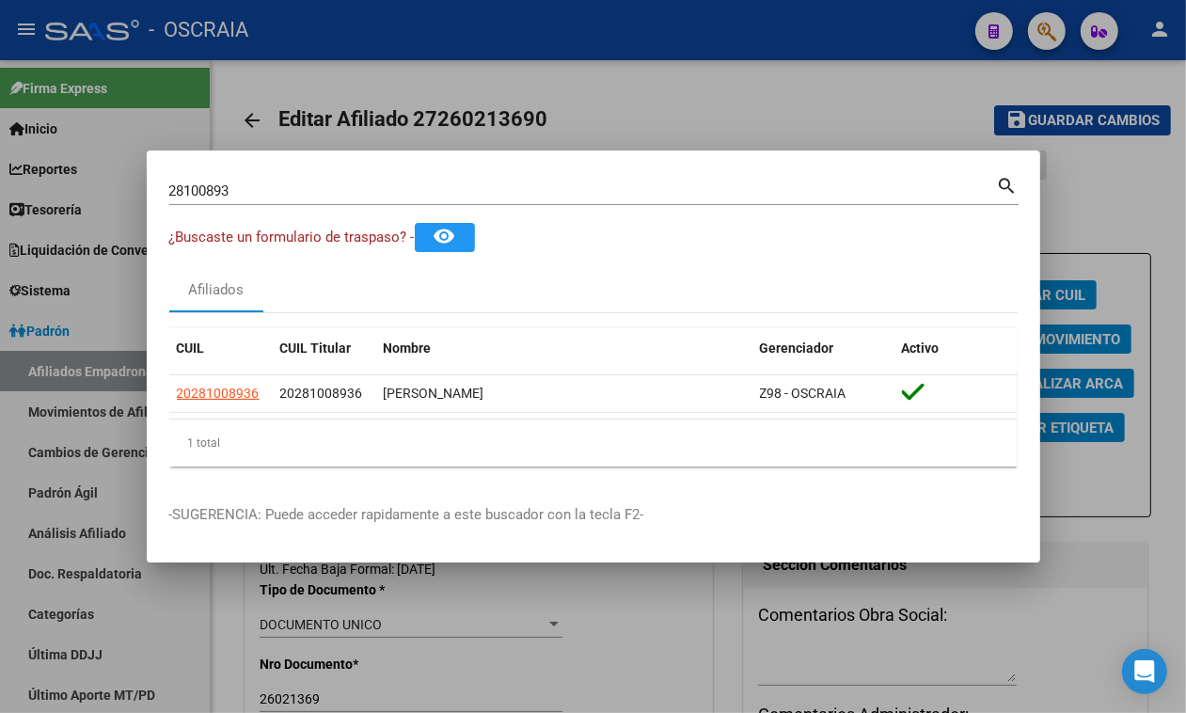
click at [406, 177] on div "28100893 Buscar (apellido, dni, cuil, nro traspaso, cuit, obra social)" at bounding box center [583, 191] width 828 height 28
click at [406, 184] on input "28100893" at bounding box center [583, 191] width 828 height 17
paste input "7-30168173-4"
type input "27301681734"
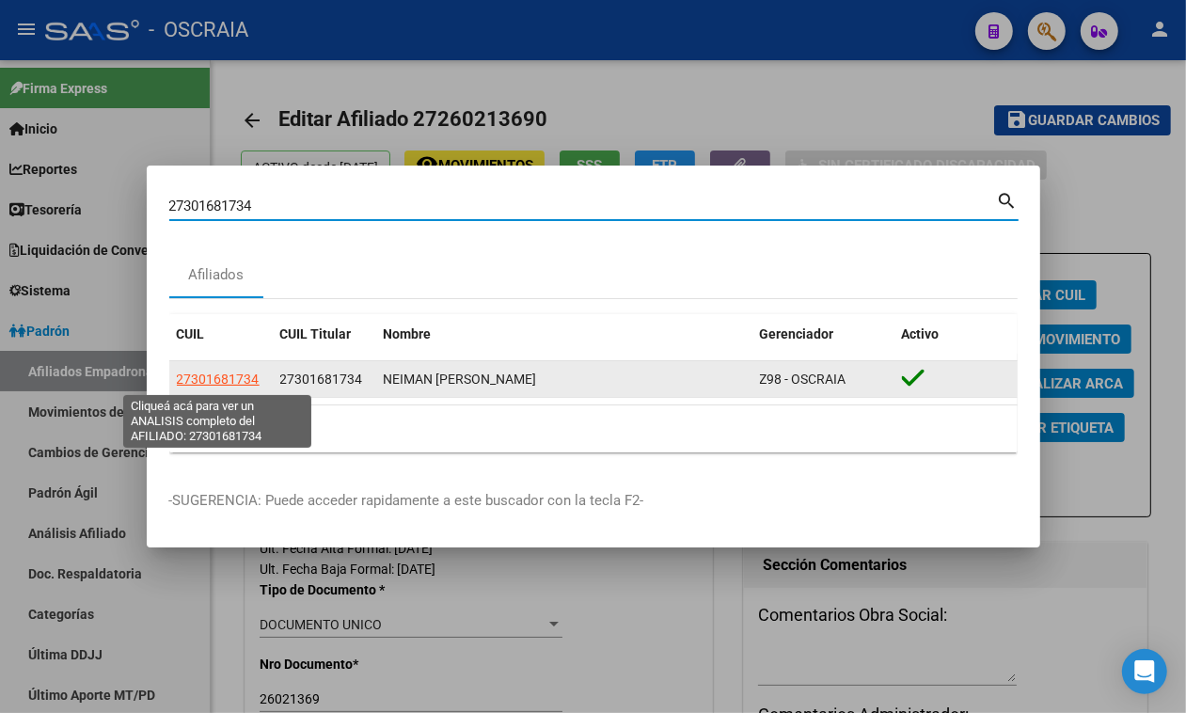
click at [223, 377] on span "27301681734" at bounding box center [218, 379] width 83 height 15
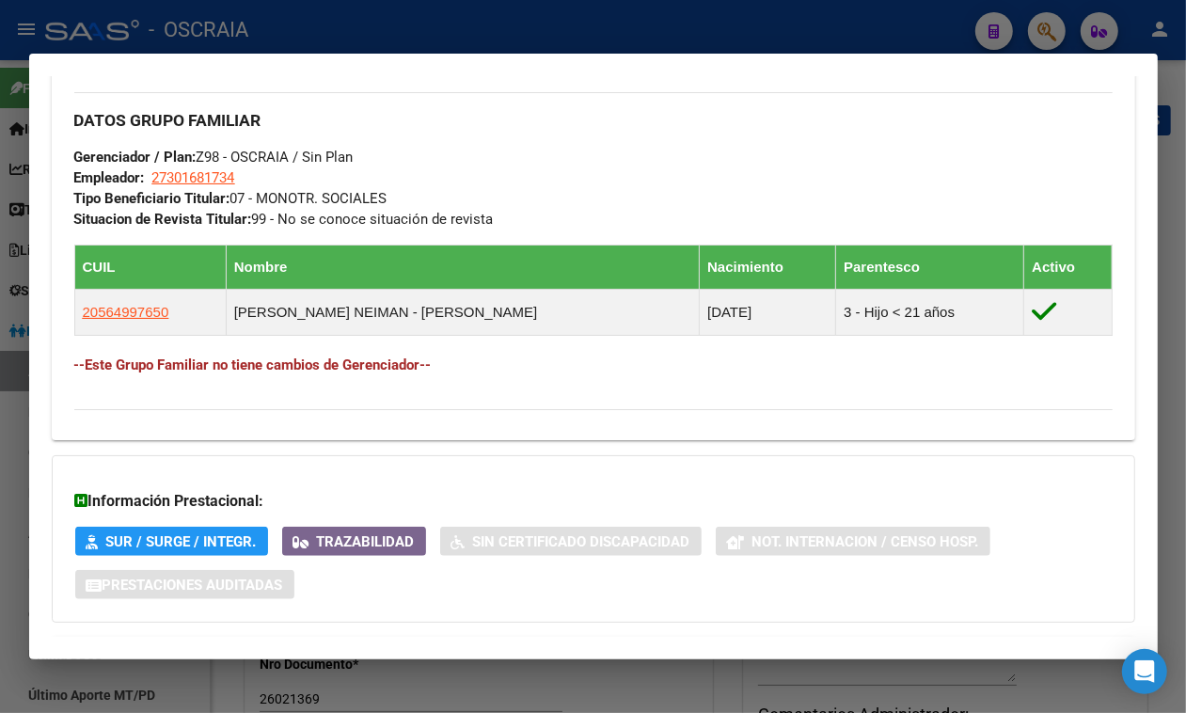
scroll to position [1018, 0]
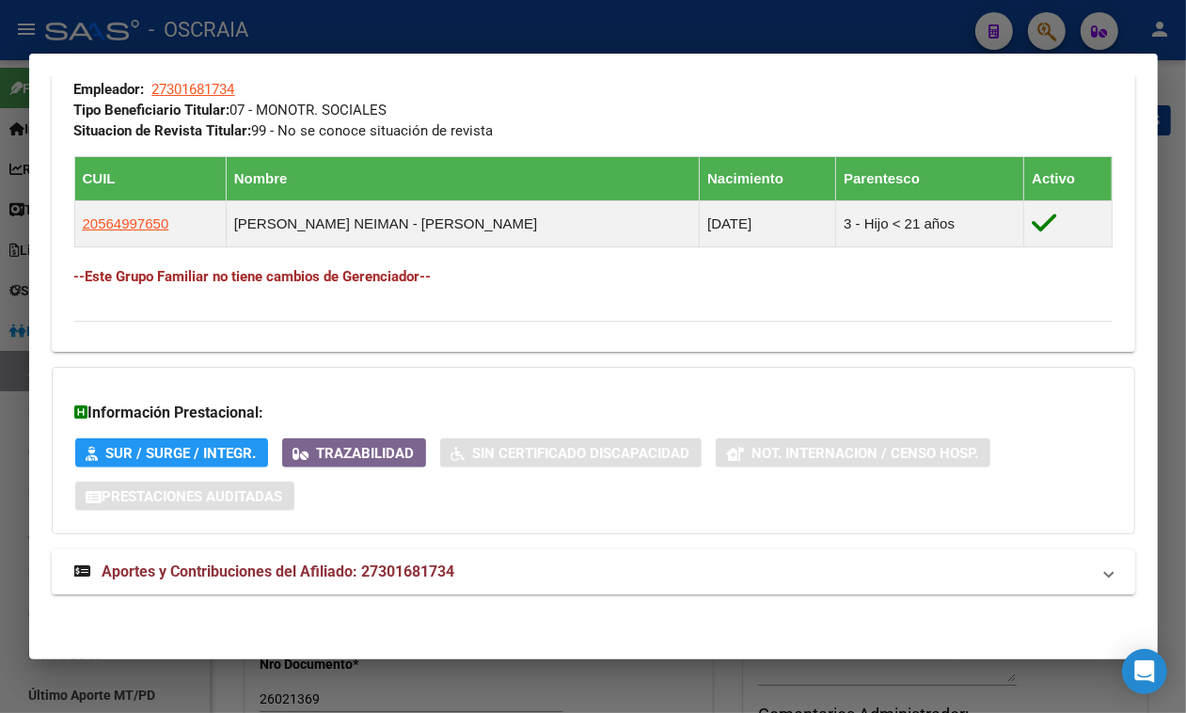
click at [349, 551] on mat-expansion-panel-header "Aportes y Contribuciones del Afiliado: 27301681734" at bounding box center [594, 571] width 1084 height 45
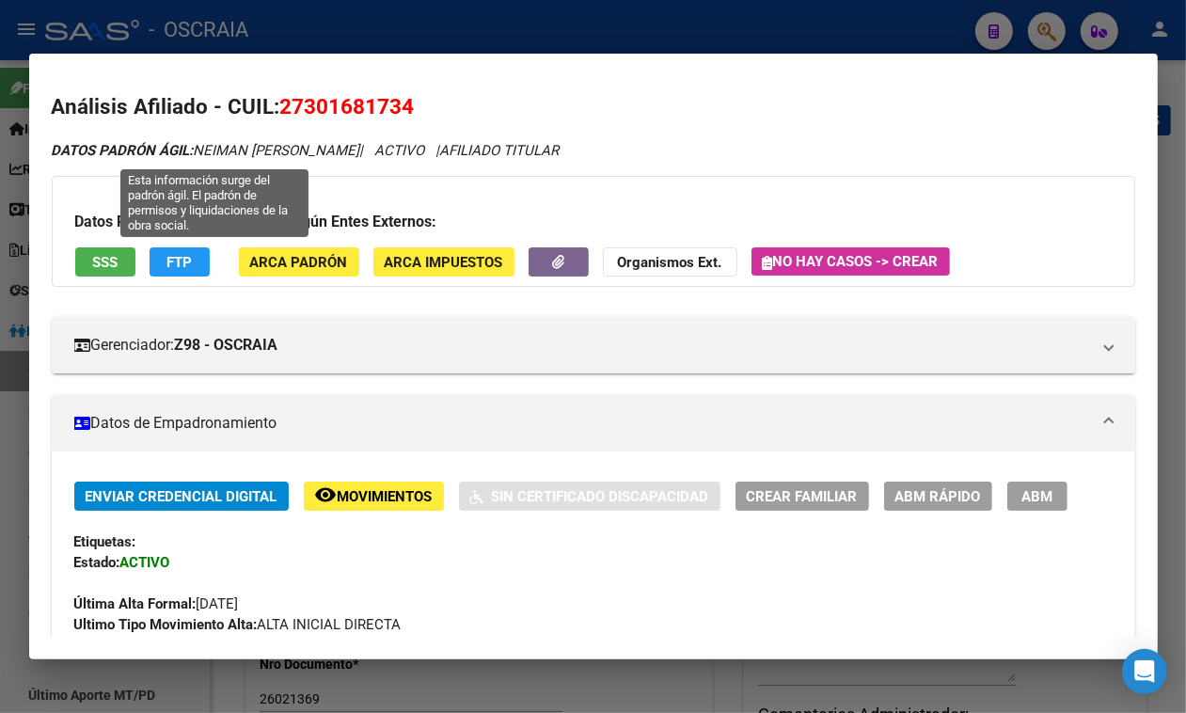
scroll to position [0, 0]
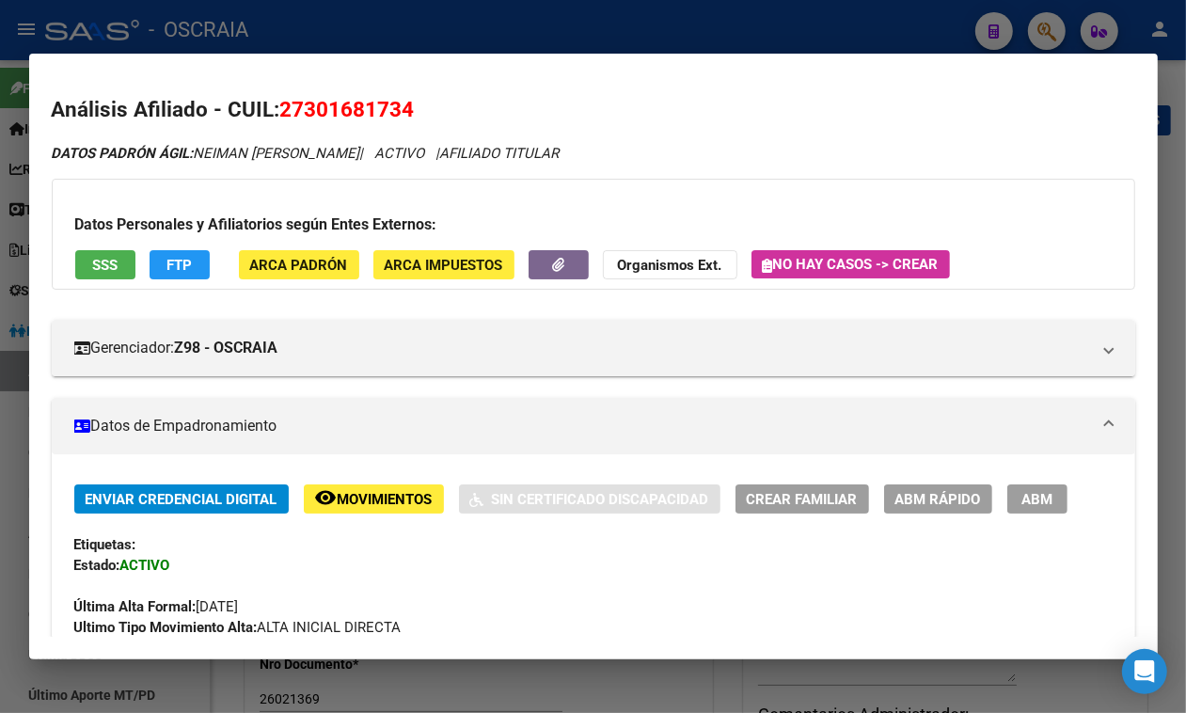
click at [315, 100] on span "27301681734" at bounding box center [347, 109] width 135 height 24
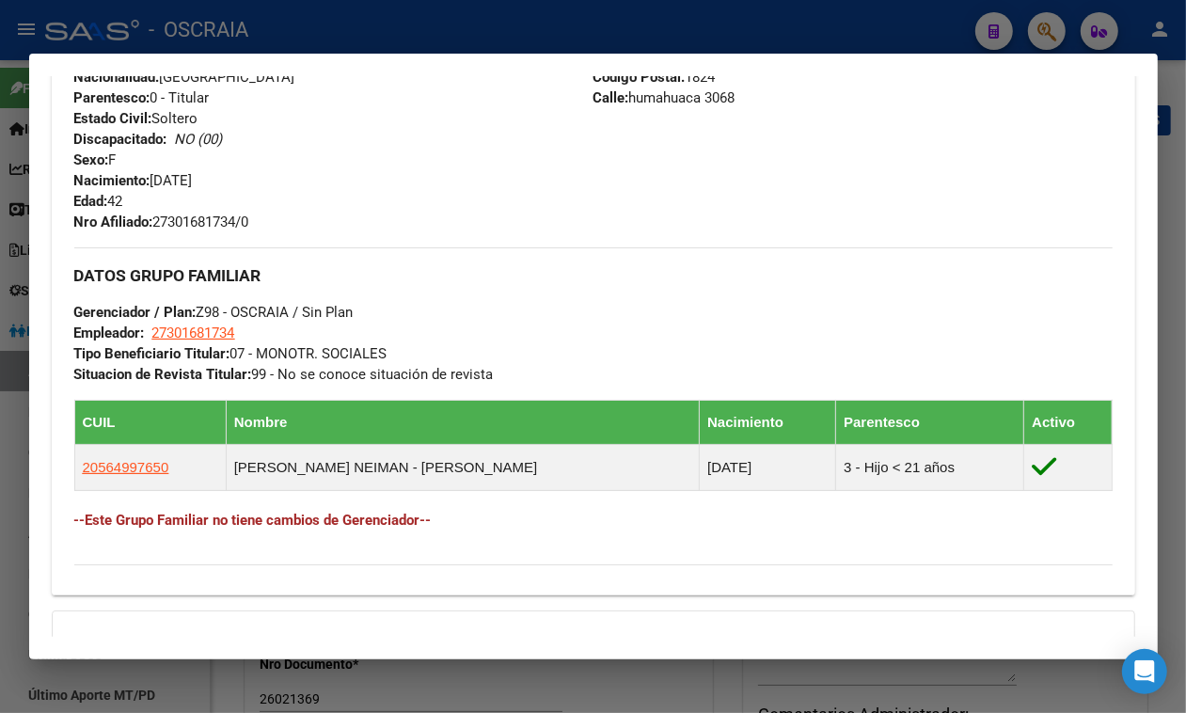
scroll to position [706, 0]
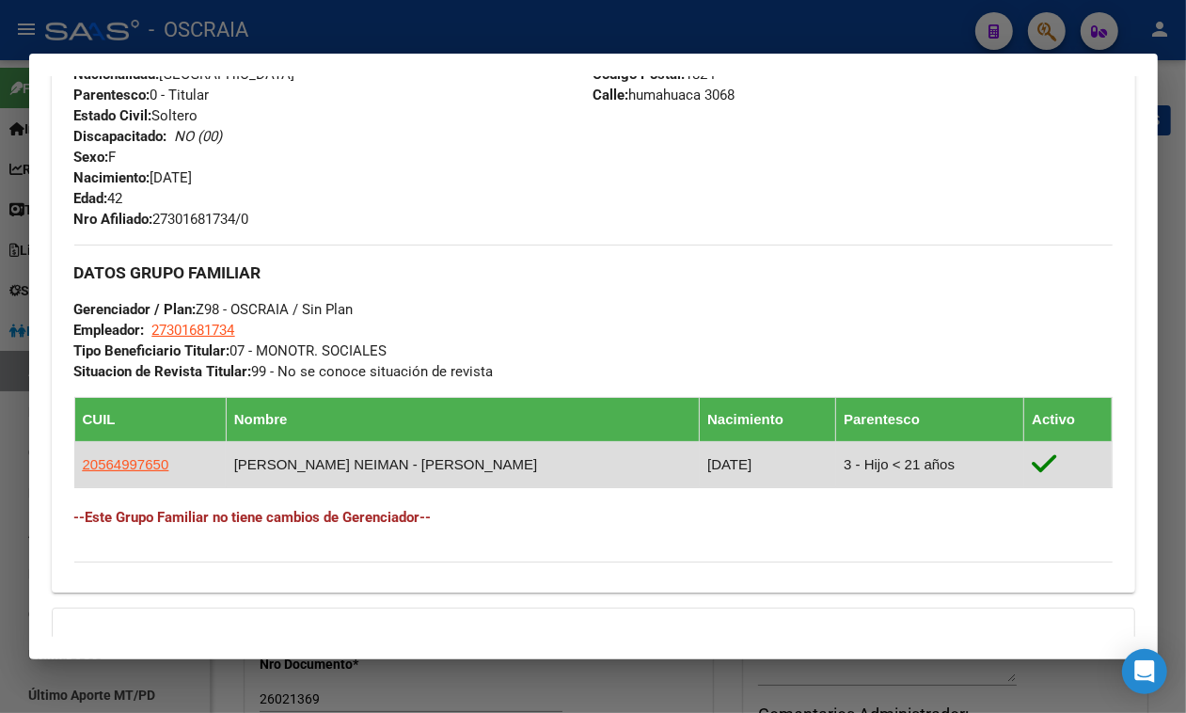
click at [123, 488] on td "20564997650" at bounding box center [149, 465] width 151 height 46
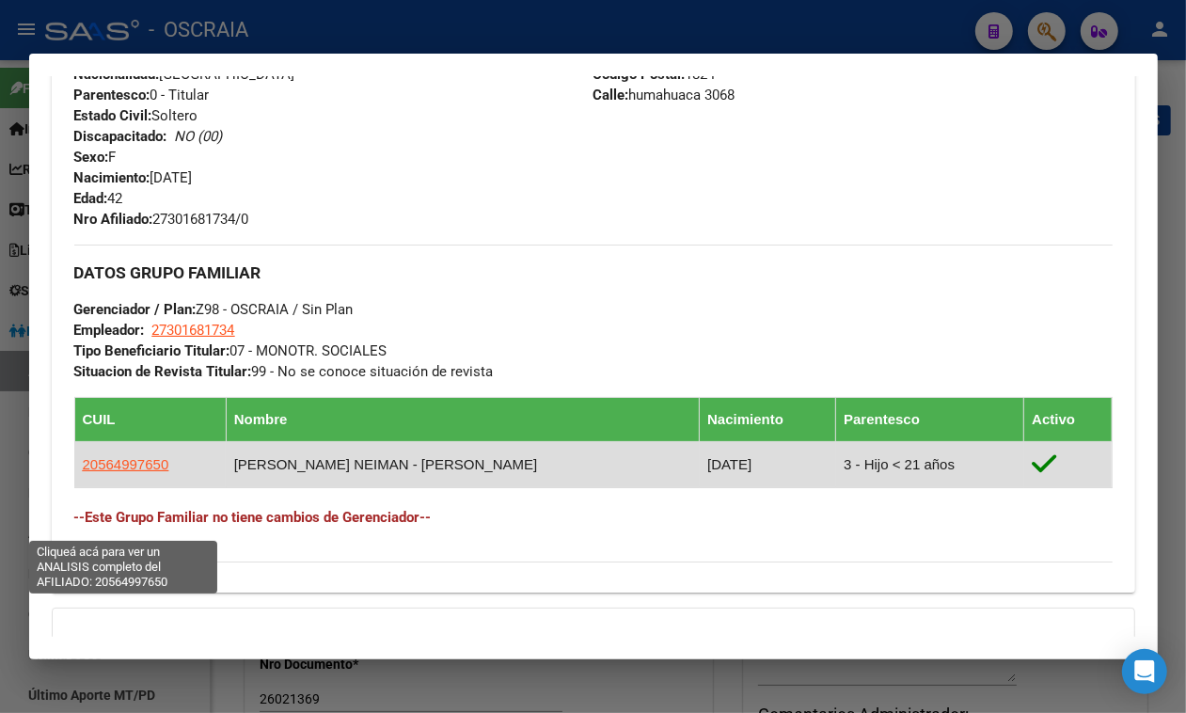
click at [130, 472] on span "20564997650" at bounding box center [126, 464] width 87 height 16
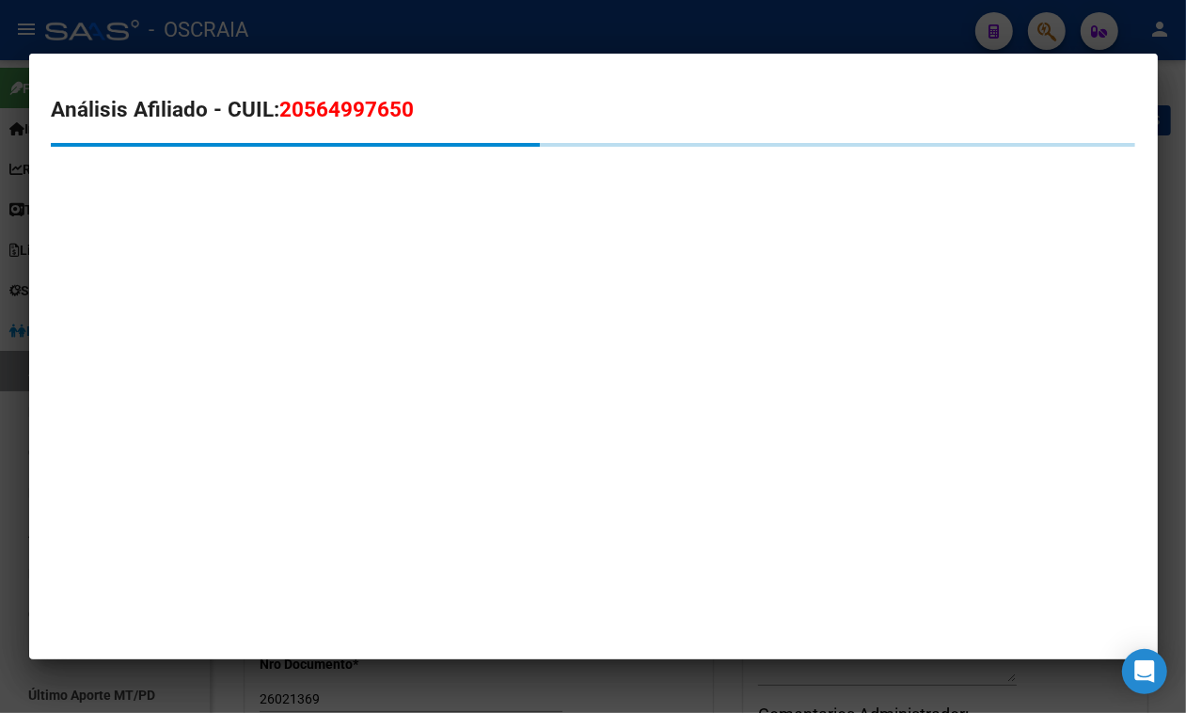
click at [329, 110] on span "20564997650" at bounding box center [347, 109] width 135 height 24
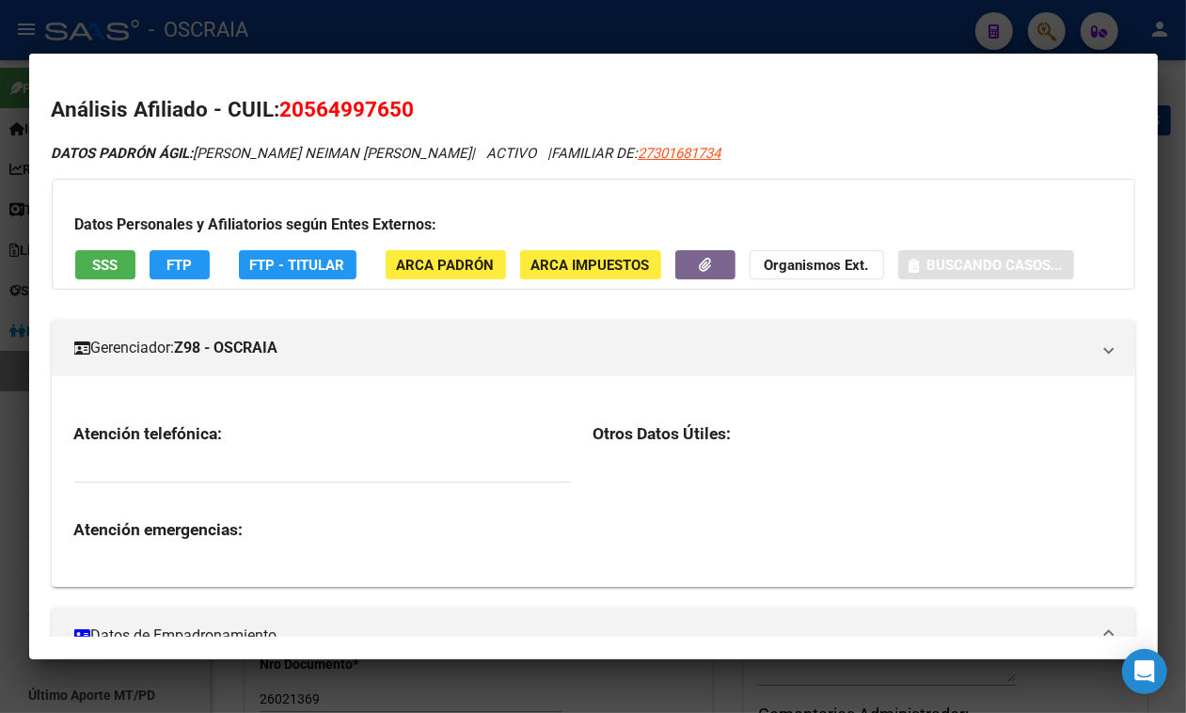
click at [329, 110] on span "20564997650" at bounding box center [347, 109] width 135 height 24
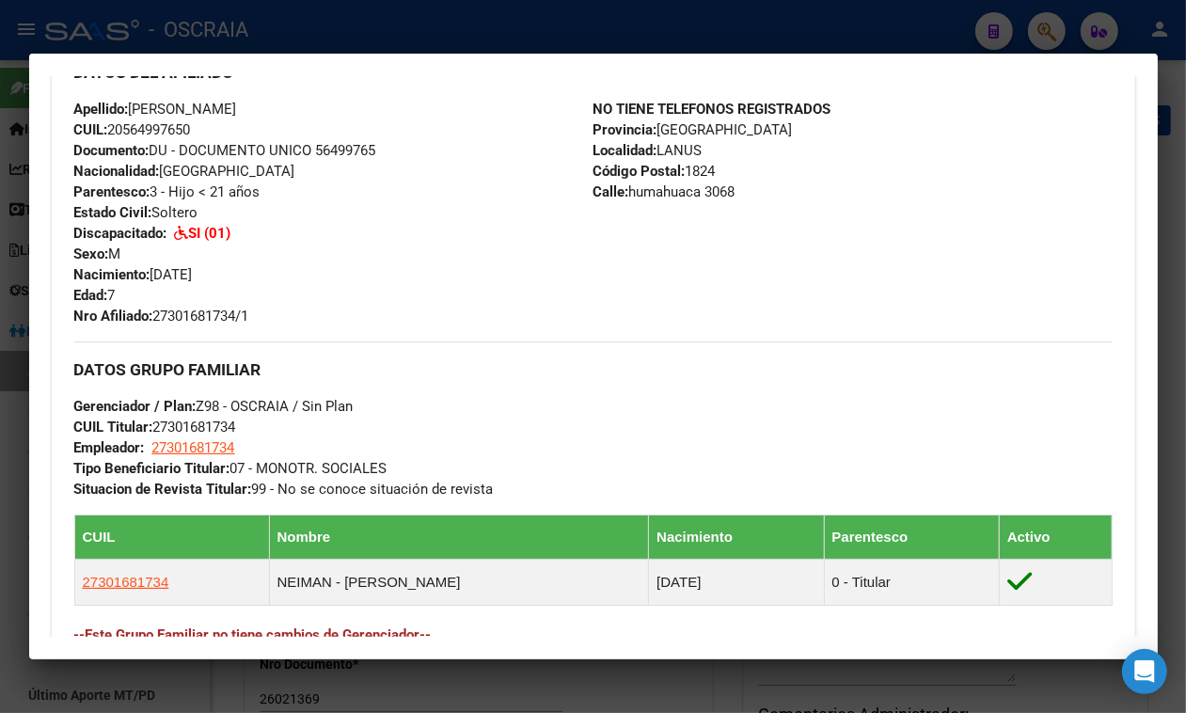
scroll to position [1066, 0]
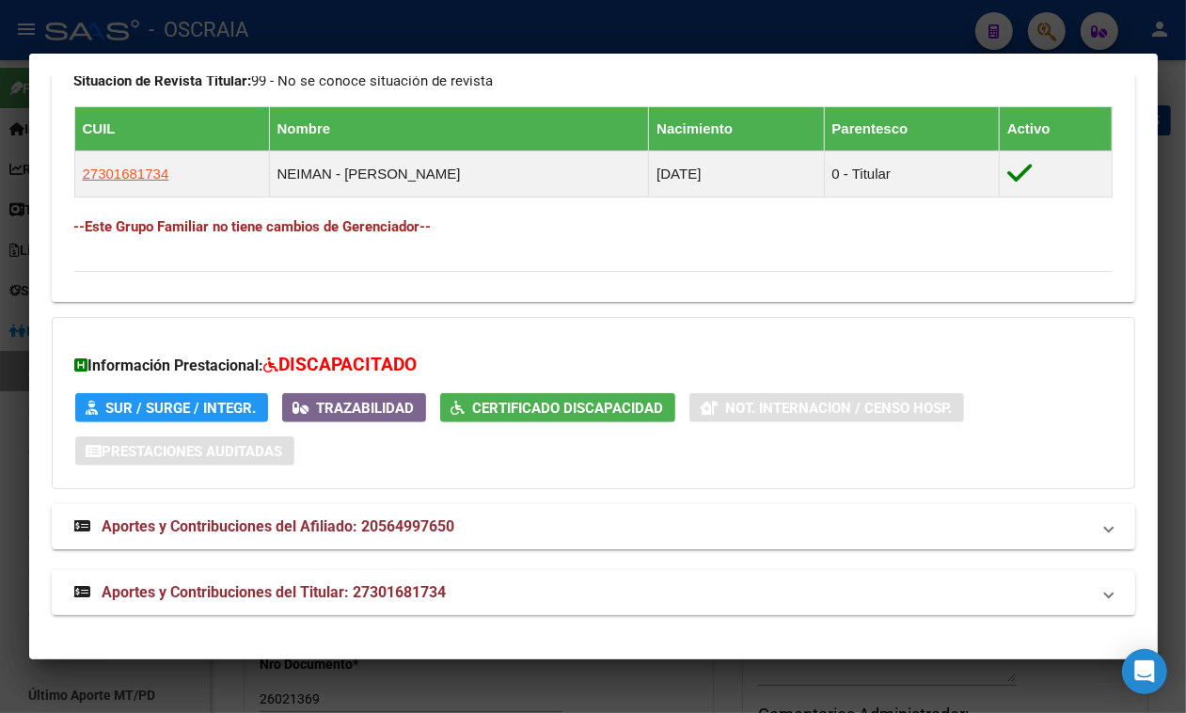
click at [456, 591] on mat-panel-title "Aportes y Contribuciones del Titular: 27301681734" at bounding box center [582, 592] width 1016 height 23
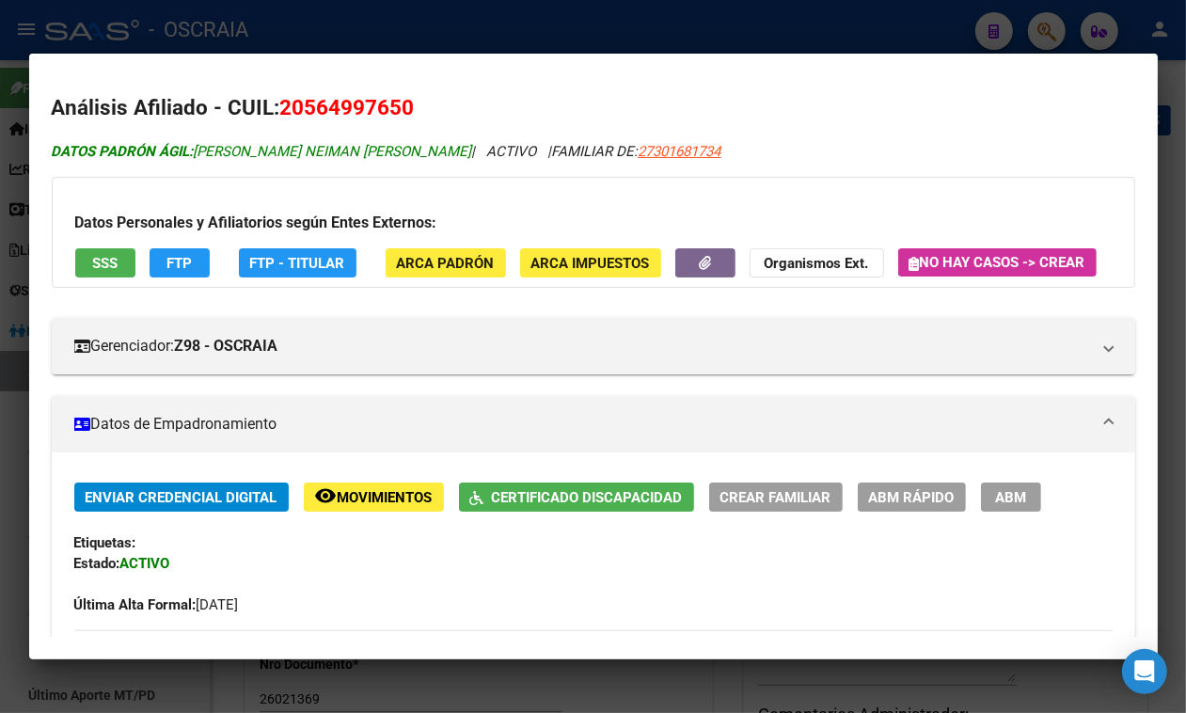
scroll to position [0, 0]
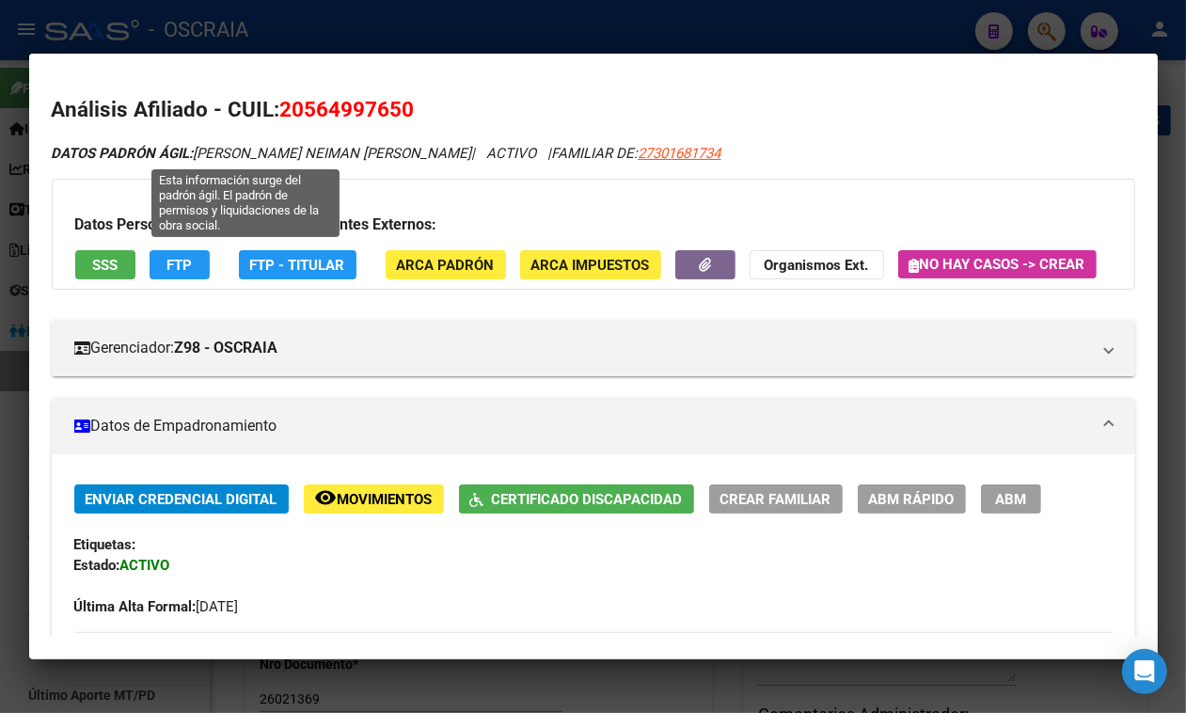
click at [340, 105] on span "20564997650" at bounding box center [347, 109] width 135 height 24
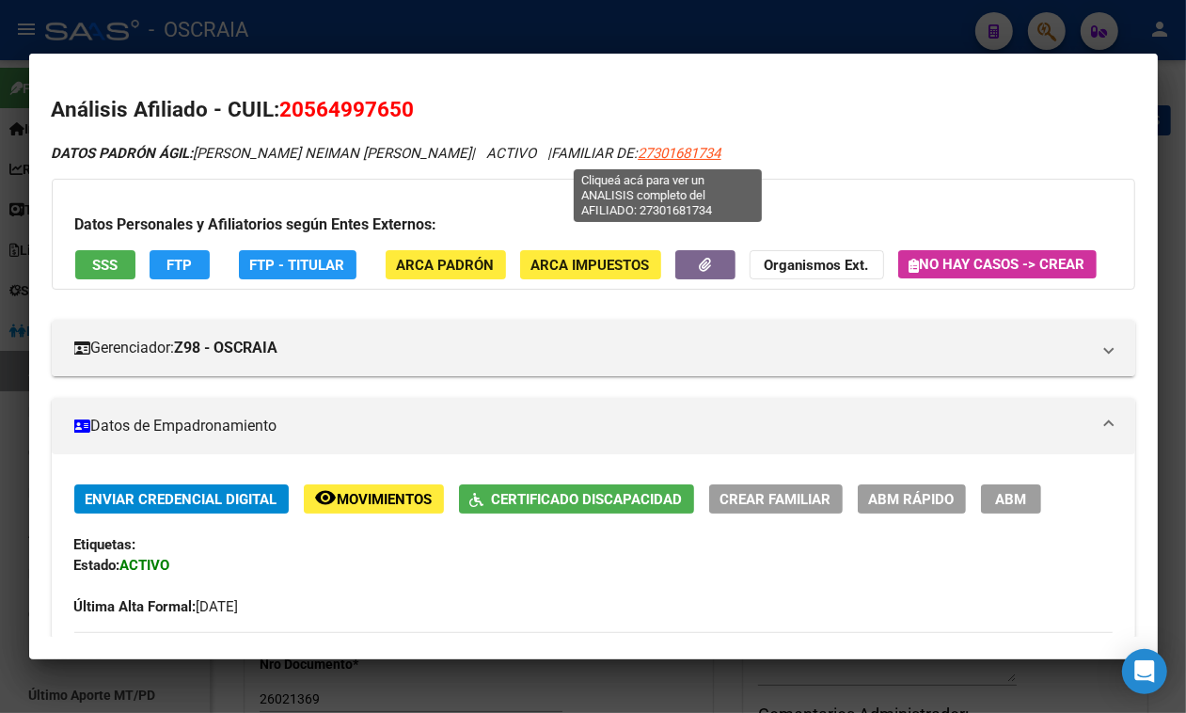
click at [660, 148] on span "27301681734" at bounding box center [680, 153] width 83 height 17
type textarea "27301681734"
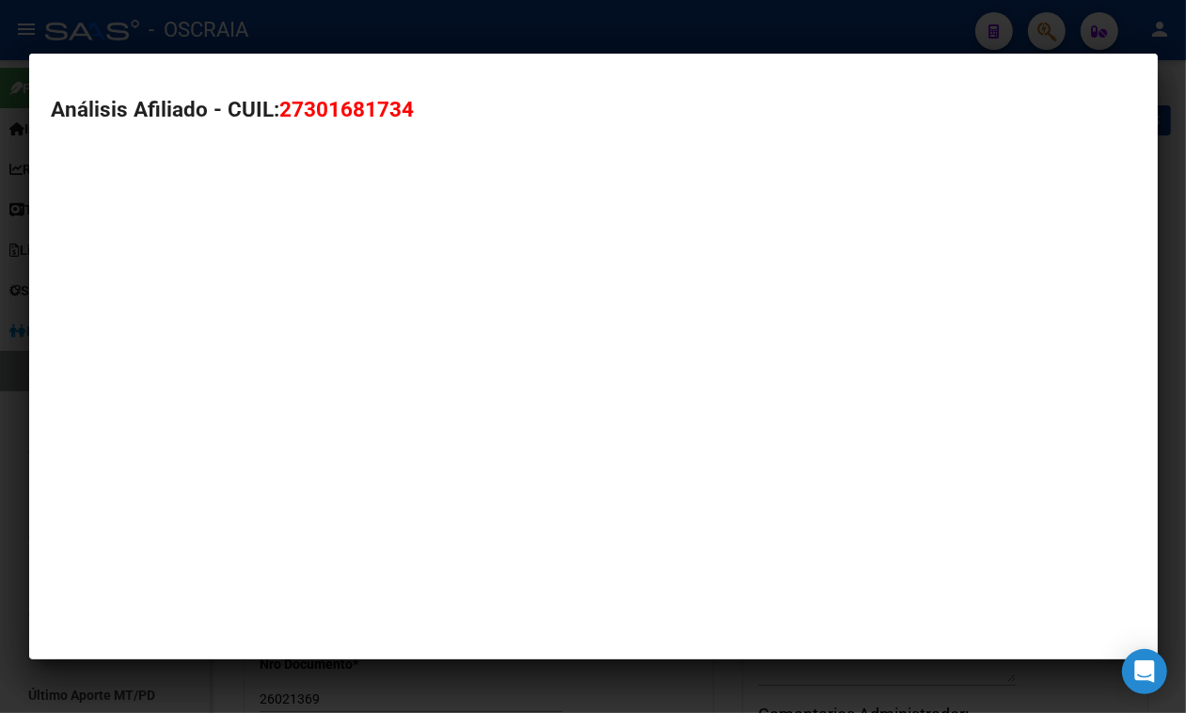
click at [311, 119] on span "27301681734" at bounding box center [347, 109] width 135 height 24
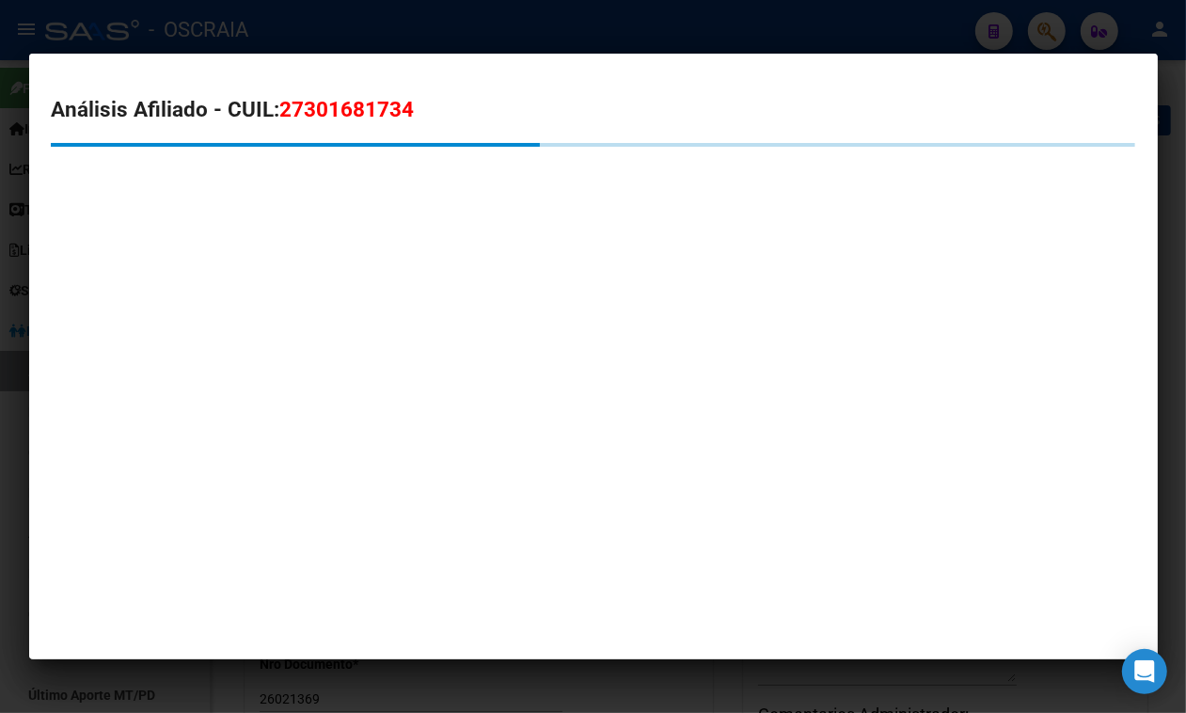
click at [311, 119] on span "27301681734" at bounding box center [347, 109] width 135 height 24
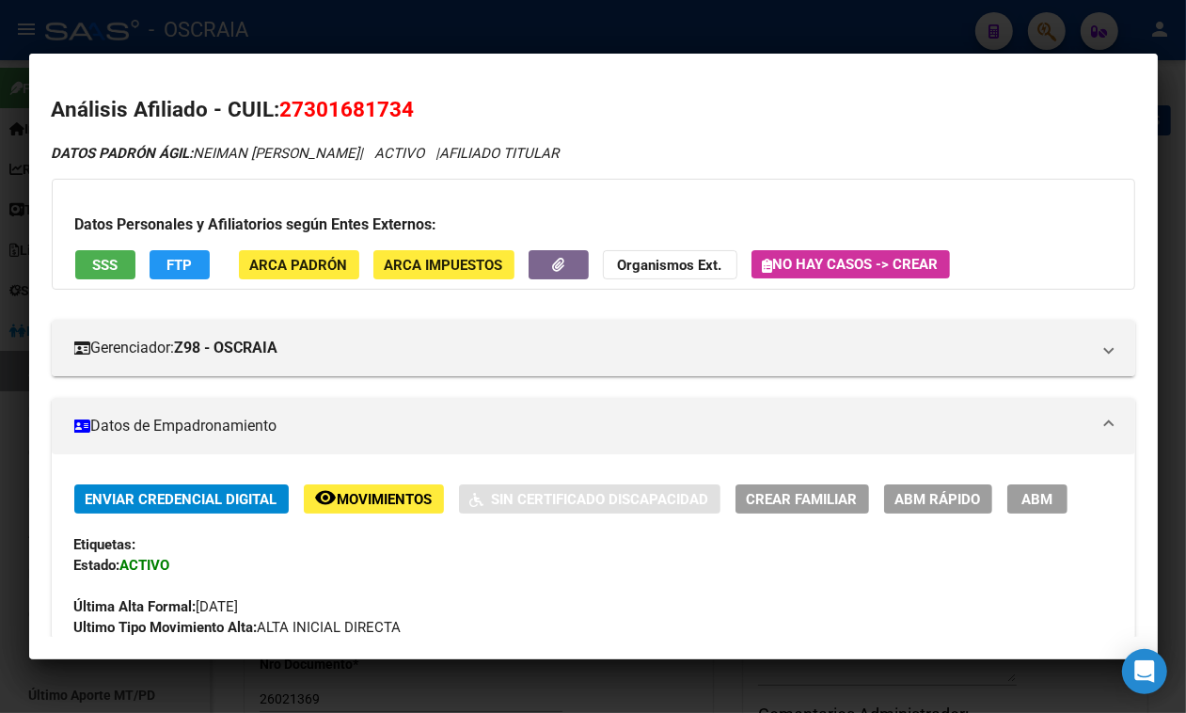
click at [466, 19] on div at bounding box center [593, 356] width 1186 height 713
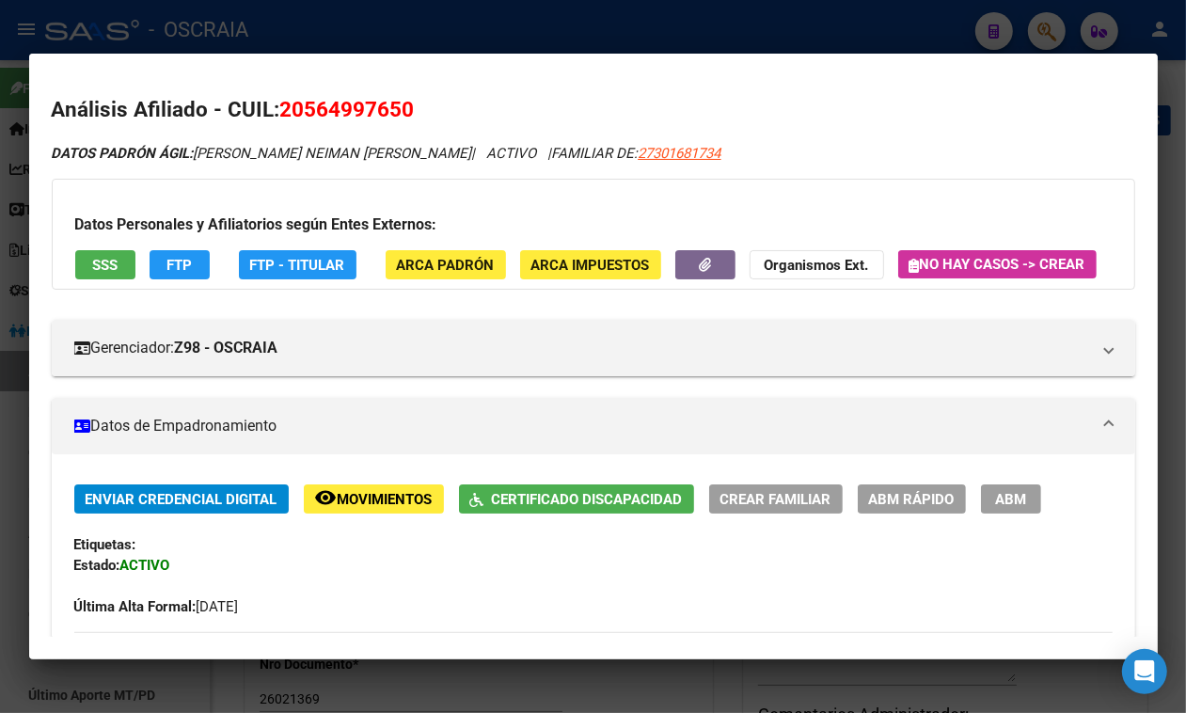
click at [442, 33] on div at bounding box center [593, 356] width 1186 height 713
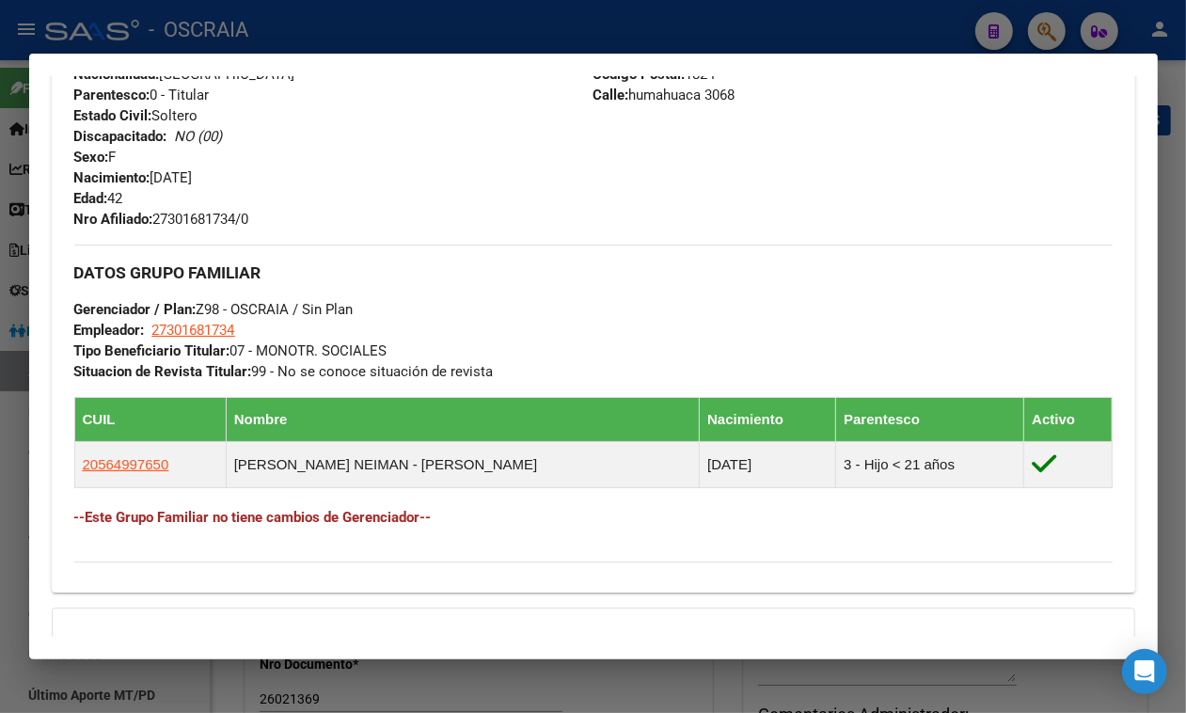
click at [377, 36] on div at bounding box center [593, 356] width 1186 height 713
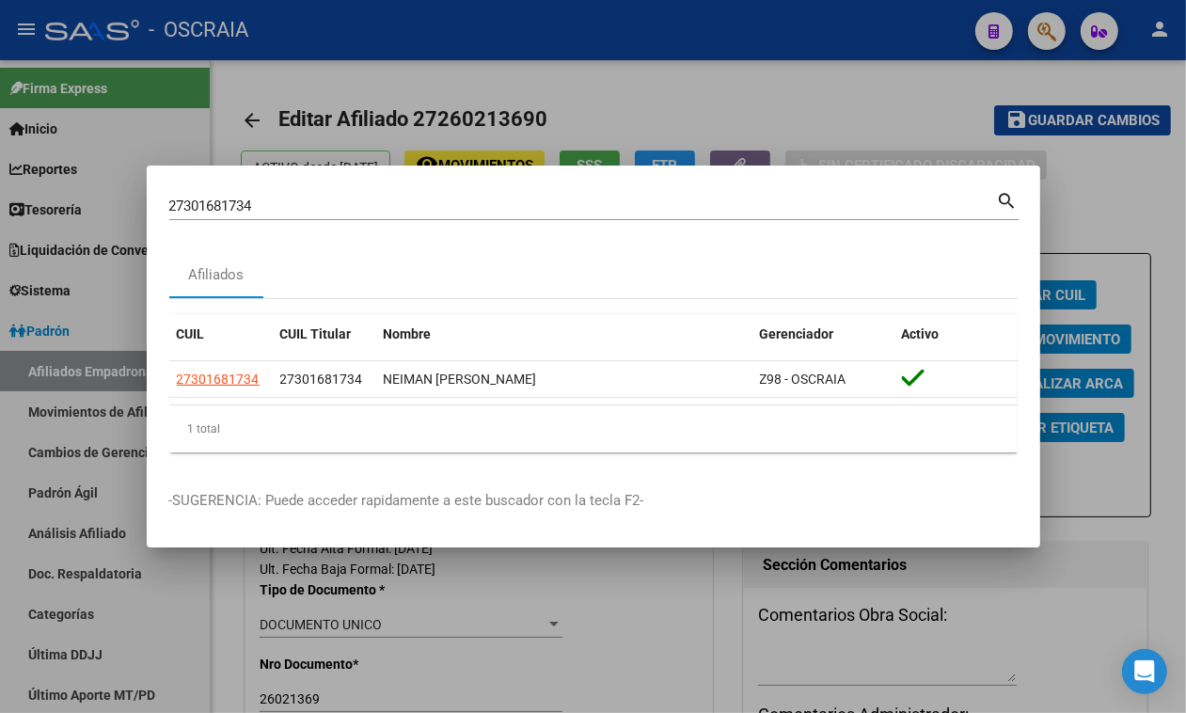
click at [323, 185] on mat-dialog-container "27301681734 Buscar (apellido, dni, cuil, nro traspaso, cuit, obra social) searc…" at bounding box center [594, 357] width 894 height 383
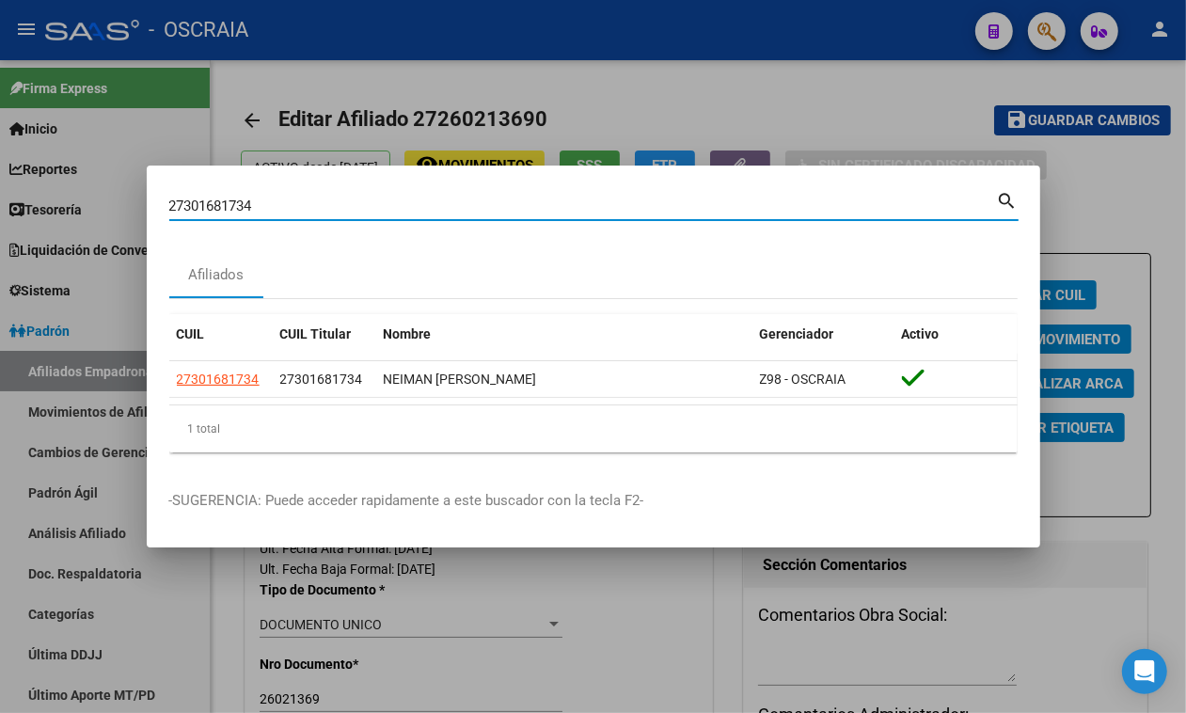
click at [316, 208] on input "27301681734" at bounding box center [583, 206] width 828 height 17
click at [315, 208] on input "27301681734" at bounding box center [583, 206] width 828 height 17
paste input "0258035"
type input "20258035"
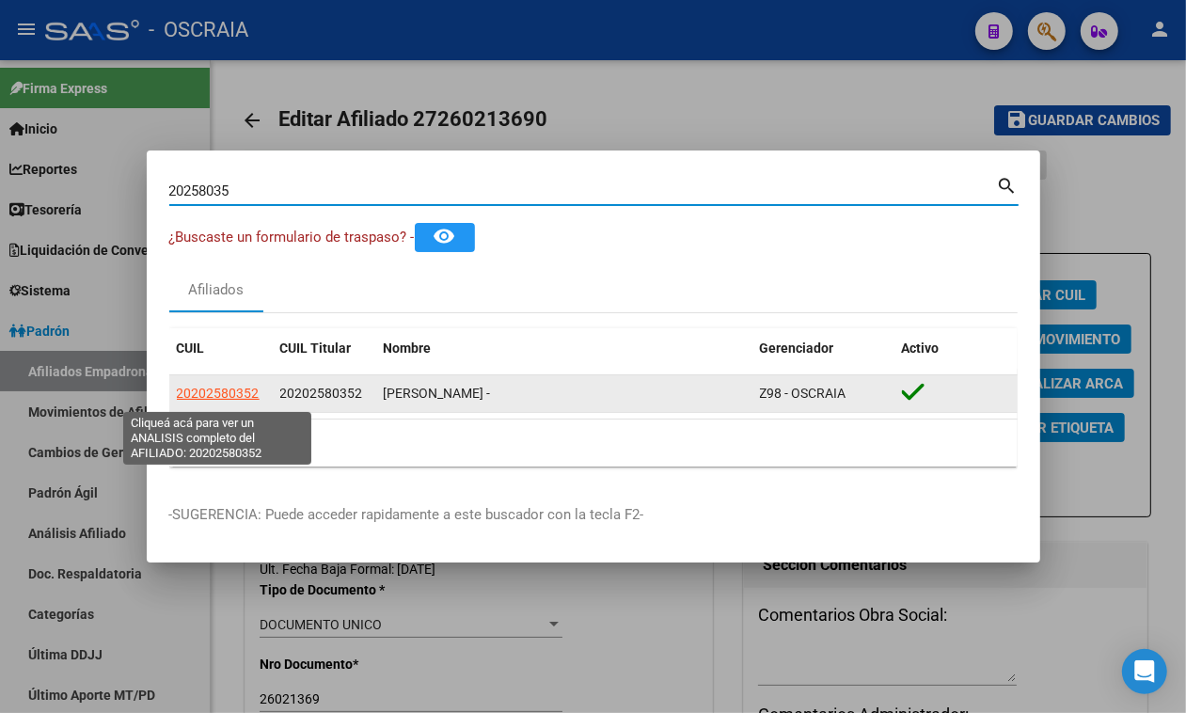
click at [199, 400] on span "20202580352" at bounding box center [218, 393] width 83 height 15
type textarea "20202580352"
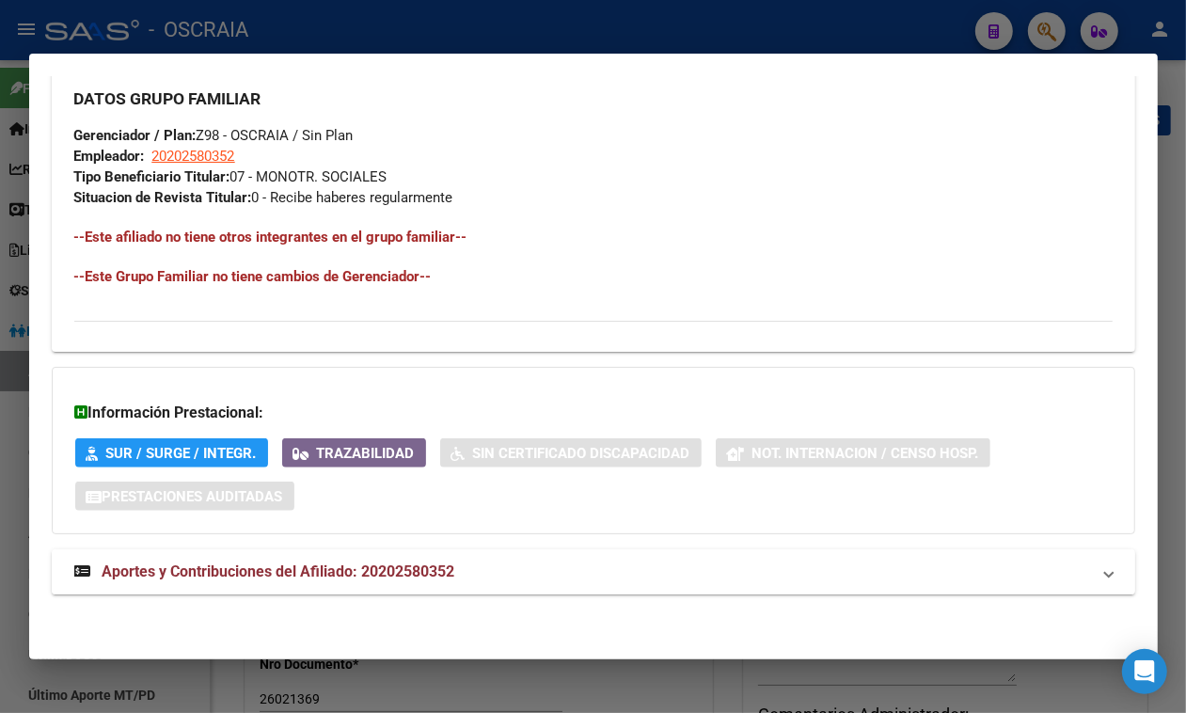
click at [382, 561] on strong "Aportes y Contribuciones del Afiliado: 20202580352" at bounding box center [264, 572] width 381 height 23
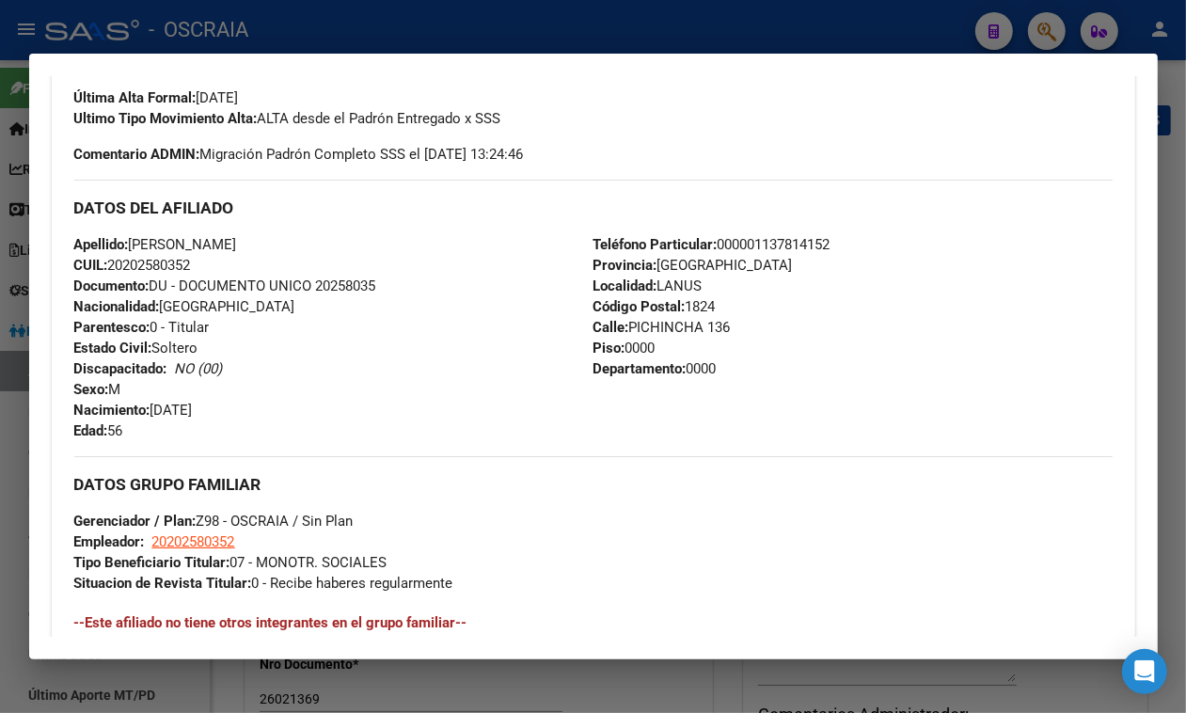
scroll to position [391, 0]
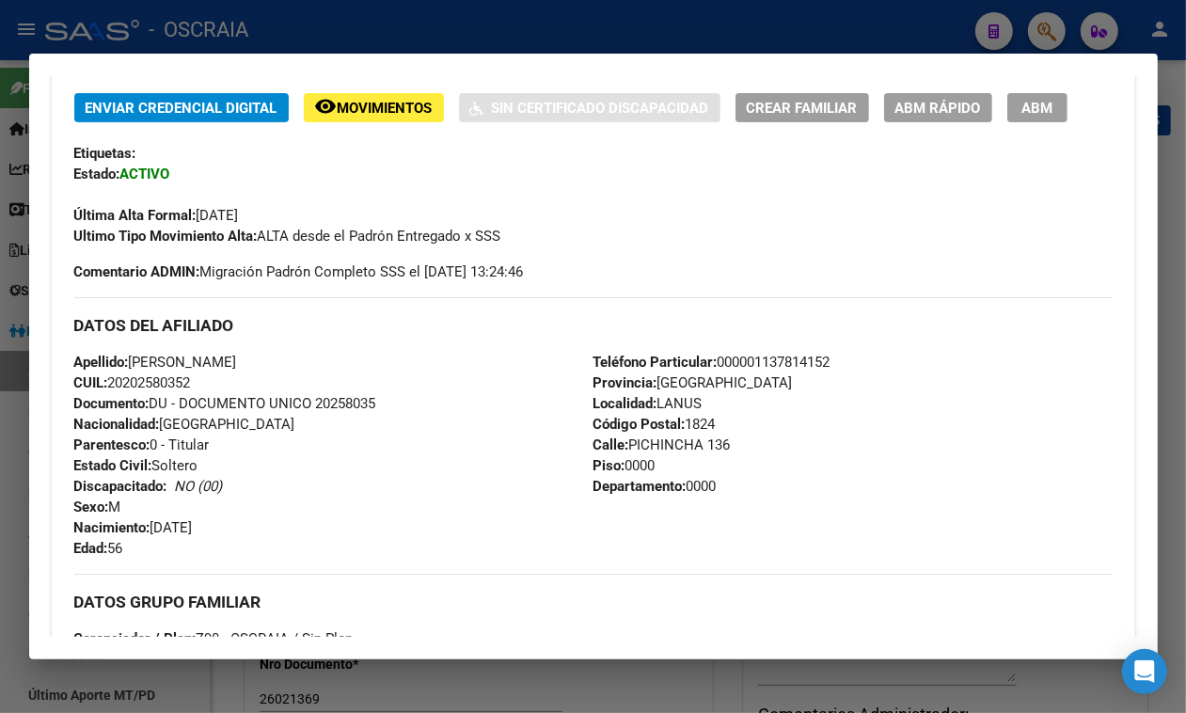
click at [188, 391] on span "CUIL: 20202580352" at bounding box center [132, 382] width 117 height 17
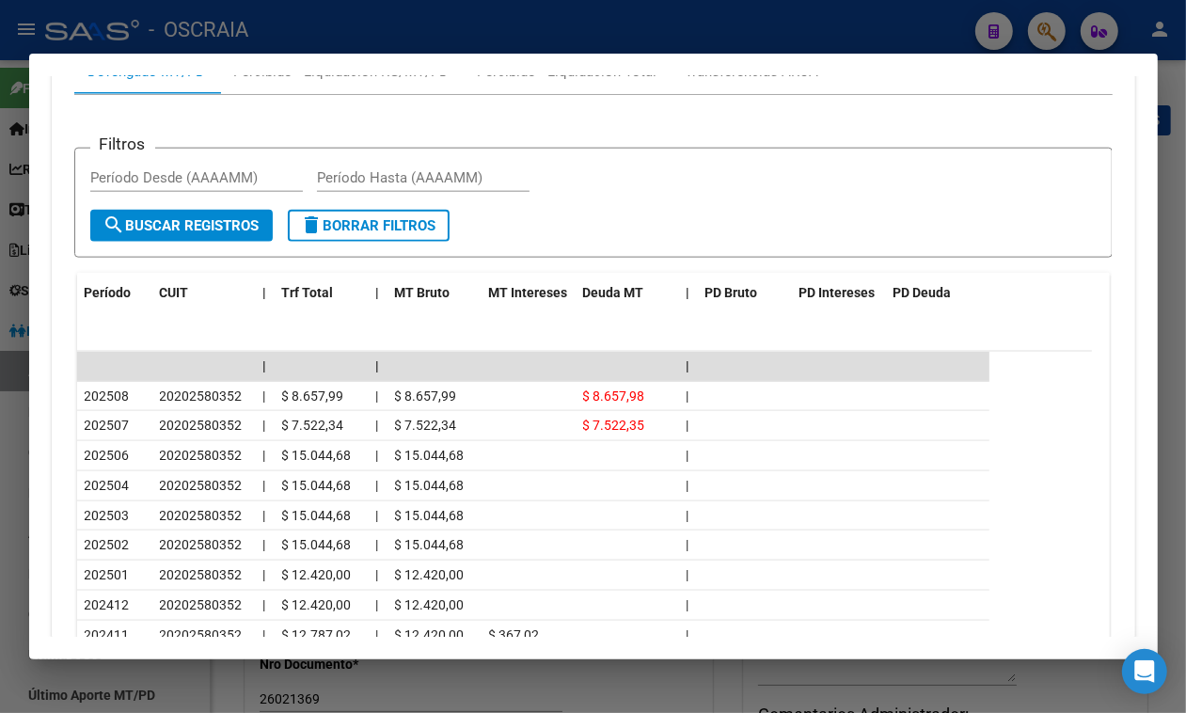
scroll to position [1568, 0]
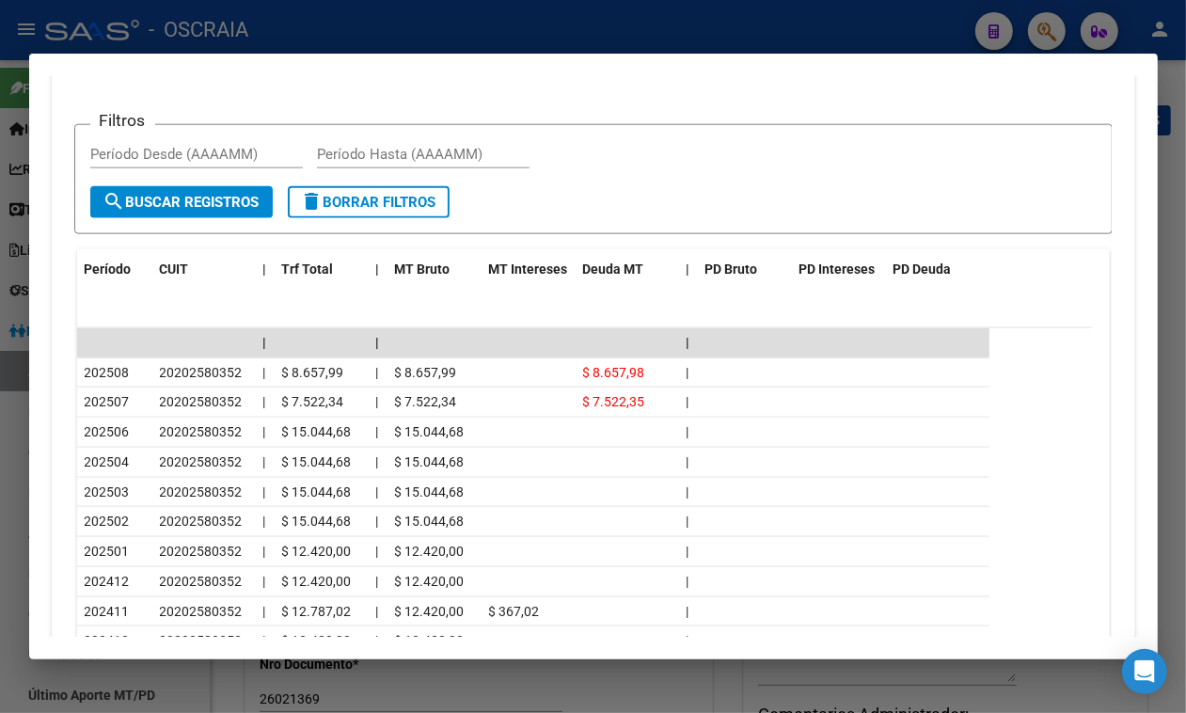
click at [616, 26] on div at bounding box center [593, 356] width 1186 height 713
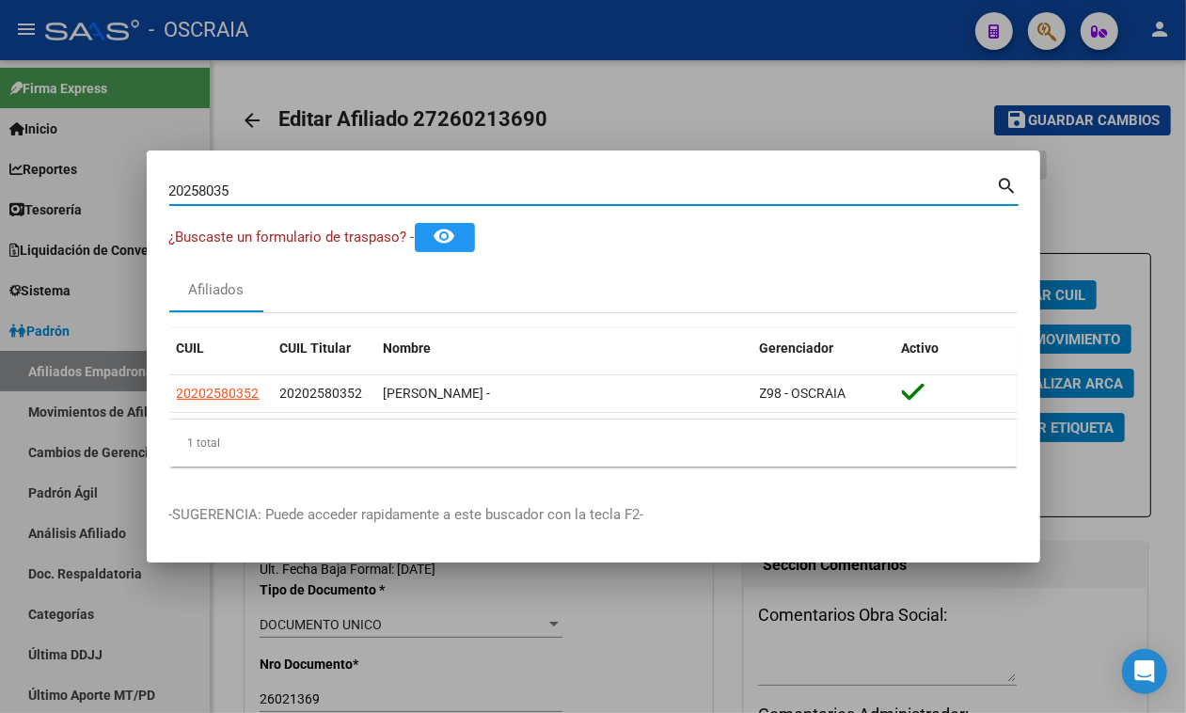
drag, startPoint x: 334, startPoint y: 189, endPoint x: 22, endPoint y: 157, distance: 314.0
click at [0, 166] on div "20258035 Buscar (apellido, dni, cuil, nro traspaso, cuit, obra social) search ¿…" at bounding box center [593, 356] width 1186 height 713
paste input "3-33445475-4"
type input "23334454754"
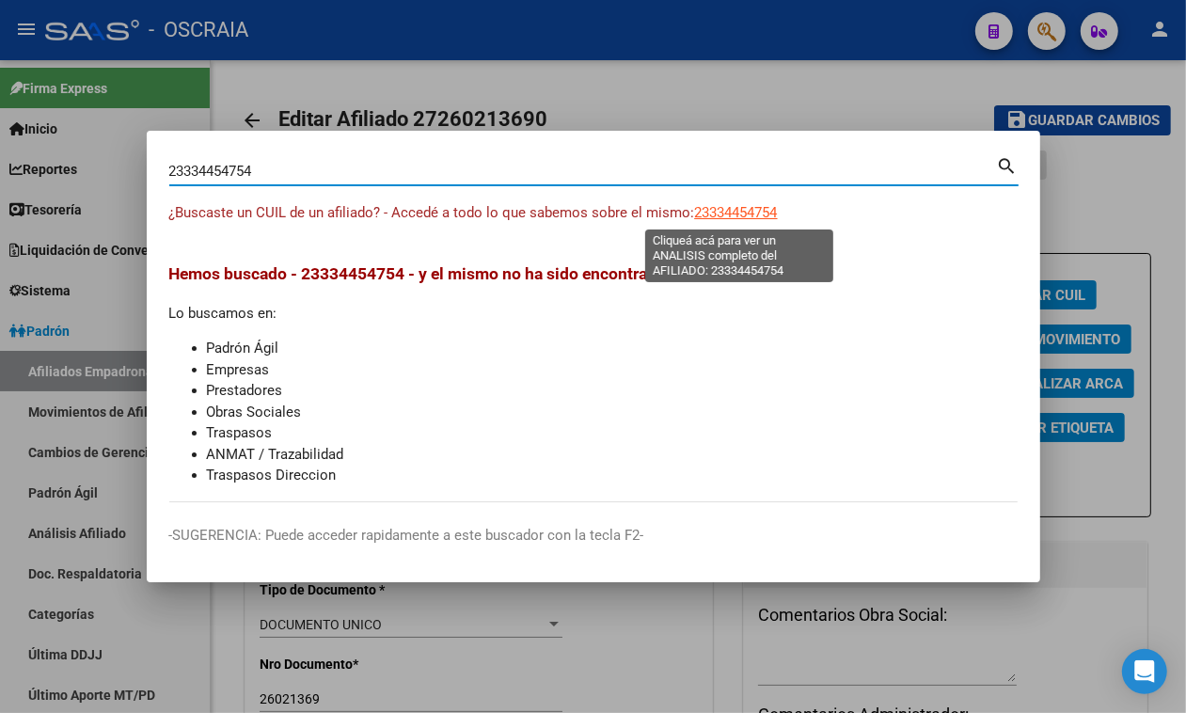
click at [706, 212] on span "23334454754" at bounding box center [736, 212] width 83 height 17
type textarea "23334454754"
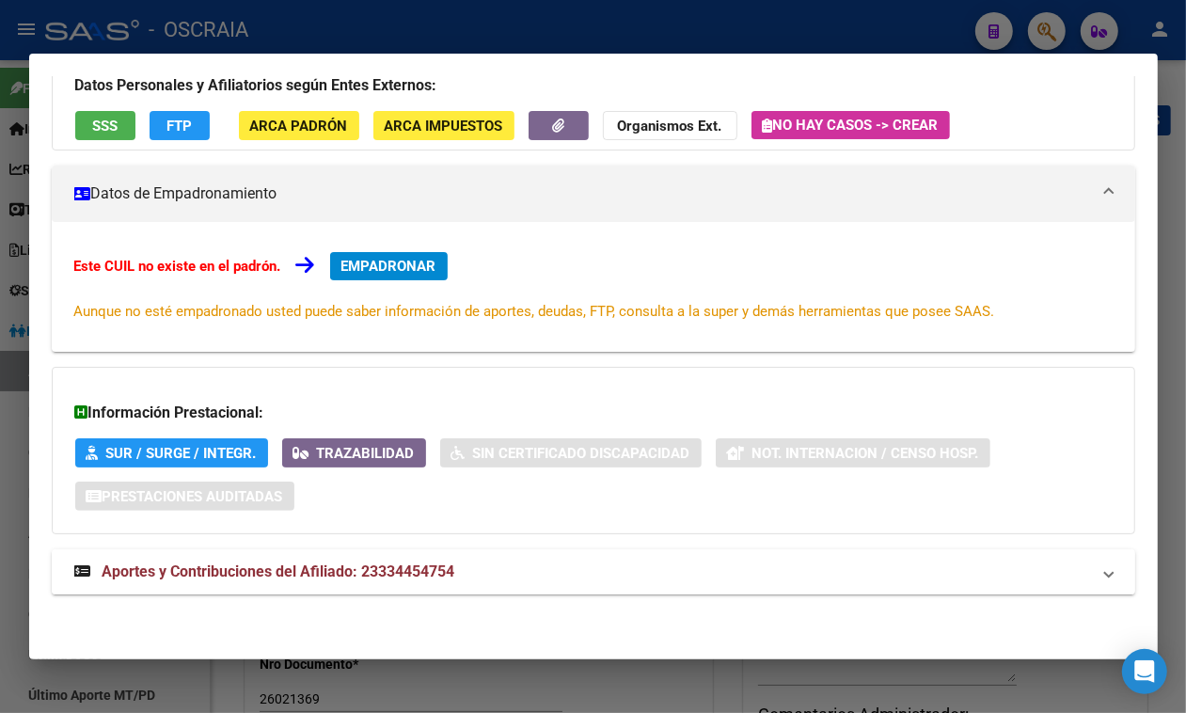
click at [283, 574] on span "Aportes y Contribuciones del Afiliado: 23334454754" at bounding box center [279, 572] width 353 height 18
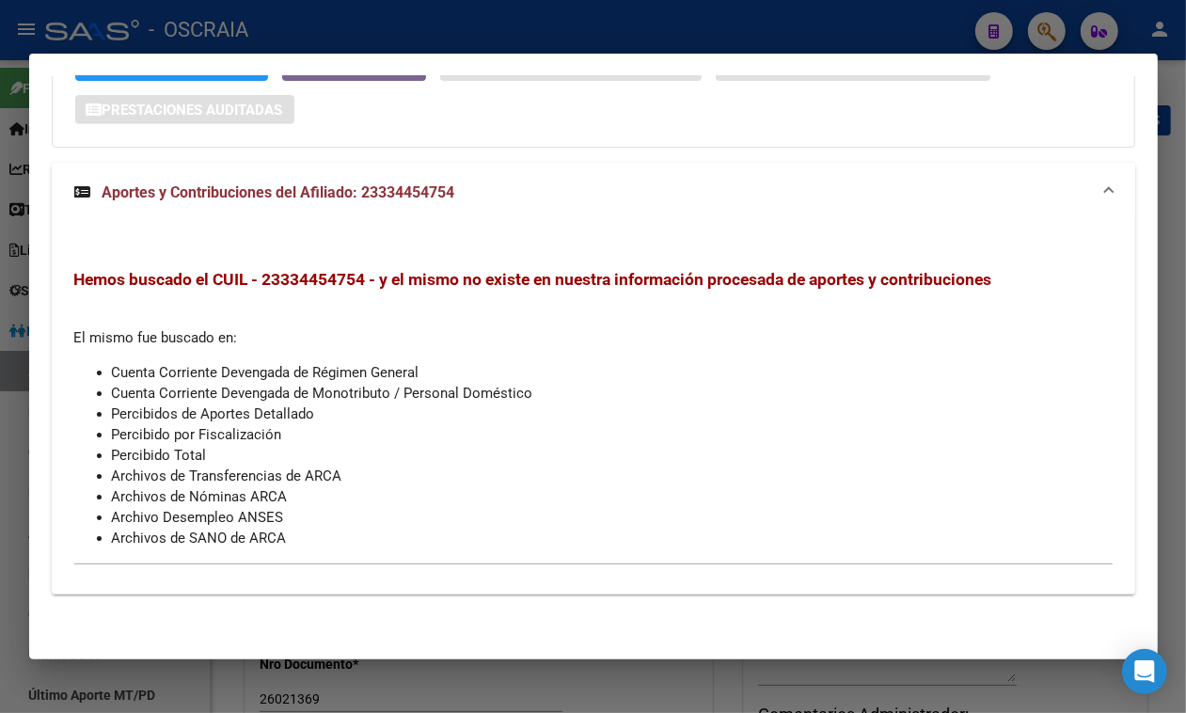
scroll to position [0, 0]
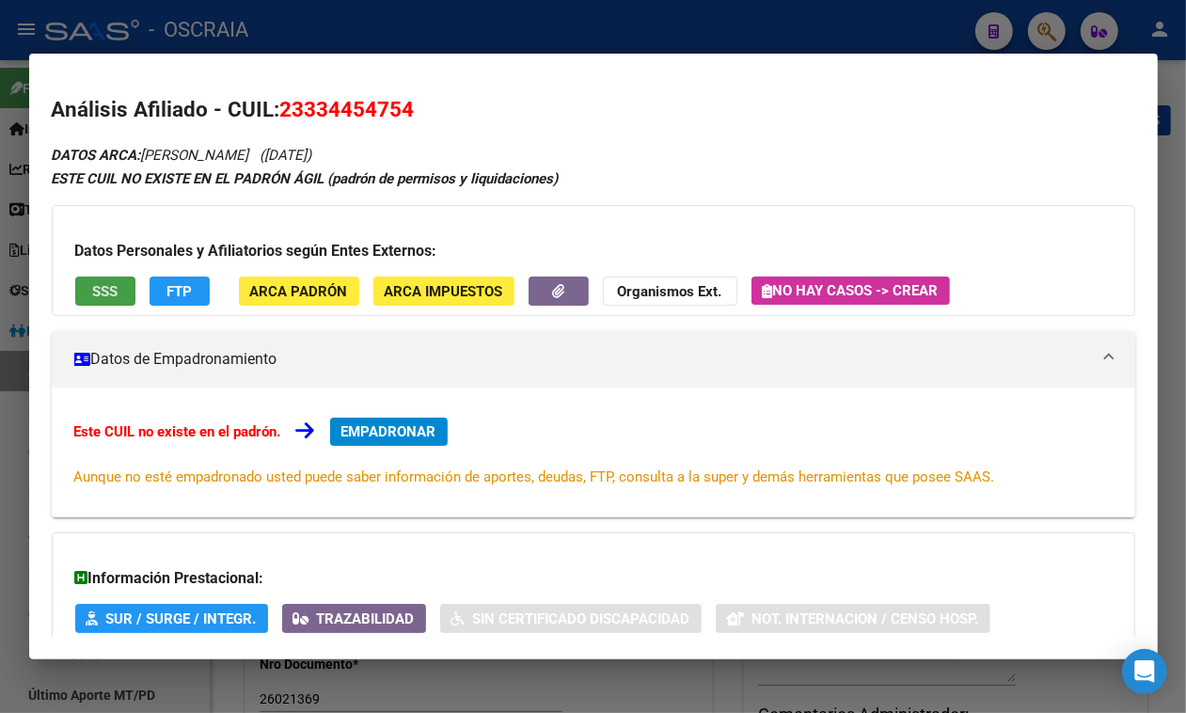
click at [123, 278] on button "SSS" at bounding box center [105, 291] width 60 height 29
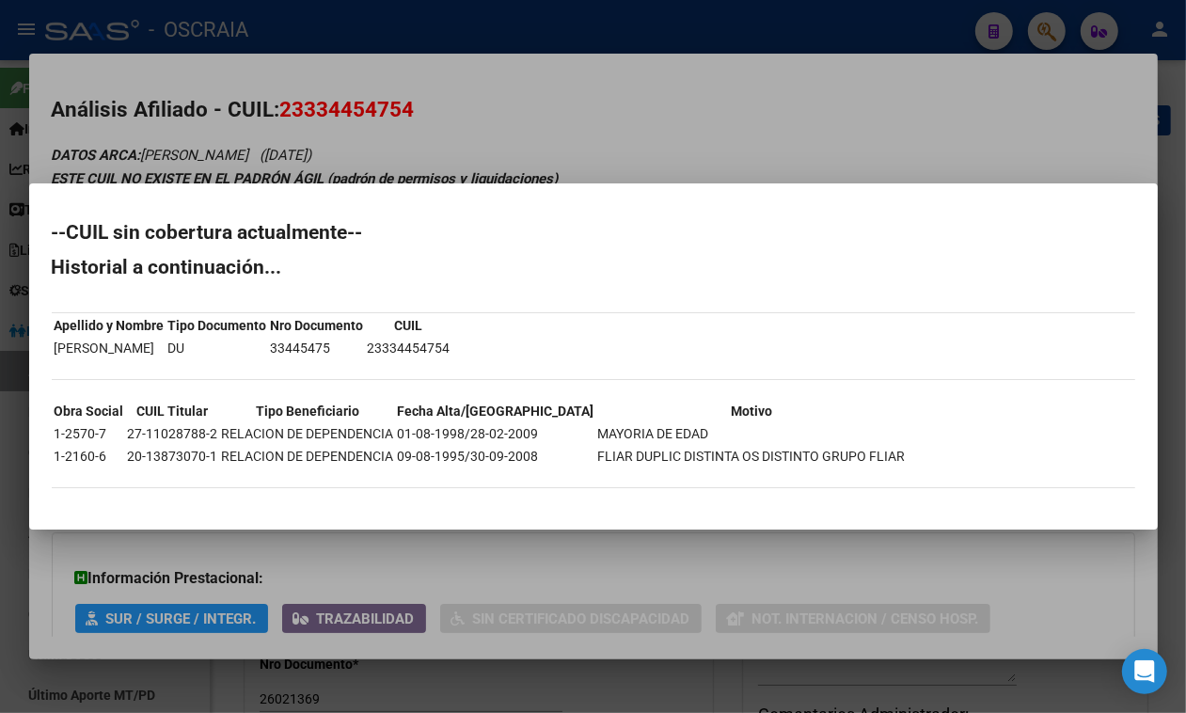
click at [358, 77] on div at bounding box center [593, 356] width 1186 height 713
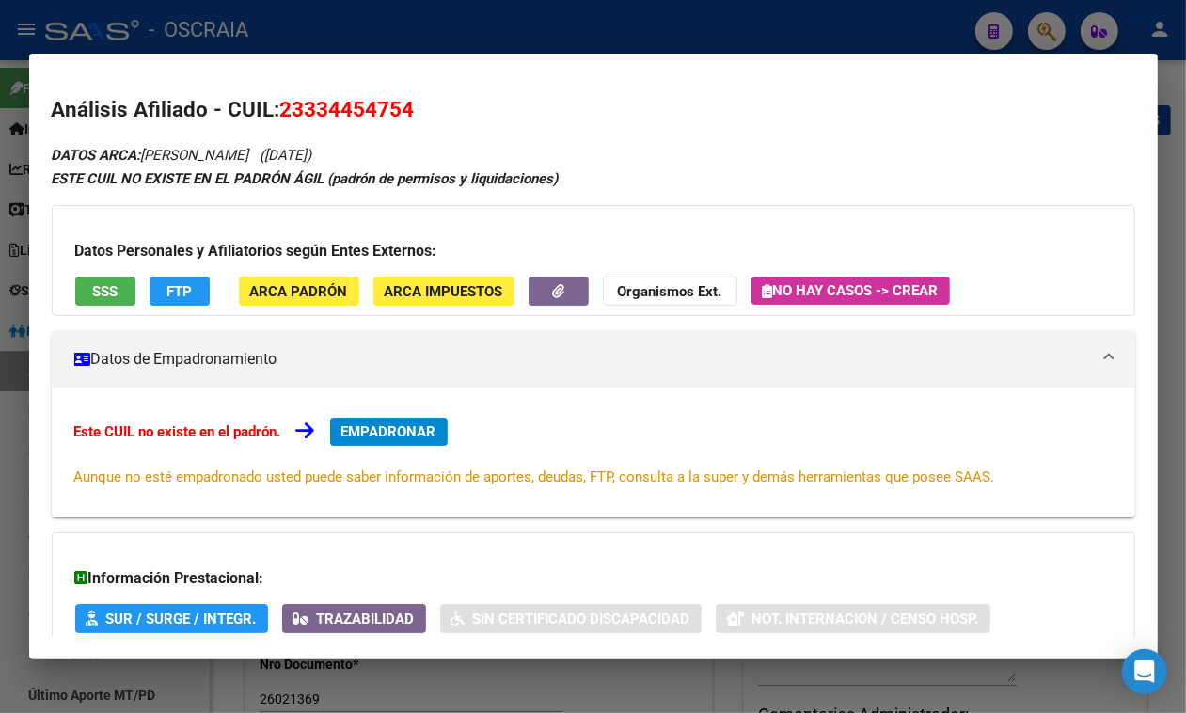
click at [362, 91] on mat-dialog-content "Análisis Afiliado - CUIL: 23334454754 DATOS ARCA: GUZMAN VANESA GISELA (12/02/1…" at bounding box center [593, 356] width 1129 height 561
click at [363, 97] on span "23334454754" at bounding box center [347, 109] width 135 height 24
click at [530, 20] on div at bounding box center [593, 356] width 1186 height 713
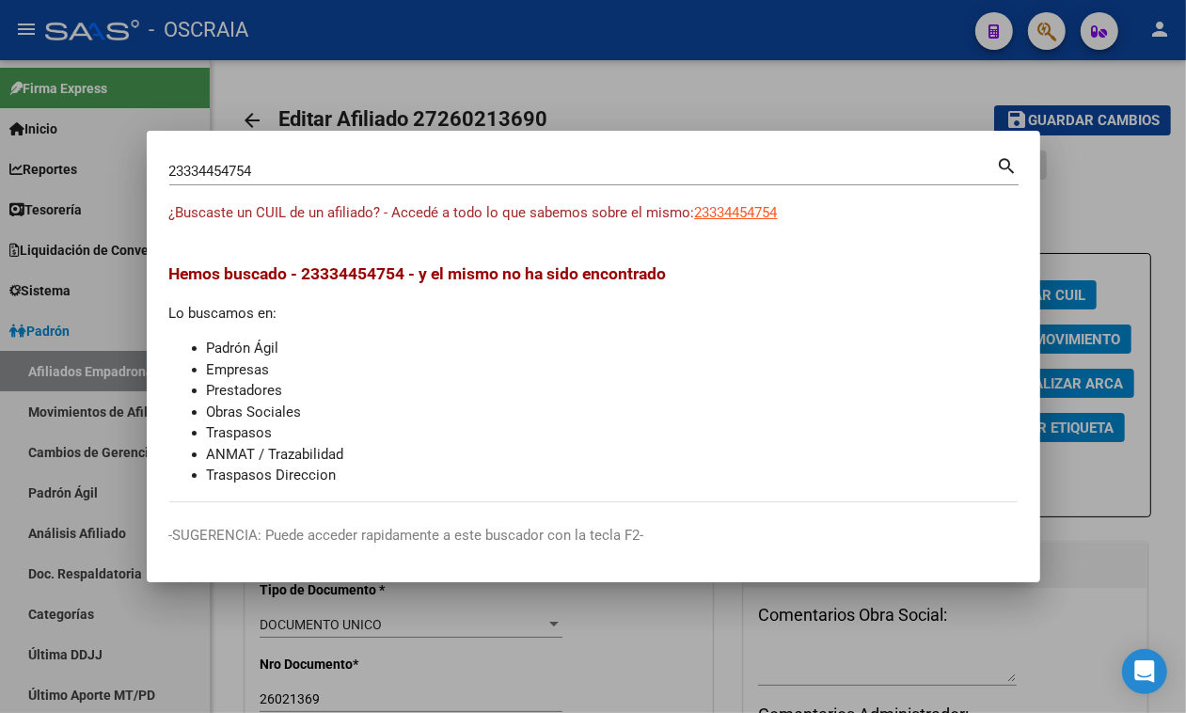
click at [370, 157] on div "23334454754 Buscar (apellido, dni, cuil, nro traspaso, cuit, obra social)" at bounding box center [583, 171] width 828 height 28
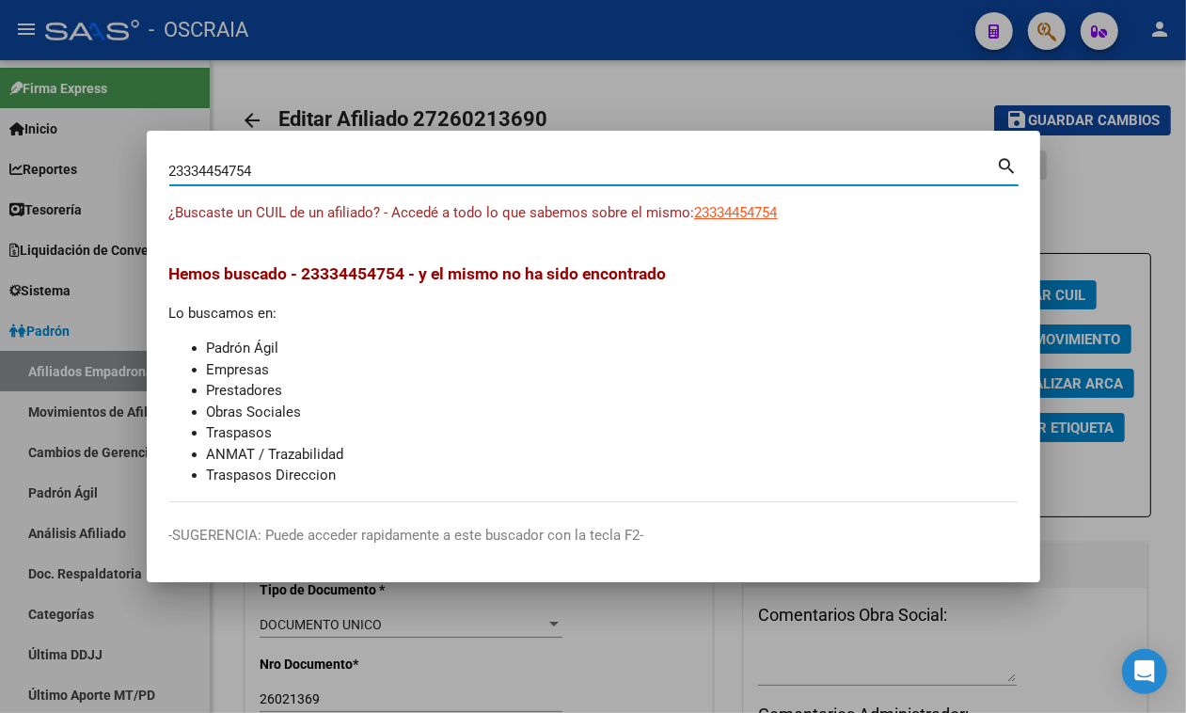
click at [367, 176] on input "23334454754" at bounding box center [583, 171] width 828 height 17
paste input "LABADIE ALEJANDRO JUAN RI"
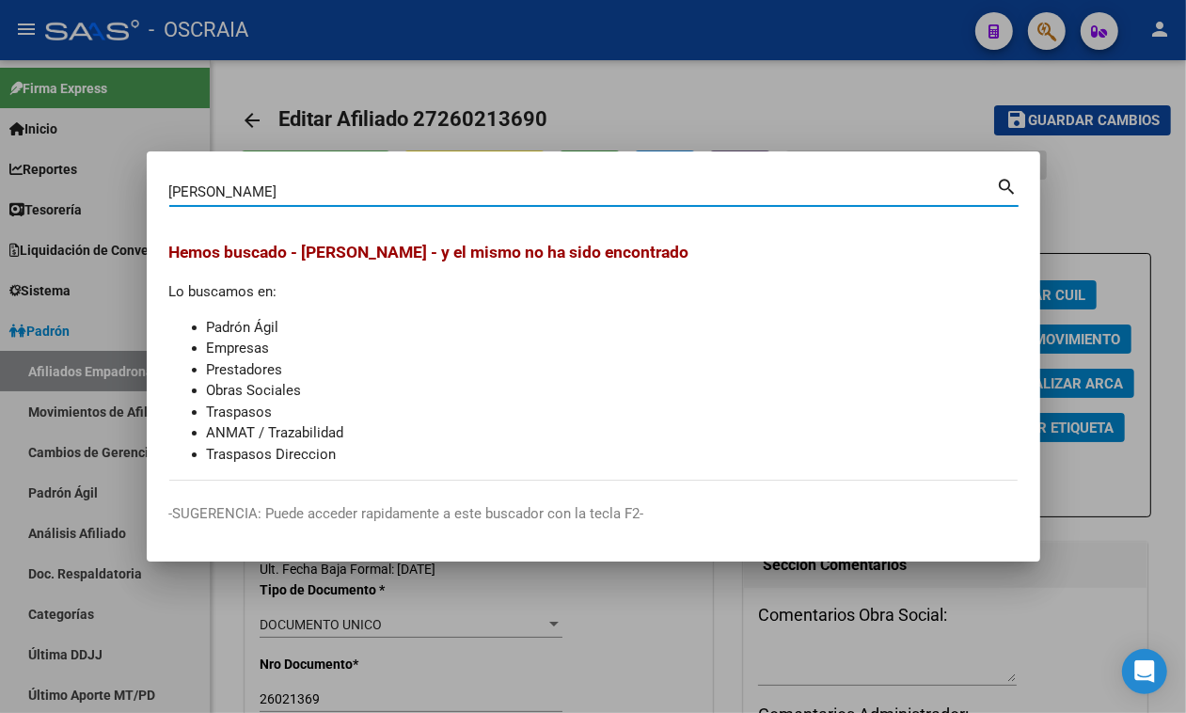
drag, startPoint x: 226, startPoint y: 186, endPoint x: 618, endPoint y: 193, distance: 392.4
click at [618, 193] on input "LABADIE ALEJANDRO JUAN RI" at bounding box center [583, 191] width 828 height 17
type input "LABADIE"
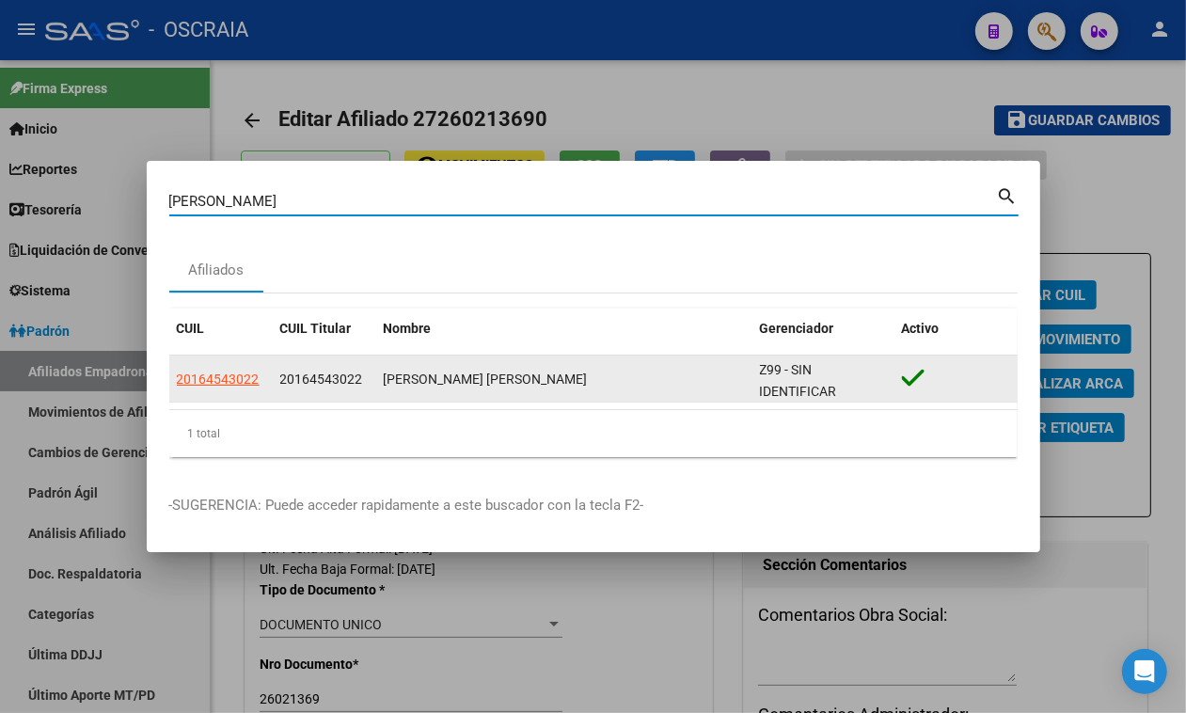
click at [190, 374] on span "20164543022" at bounding box center [218, 379] width 83 height 15
type textarea "20164543022"
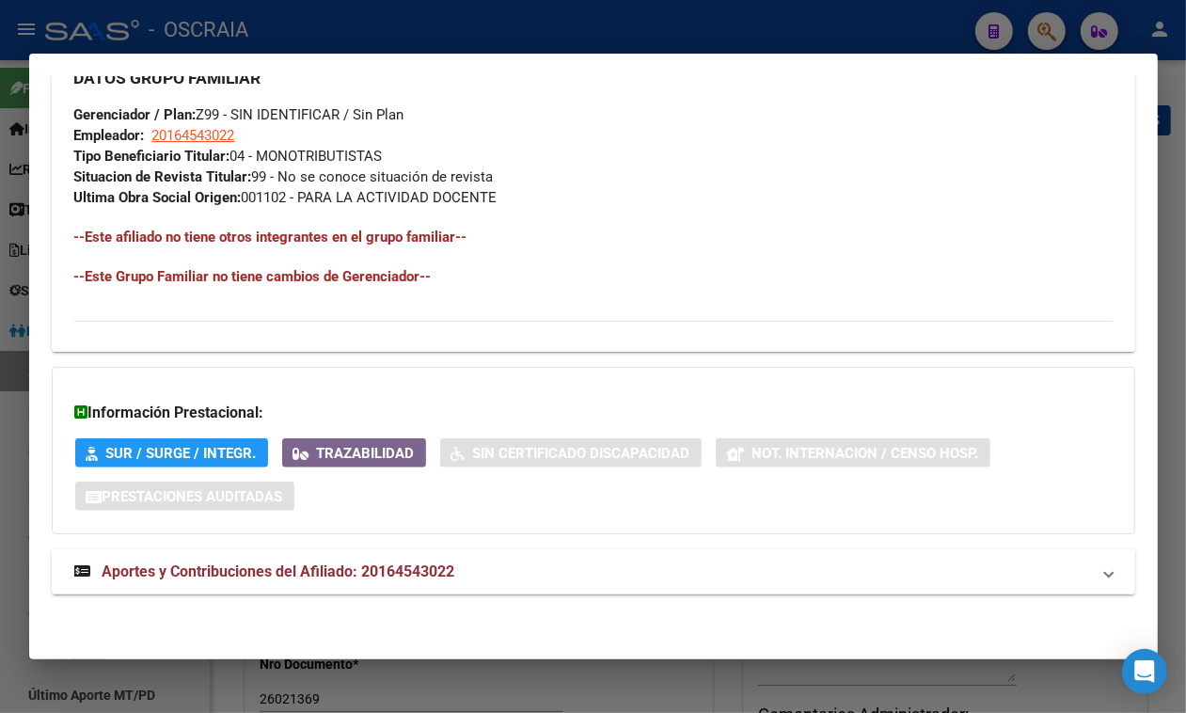
scroll to position [985, 0]
click at [416, 586] on mat-expansion-panel-header "Aportes y Contribuciones del Afiliado: 20164543022" at bounding box center [594, 571] width 1084 height 45
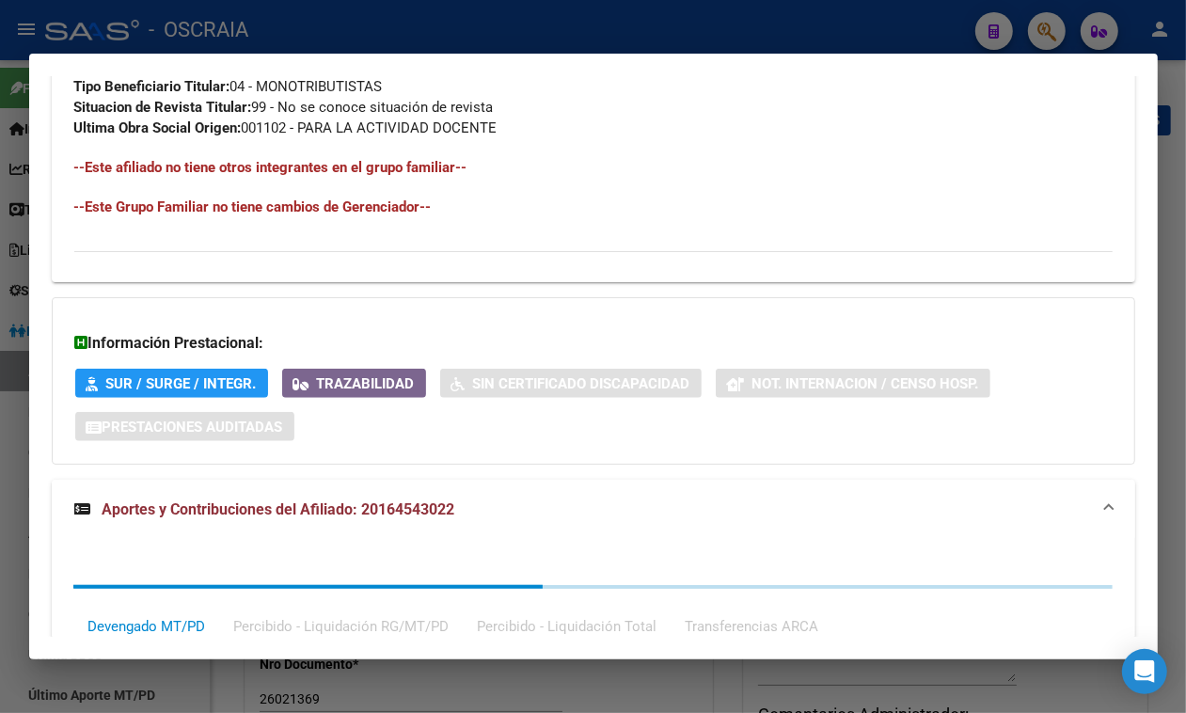
scroll to position [1471, 0]
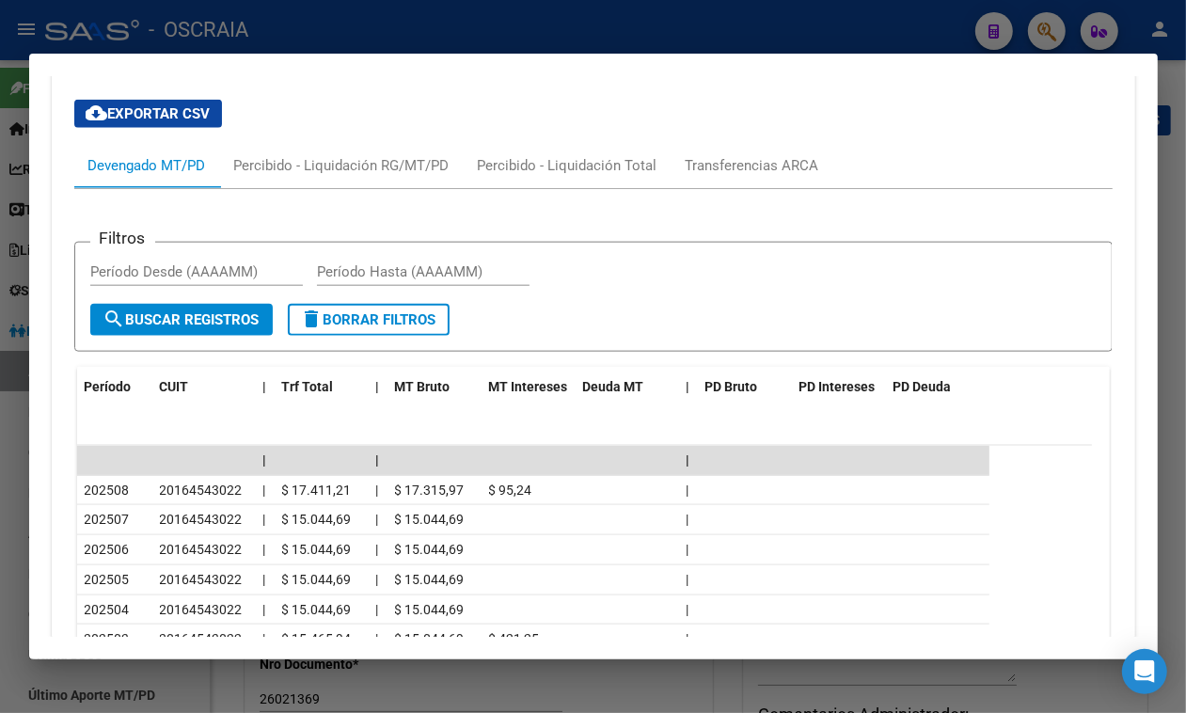
click at [548, 29] on div at bounding box center [593, 356] width 1186 height 713
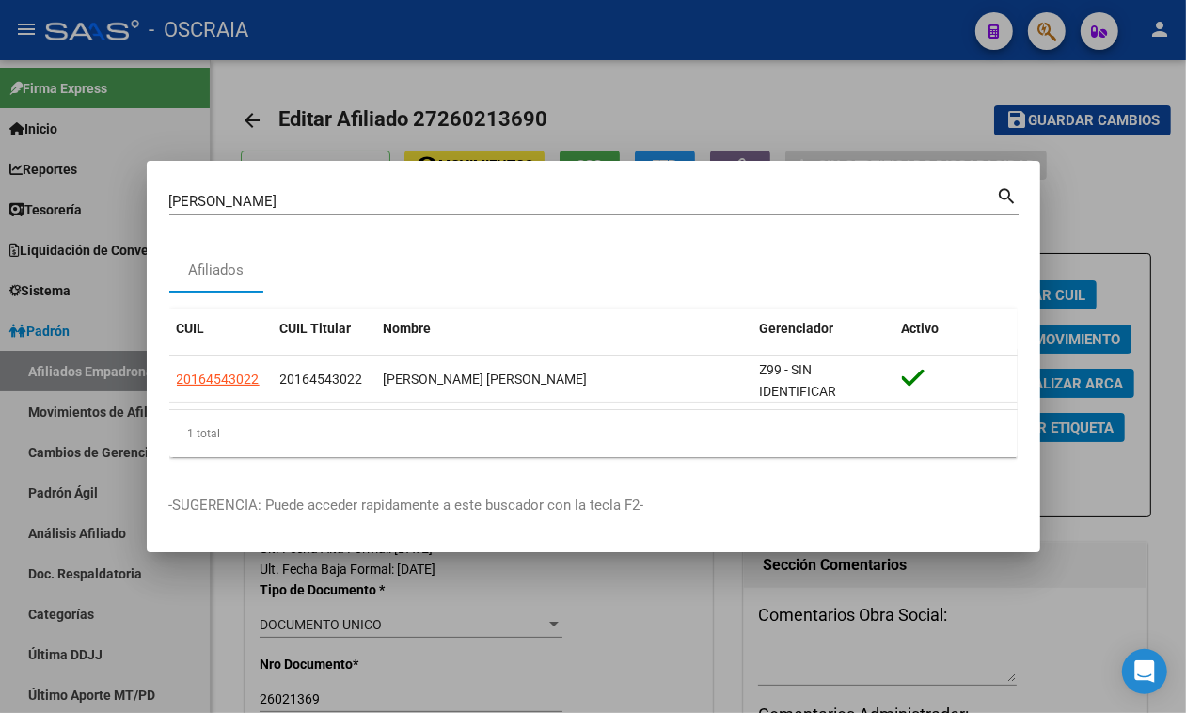
click at [452, 183] on div "LABADIE Buscar (apellido, dni, cuil, nro traspaso, cuit, obra social) search" at bounding box center [594, 199] width 850 height 32
click at [452, 196] on input "LABADIE" at bounding box center [583, 201] width 828 height 17
paste input "36295045"
type input "36295045"
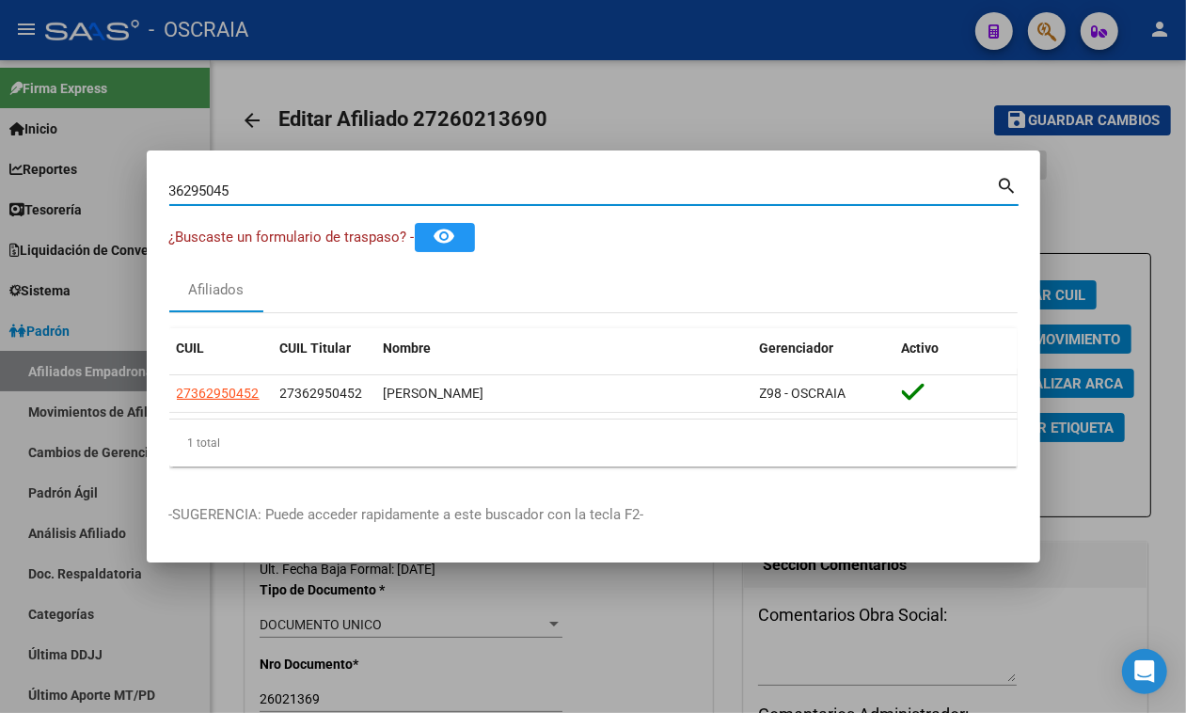
click at [199, 434] on div "1 total" at bounding box center [593, 443] width 849 height 47
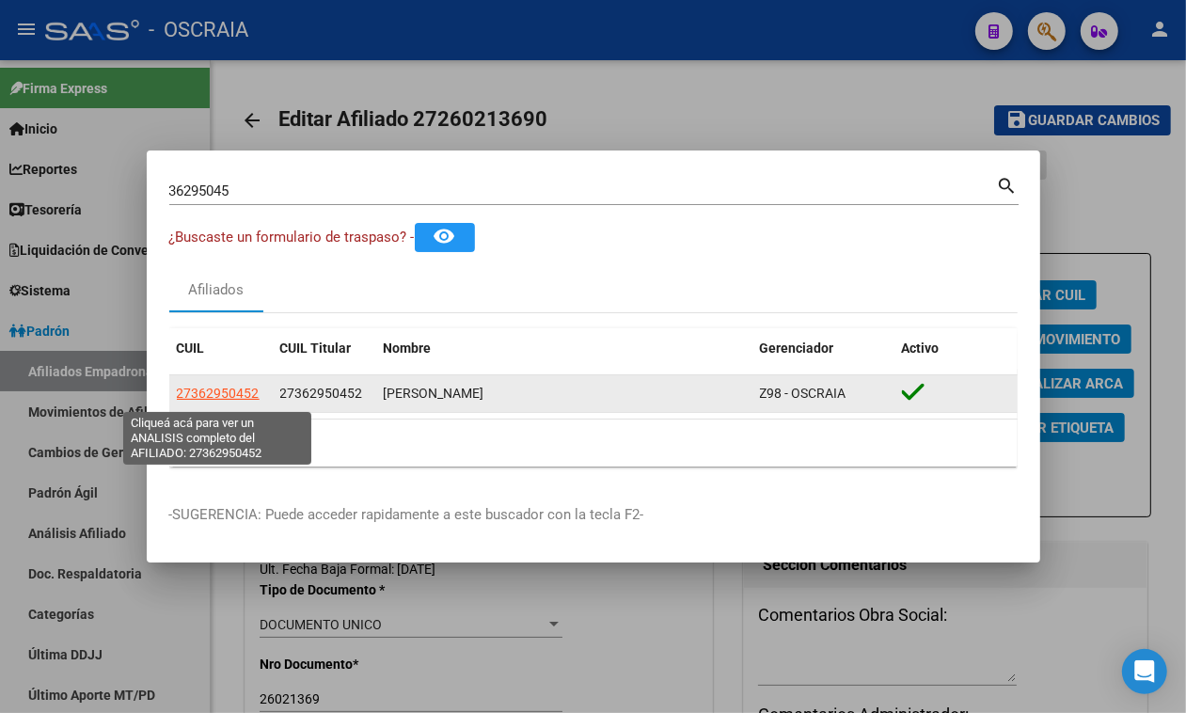
click at [199, 401] on span "27362950452" at bounding box center [218, 393] width 83 height 15
type textarea "27362950452"
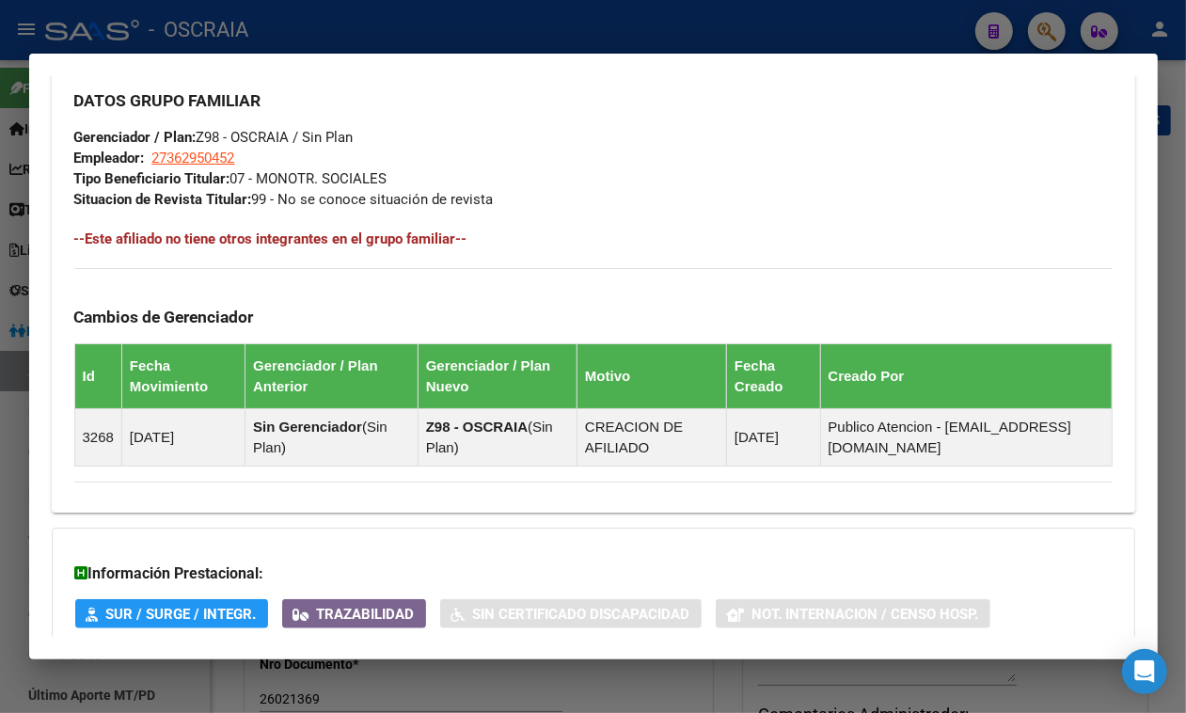
scroll to position [1110, 0]
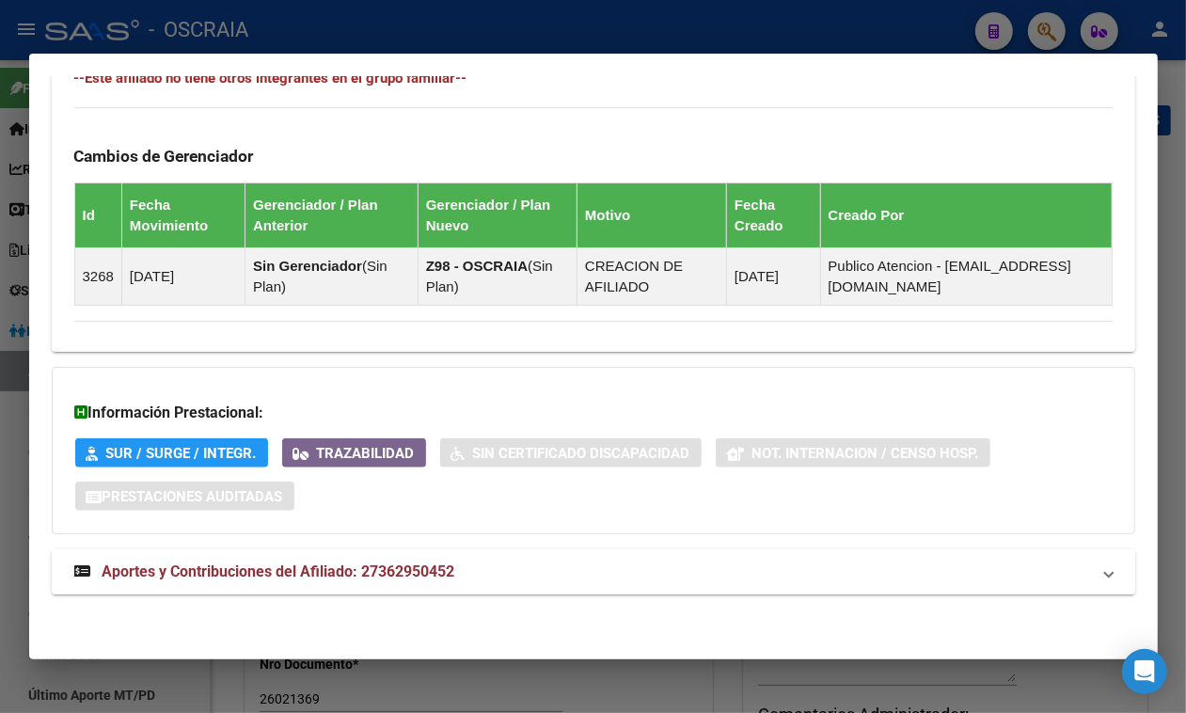
click at [417, 575] on span "Aportes y Contribuciones del Afiliado: 27362950452" at bounding box center [279, 572] width 353 height 18
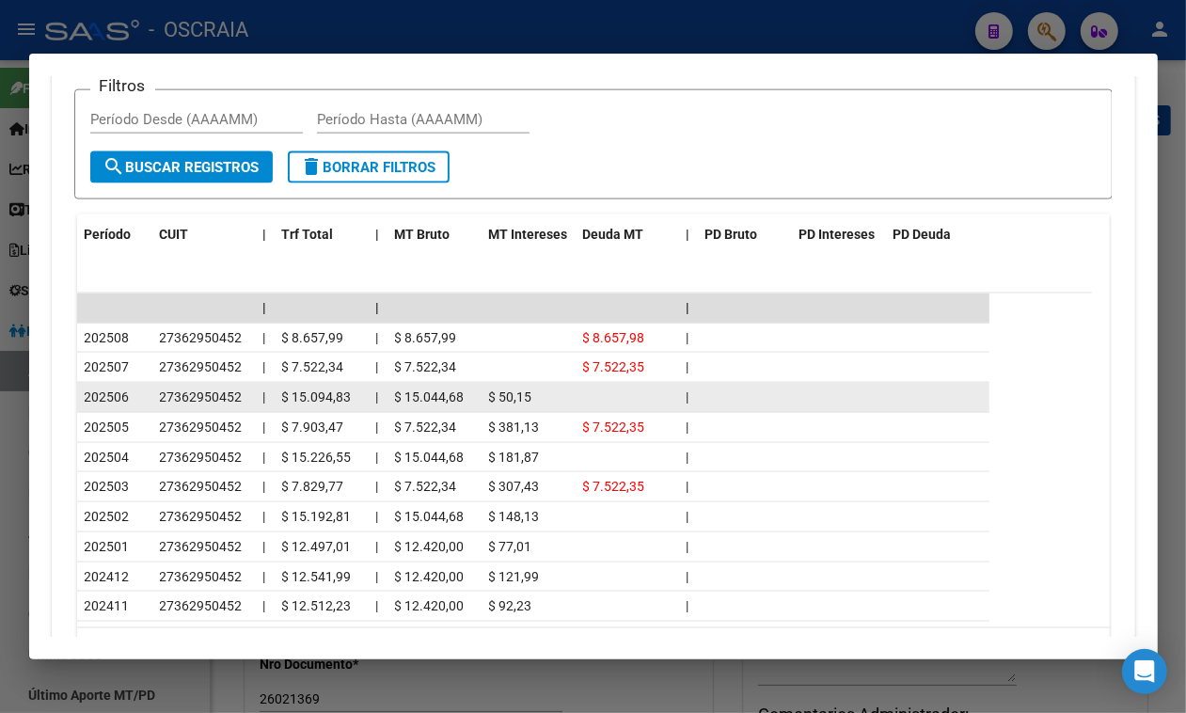
scroll to position [1926, 0]
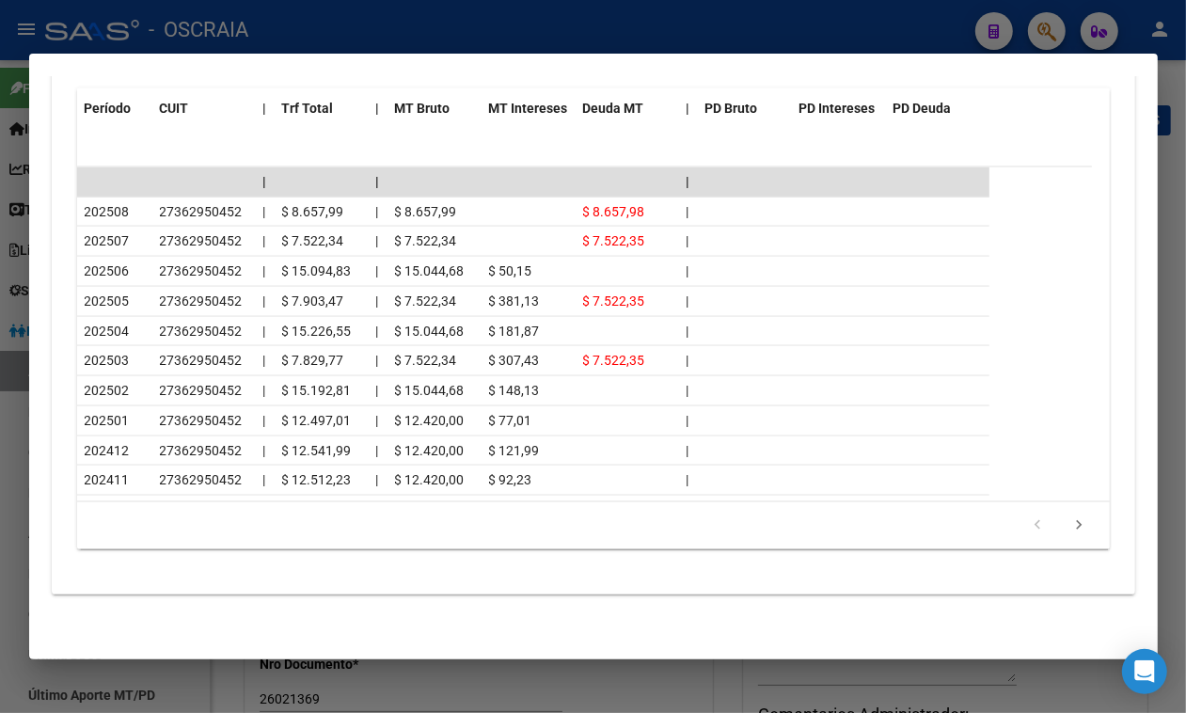
click at [570, 38] on div at bounding box center [593, 356] width 1186 height 713
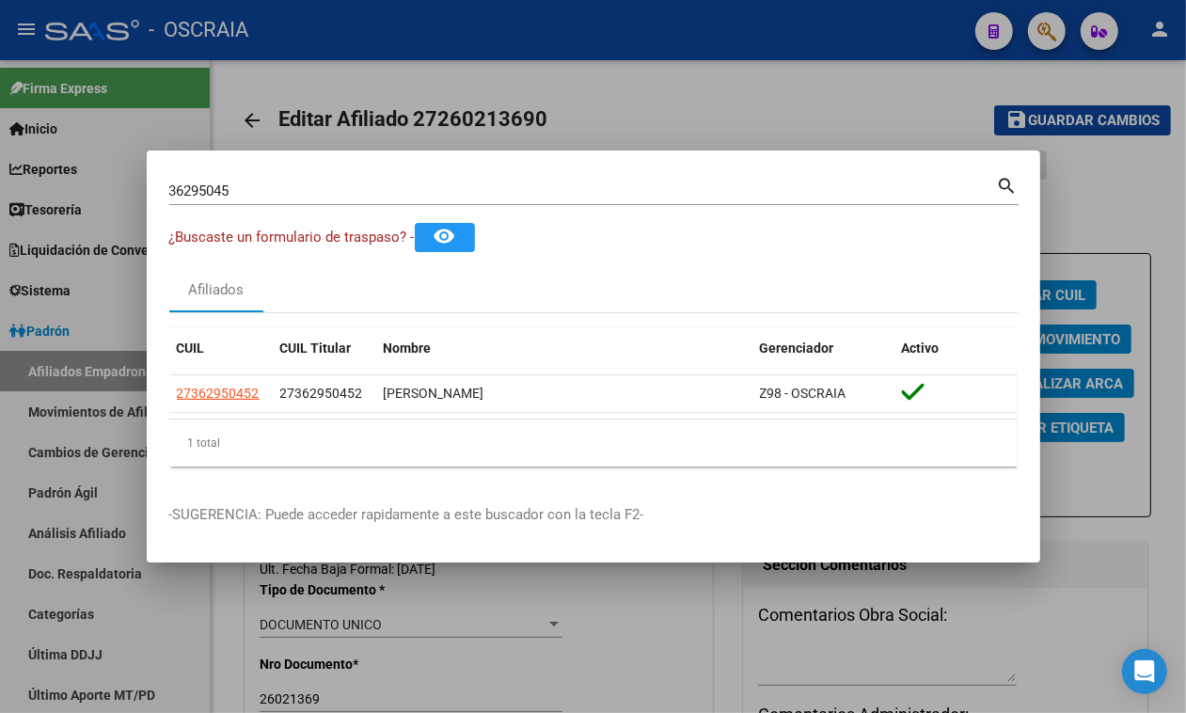
click at [405, 184] on input "36295045" at bounding box center [583, 191] width 828 height 17
paste input "28441299"
type input "28441299"
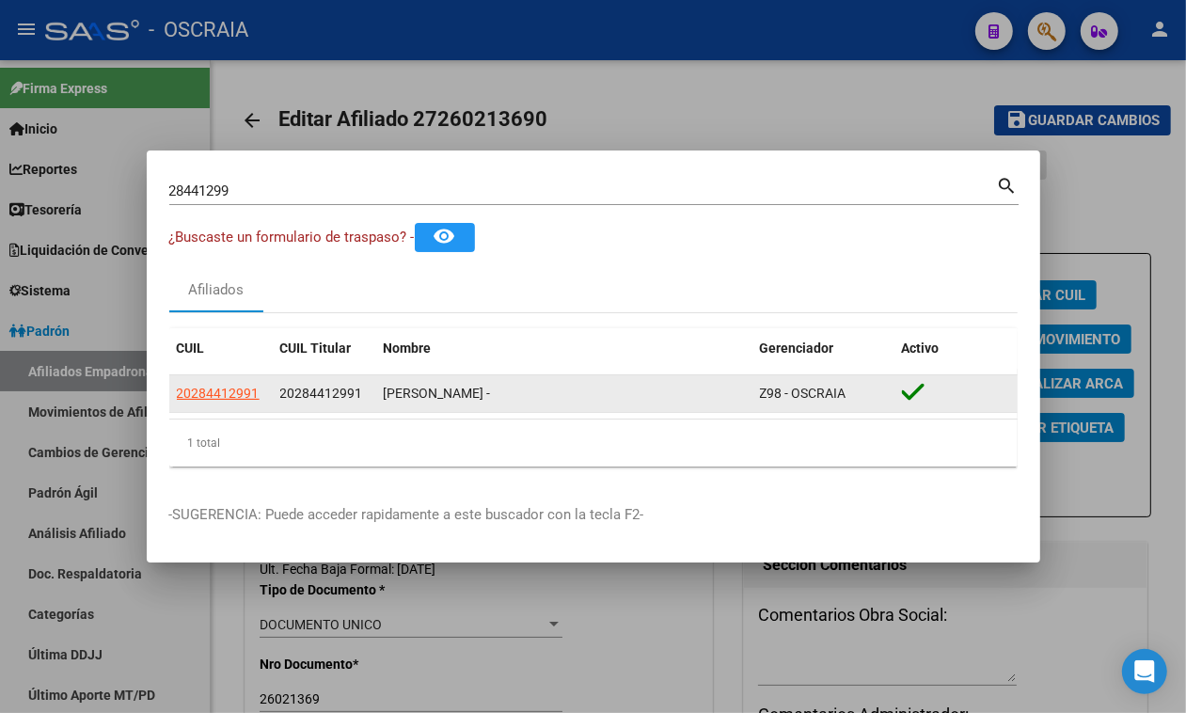
click at [199, 405] on app-link-go-to "20284412991" at bounding box center [218, 394] width 83 height 22
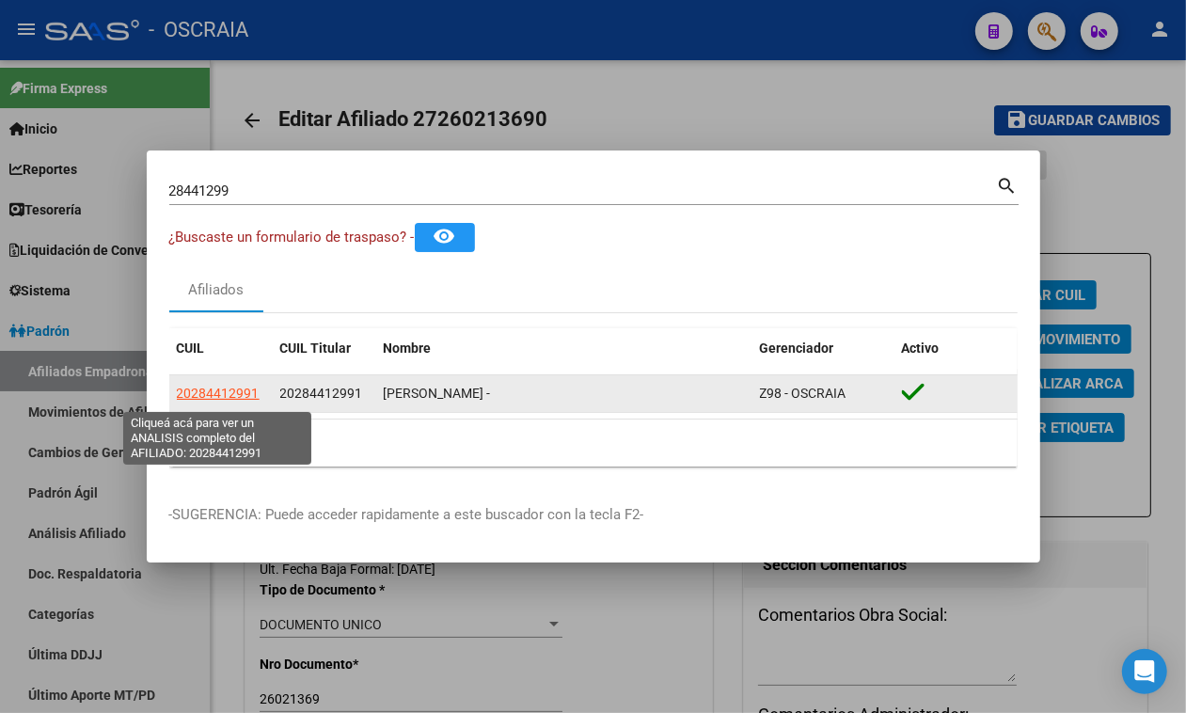
click at [202, 379] on datatable-body-cell "20284412991" at bounding box center [220, 393] width 103 height 37
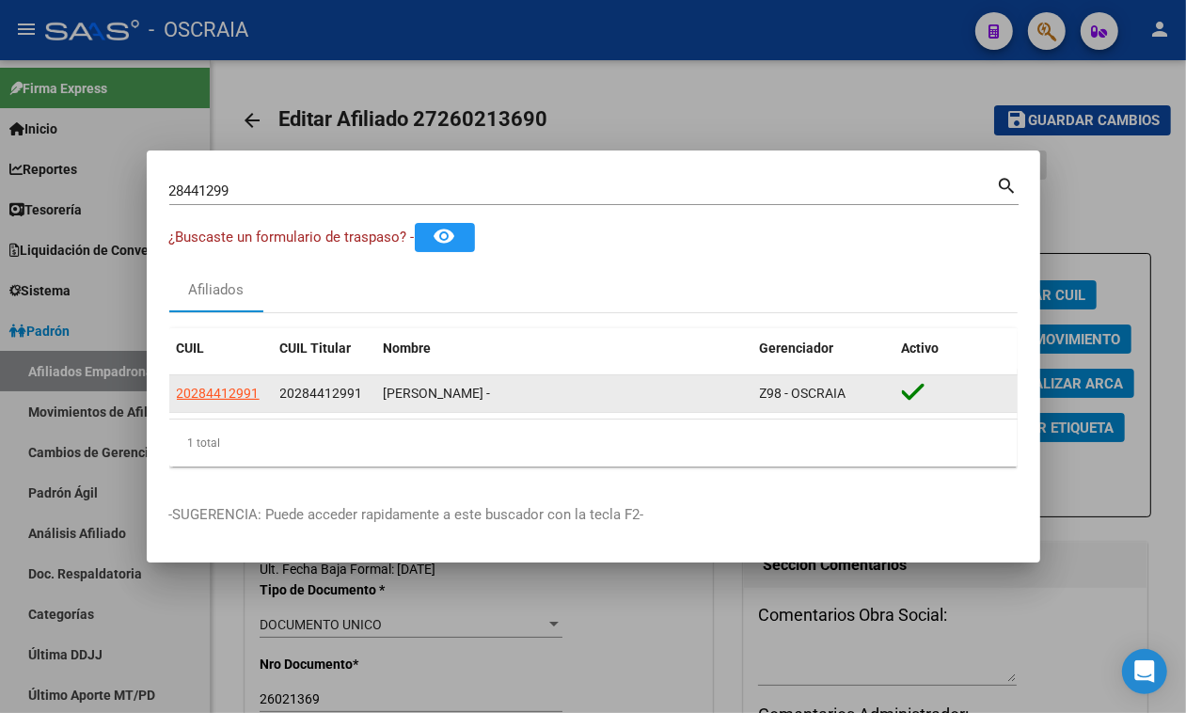
click at [213, 391] on app-link-go-to "20284412991" at bounding box center [218, 394] width 83 height 22
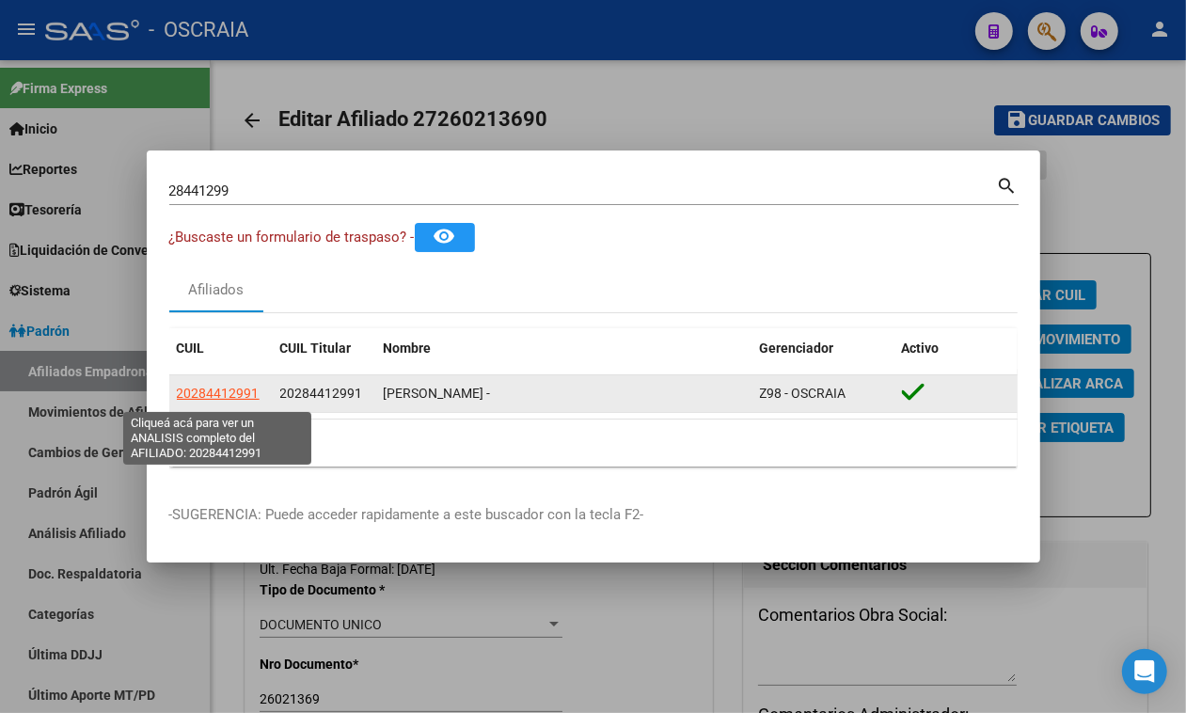
click at [213, 392] on span "20284412991" at bounding box center [218, 393] width 83 height 15
type textarea "20284412991"
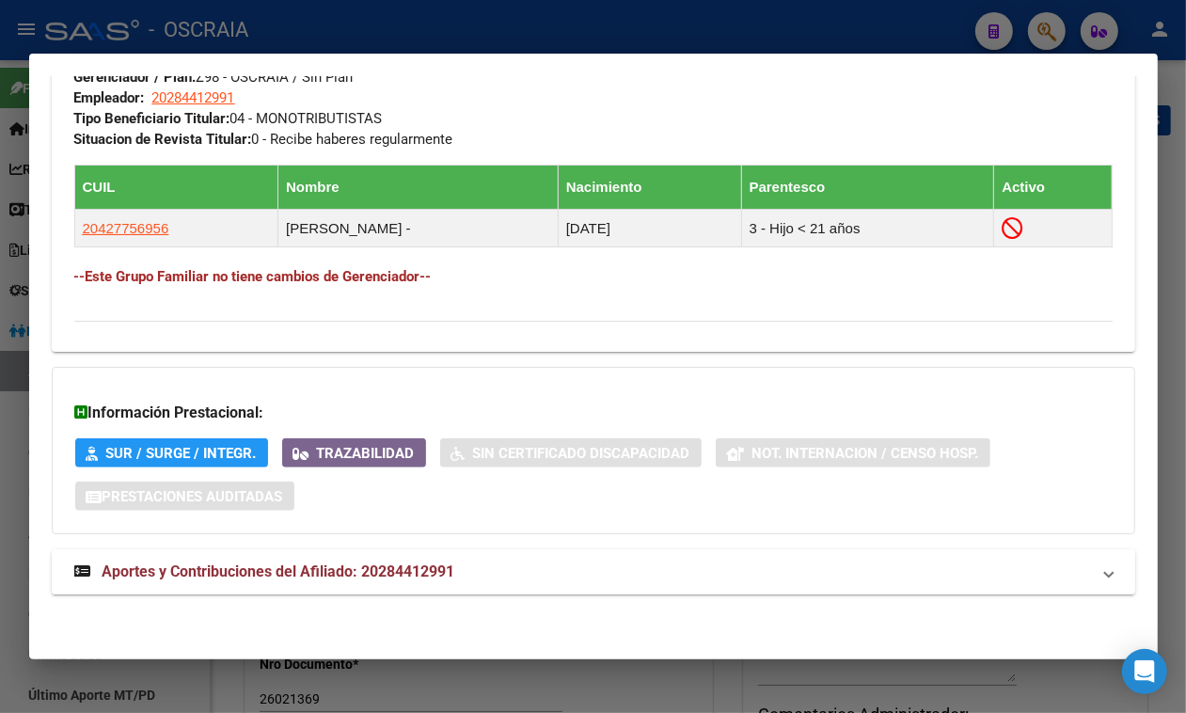
click at [374, 561] on strong "Aportes y Contribuciones del Afiliado: 20284412991" at bounding box center [264, 572] width 381 height 23
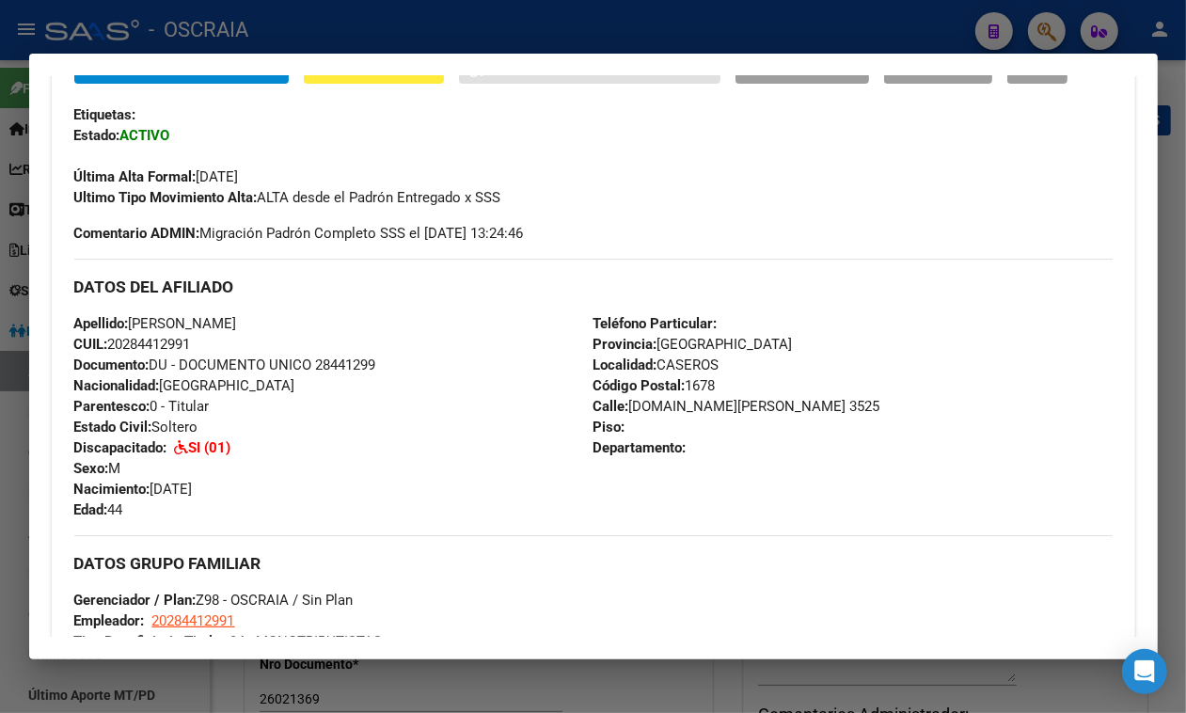
scroll to position [312, 0]
